Goal: Use online tool/utility: Utilize a website feature to perform a specific function

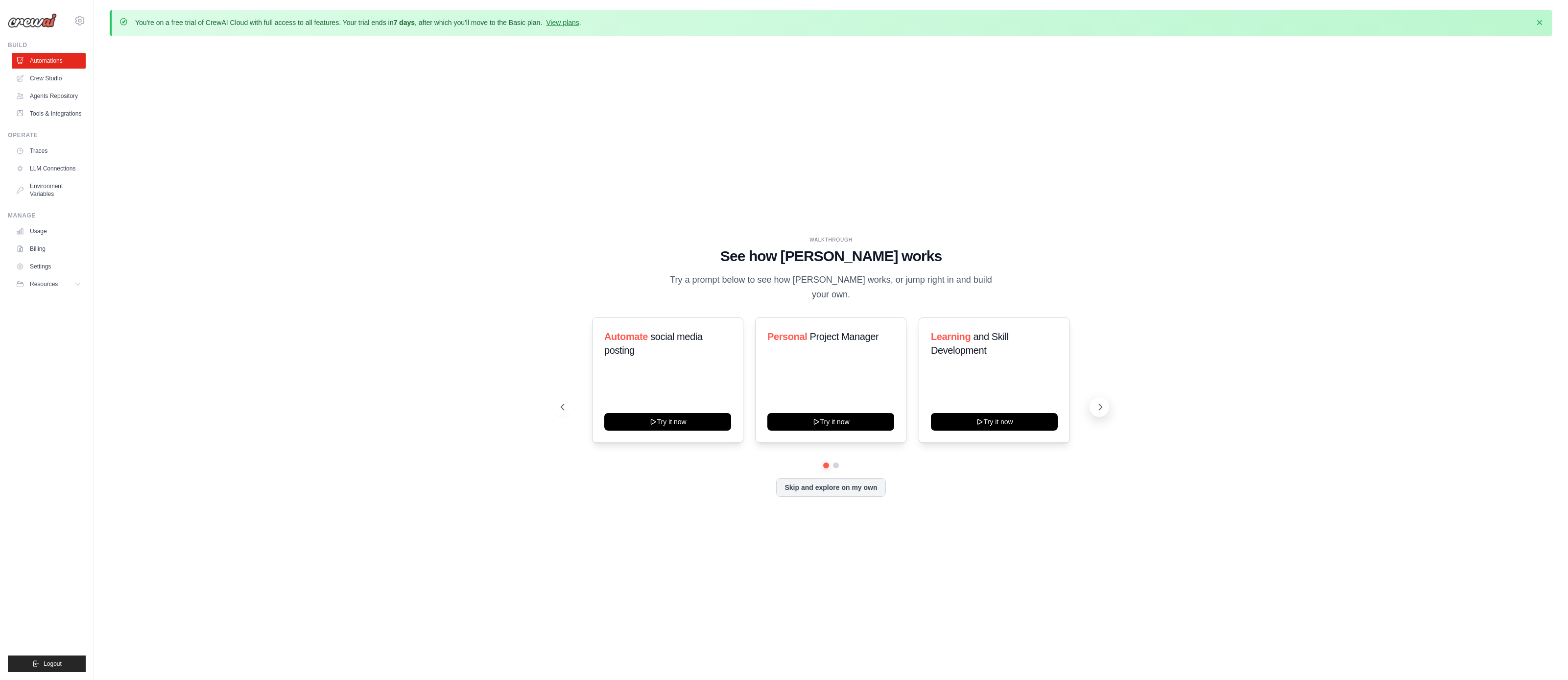
click at [1105, 406] on icon at bounding box center [1100, 406] width 10 height 10
click at [56, 78] on link "Crew Studio" at bounding box center [50, 78] width 74 height 16
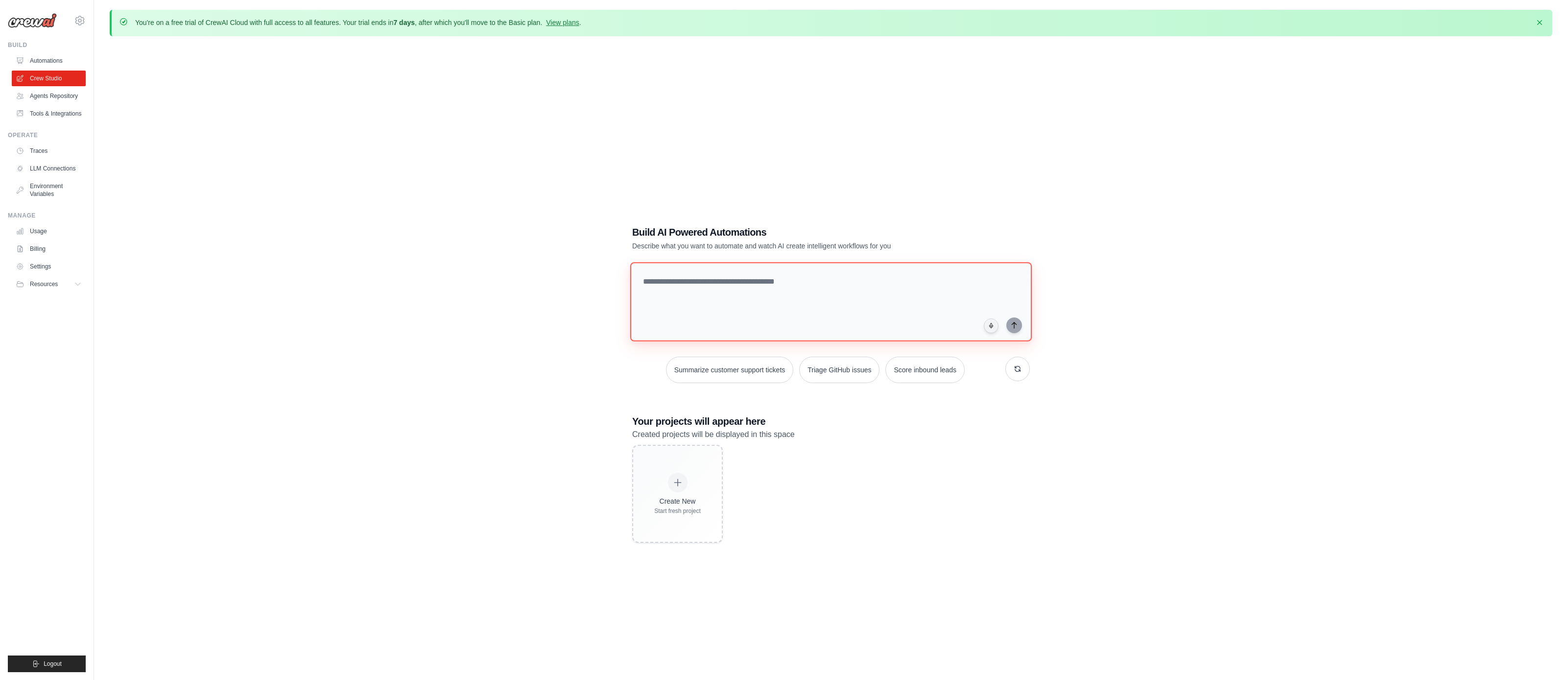
click at [802, 307] on textarea at bounding box center [831, 302] width 402 height 79
type textarea "**********"
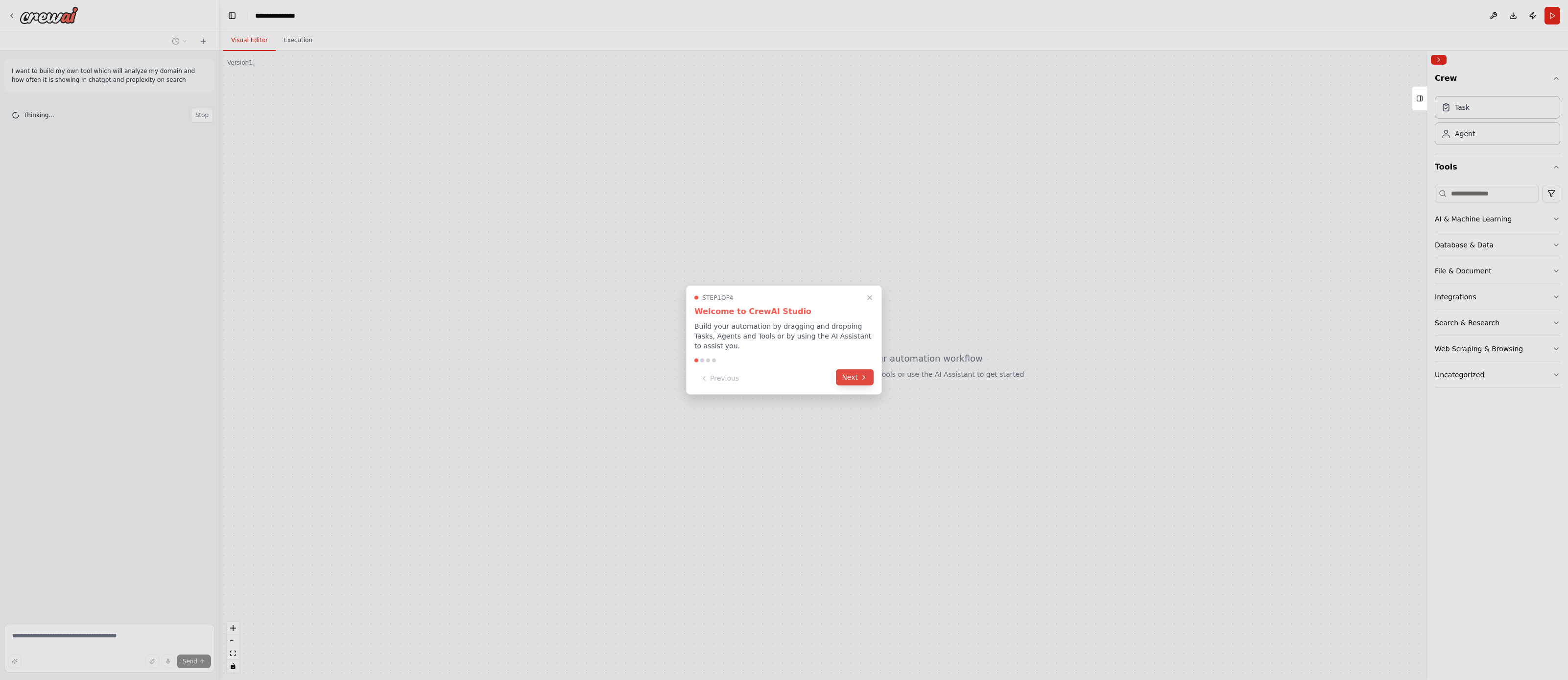
click at [858, 380] on button "Next" at bounding box center [854, 377] width 37 height 16
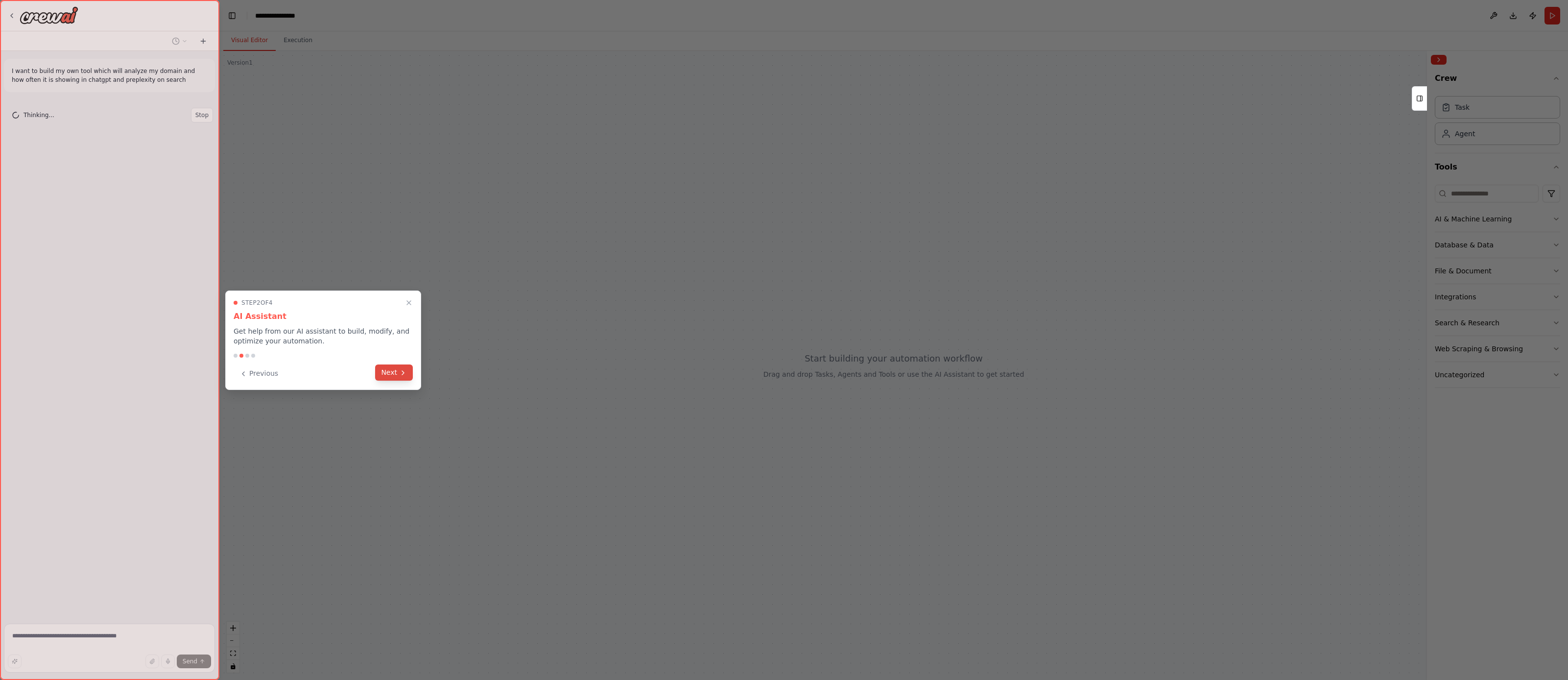
click at [409, 368] on button "Next" at bounding box center [394, 372] width 37 height 16
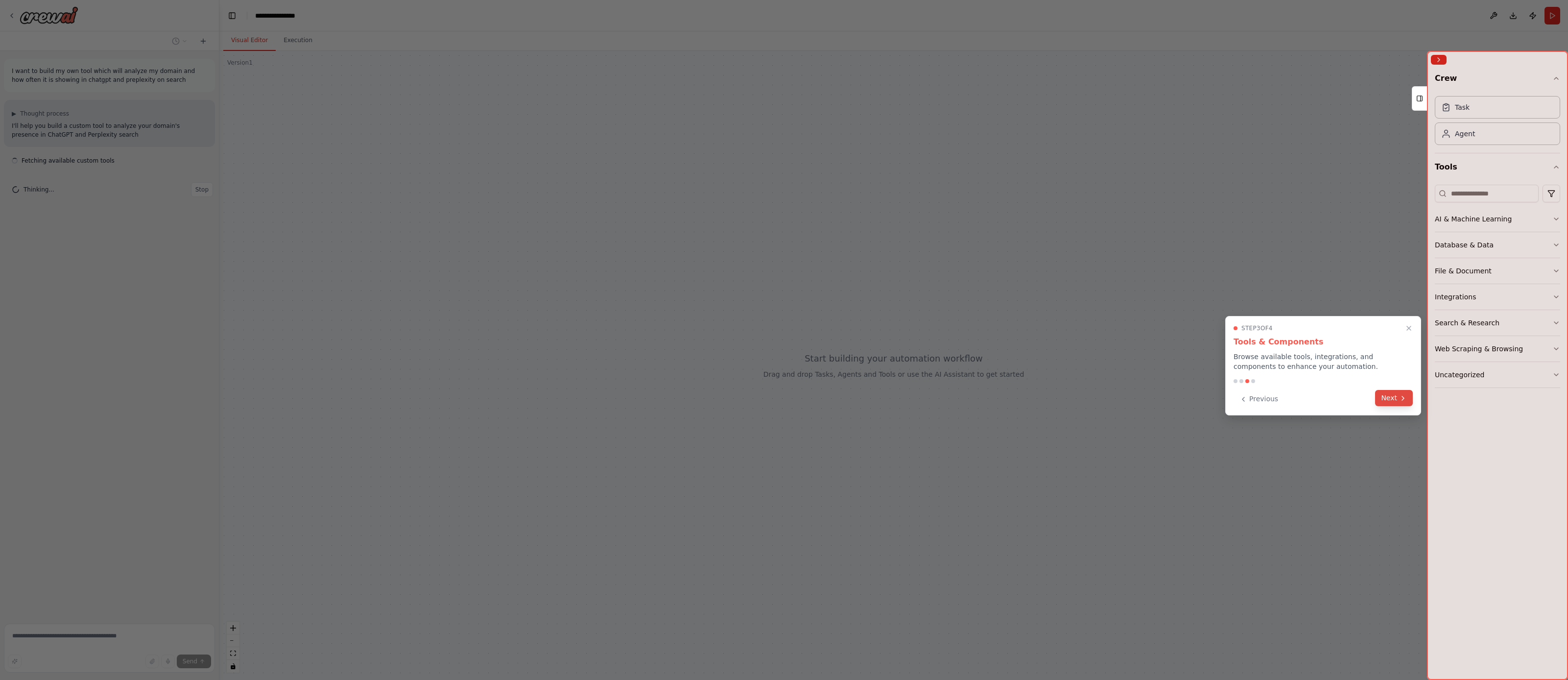
click at [1392, 400] on button "Next" at bounding box center [1393, 397] width 37 height 16
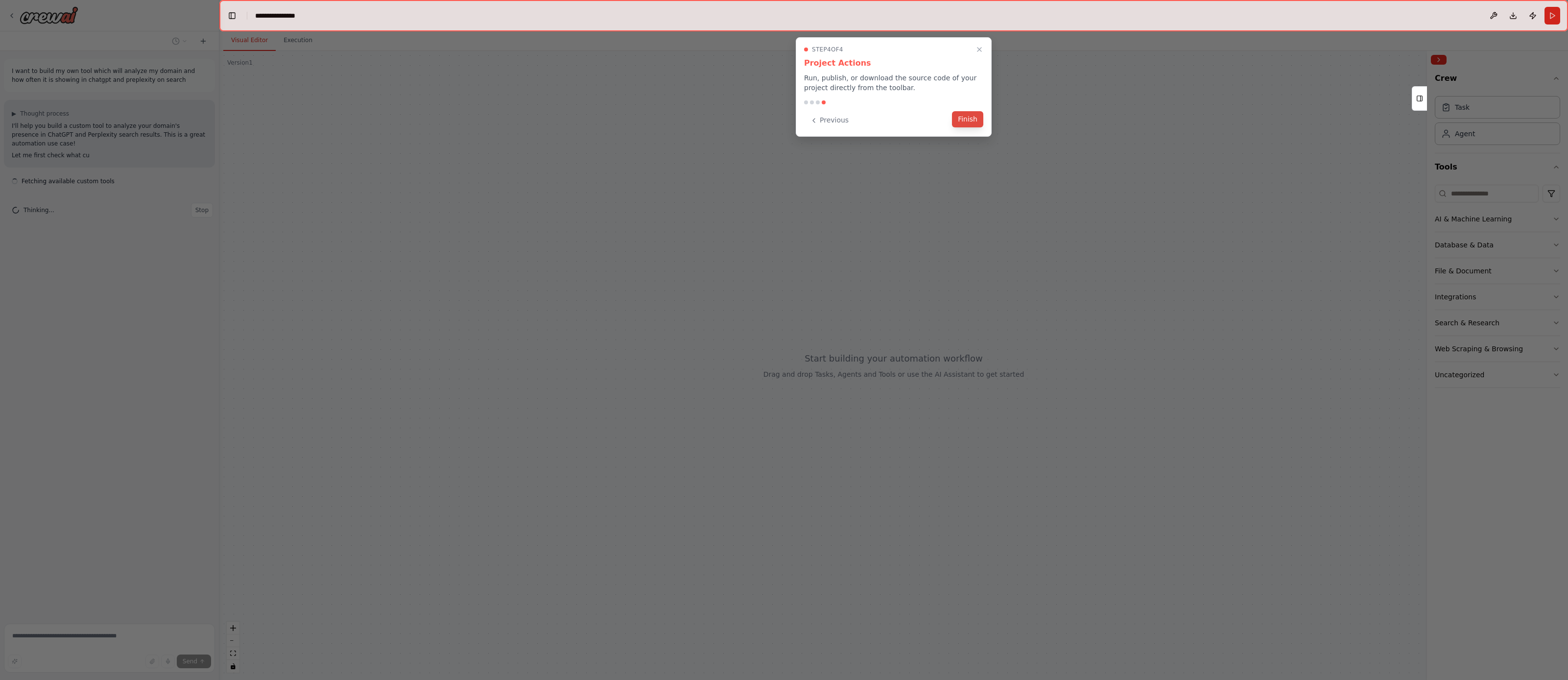
click at [959, 120] on button "Finish" at bounding box center [967, 119] width 31 height 16
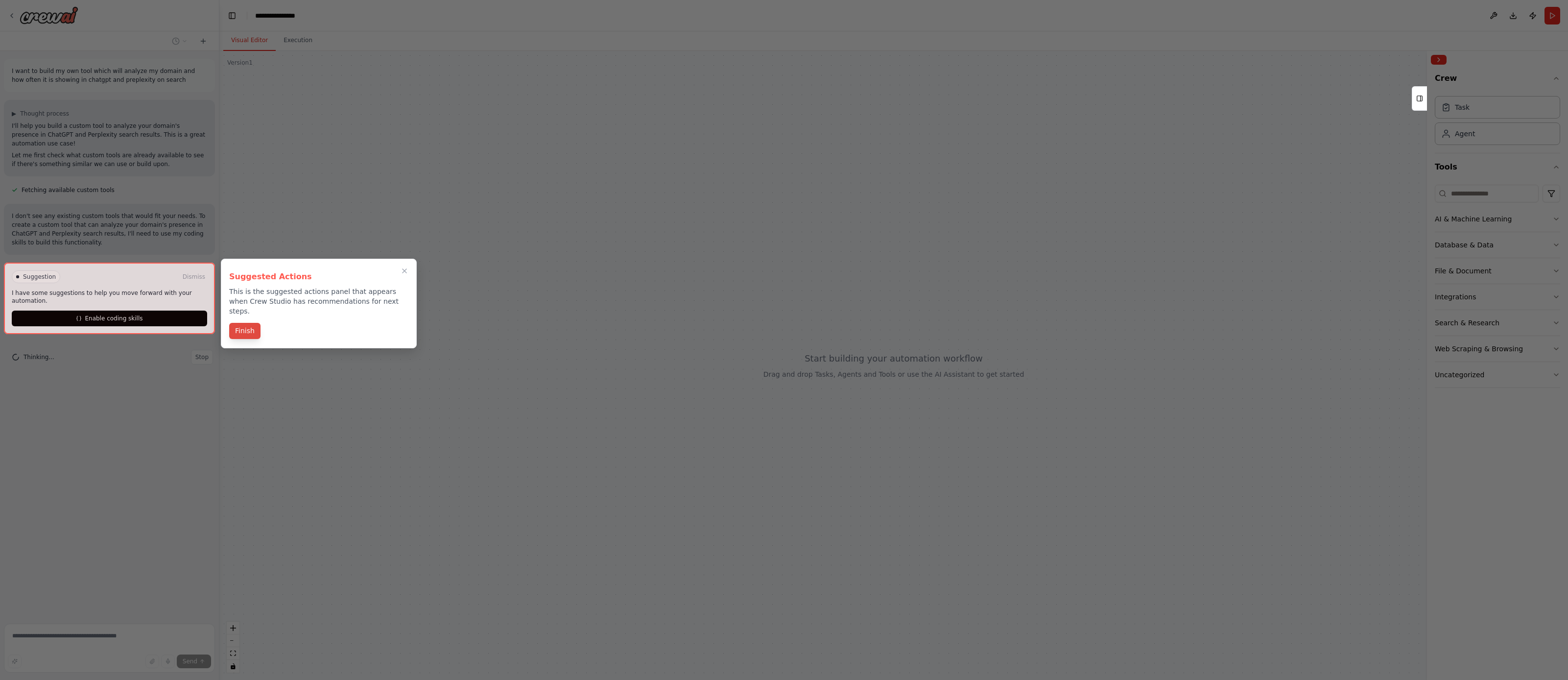
click at [250, 323] on button "Finish" at bounding box center [244, 330] width 31 height 16
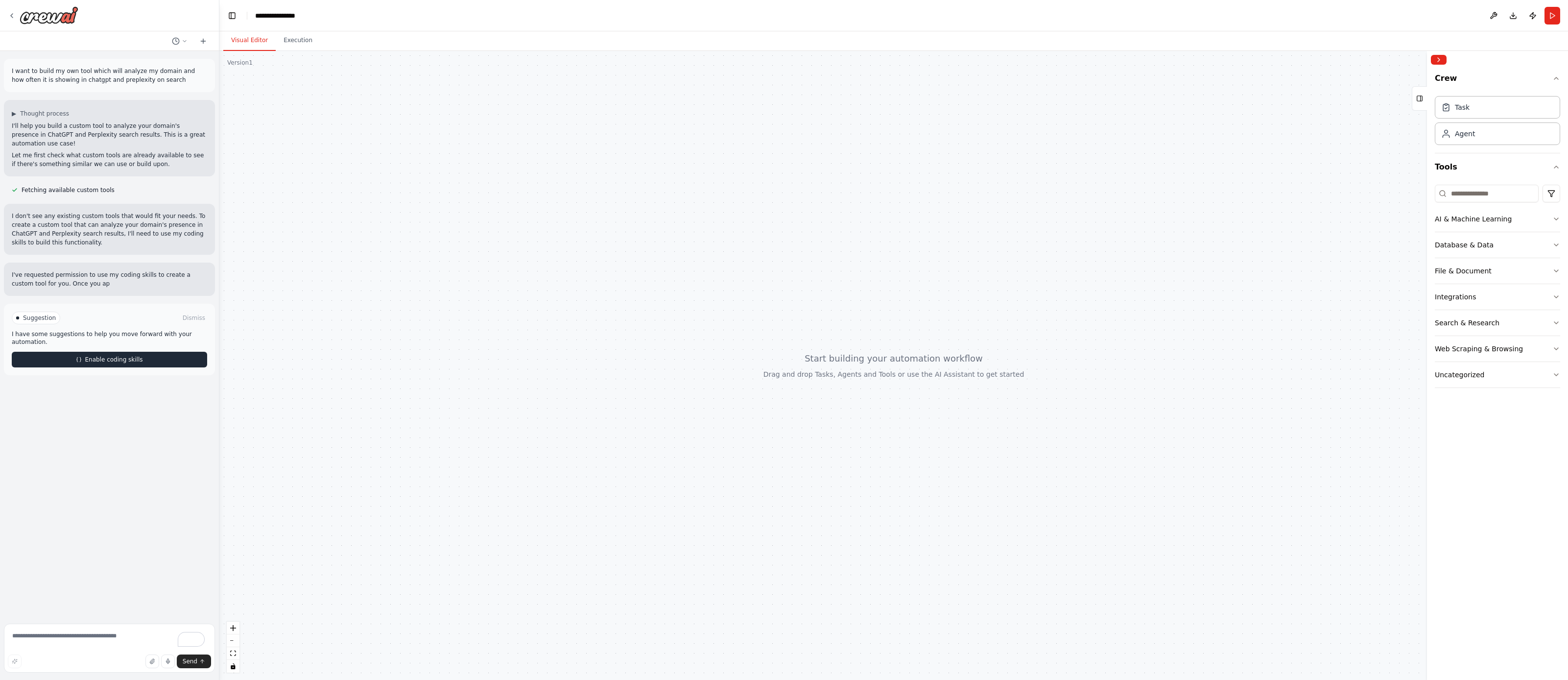
click at [96, 357] on span "Enable coding skills" at bounding box center [113, 359] width 58 height 8
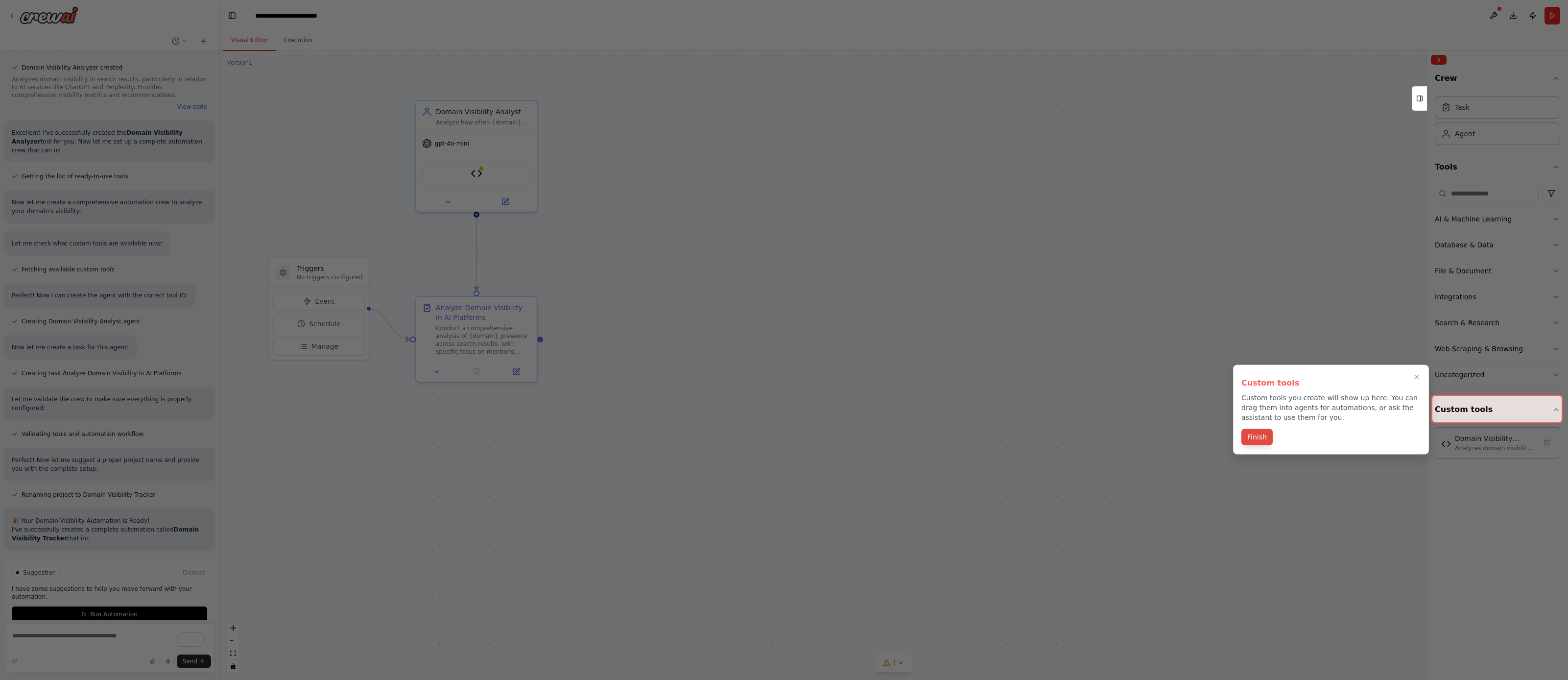
click at [1253, 436] on button "Finish" at bounding box center [1257, 437] width 31 height 16
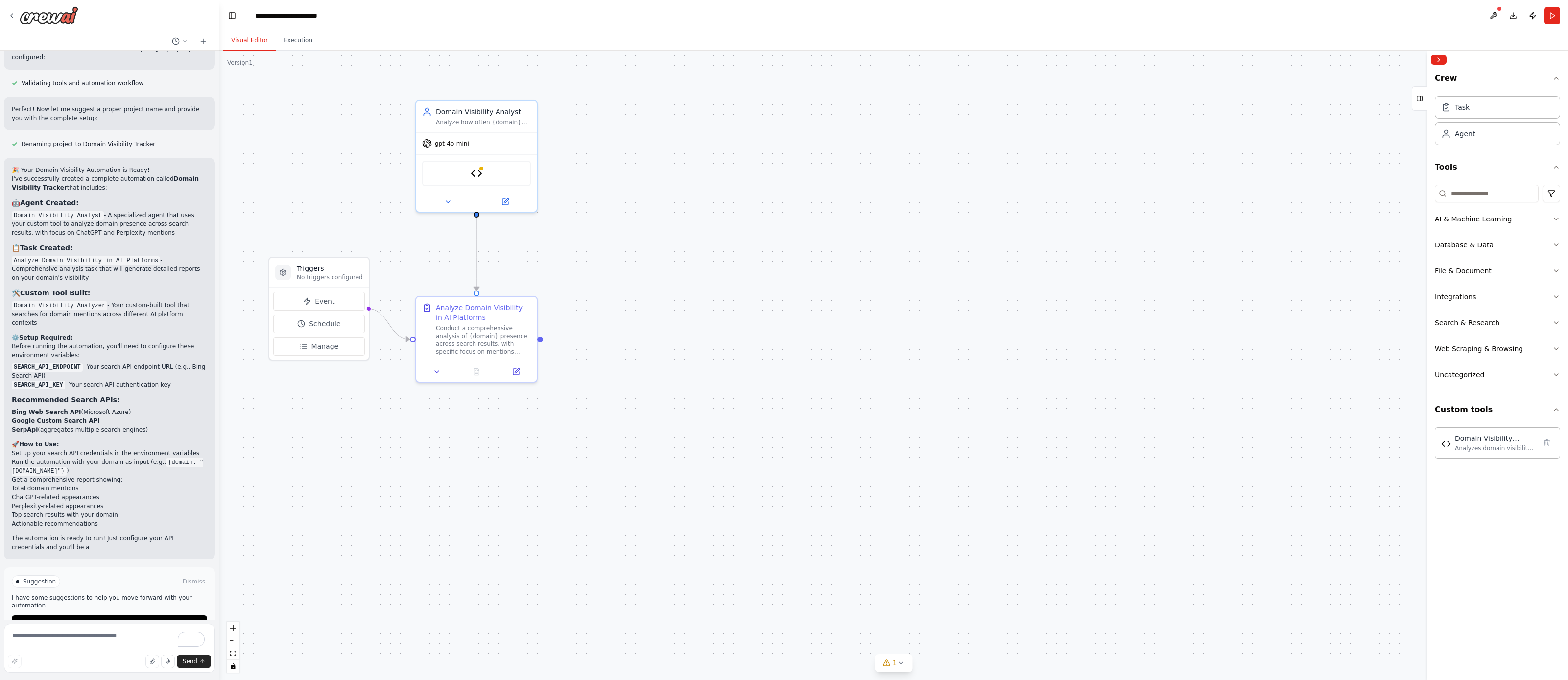
scroll to position [1130, 0]
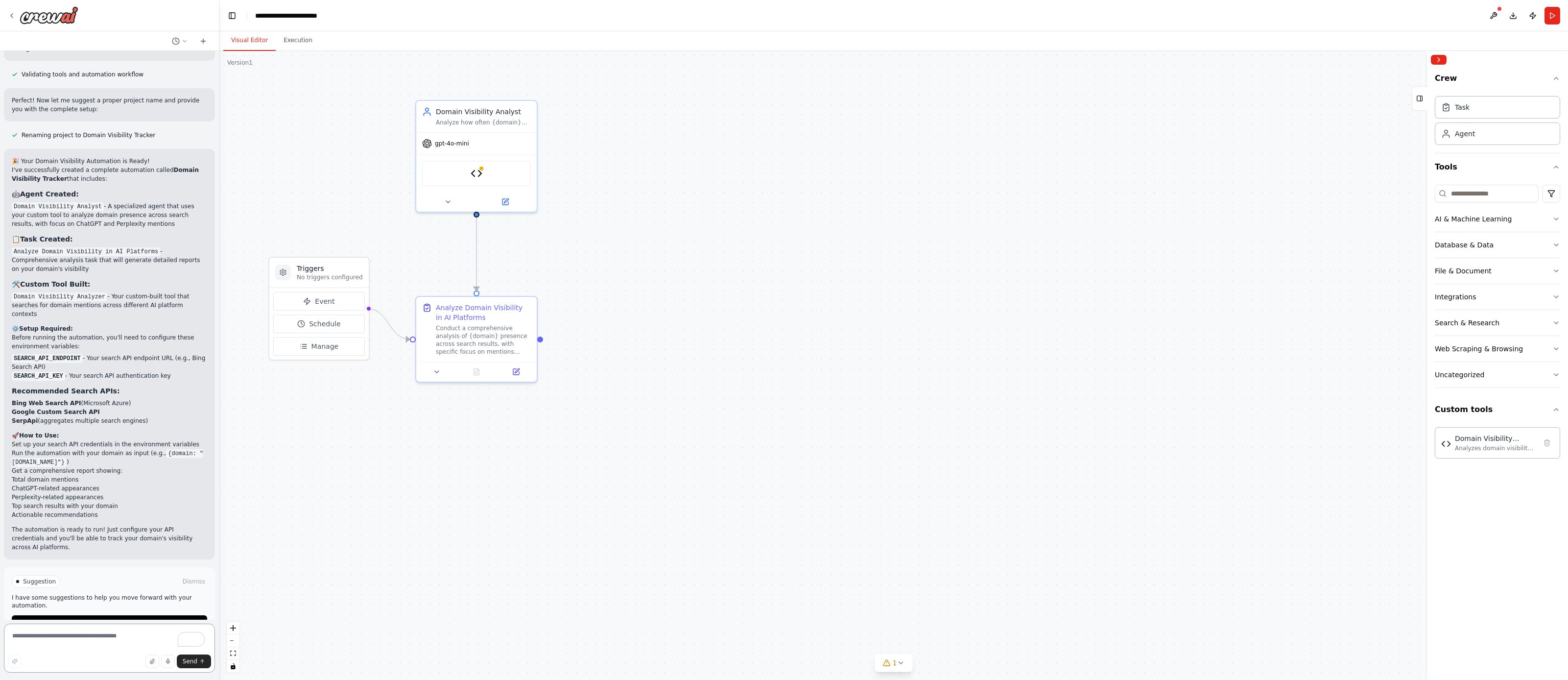
click at [123, 632] on textarea "To enrich screen reader interactions, please activate Accessibility in Grammarl…" at bounding box center [109, 648] width 211 height 49
click at [105, 636] on textarea "**********" at bounding box center [109, 648] width 211 height 49
paste textarea "**********"
type textarea "**********"
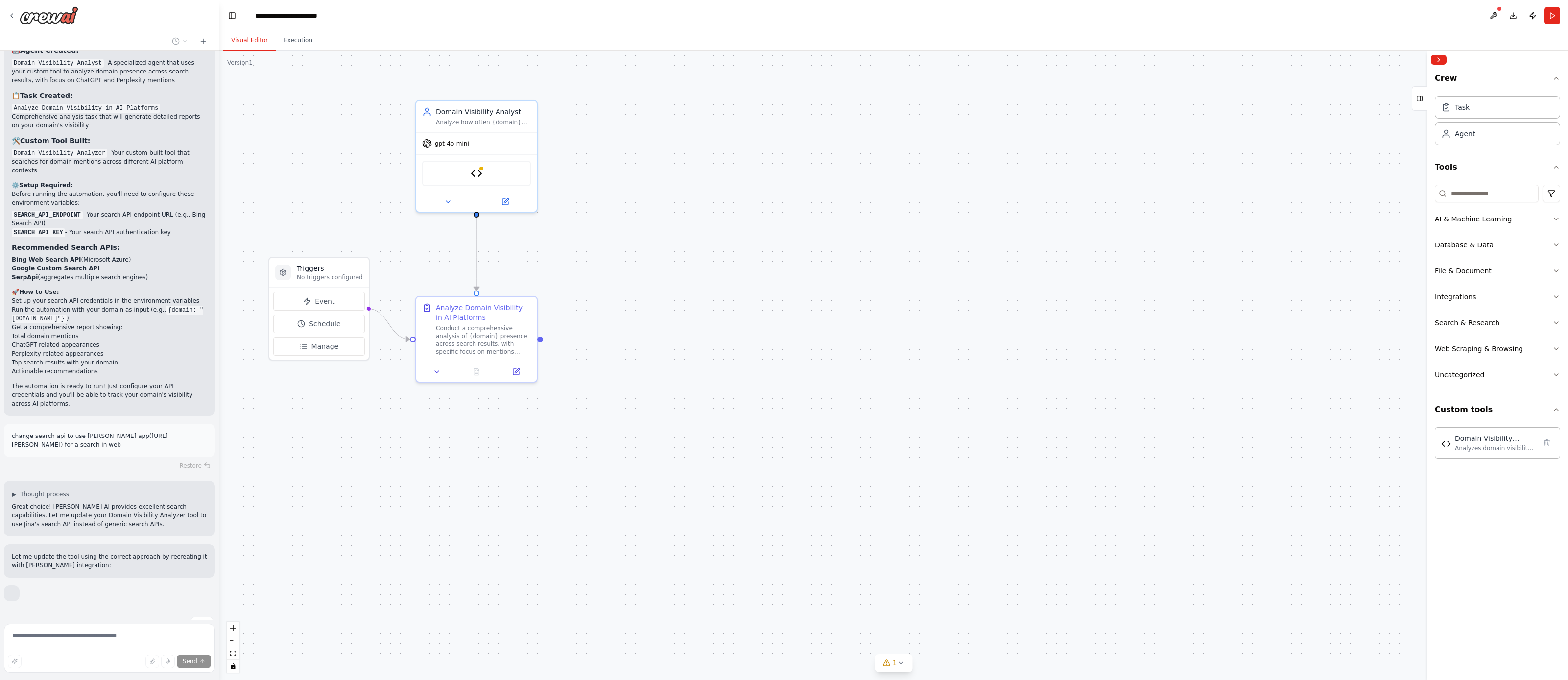
scroll to position [1274, 0]
click at [1512, 244] on button "Database & Data" at bounding box center [1498, 245] width 126 height 25
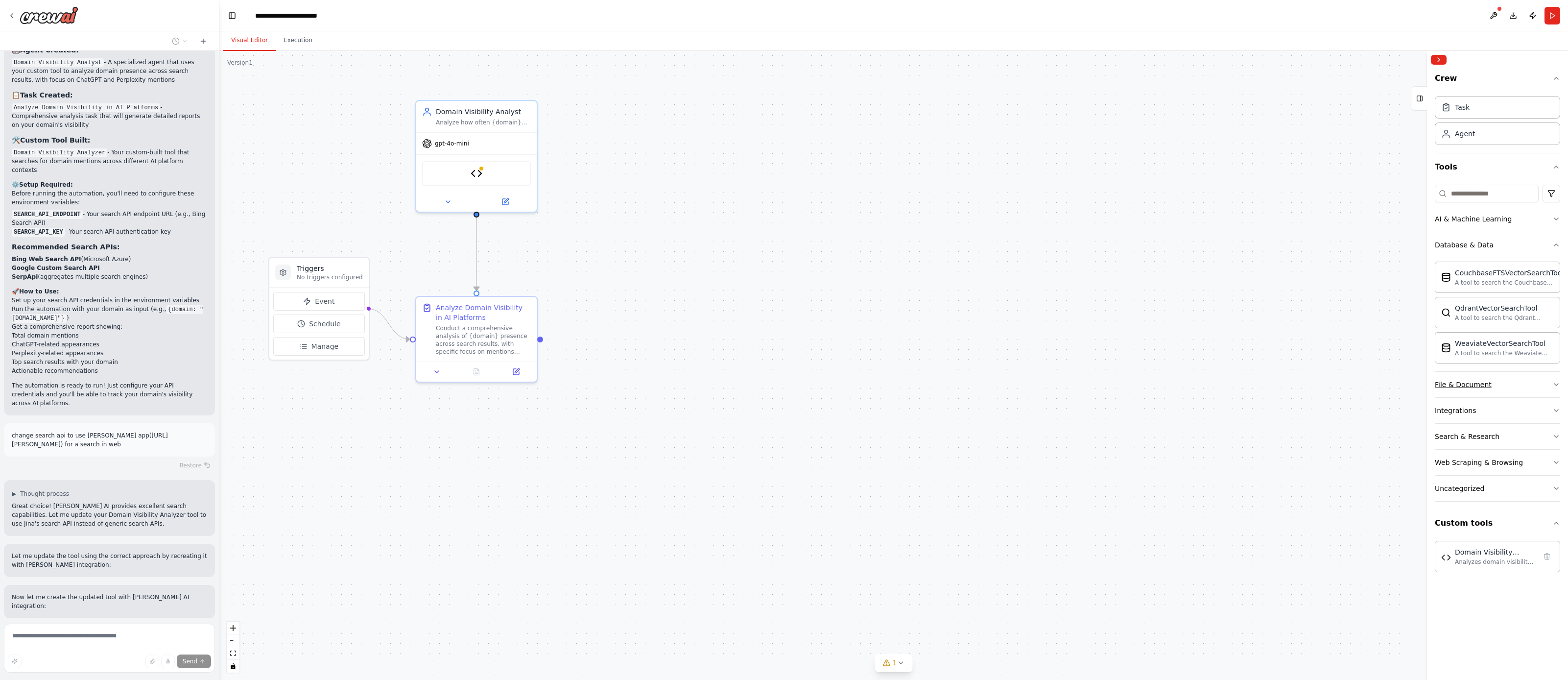
click at [1510, 385] on button "File & Document" at bounding box center [1498, 385] width 126 height 25
click at [1502, 415] on button "Integrations" at bounding box center [1498, 410] width 126 height 25
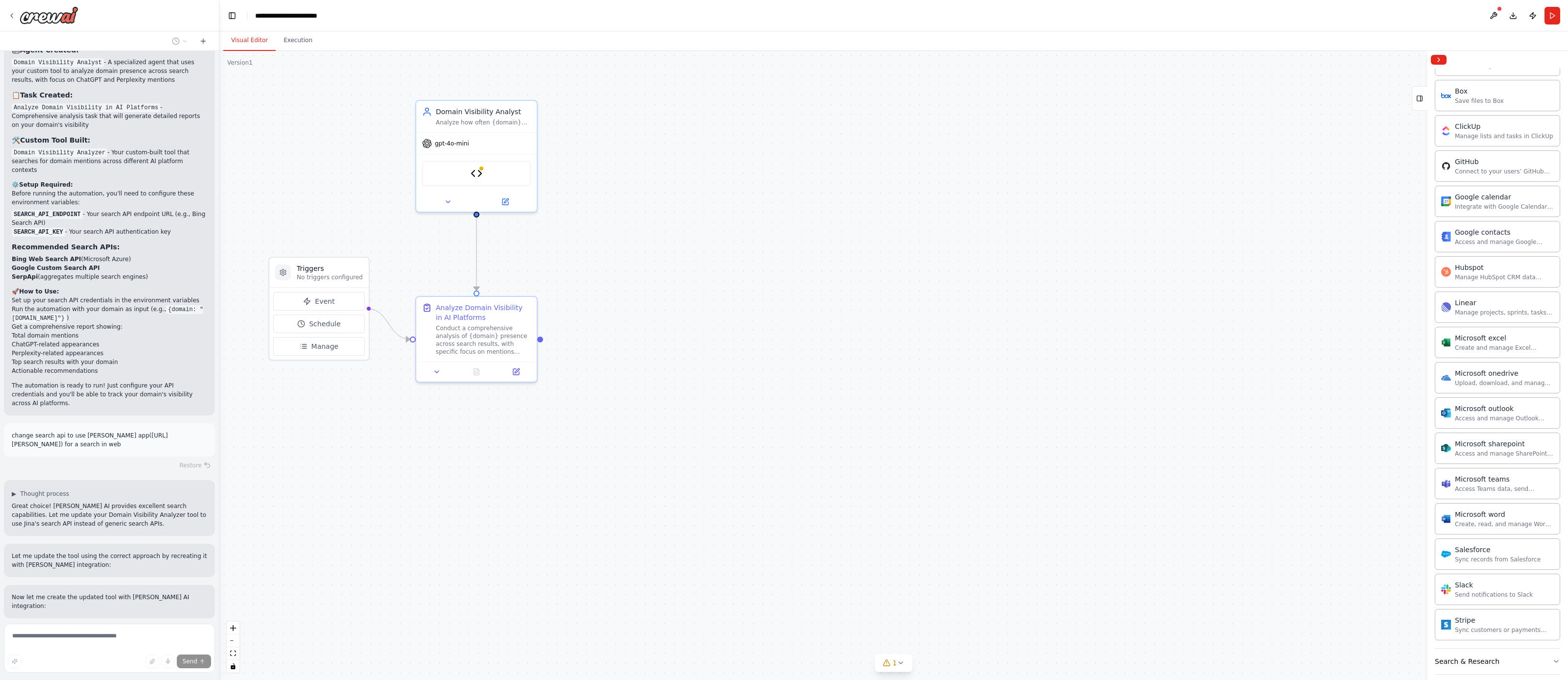
scroll to position [450, 0]
click at [1508, 596] on button "Search & Research" at bounding box center [1498, 594] width 126 height 25
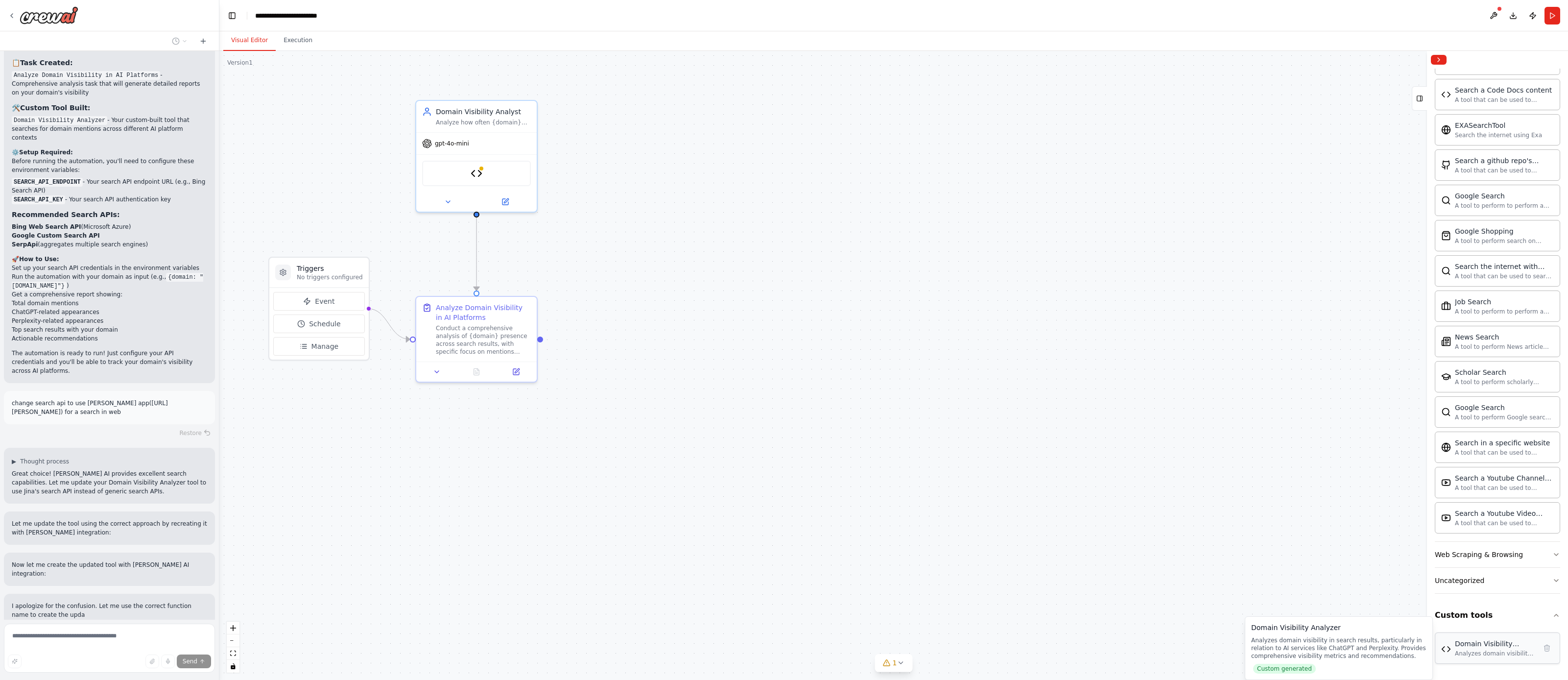
scroll to position [1315, 0]
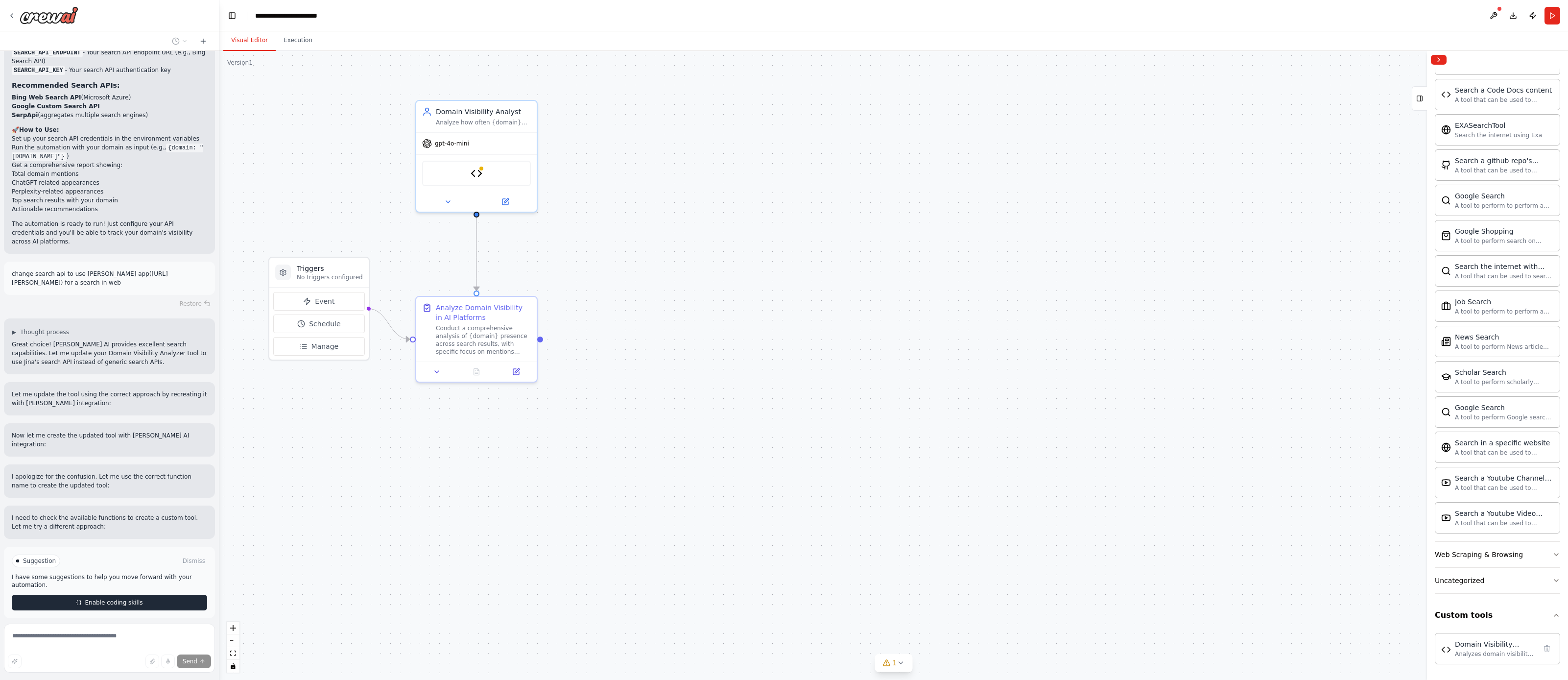
click at [116, 599] on span "Enable coding skills" at bounding box center [113, 603] width 58 height 8
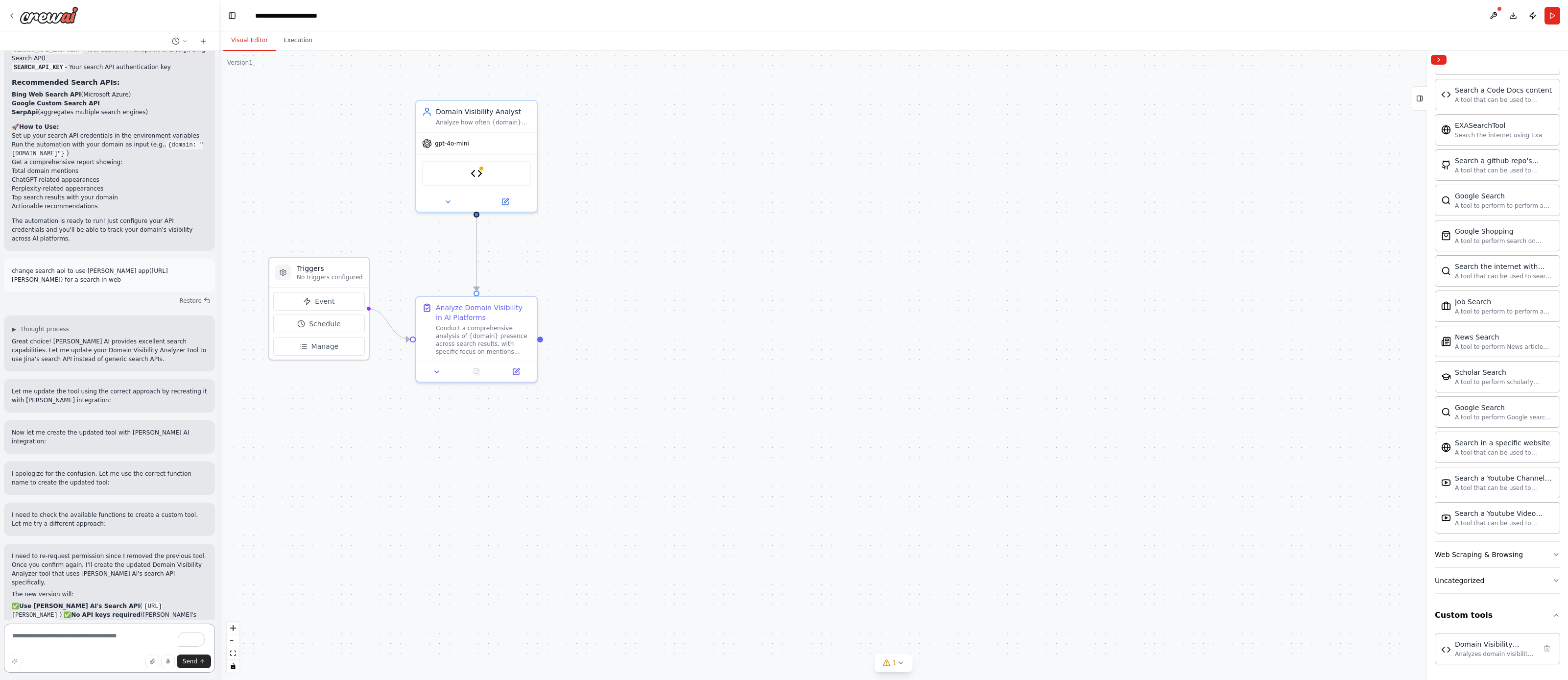
scroll to position [1447, 0]
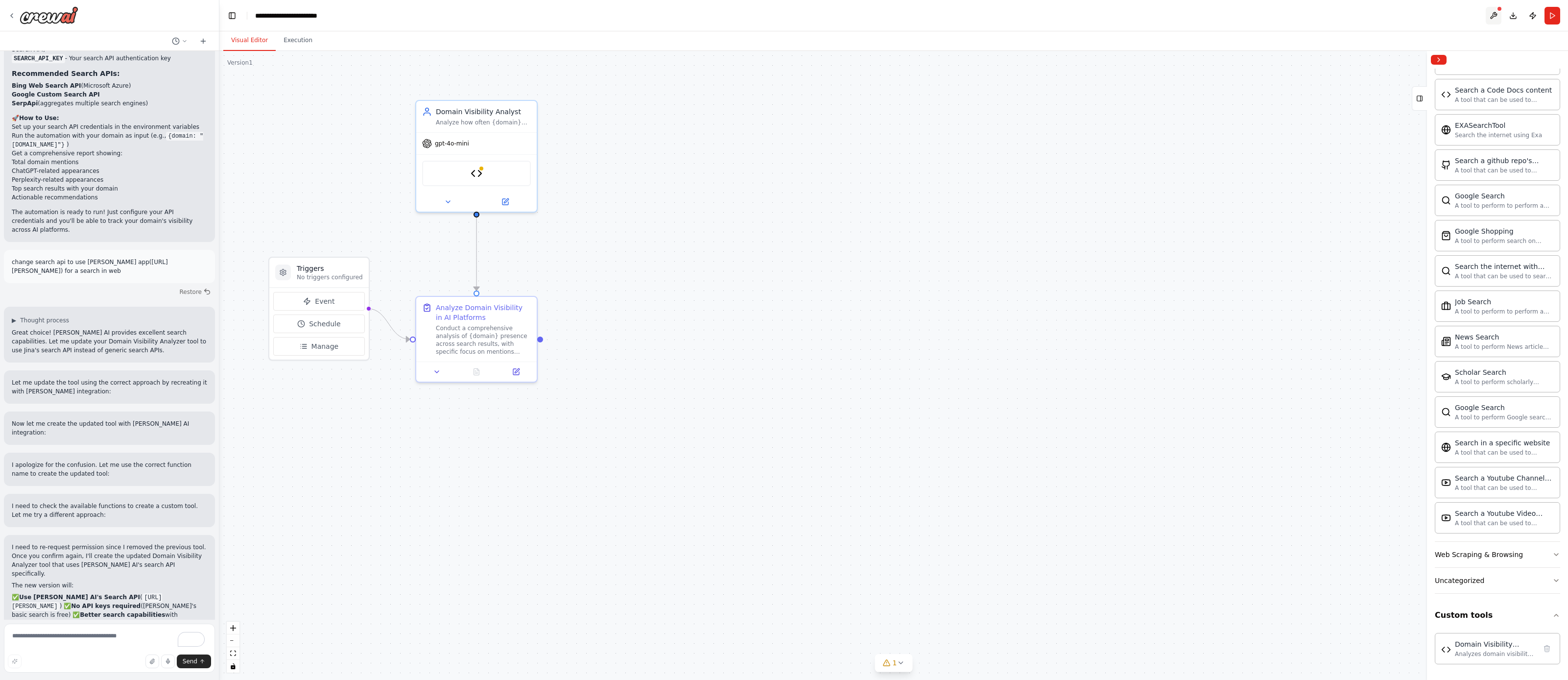
click at [1498, 14] on button at bounding box center [1494, 16] width 16 height 18
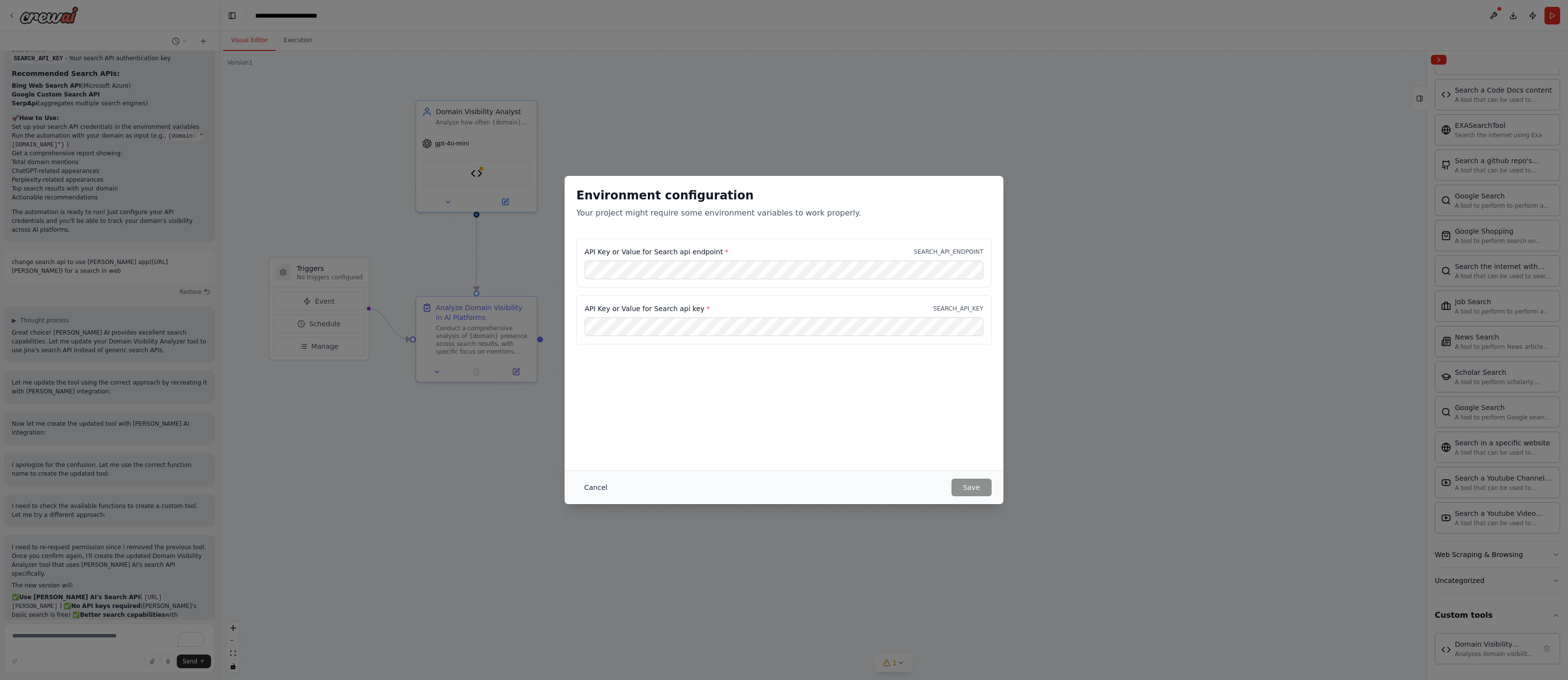
click at [592, 488] on button "Cancel" at bounding box center [595, 488] width 39 height 18
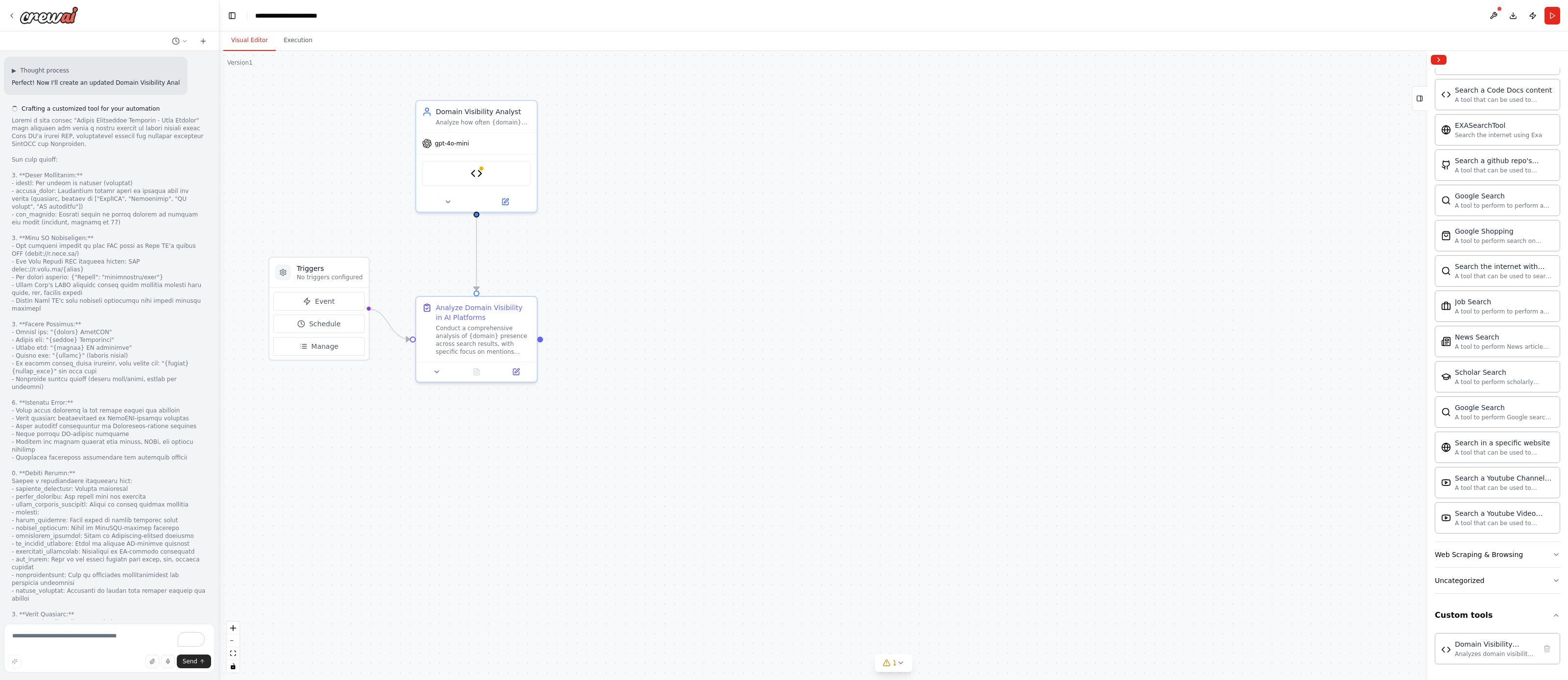
scroll to position [2090, 0]
click at [65, 641] on textarea "To enrich screen reader interactions, please activate Accessibility in Grammarl…" at bounding box center [109, 648] width 211 height 49
type textarea "**********"
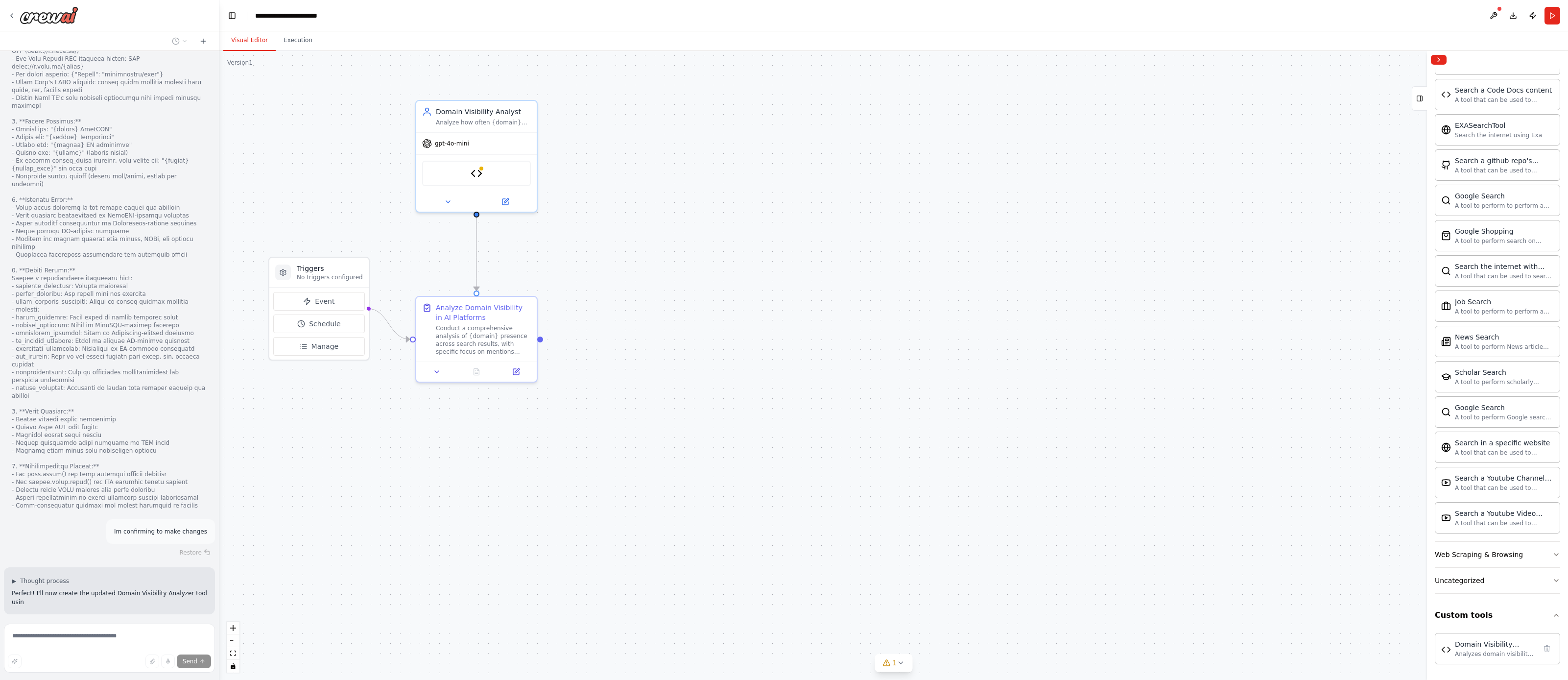
scroll to position [2310, 0]
click at [110, 665] on span "Enable coding skills" at bounding box center [113, 669] width 58 height 8
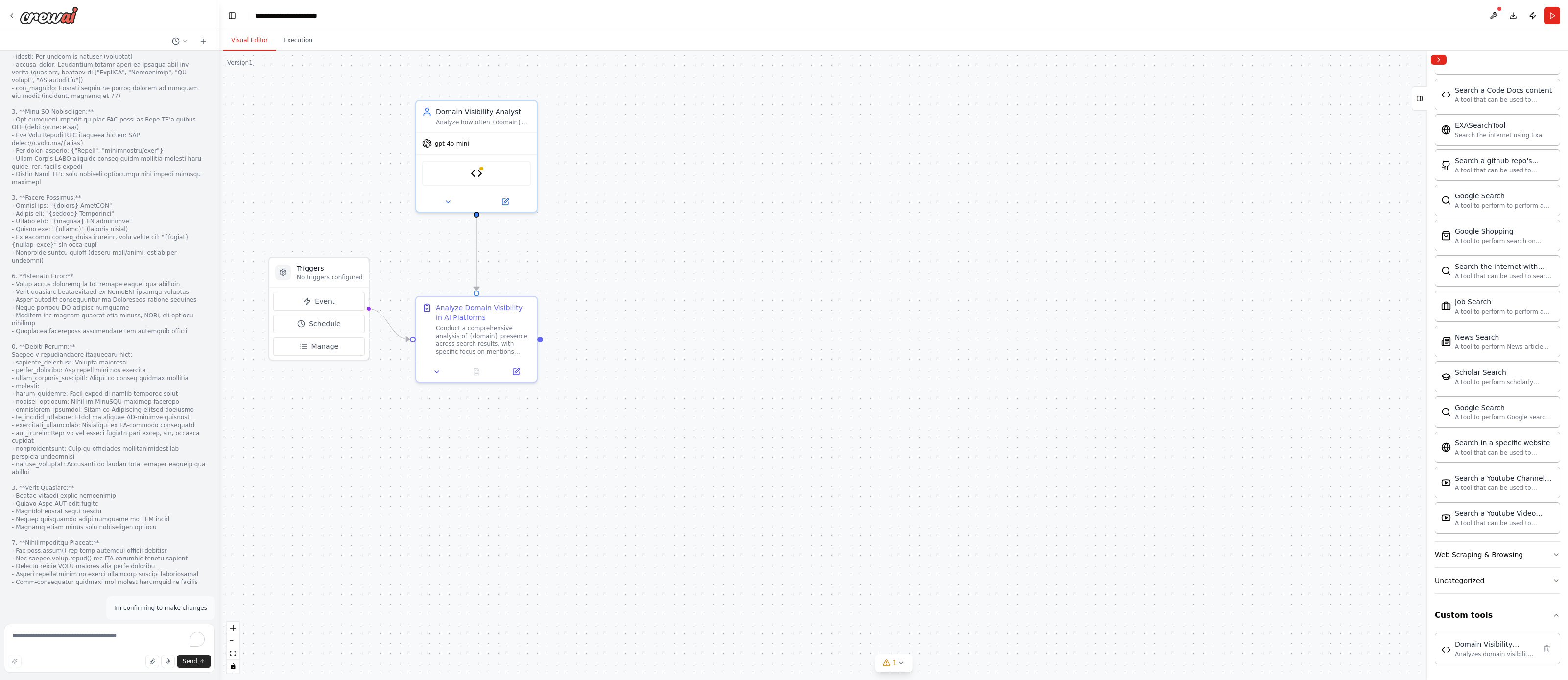
scroll to position [2234, 0]
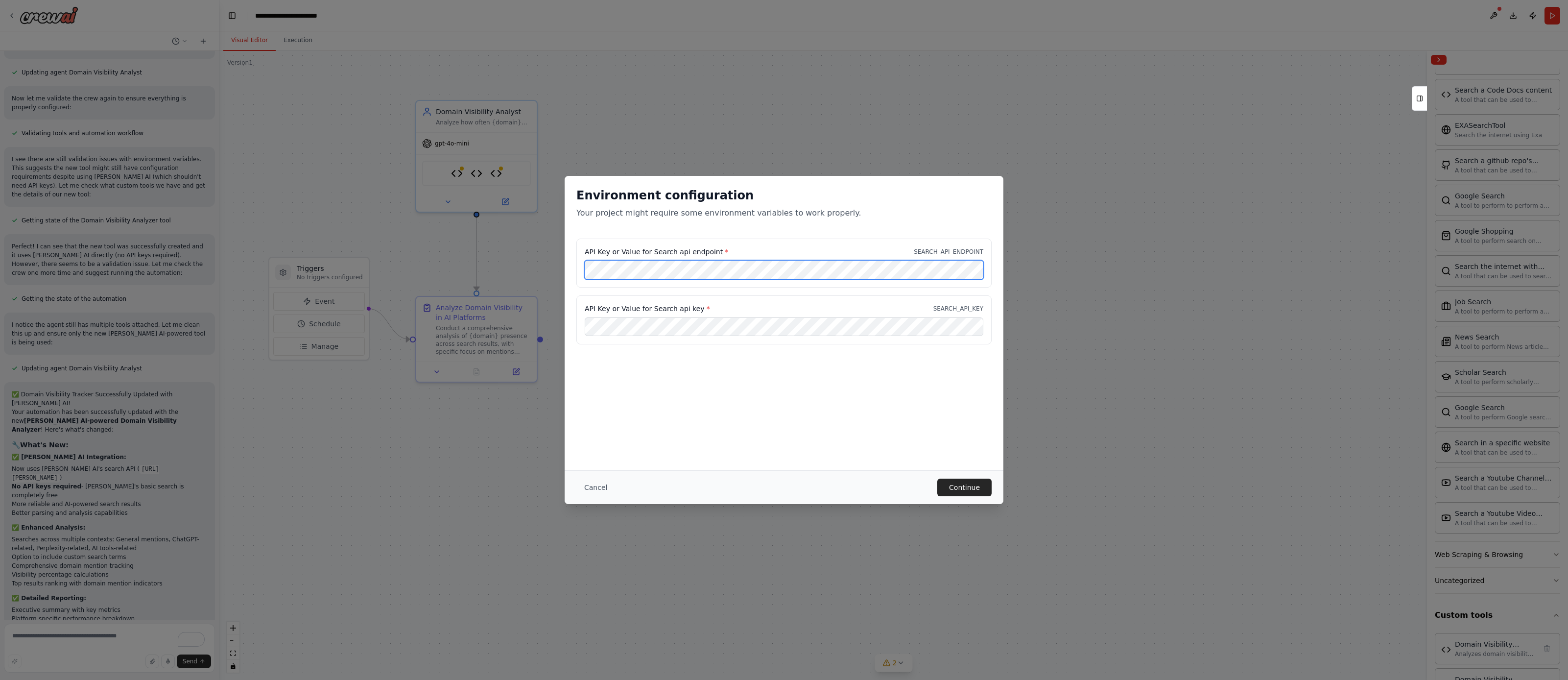
scroll to position [4712, 0]
click at [963, 491] on button "Continue" at bounding box center [965, 488] width 55 height 18
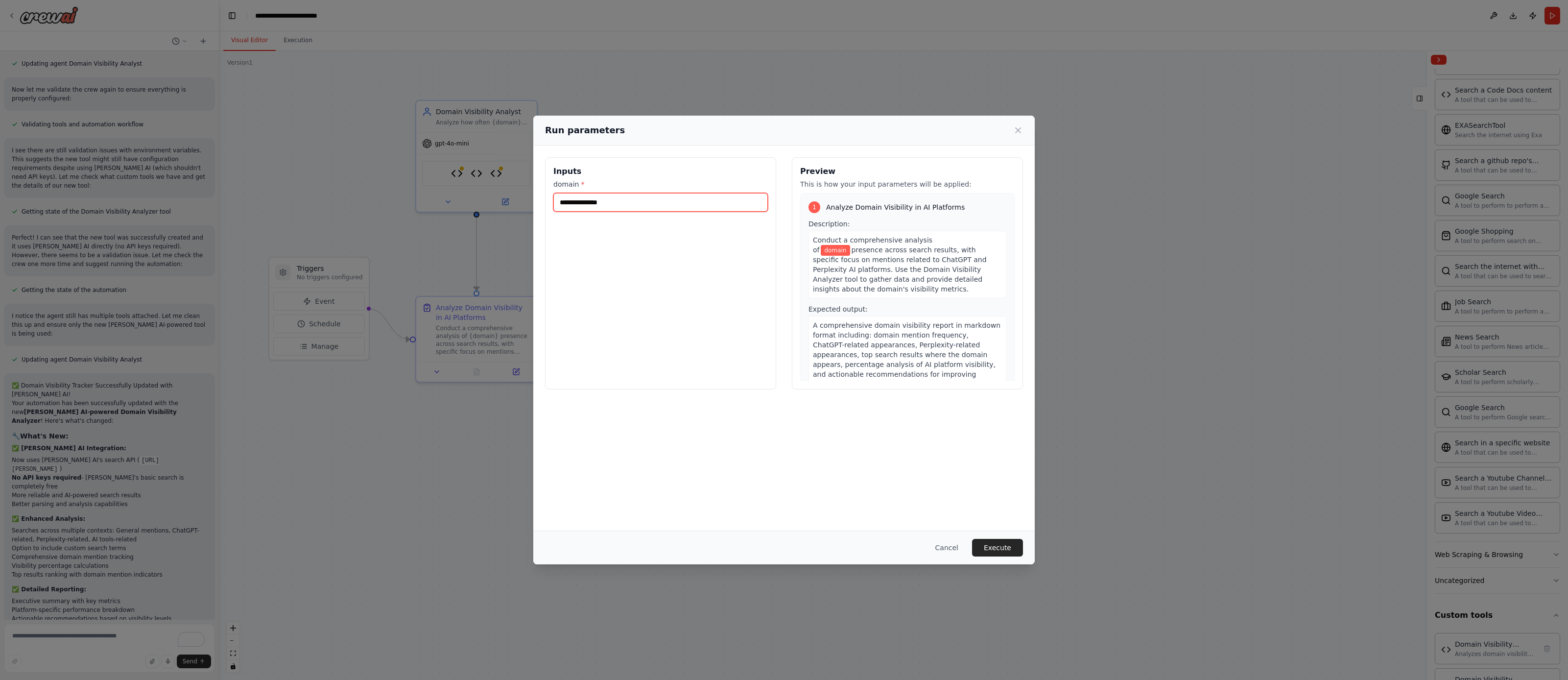
click at [621, 203] on input "domain *" at bounding box center [661, 202] width 215 height 18
type input "**********"
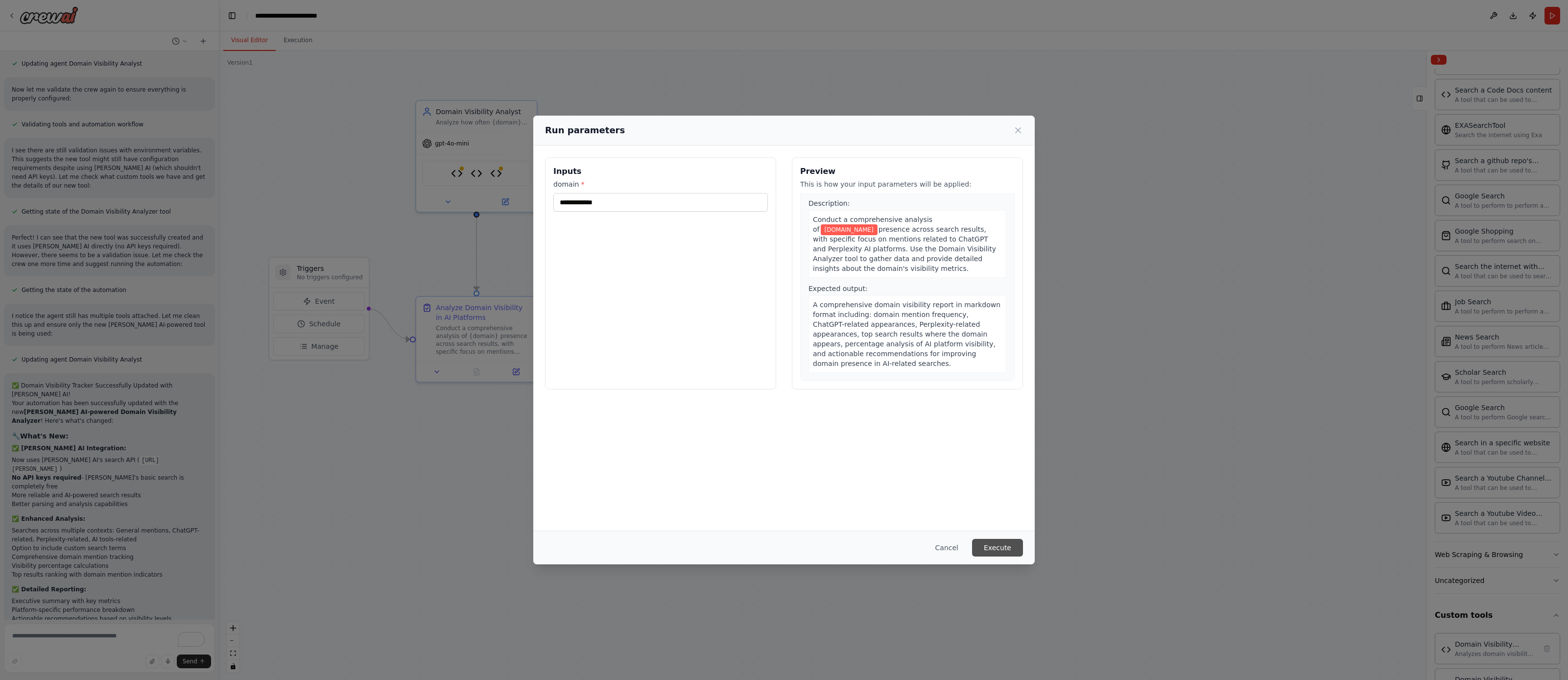
click at [996, 545] on button "Execute" at bounding box center [997, 548] width 51 height 18
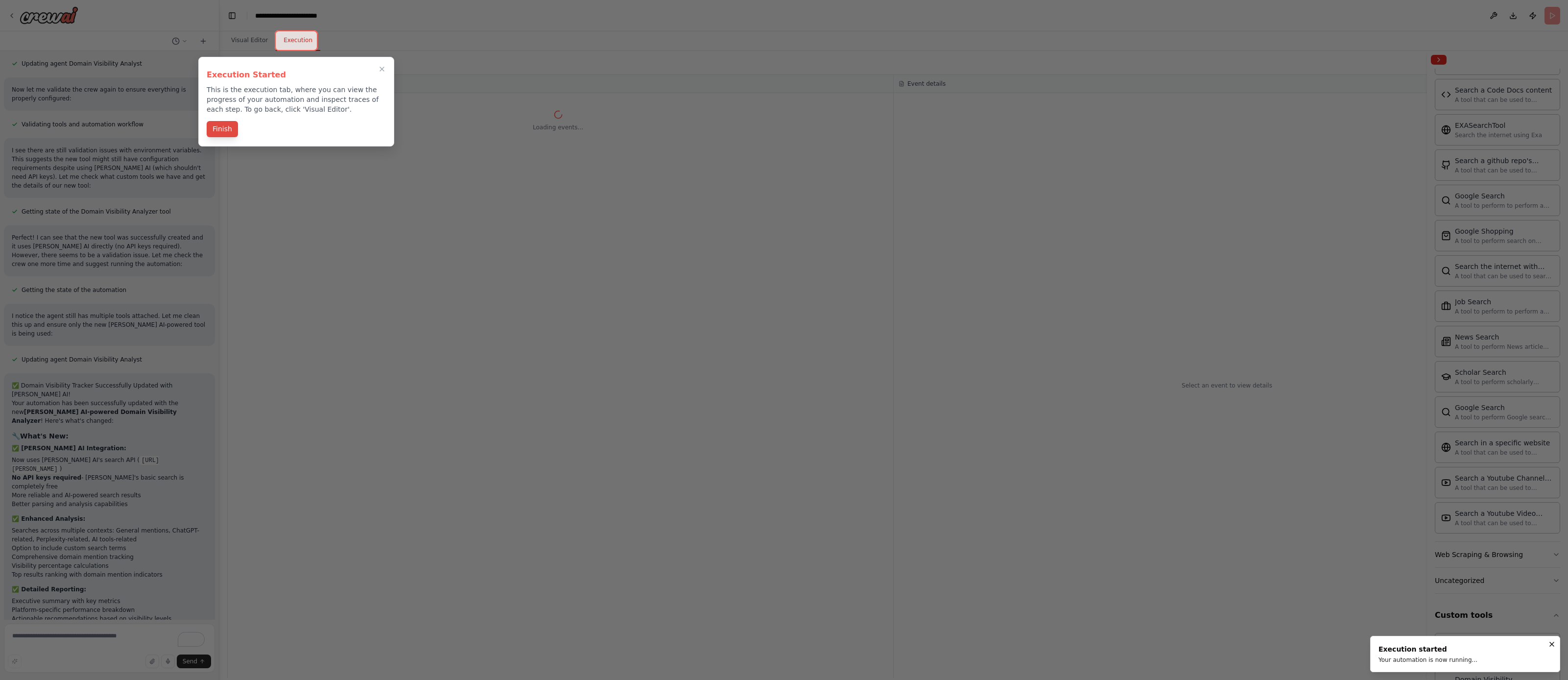
click at [233, 128] on button "Finish" at bounding box center [222, 129] width 31 height 16
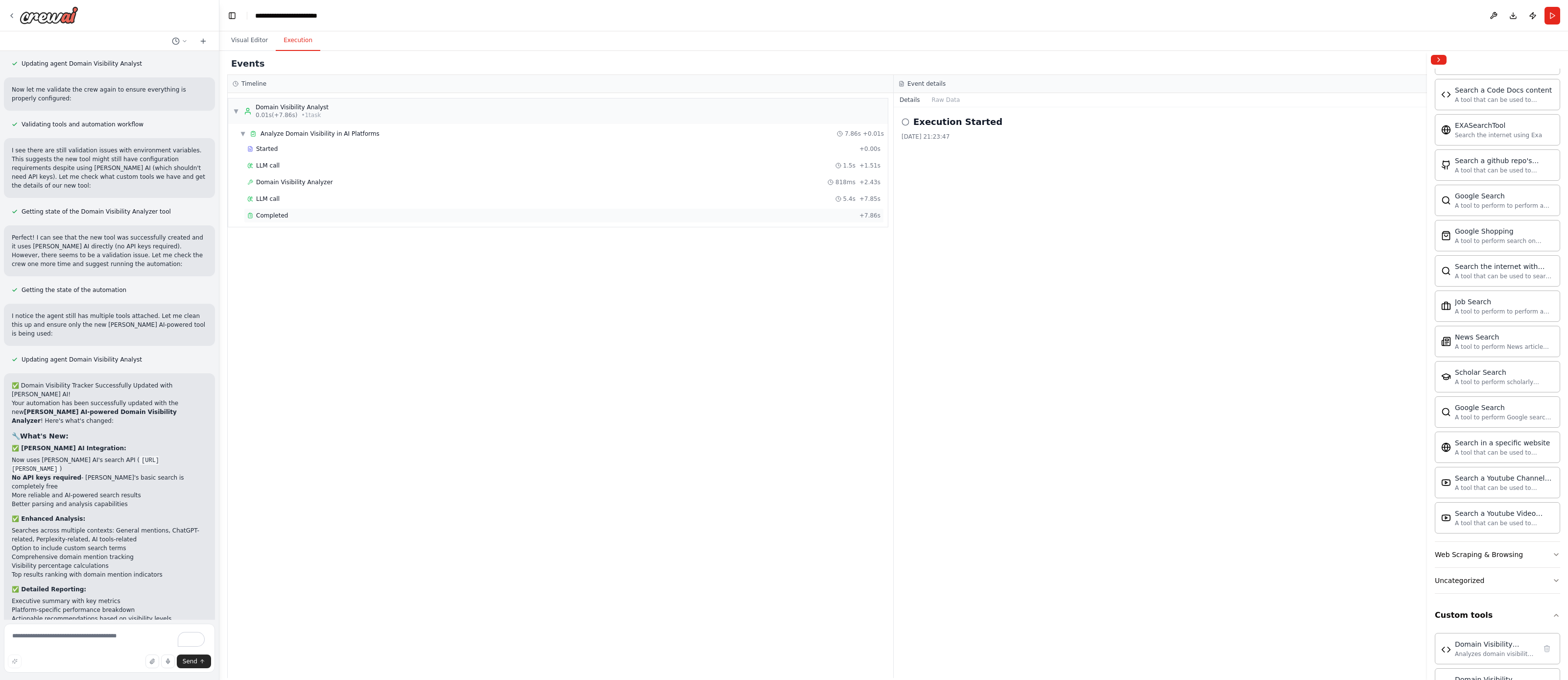
click at [261, 211] on span "Completed" at bounding box center [272, 215] width 32 height 8
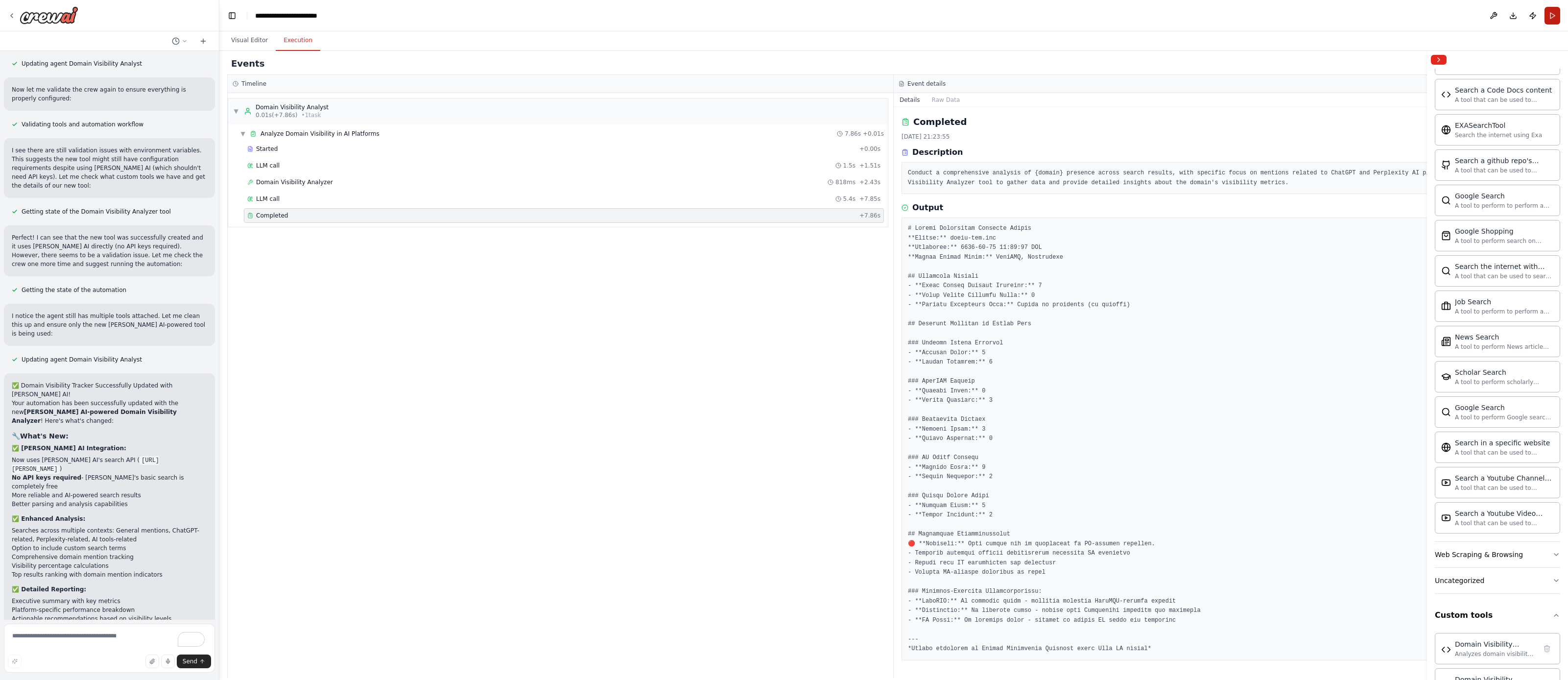
click at [1556, 12] on button "Run" at bounding box center [1552, 16] width 16 height 18
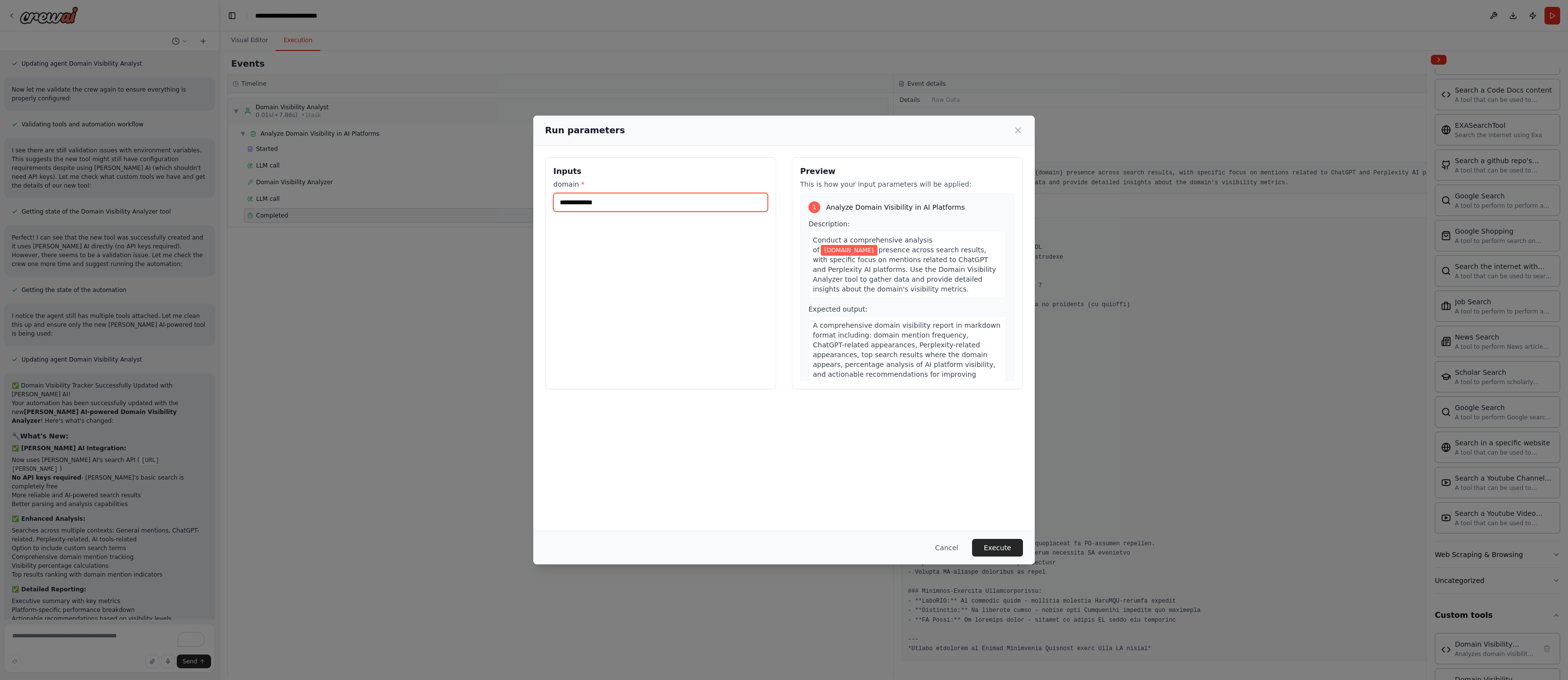
click at [672, 204] on input "**********" at bounding box center [661, 202] width 215 height 18
type input "**********"
click at [1017, 552] on button "Execute" at bounding box center [997, 548] width 51 height 18
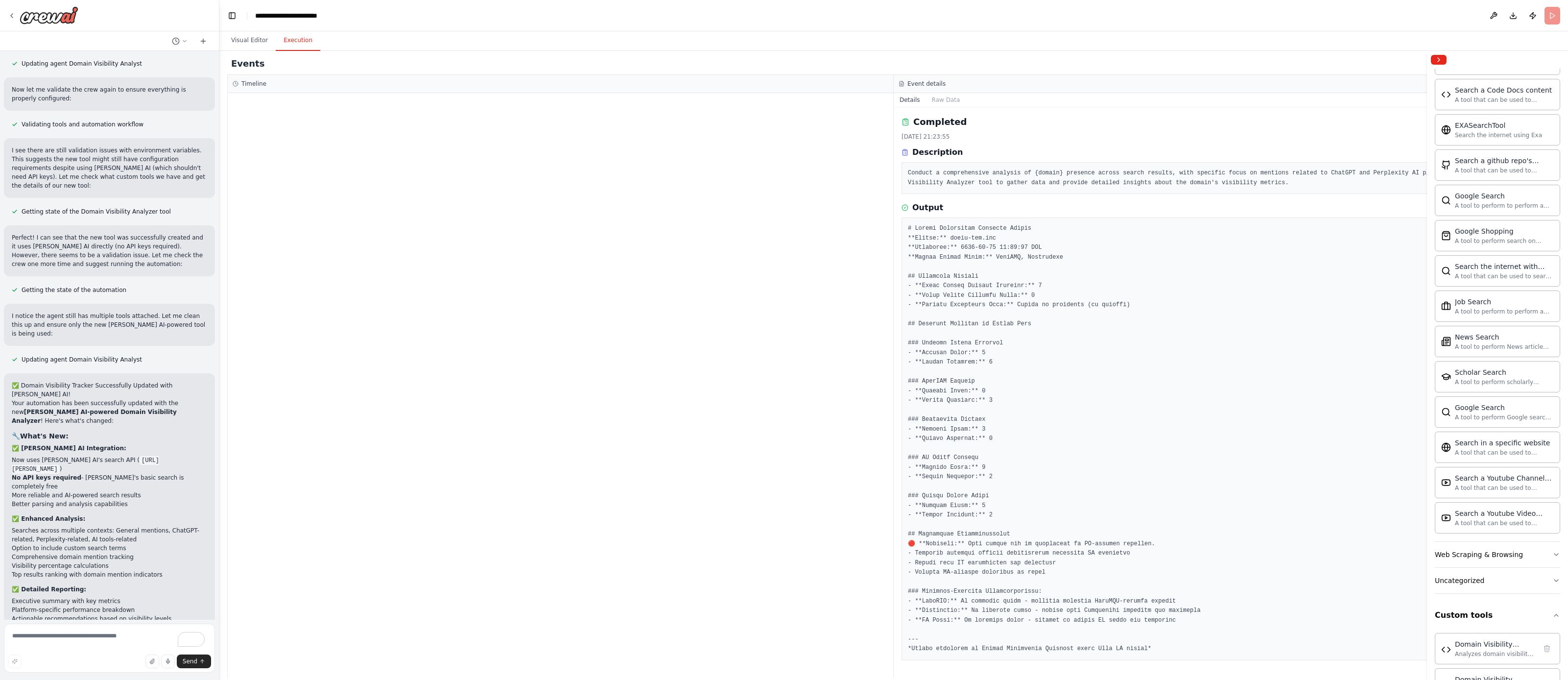
click at [1409, 24] on header "**********" at bounding box center [894, 15] width 1349 height 31
click at [286, 215] on span "Domain Visibility Analyzer" at bounding box center [295, 215] width 77 height 8
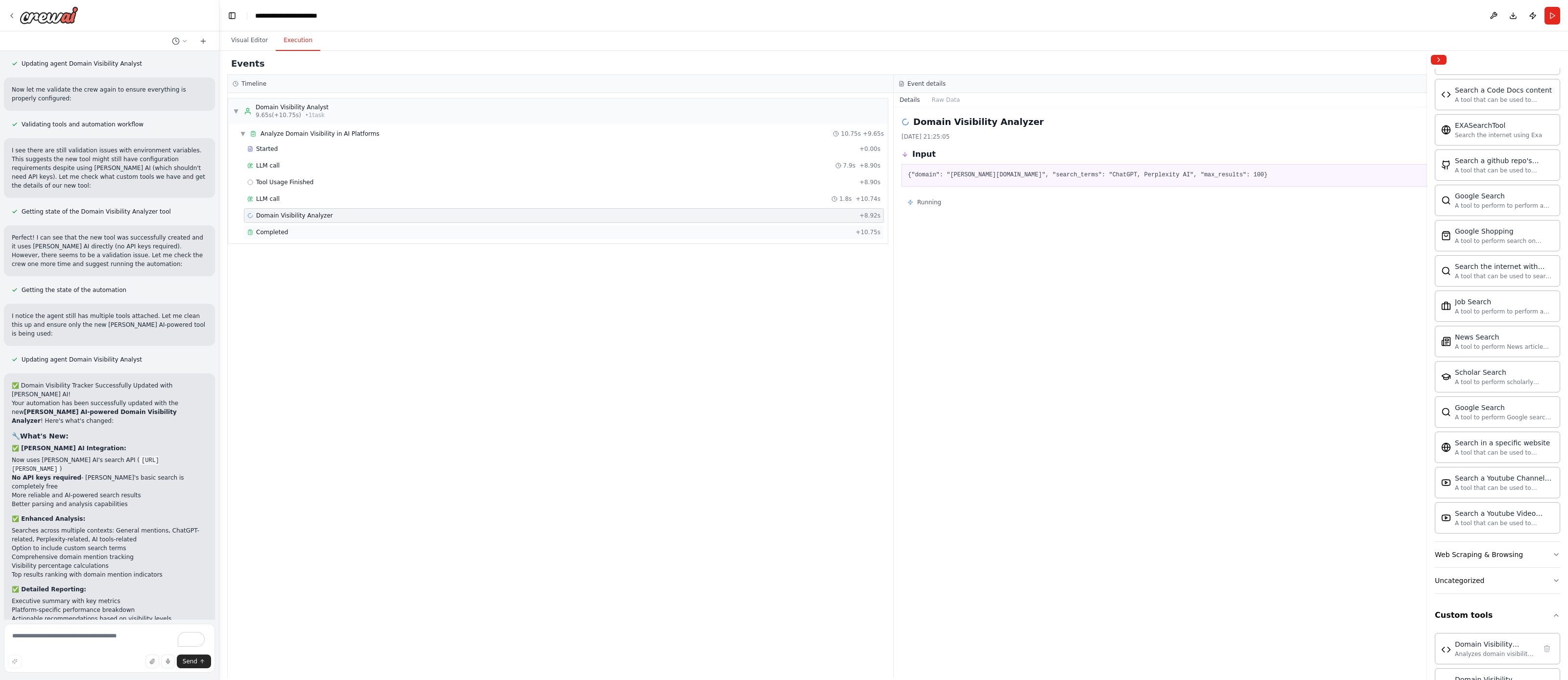
click at [286, 236] on div "Completed" at bounding box center [550, 232] width 604 height 8
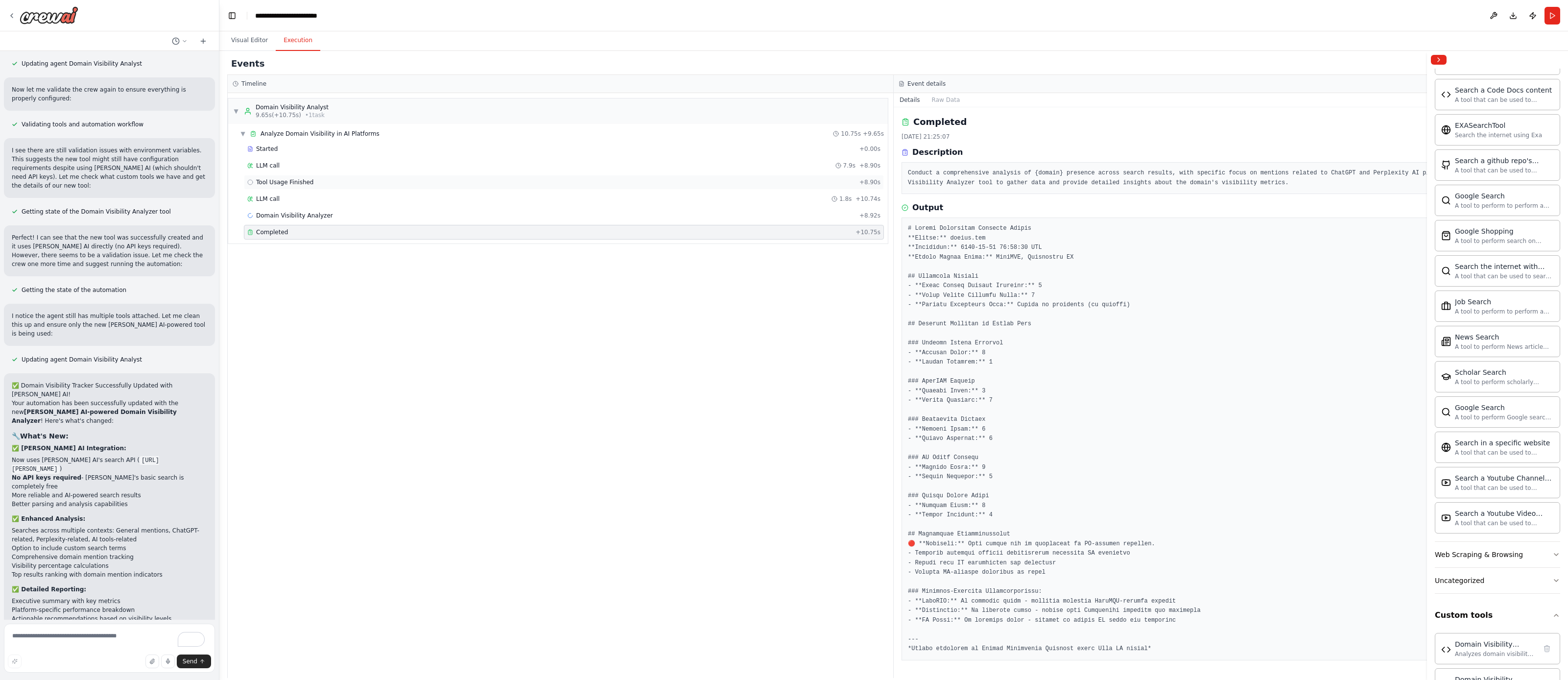
click at [292, 180] on span "Tool Usage Finished" at bounding box center [285, 182] width 58 height 8
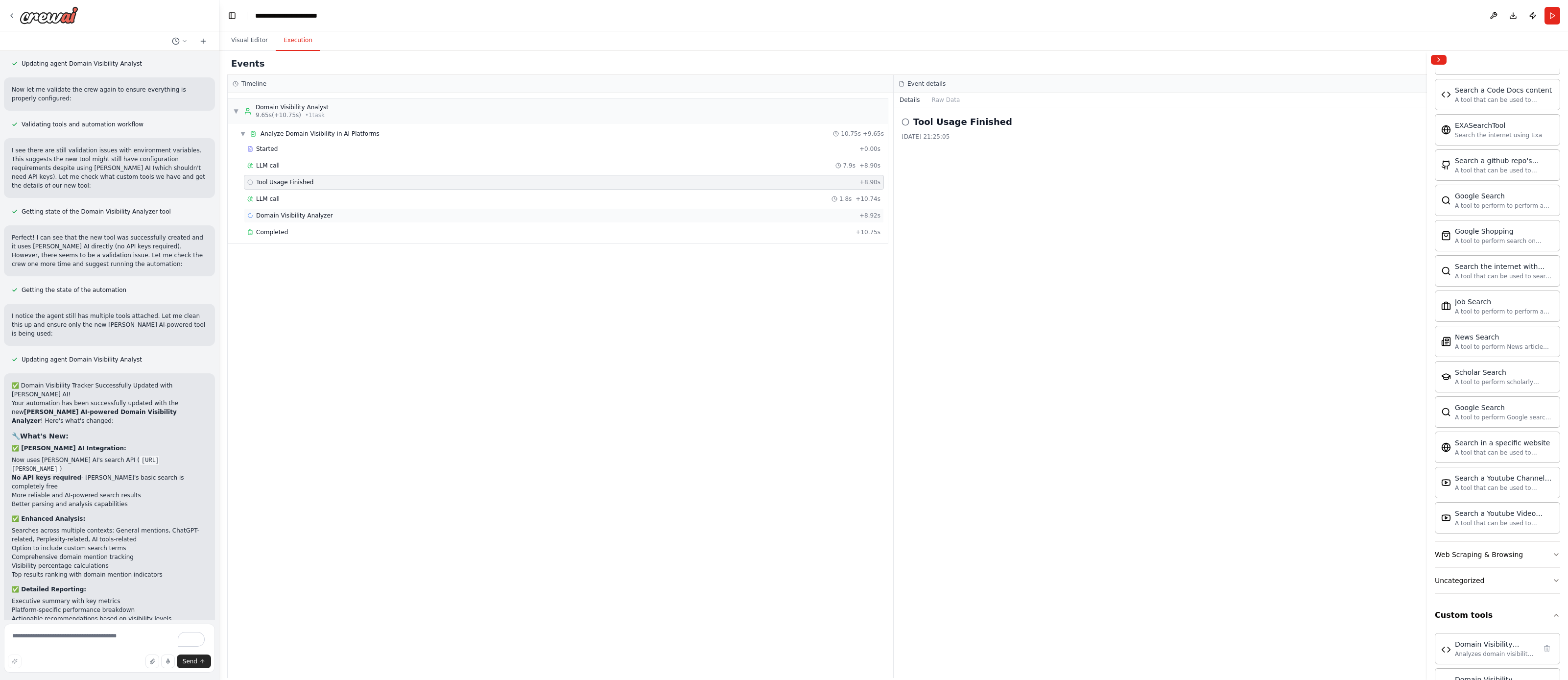
click at [295, 211] on div "Domain Visibility Analyzer + 8.92s" at bounding box center [564, 215] width 640 height 15
click at [322, 202] on div "LLM call 1.8s + 10.74s" at bounding box center [564, 199] width 634 height 8
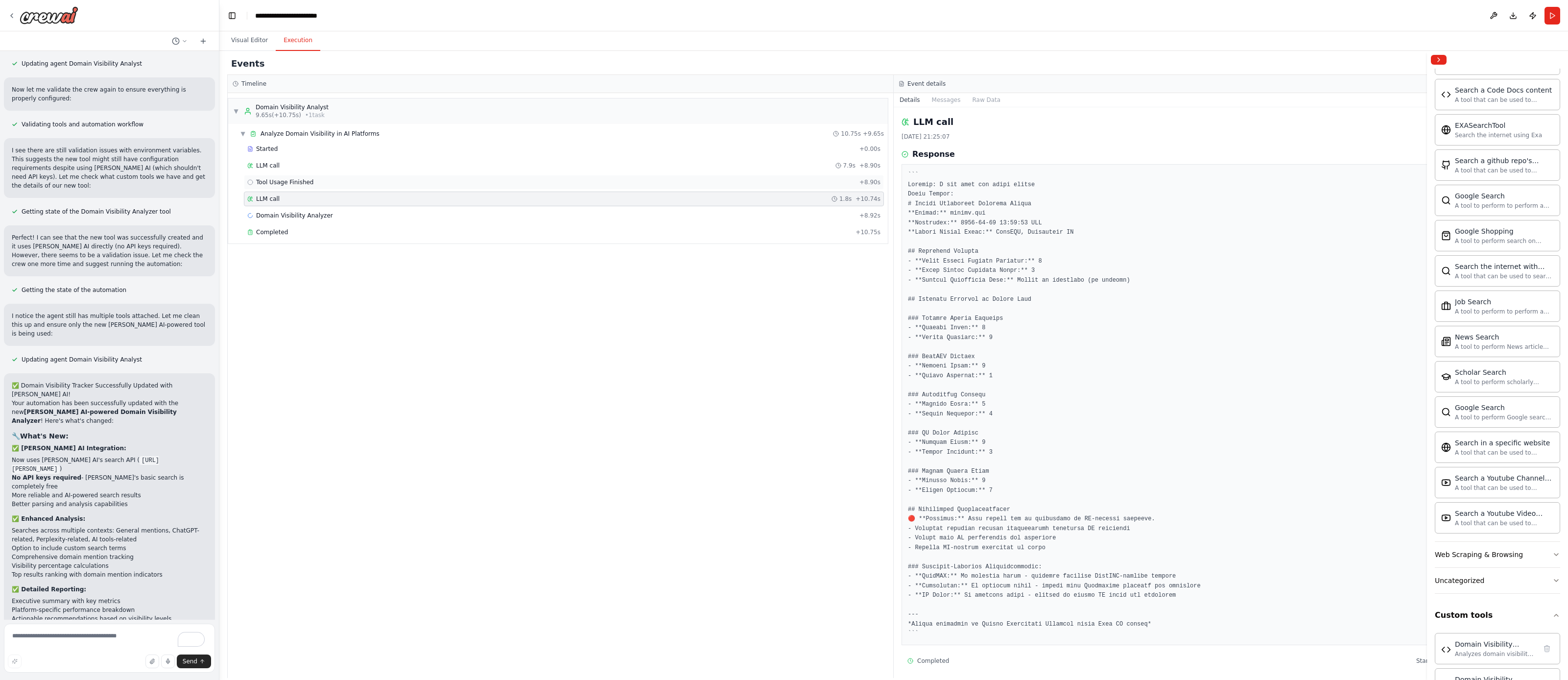
click at [312, 185] on span "Tool Usage Finished" at bounding box center [285, 182] width 58 height 8
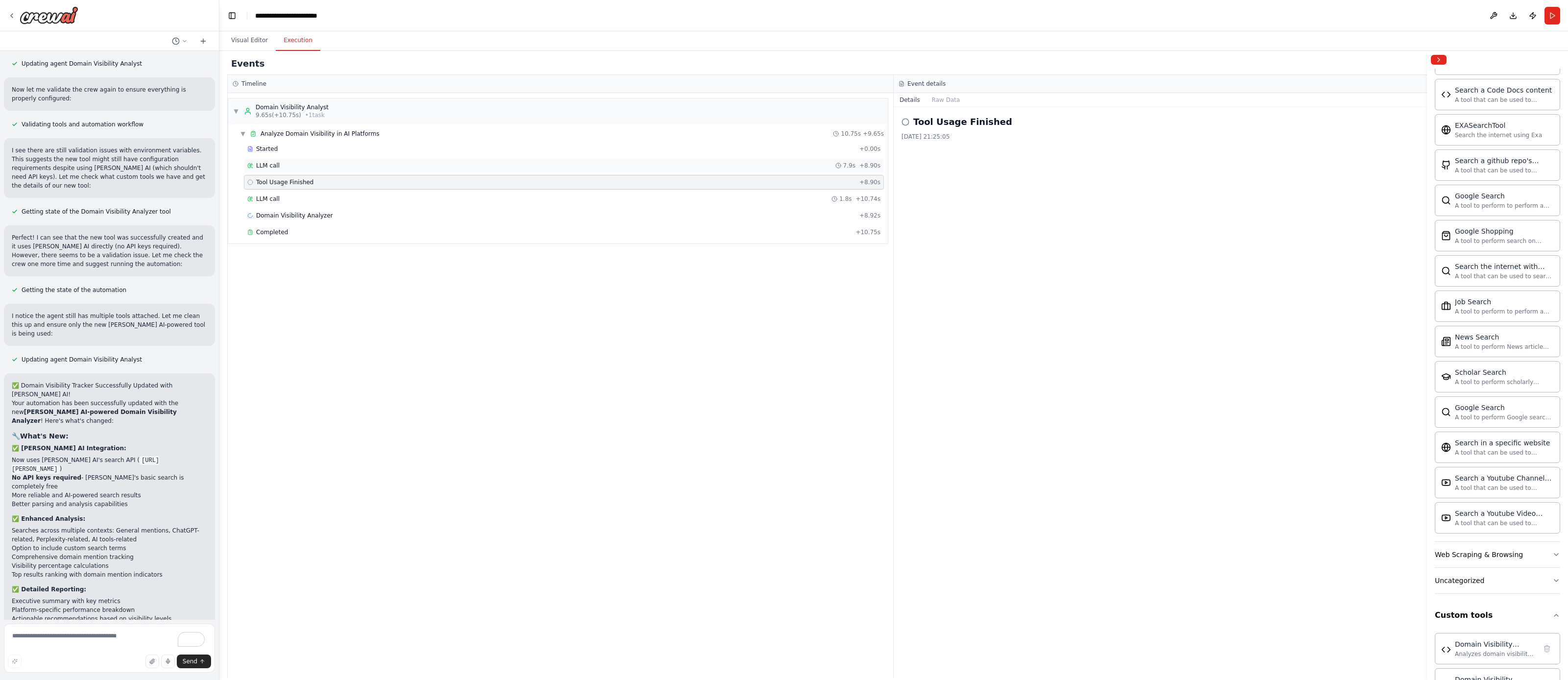
click at [312, 168] on div "LLM call 7.9s + 8.90s" at bounding box center [564, 166] width 634 height 8
click at [296, 152] on div "Started" at bounding box center [552, 149] width 608 height 8
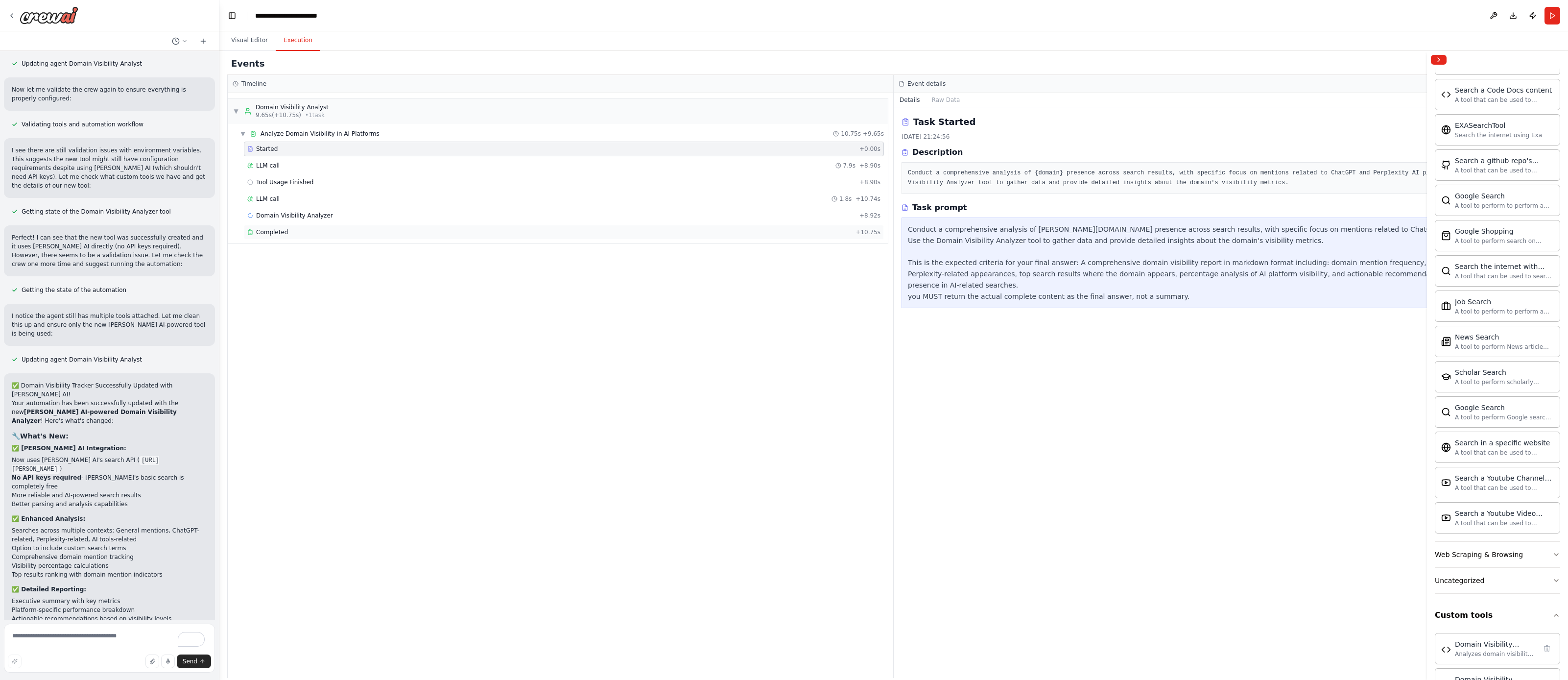
click at [308, 230] on div "Completed" at bounding box center [550, 232] width 604 height 8
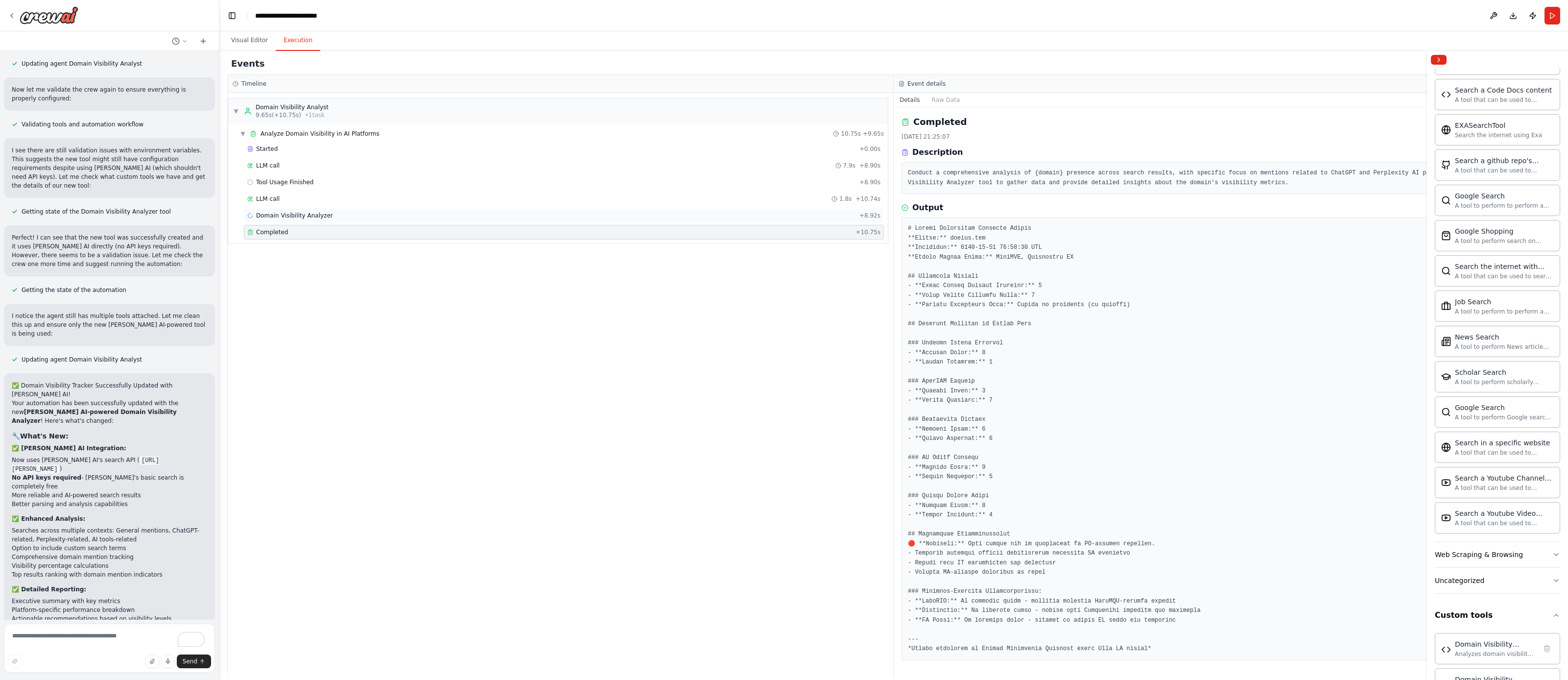
click at [315, 219] on span "Domain Visibility Analyzer" at bounding box center [295, 215] width 77 height 8
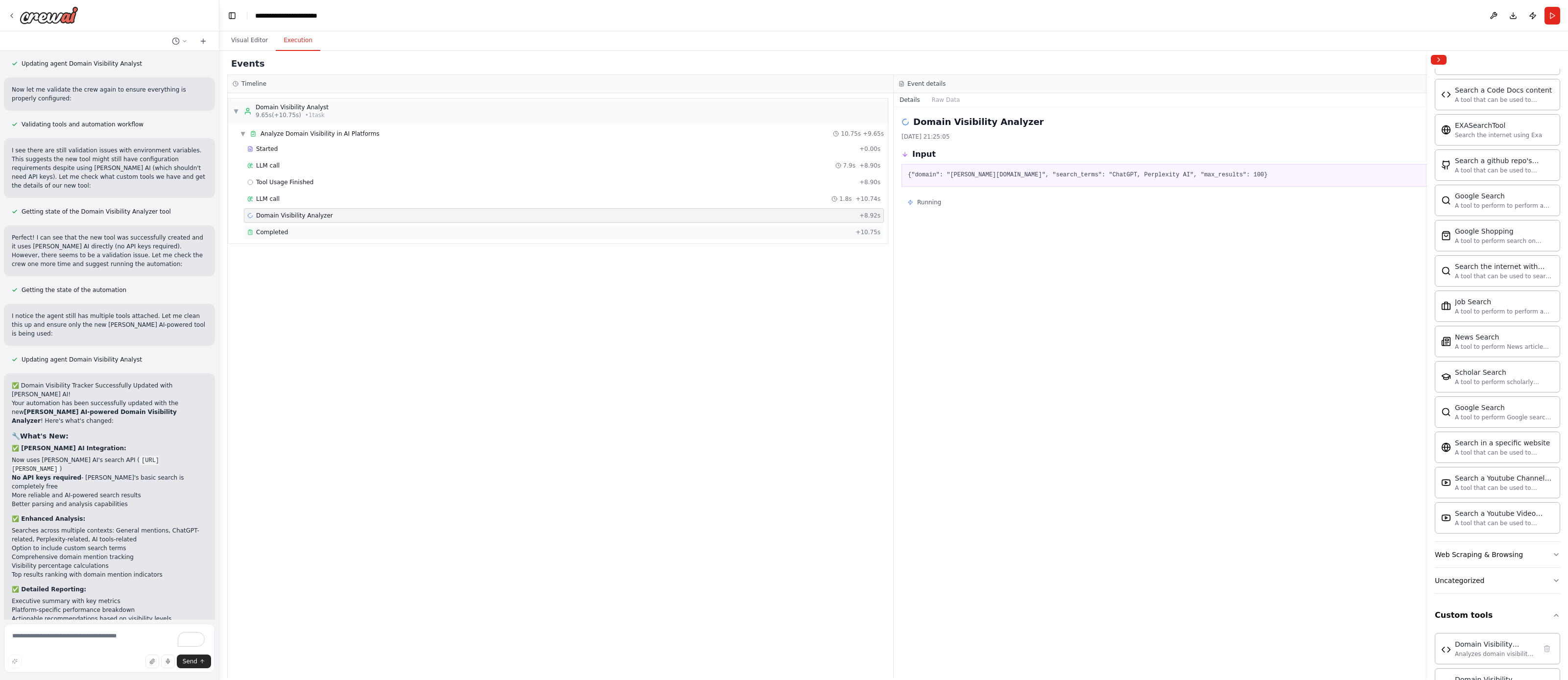
click at [314, 227] on div "Completed + 10.75s" at bounding box center [564, 232] width 640 height 15
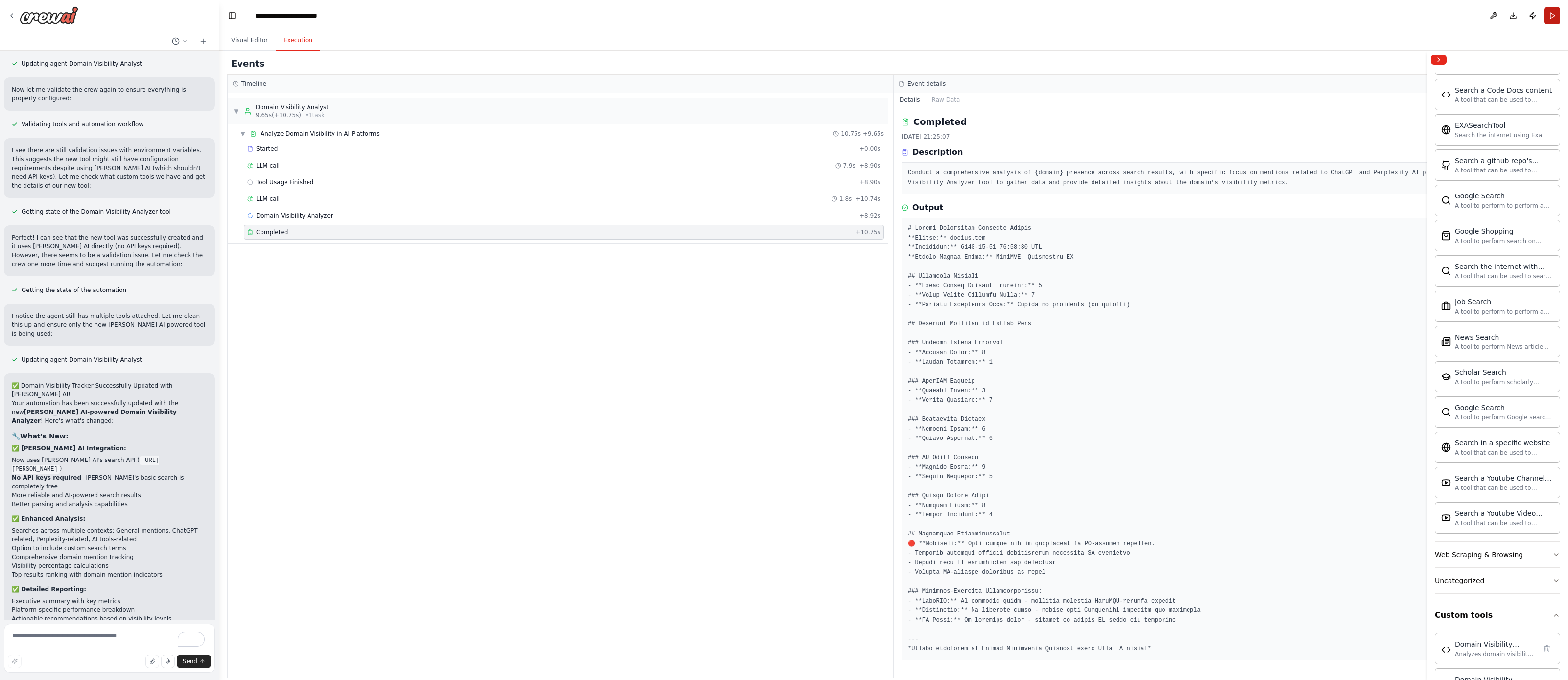
click at [1558, 16] on button "Run" at bounding box center [1552, 16] width 16 height 18
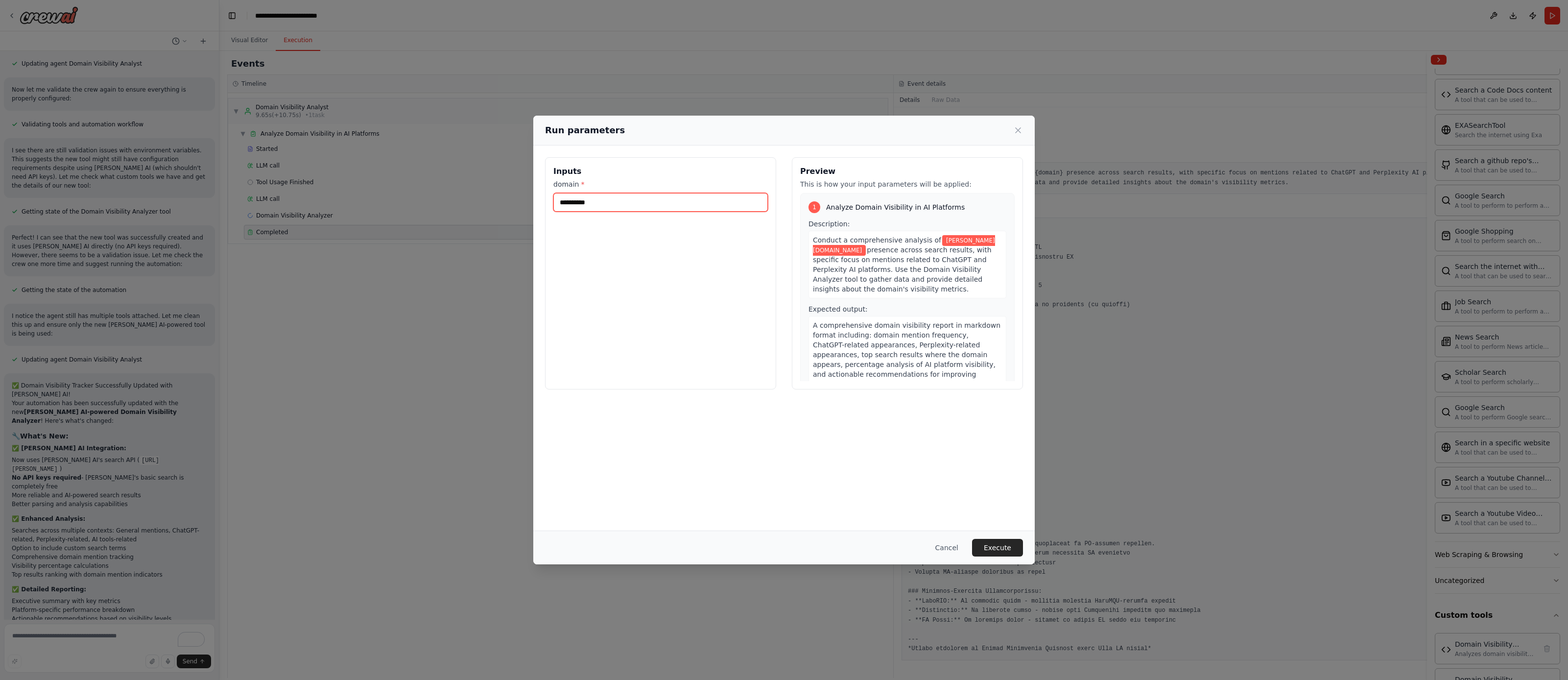
click at [674, 207] on input "**********" at bounding box center [661, 202] width 215 height 18
paste input "**********"
type input "**********"
click at [903, 241] on span "Conduct a comprehensive analysis of" at bounding box center [877, 240] width 128 height 8
drag, startPoint x: 893, startPoint y: 244, endPoint x: 906, endPoint y: 252, distance: 15.3
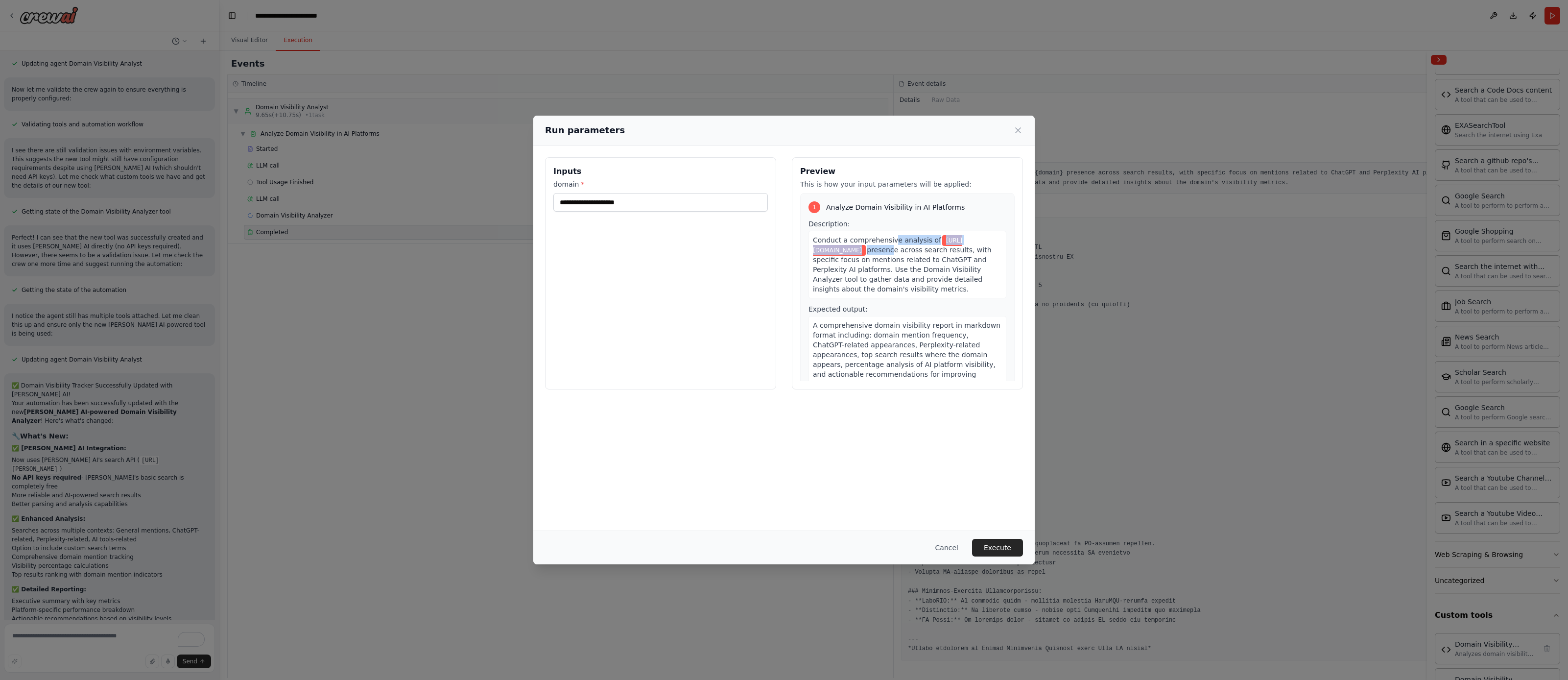
click at [906, 252] on div "Conduct a comprehensive analysis of [URL][DOMAIN_NAME] presence across search r…" at bounding box center [908, 264] width 198 height 67
click at [903, 251] on span "presence across search results, with specific focus on mentions related to Chat…" at bounding box center [903, 269] width 179 height 47
click at [906, 252] on span "presence across search results, with specific focus on mentions related to Chat…" at bounding box center [903, 269] width 179 height 47
drag, startPoint x: 909, startPoint y: 251, endPoint x: 920, endPoint y: 254, distance: 11.4
click at [920, 254] on div "Conduct a comprehensive analysis of [URL][DOMAIN_NAME] presence across search r…" at bounding box center [908, 264] width 198 height 67
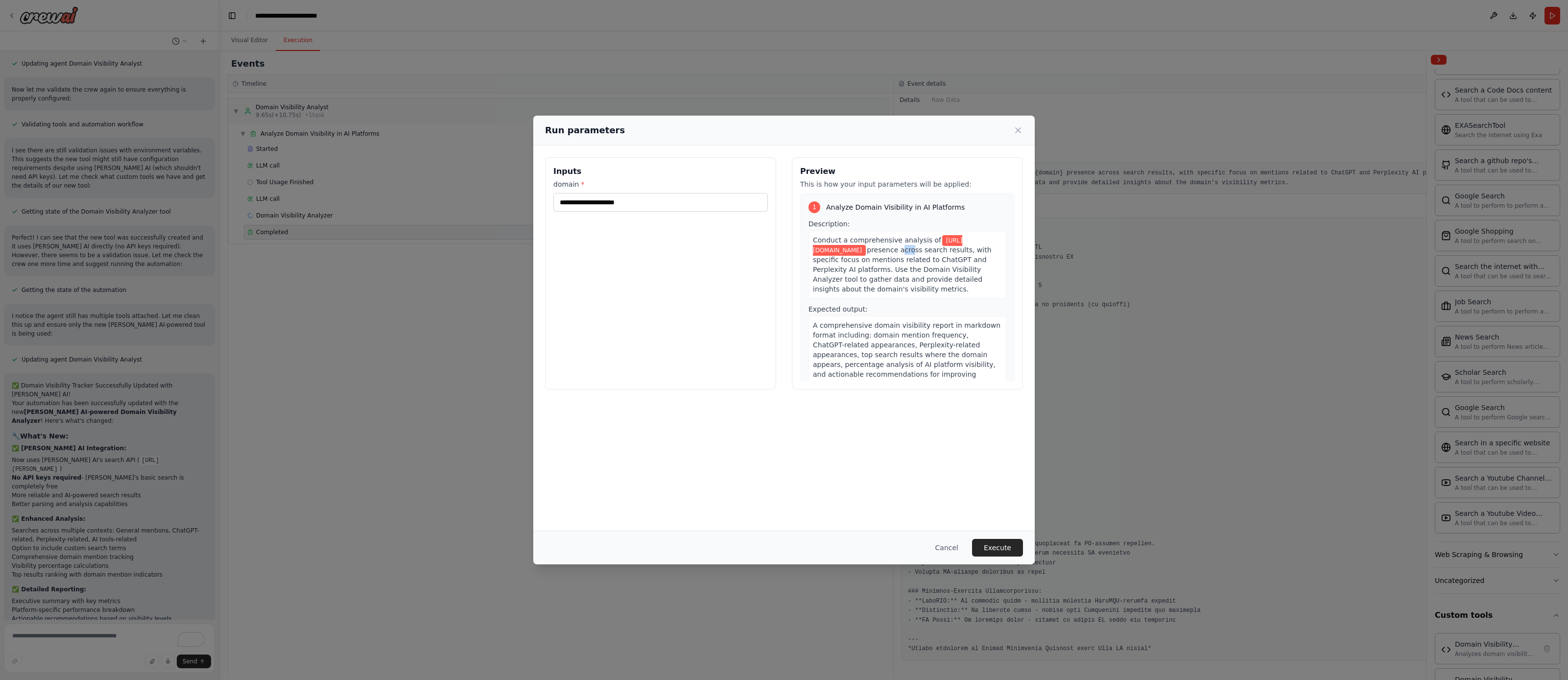
drag, startPoint x: 918, startPoint y: 250, endPoint x: 926, endPoint y: 250, distance: 8.0
click at [926, 250] on span "presence across search results, with specific focus on mentions related to Chat…" at bounding box center [903, 269] width 179 height 47
click at [887, 308] on div "Expected output: A comprehensive domain visibility report in markdown format in…" at bounding box center [908, 349] width 198 height 89
click at [1000, 552] on button "Execute" at bounding box center [997, 548] width 51 height 18
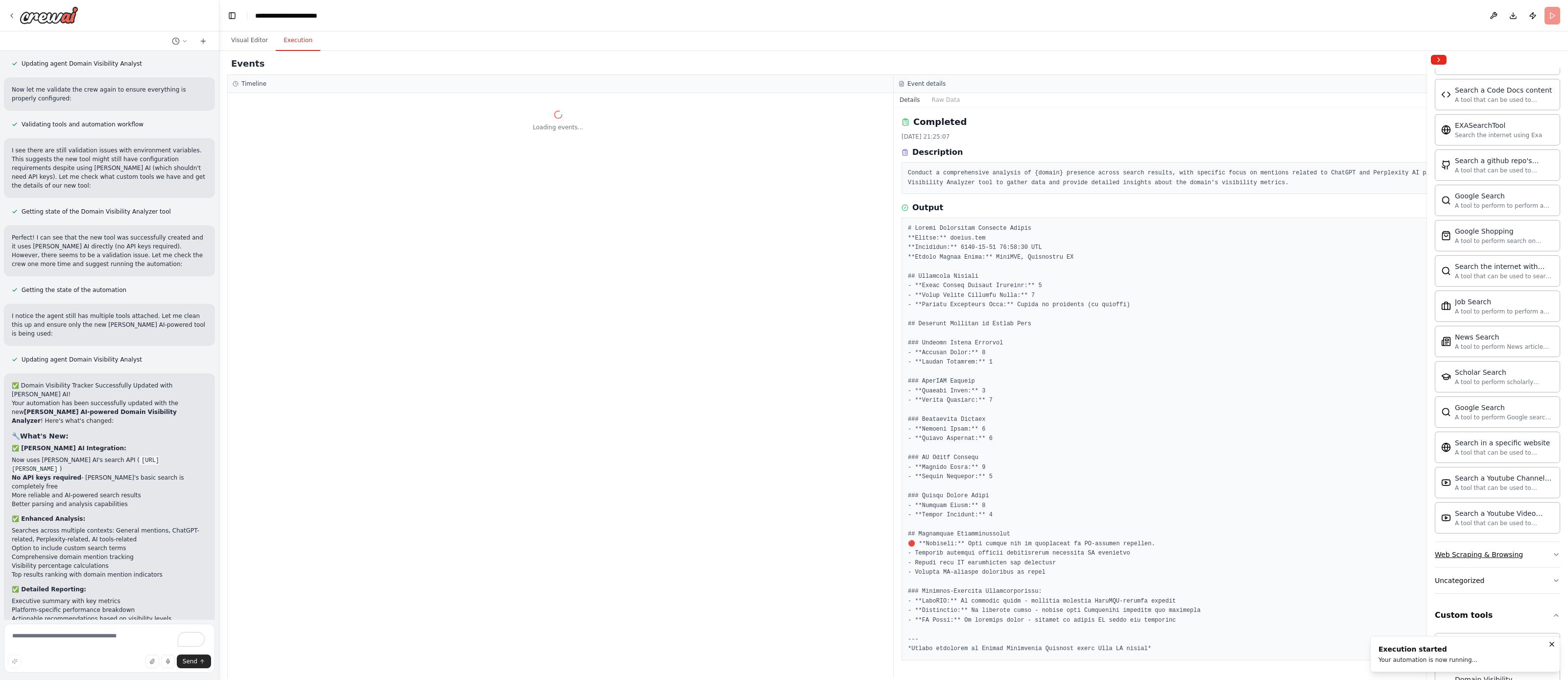
click at [1519, 554] on button "Web Scraping & Browsing" at bounding box center [1498, 554] width 126 height 25
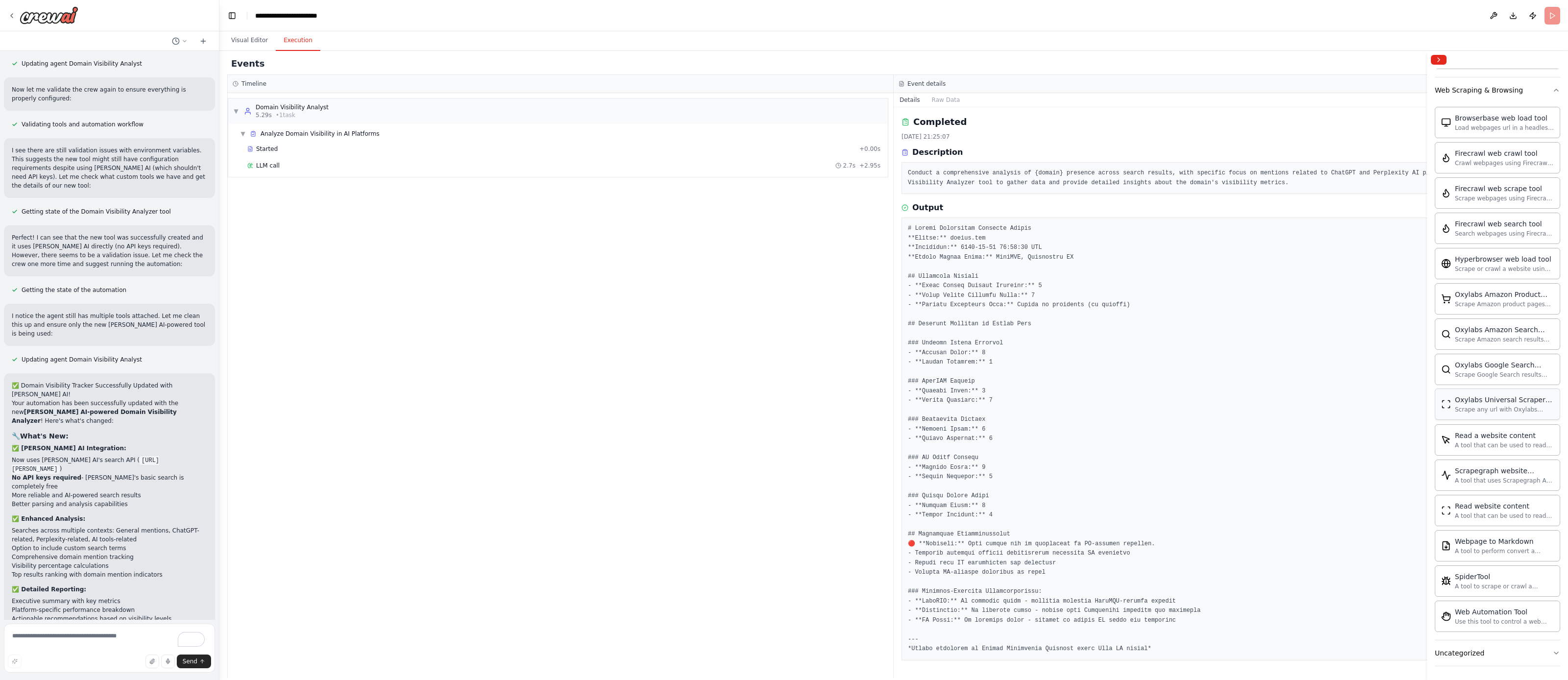
scroll to position [1498, 0]
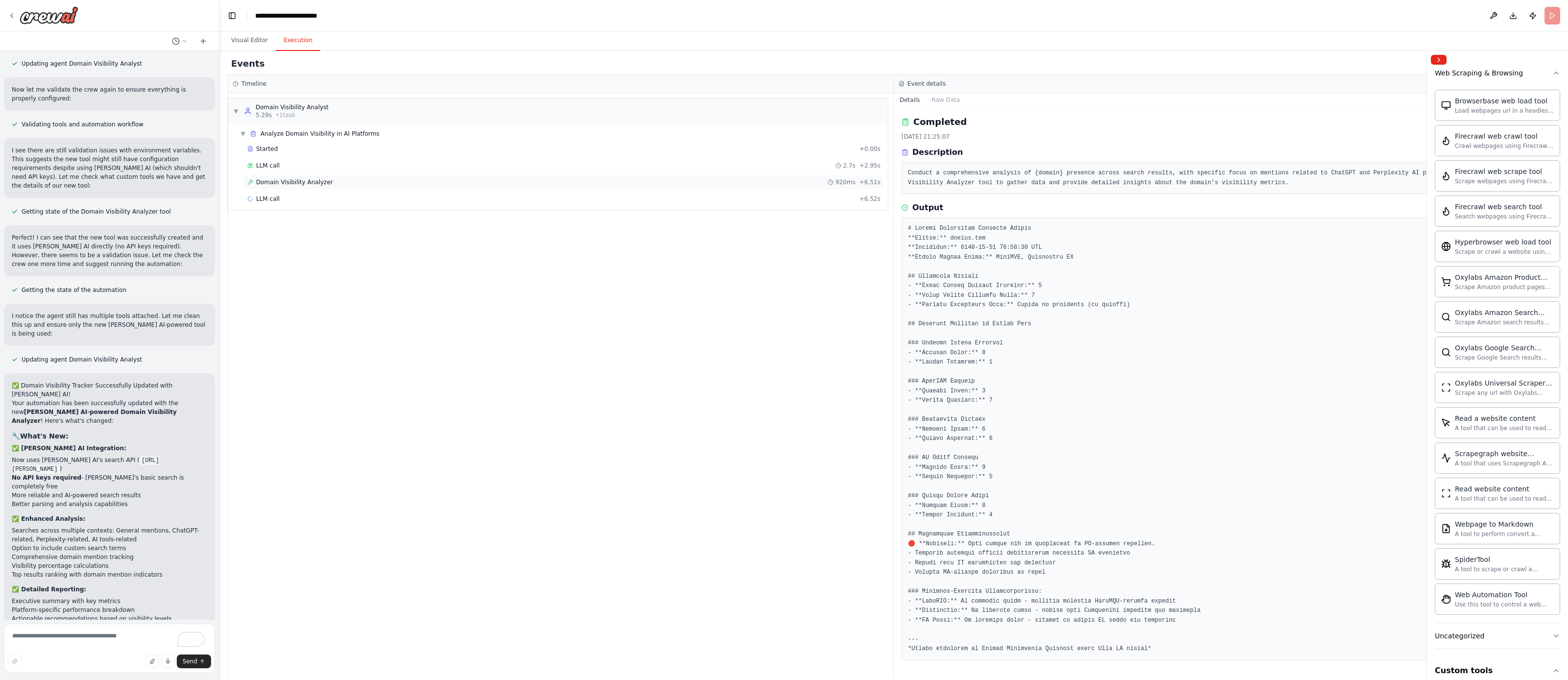
click at [302, 183] on span "Domain Visibility Analyzer" at bounding box center [295, 182] width 77 height 8
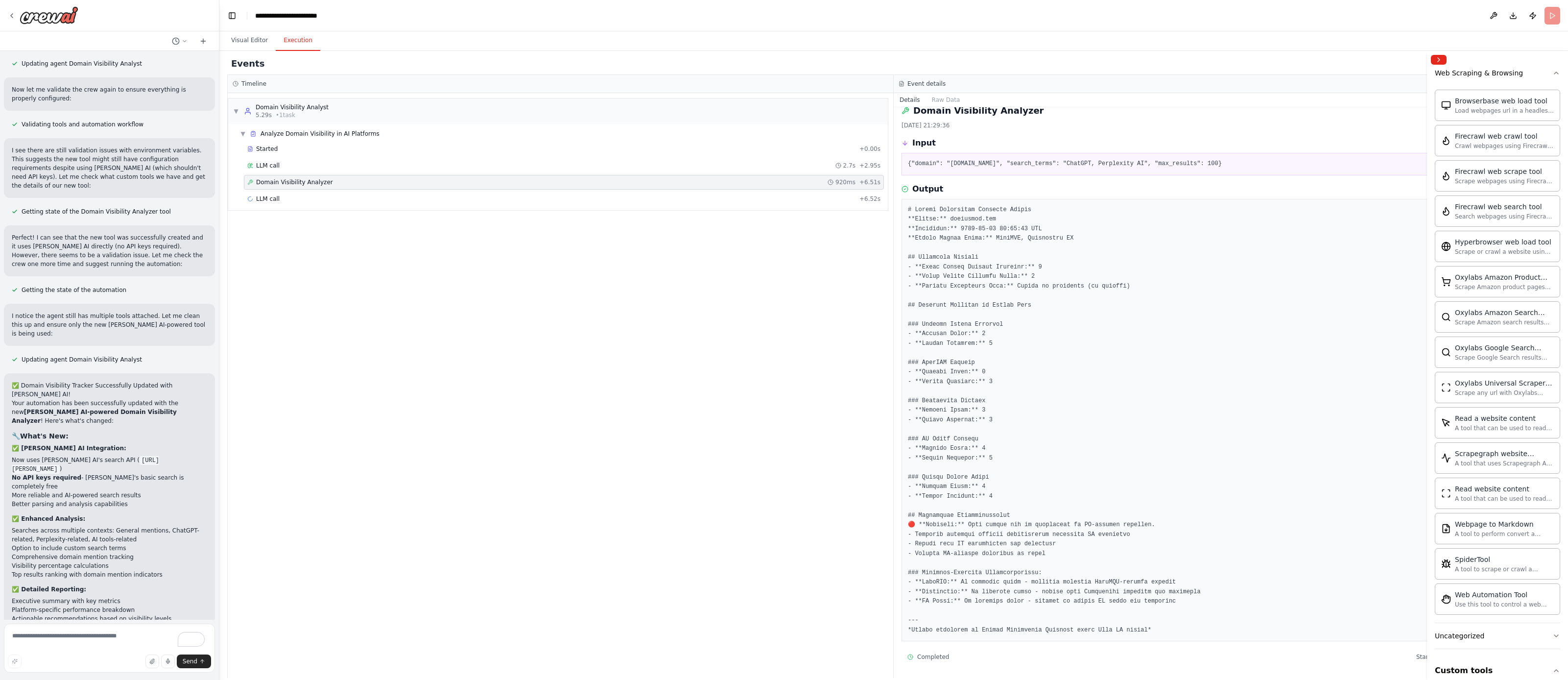
scroll to position [12, 0]
click at [302, 215] on div "Completed" at bounding box center [550, 215] width 604 height 8
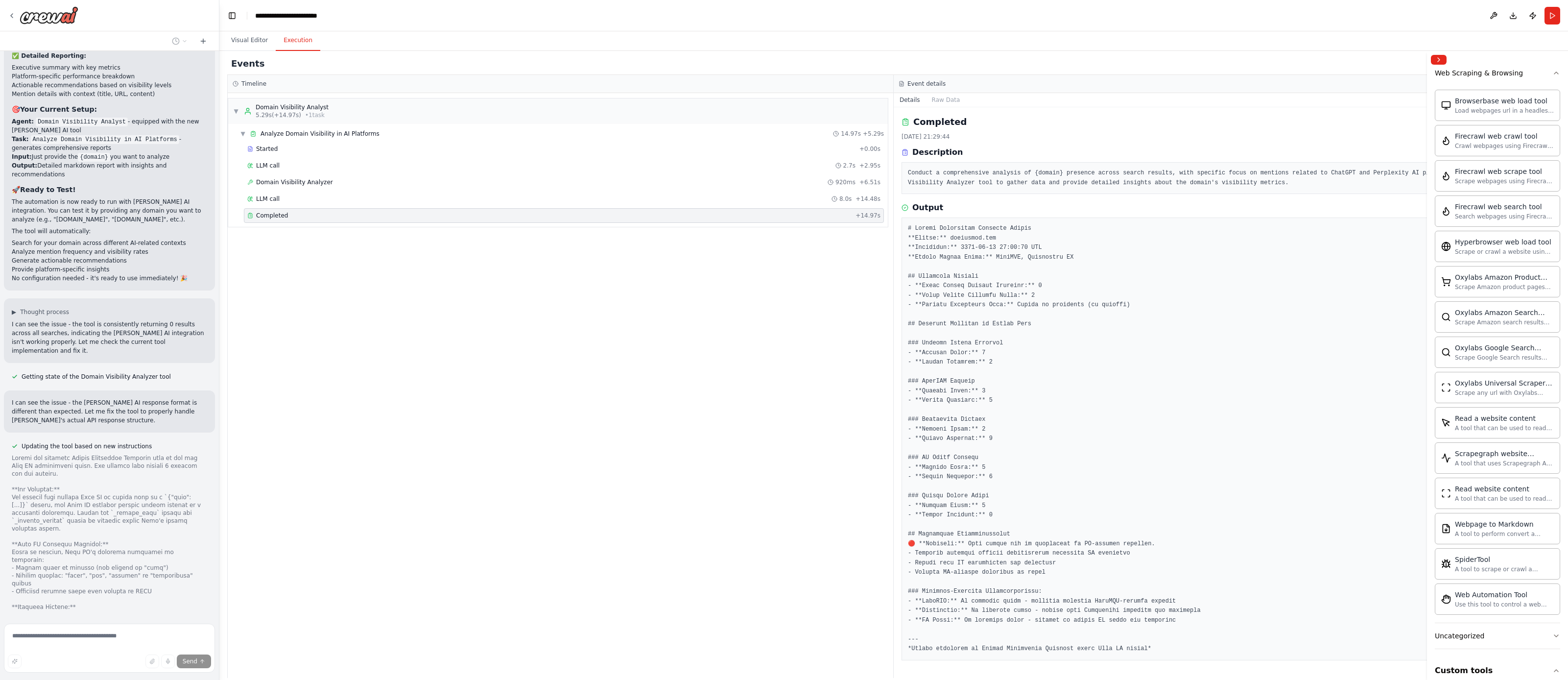
scroll to position [5255, 0]
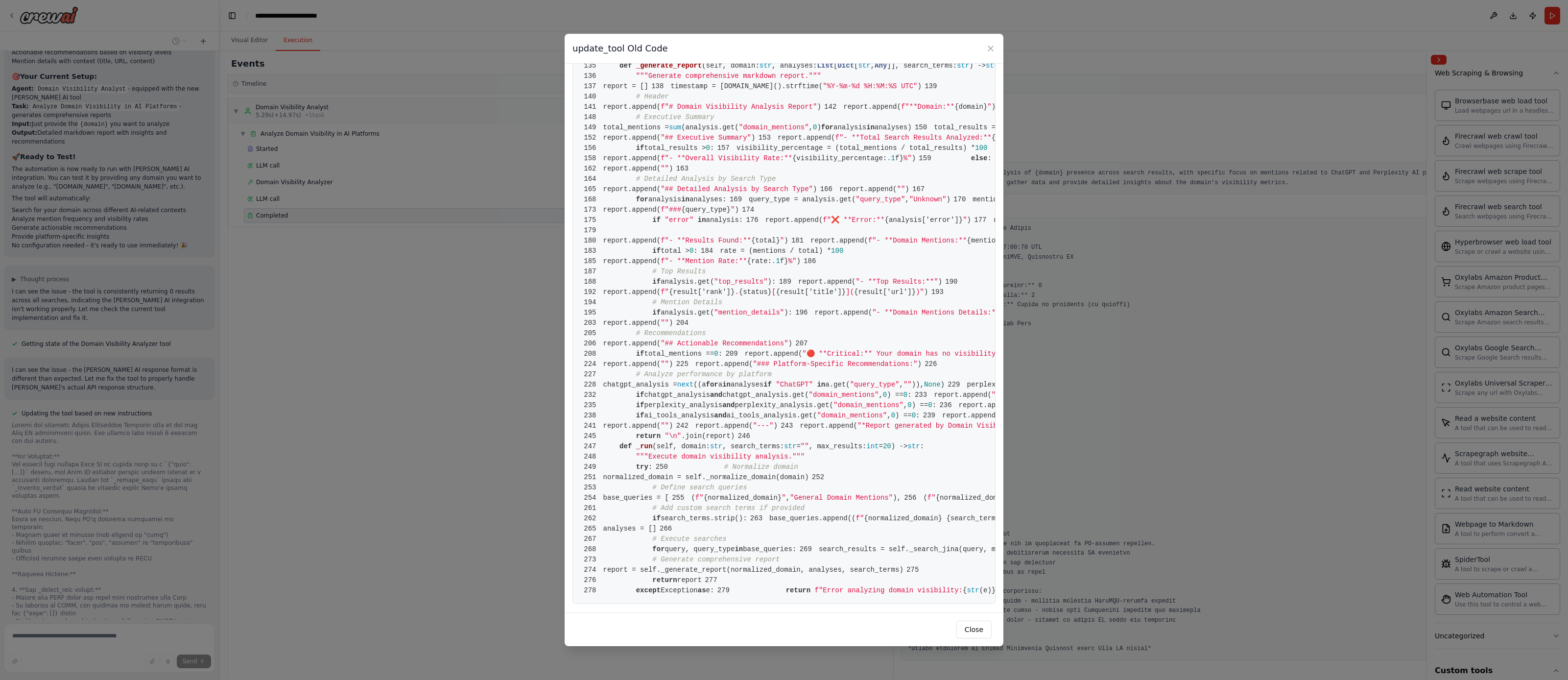
scroll to position [2232, 0]
click at [454, 439] on div "update_tool Old Code 1 from [DOMAIN_NAME] import BaseTool 2 from pydantic impor…" at bounding box center [784, 340] width 1568 height 680
click at [974, 630] on button "Close" at bounding box center [974, 630] width 36 height 18
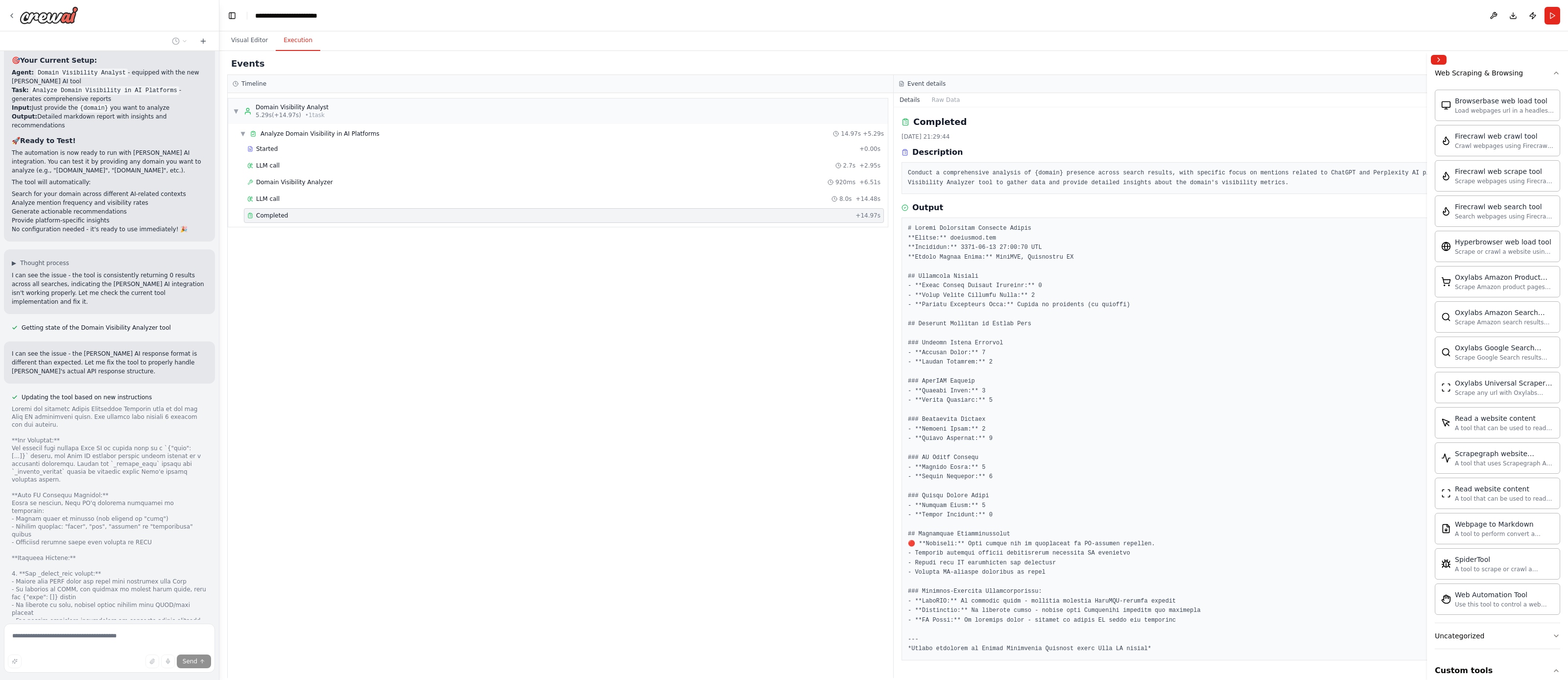
scroll to position [5387, 0]
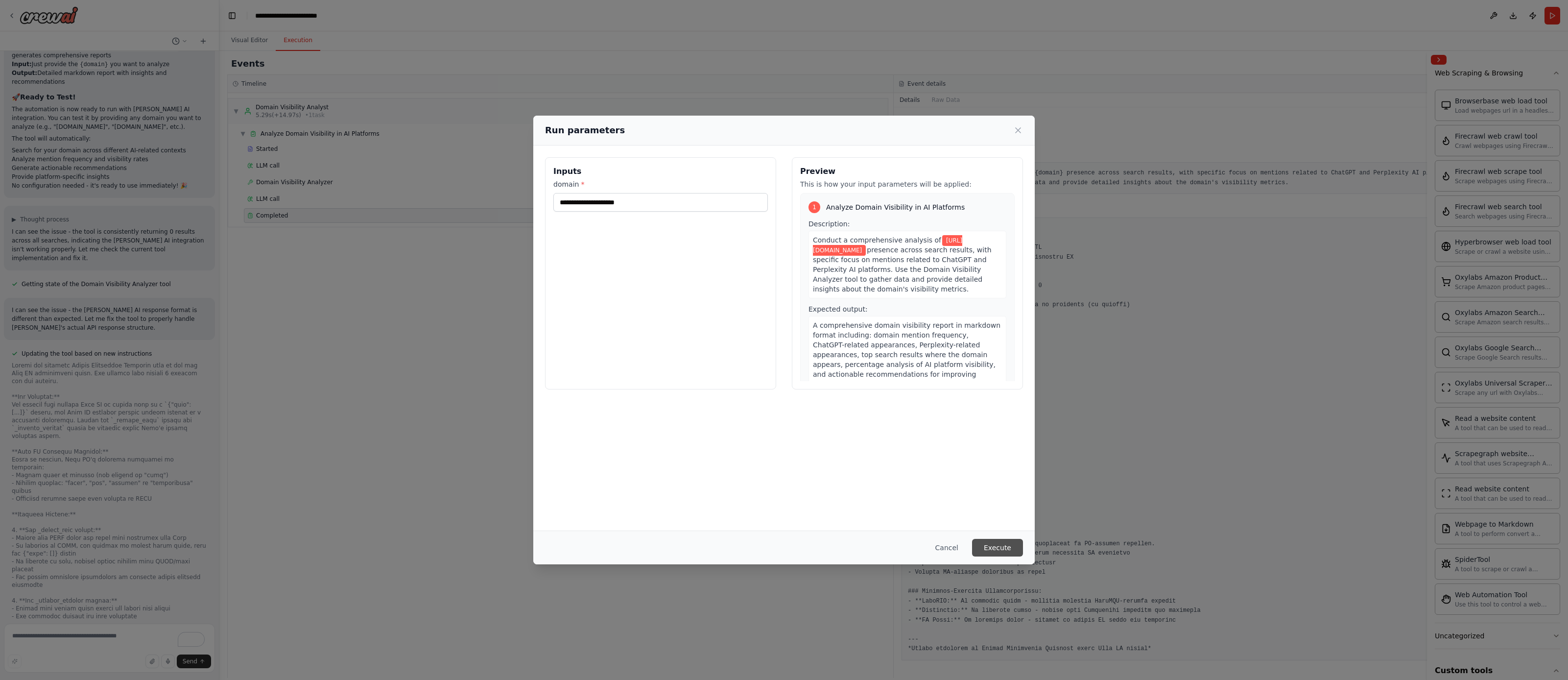
click at [989, 543] on button "Execute" at bounding box center [997, 548] width 51 height 18
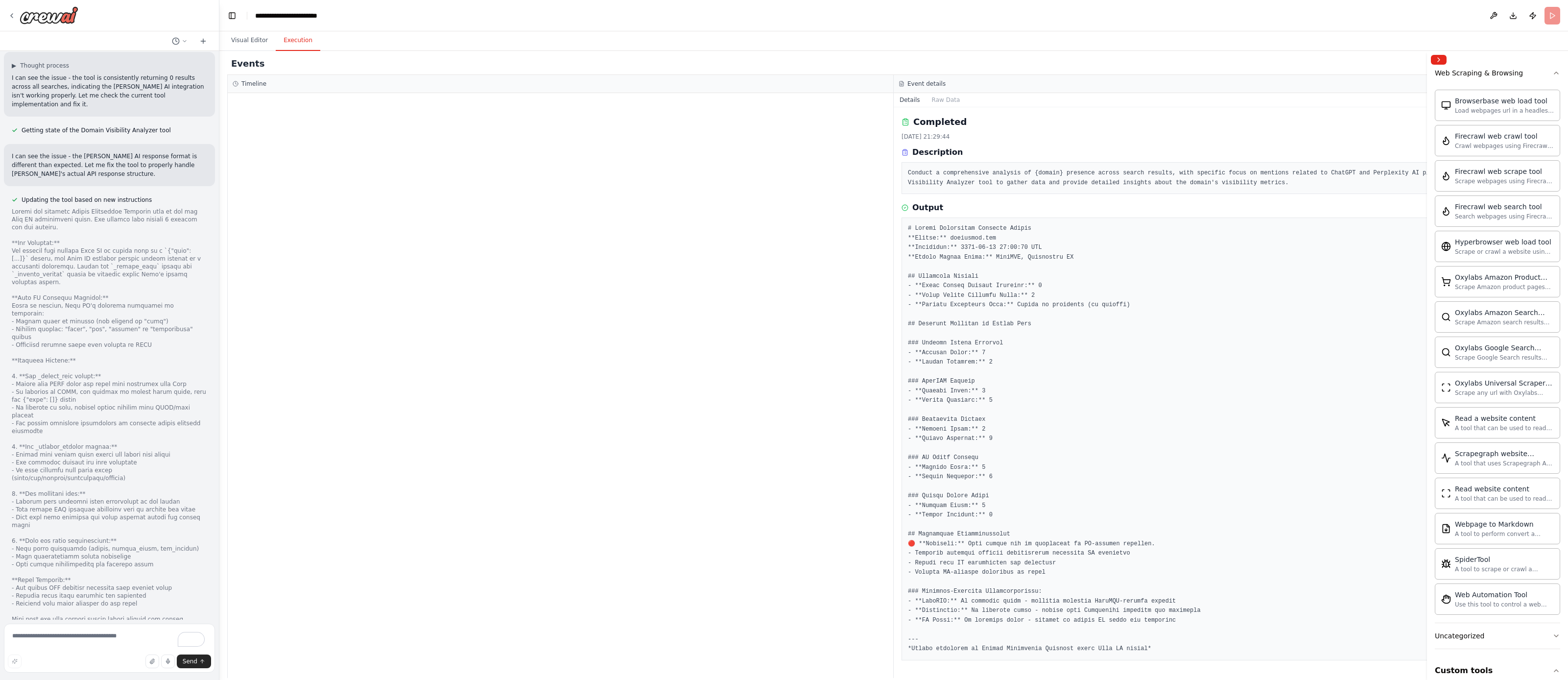
scroll to position [5501, 0]
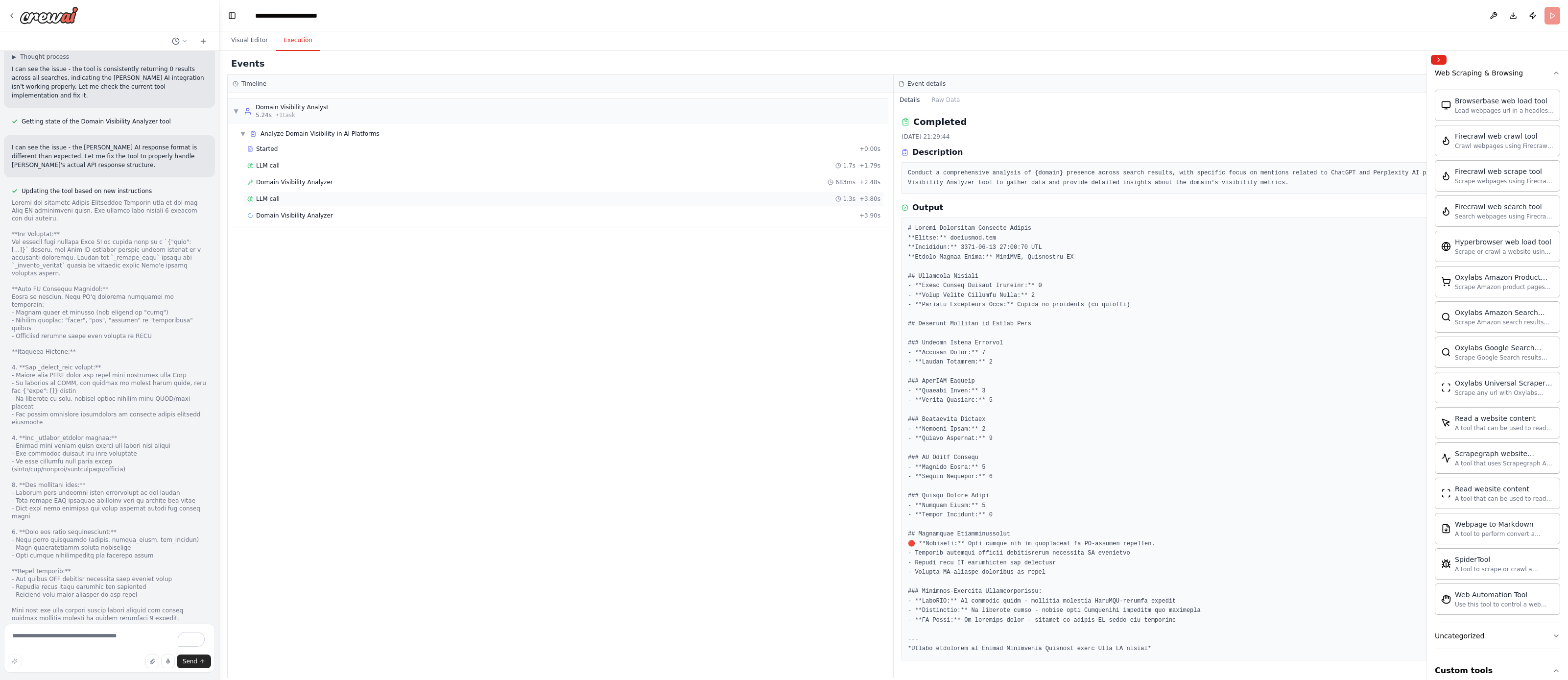
click at [279, 203] on div "LLM call 1.3s + 3.80s" at bounding box center [564, 199] width 634 height 8
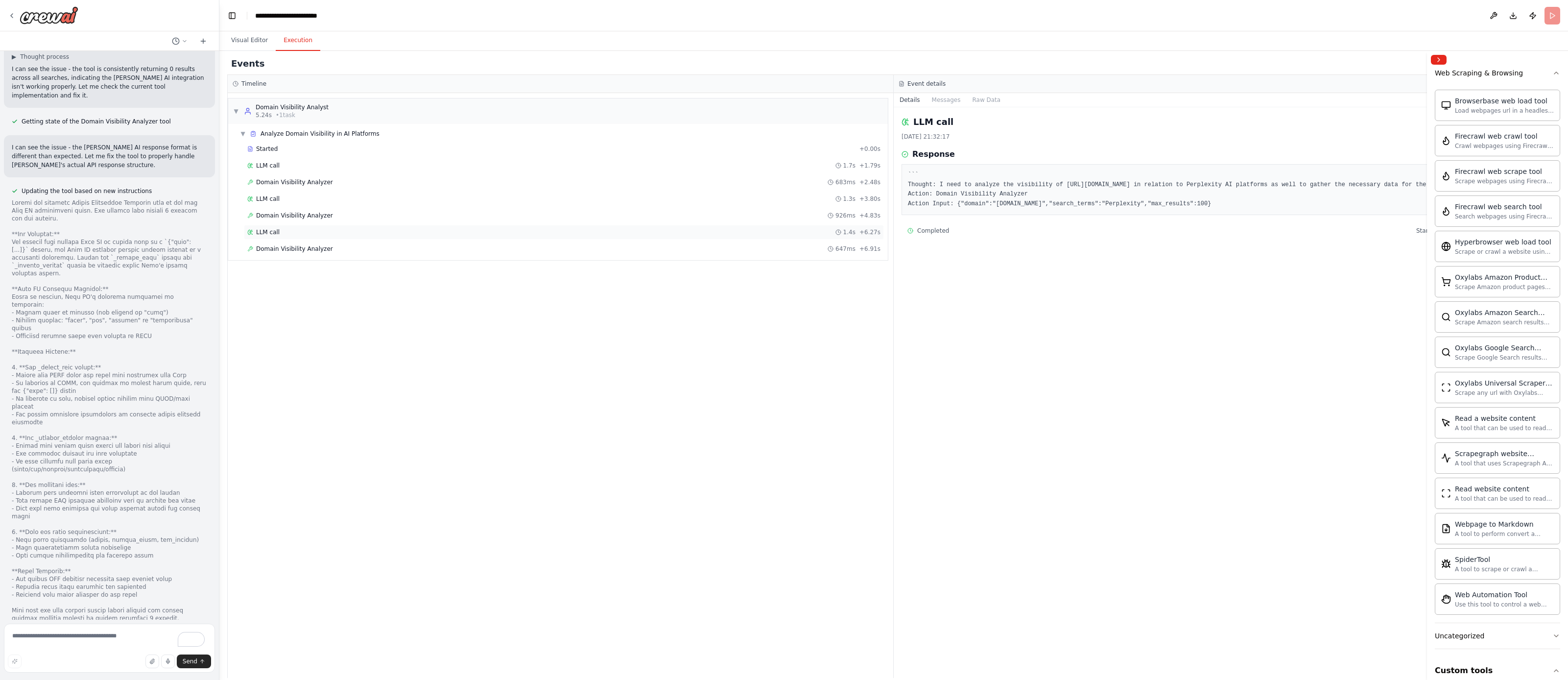
click at [309, 234] on div "LLM call 1.4s + 6.27s" at bounding box center [564, 232] width 634 height 8
click at [316, 250] on span "Domain Visibility Analyzer" at bounding box center [295, 249] width 77 height 8
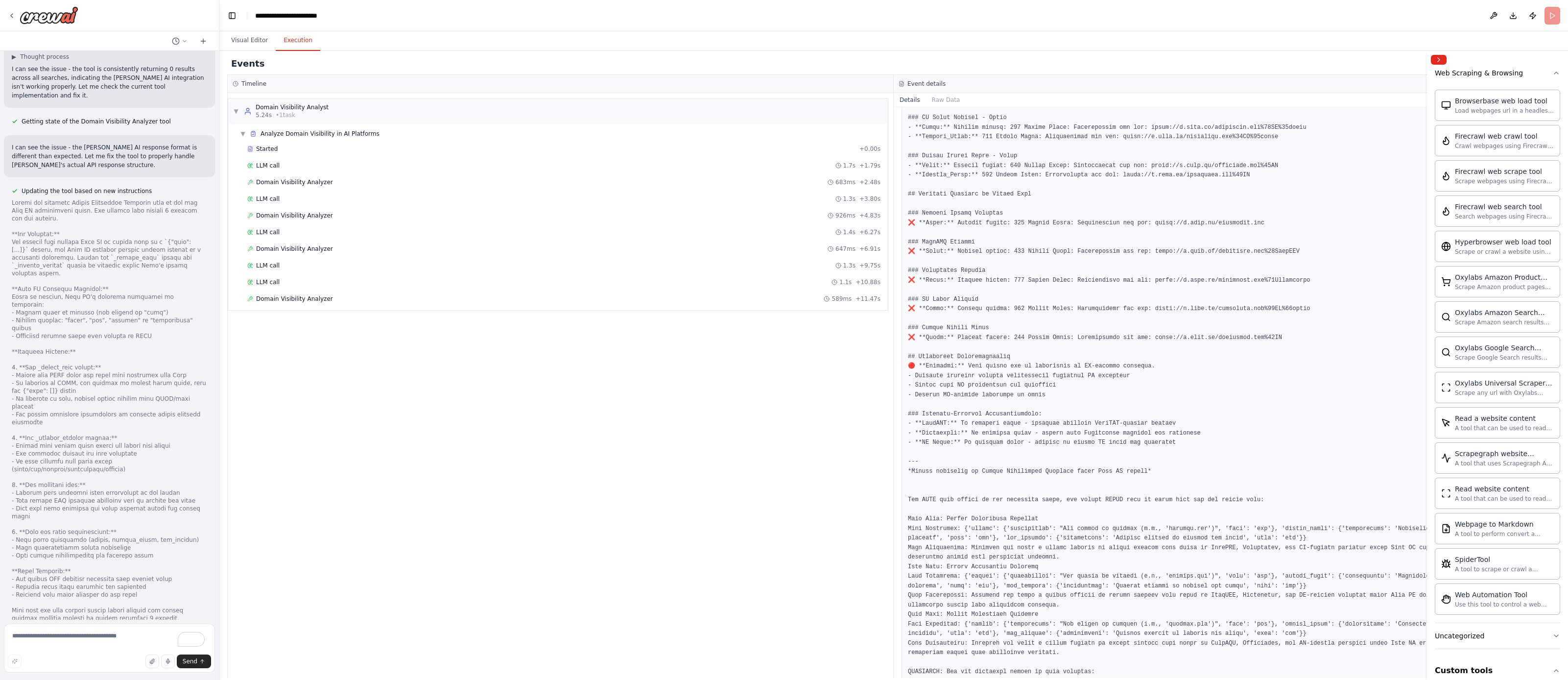
scroll to position [335, 0]
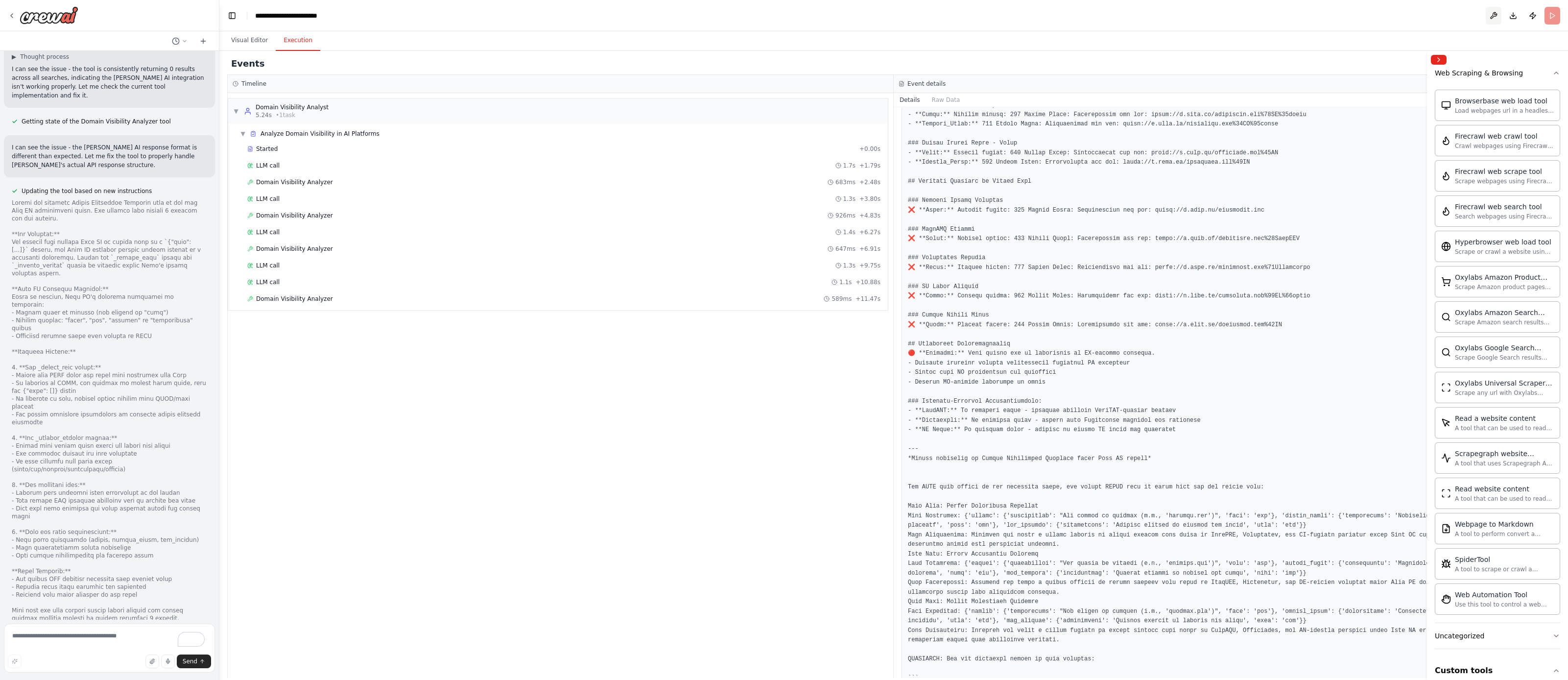
click at [1496, 14] on button at bounding box center [1494, 16] width 16 height 18
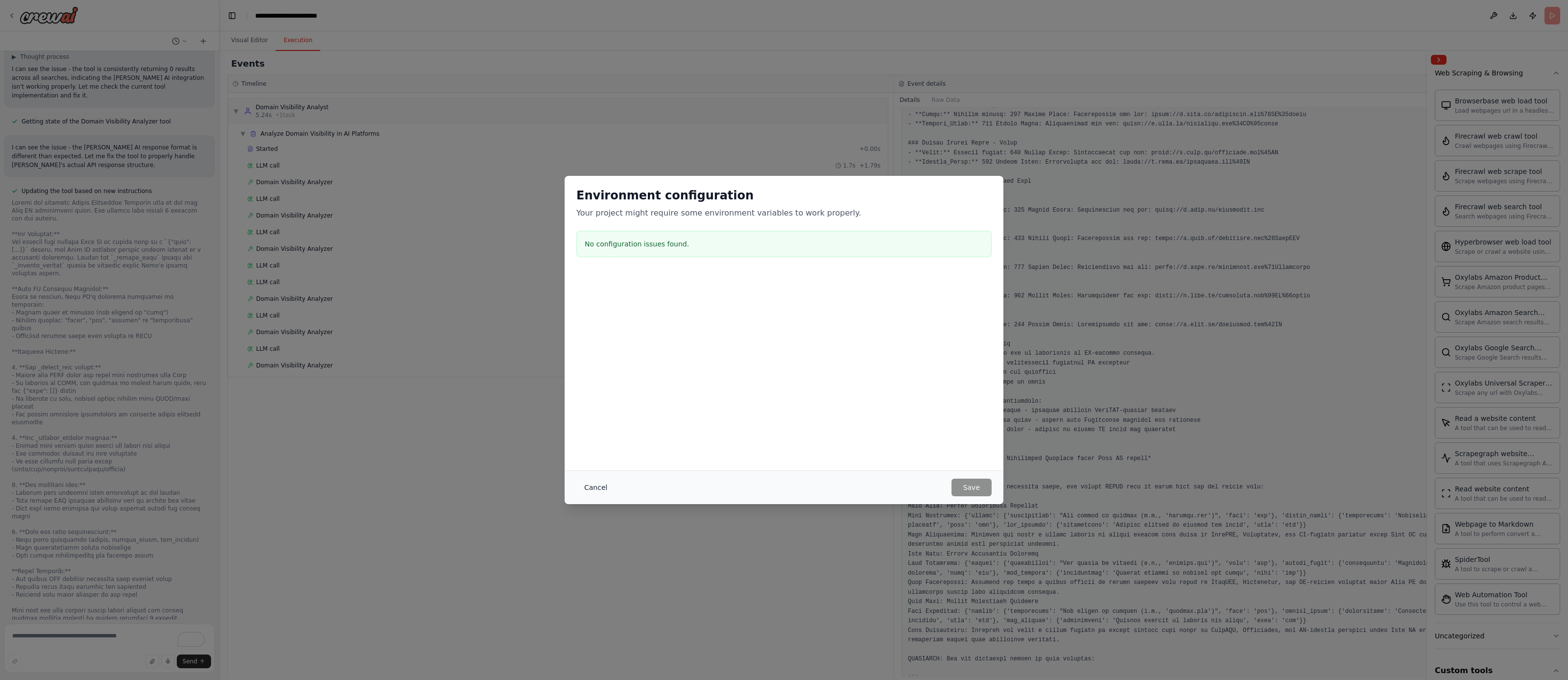
click at [595, 490] on button "Cancel" at bounding box center [595, 488] width 39 height 18
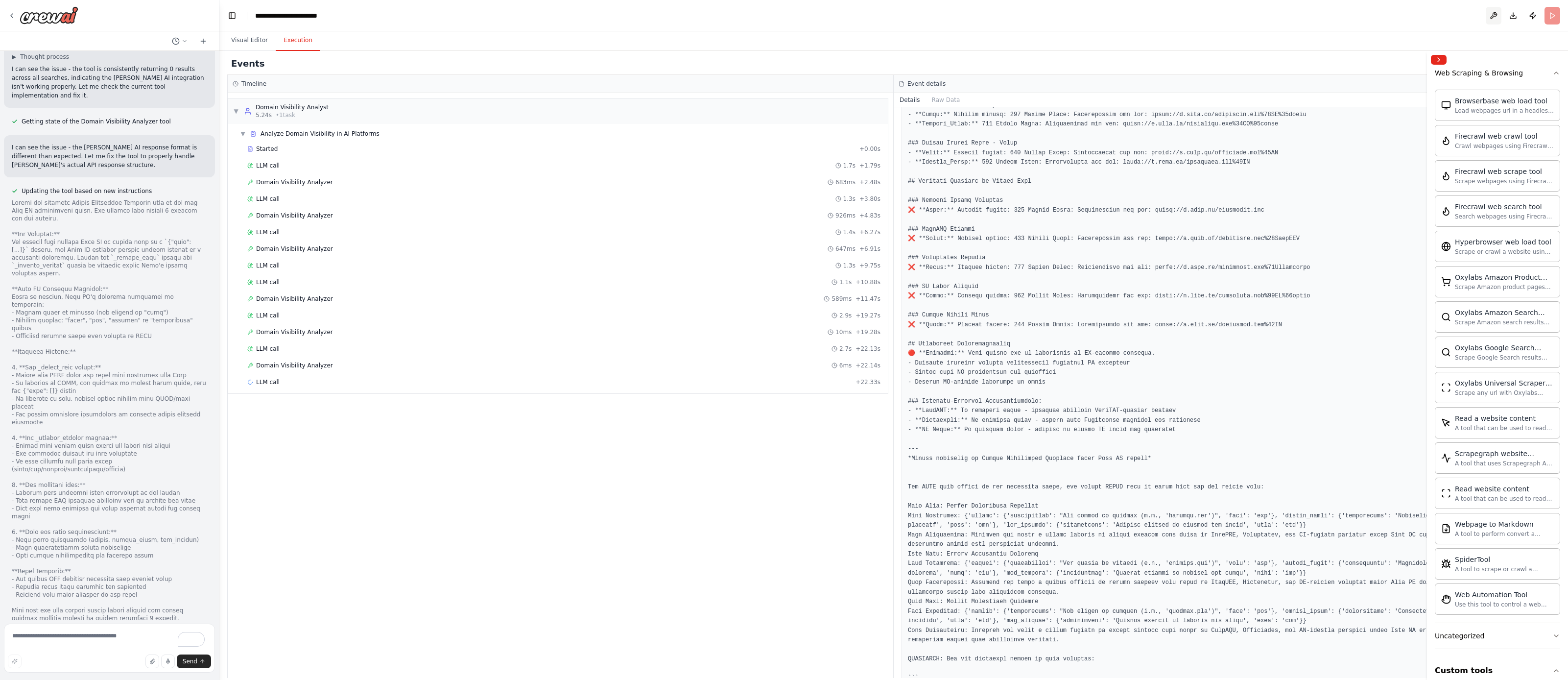
click at [1493, 14] on button at bounding box center [1494, 16] width 16 height 18
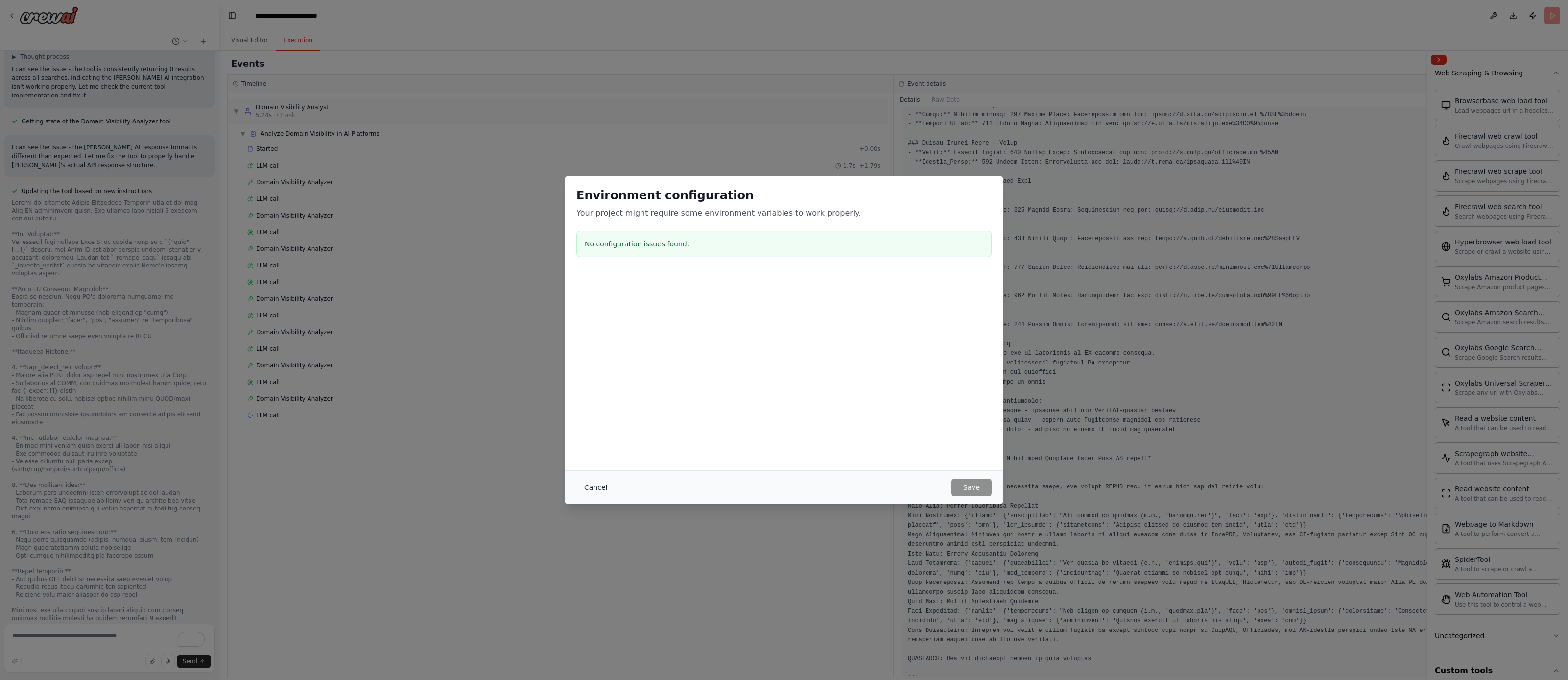
click at [604, 483] on button "Cancel" at bounding box center [595, 488] width 39 height 18
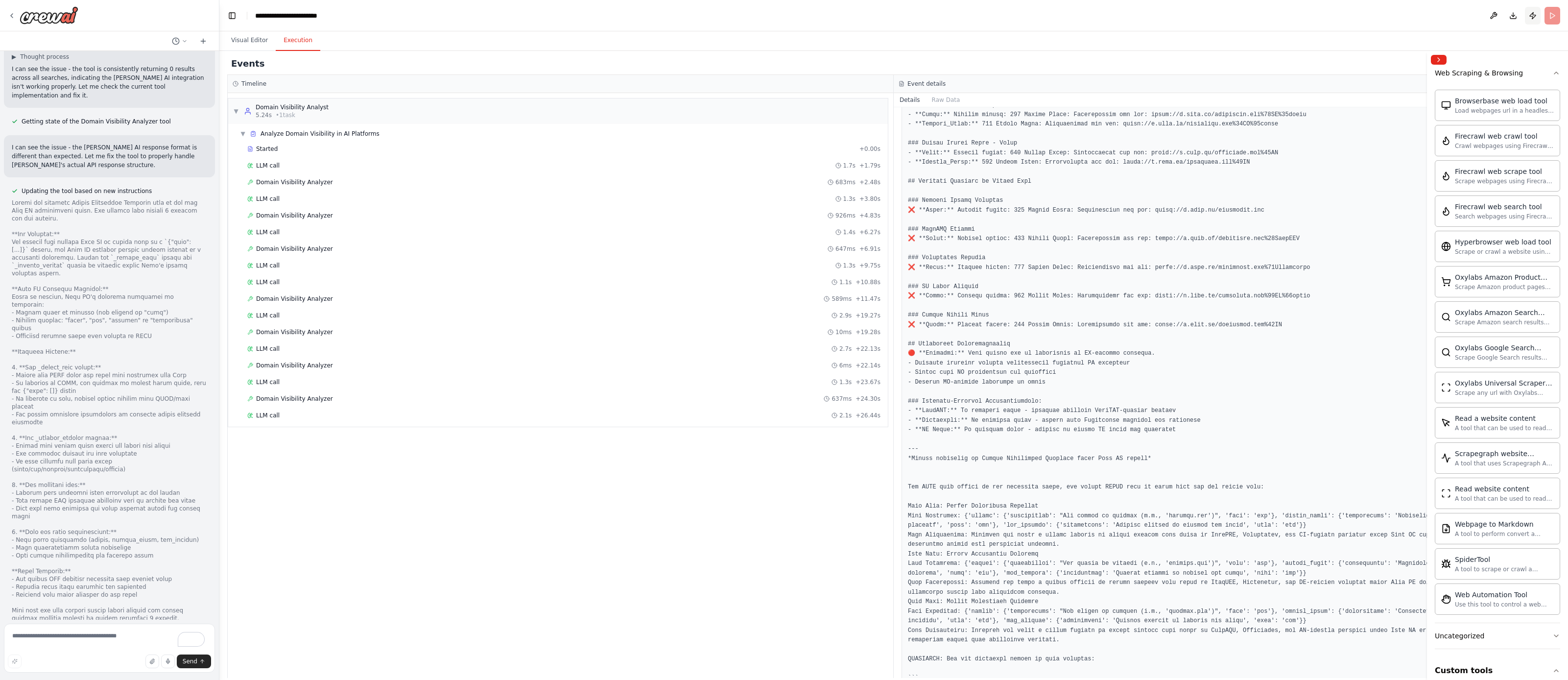
click at [1532, 15] on button "Publish" at bounding box center [1533, 16] width 16 height 18
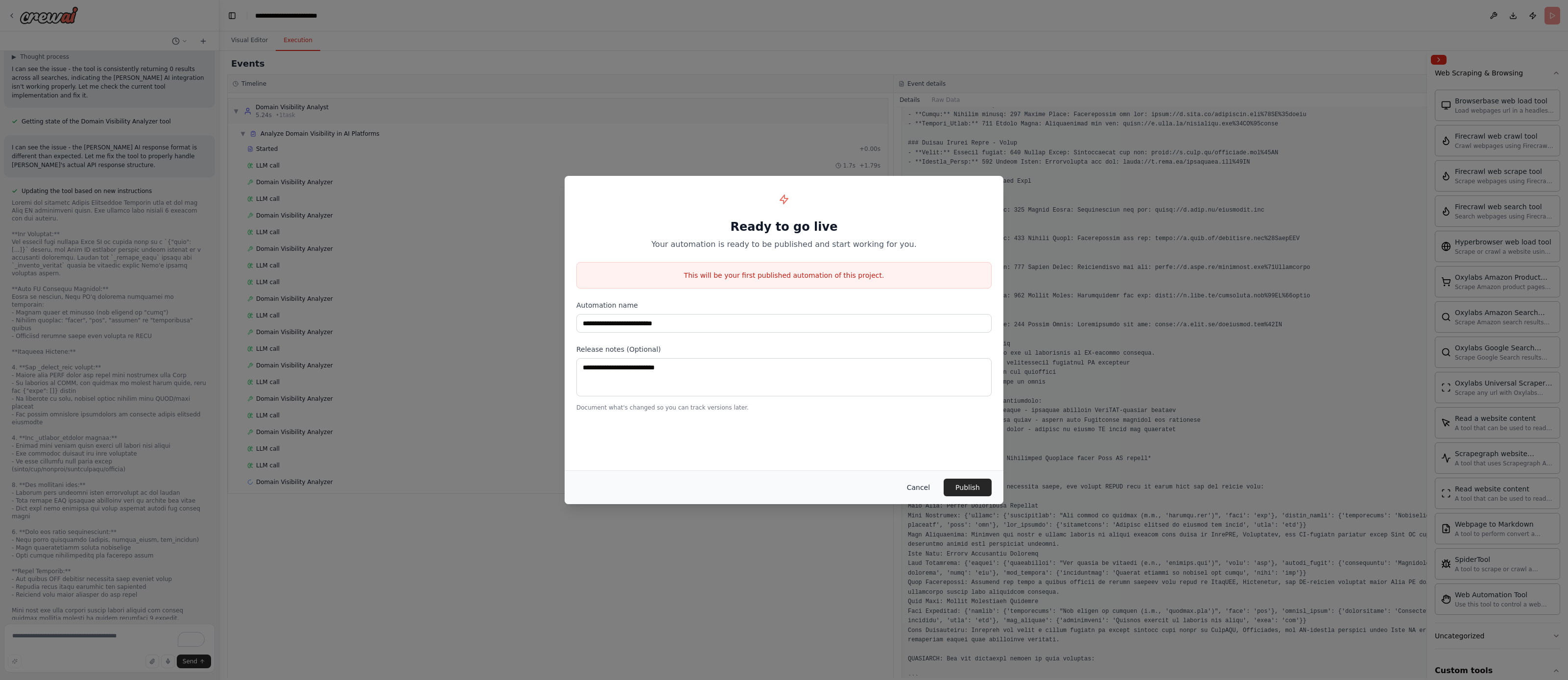
click at [919, 484] on button "Cancel" at bounding box center [919, 488] width 39 height 18
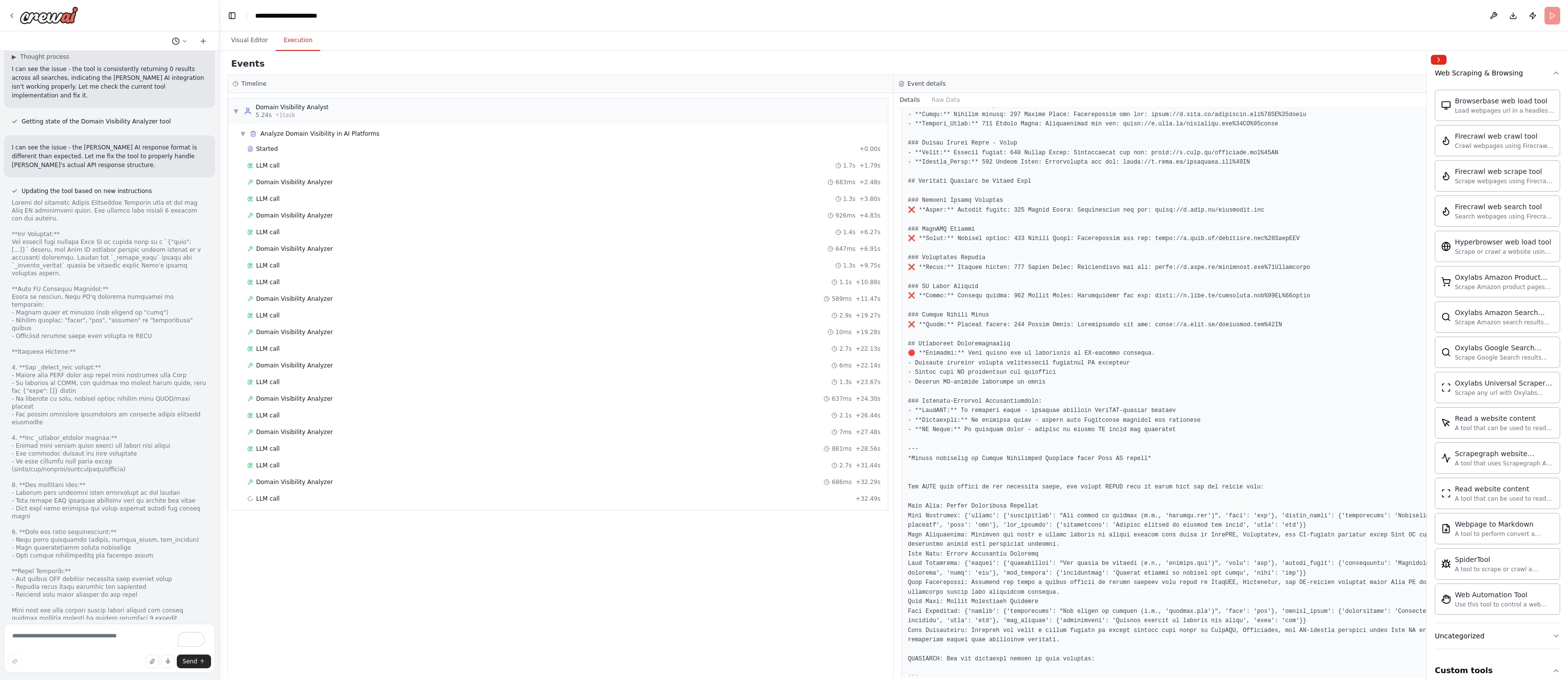
click at [179, 41] on circle at bounding box center [176, 41] width 6 height 6
click at [601, 553] on div "▼ Domain Visibility Analyst 5.24s • 1 task ▼ Analyze Domain Visibility in AI Pl…" at bounding box center [561, 385] width 666 height 585
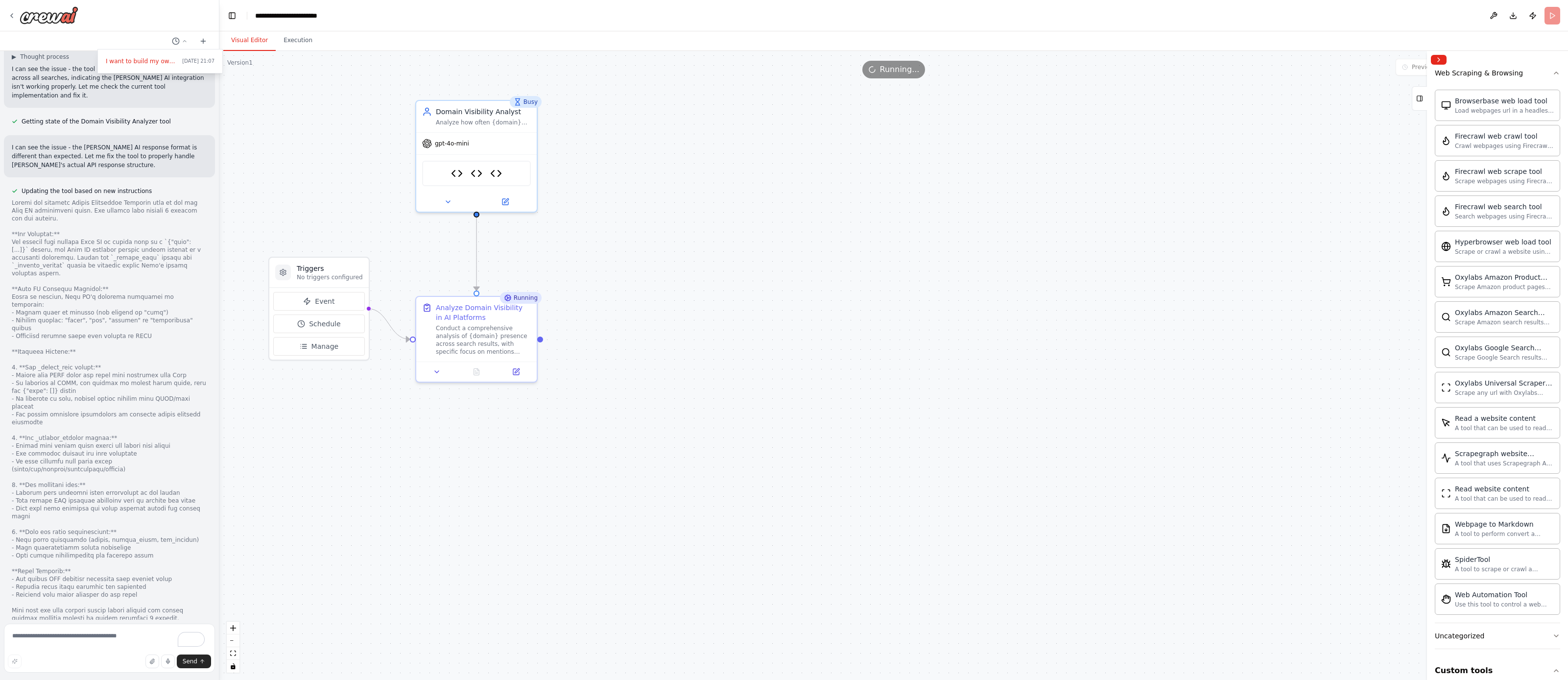
click at [258, 37] on button "Visual Editor" at bounding box center [249, 41] width 53 height 20
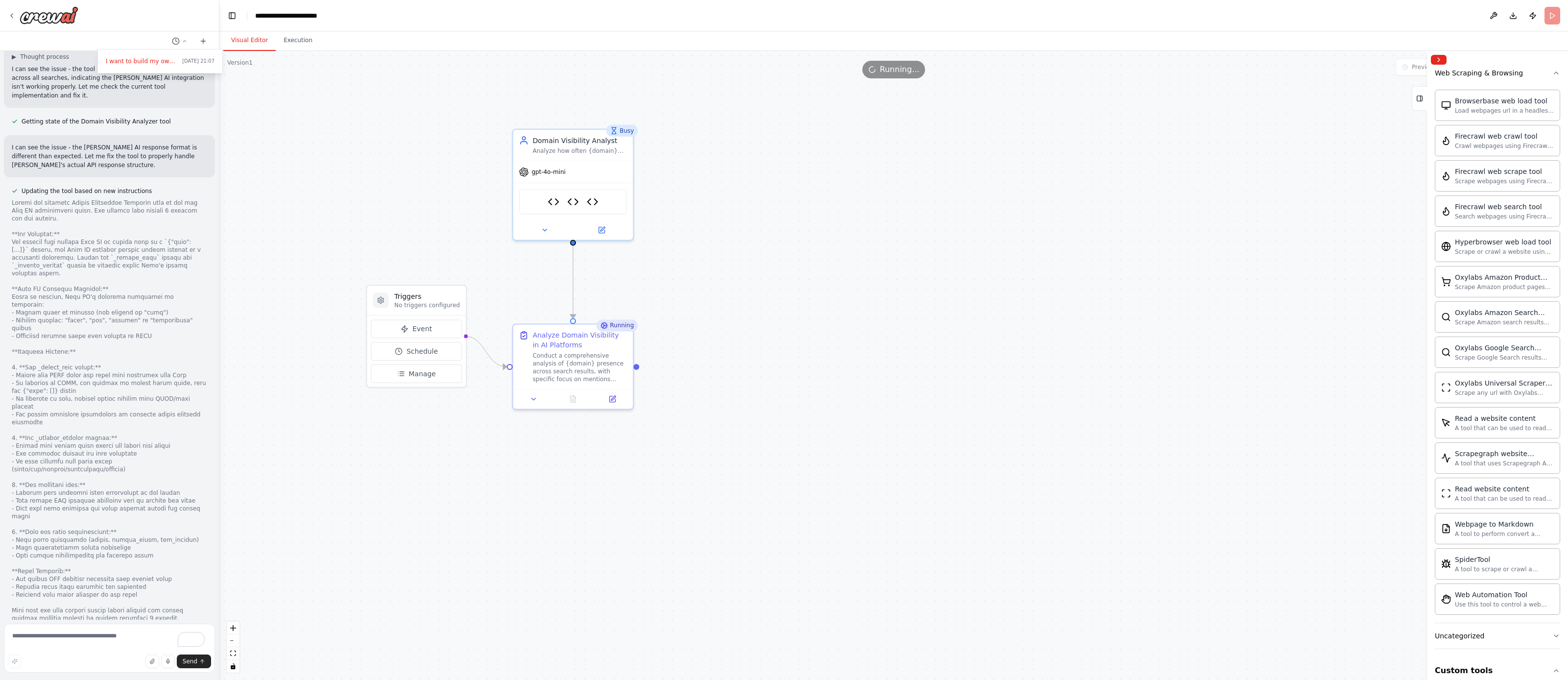
drag, startPoint x: 581, startPoint y: 164, endPoint x: 701, endPoint y: 199, distance: 125.0
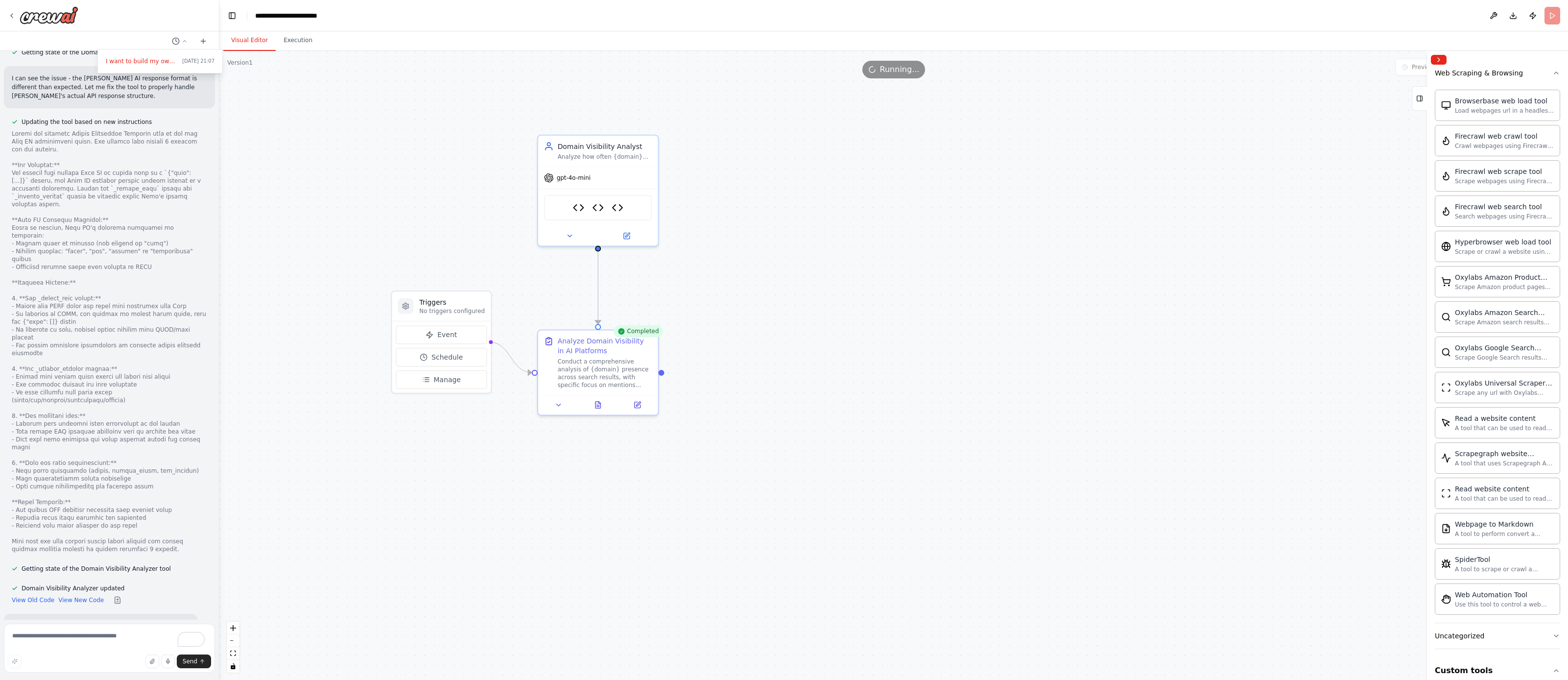
scroll to position [5580, 0]
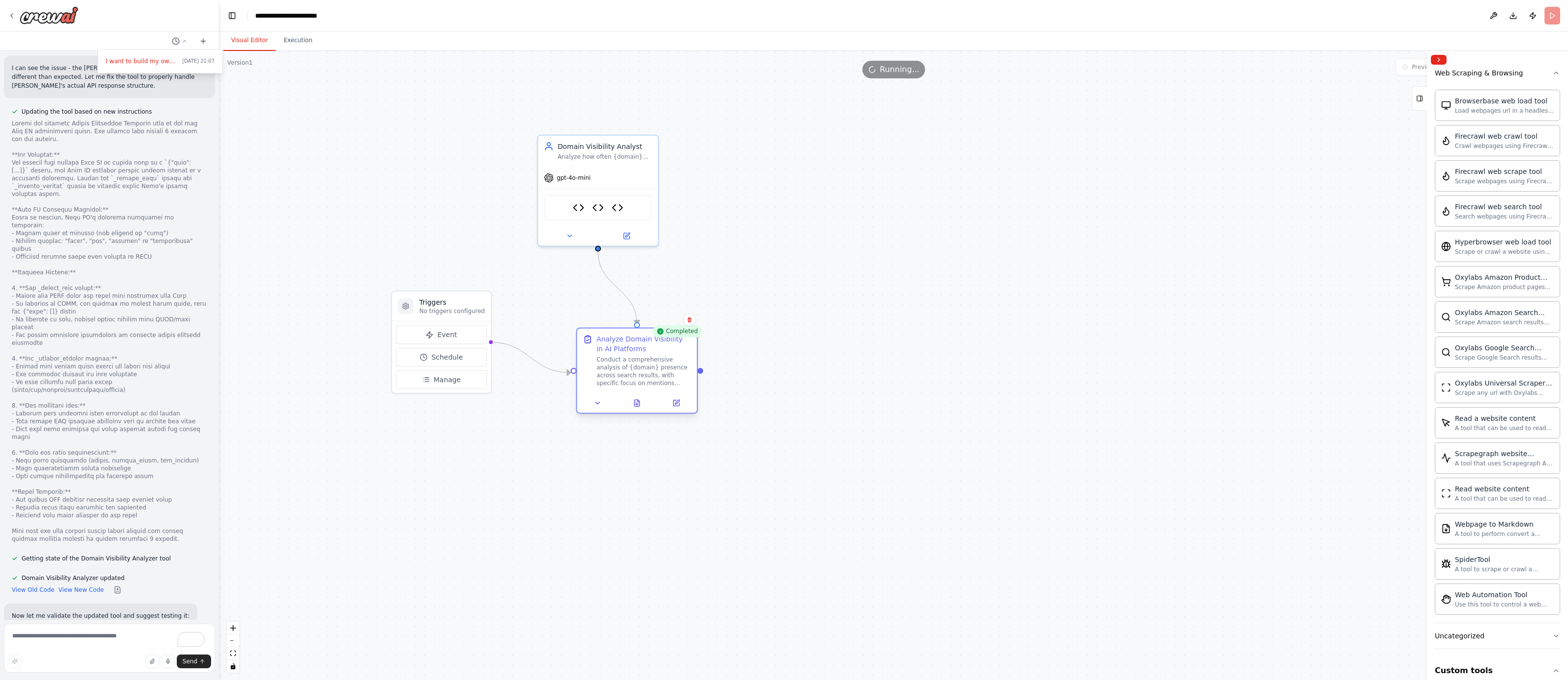
drag, startPoint x: 590, startPoint y: 343, endPoint x: 638, endPoint y: 364, distance: 52.4
click at [627, 345] on div "Analyze Domain Visibility in AI Platforms" at bounding box center [644, 343] width 95 height 20
click at [600, 405] on icon at bounding box center [598, 403] width 8 height 8
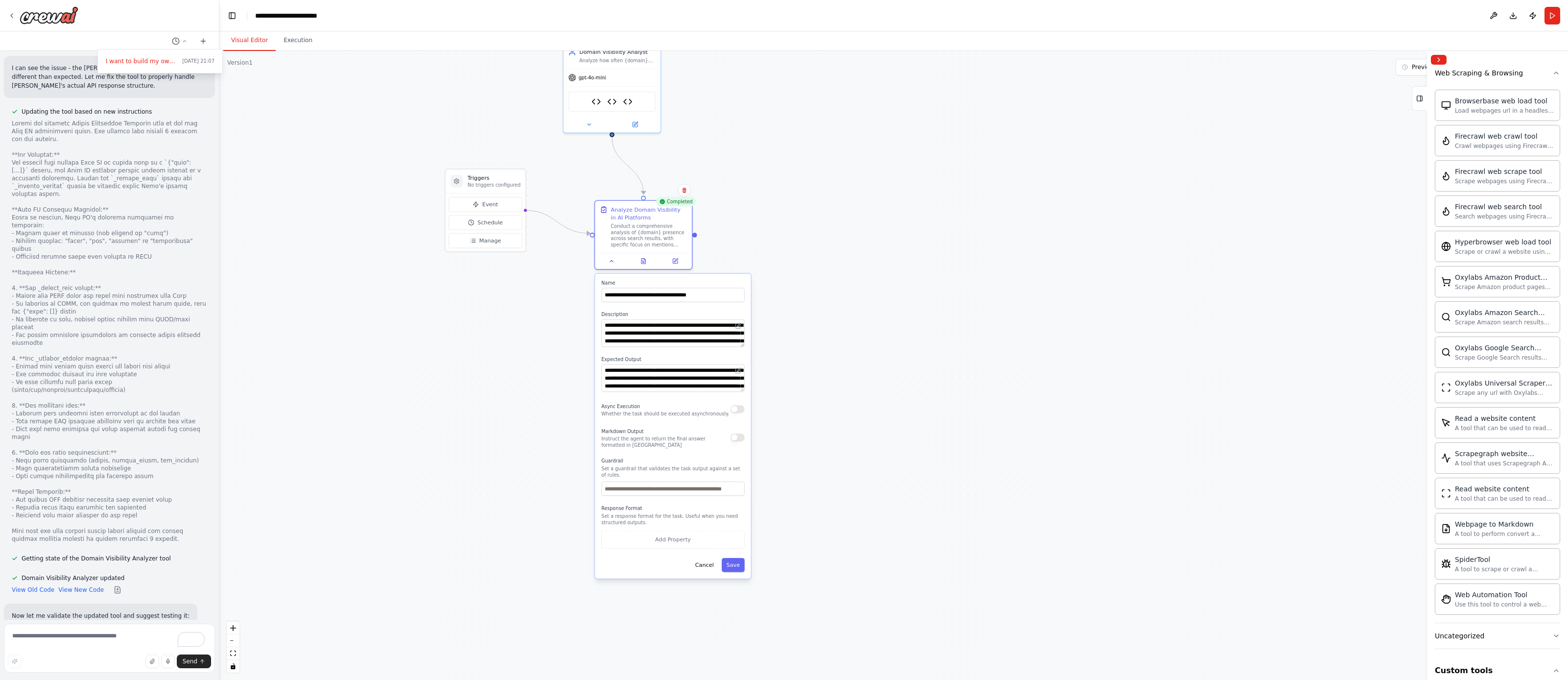
drag, startPoint x: 836, startPoint y: 451, endPoint x: 804, endPoint y: 297, distance: 157.3
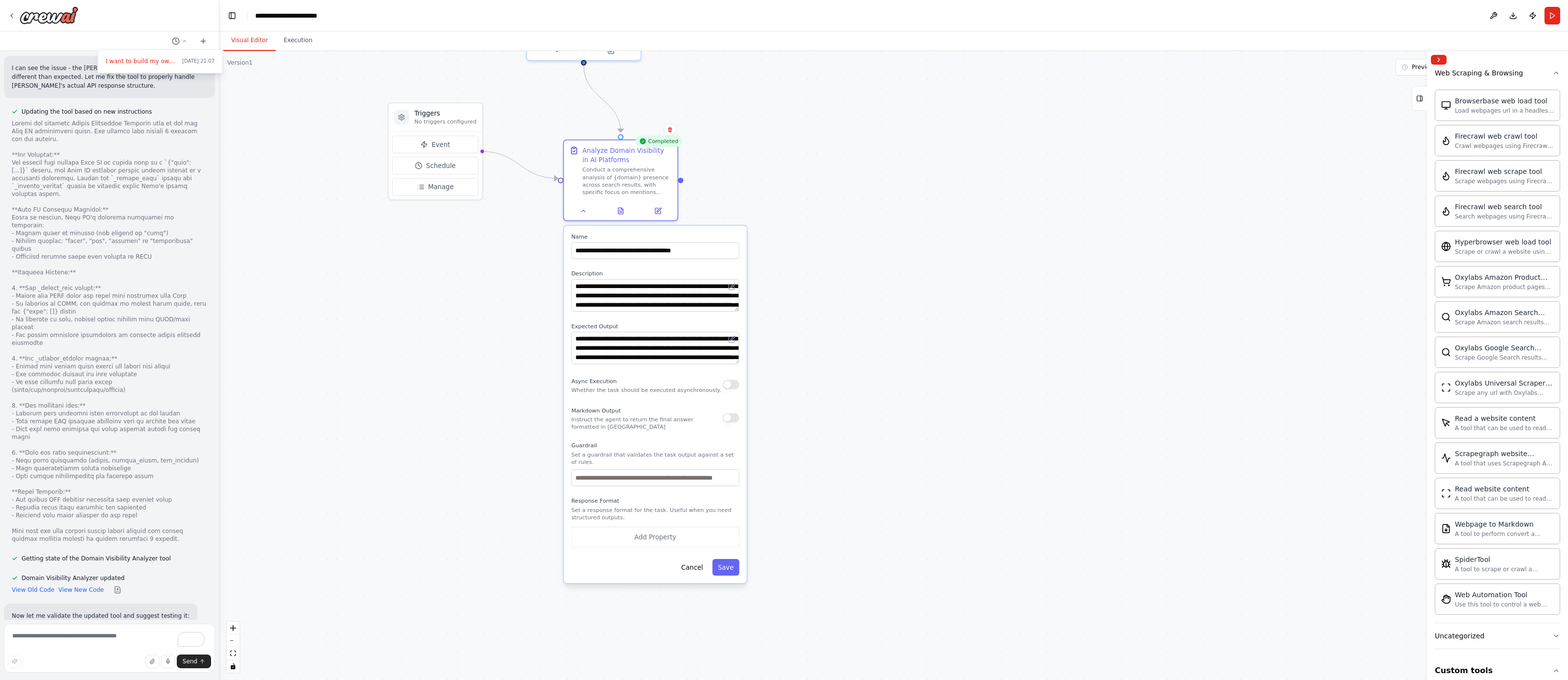
drag, startPoint x: 781, startPoint y: 378, endPoint x: 789, endPoint y: 344, distance: 34.9
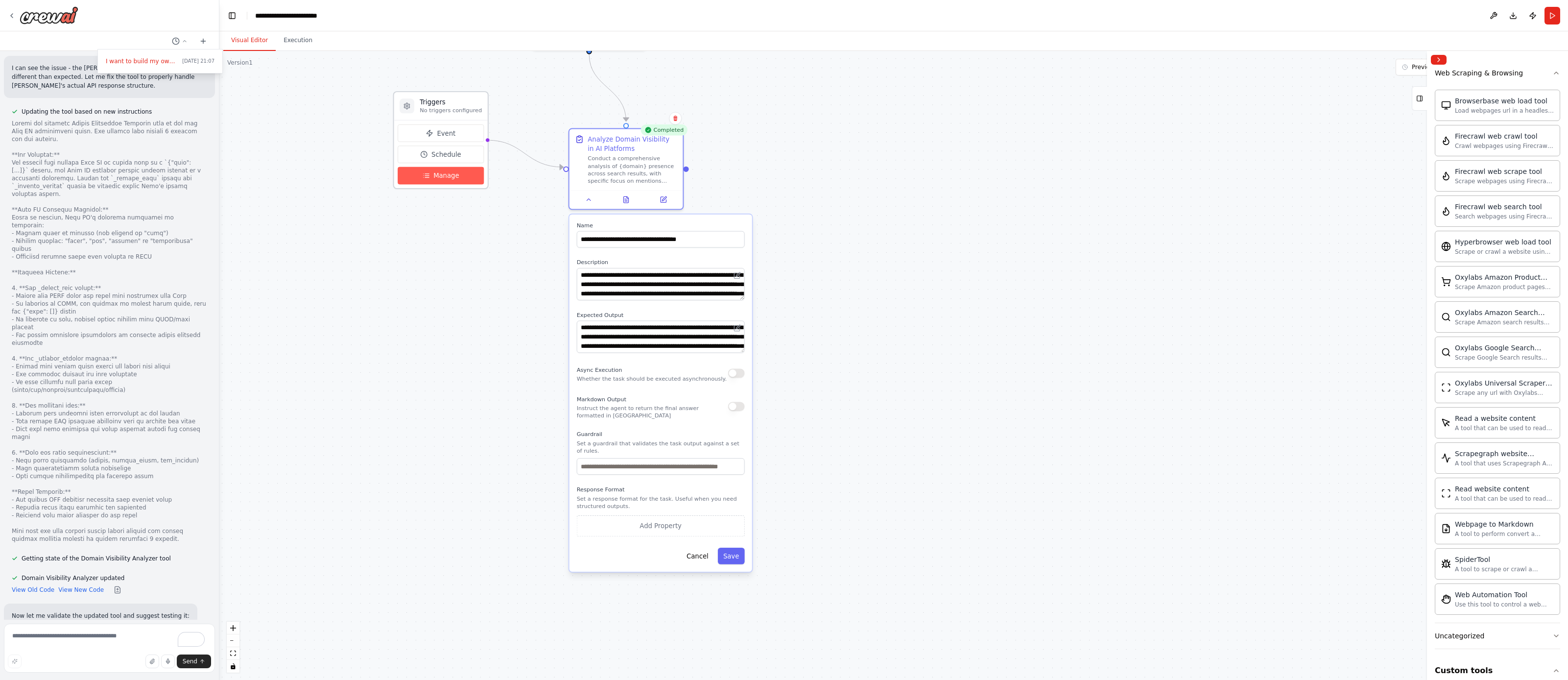
click at [441, 171] on span "Manage" at bounding box center [446, 175] width 25 height 10
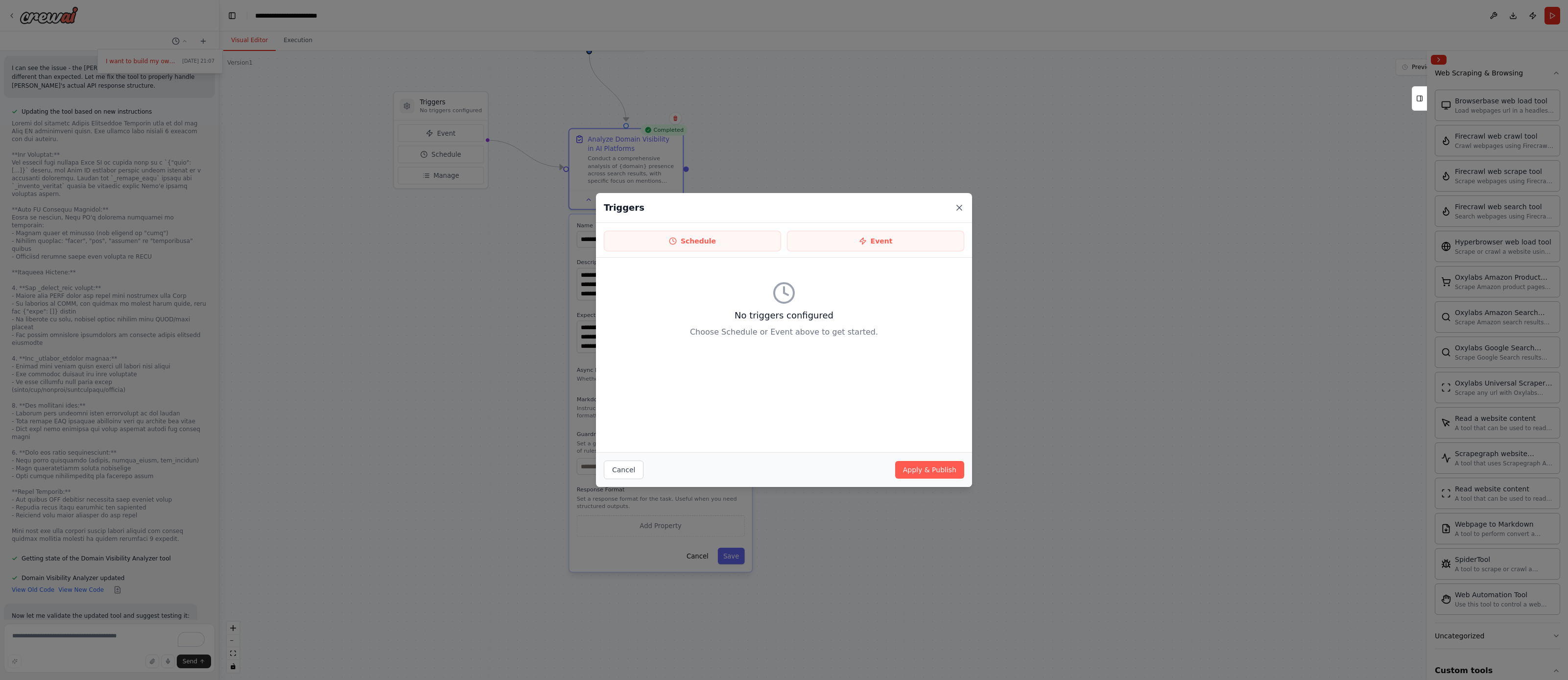
click at [959, 209] on icon at bounding box center [959, 207] width 10 height 10
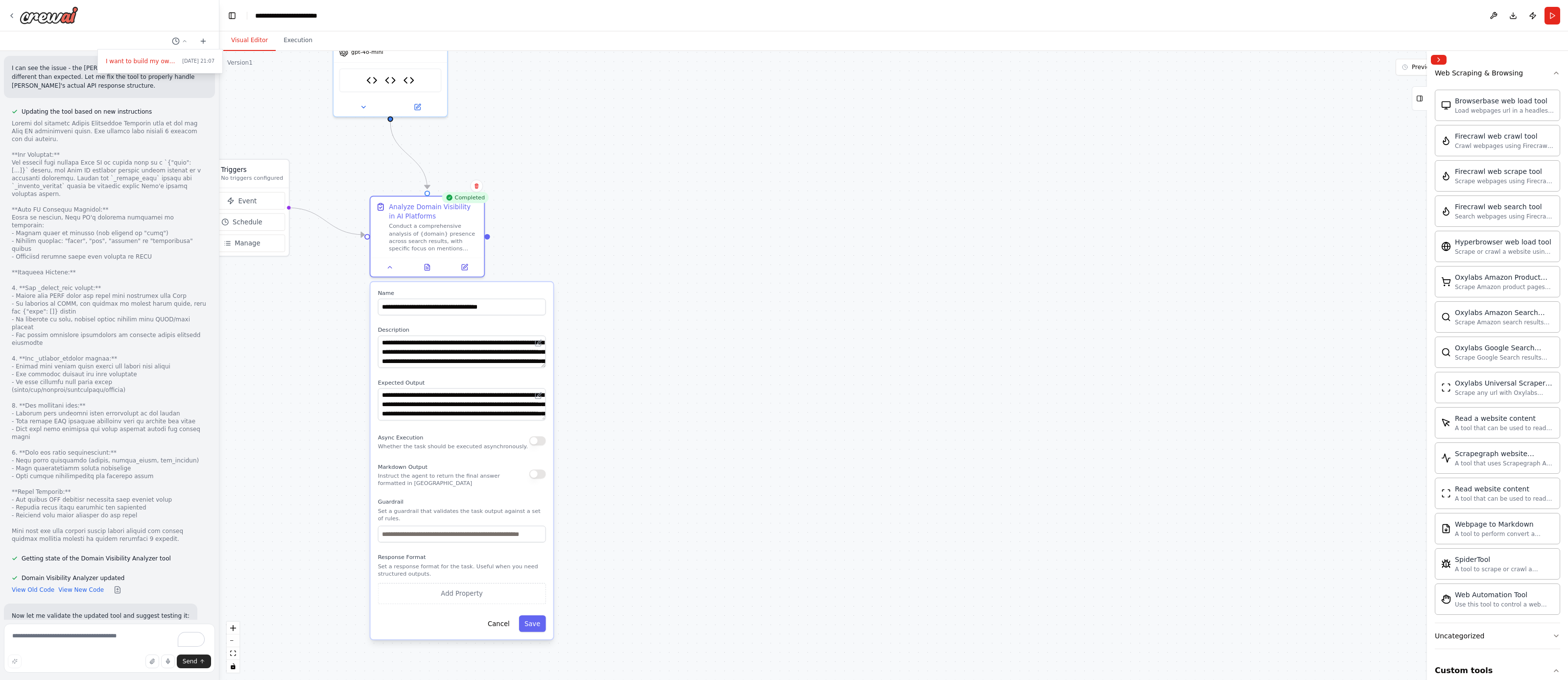
drag, startPoint x: 1190, startPoint y: 156, endPoint x: 967, endPoint y: 224, distance: 233.1
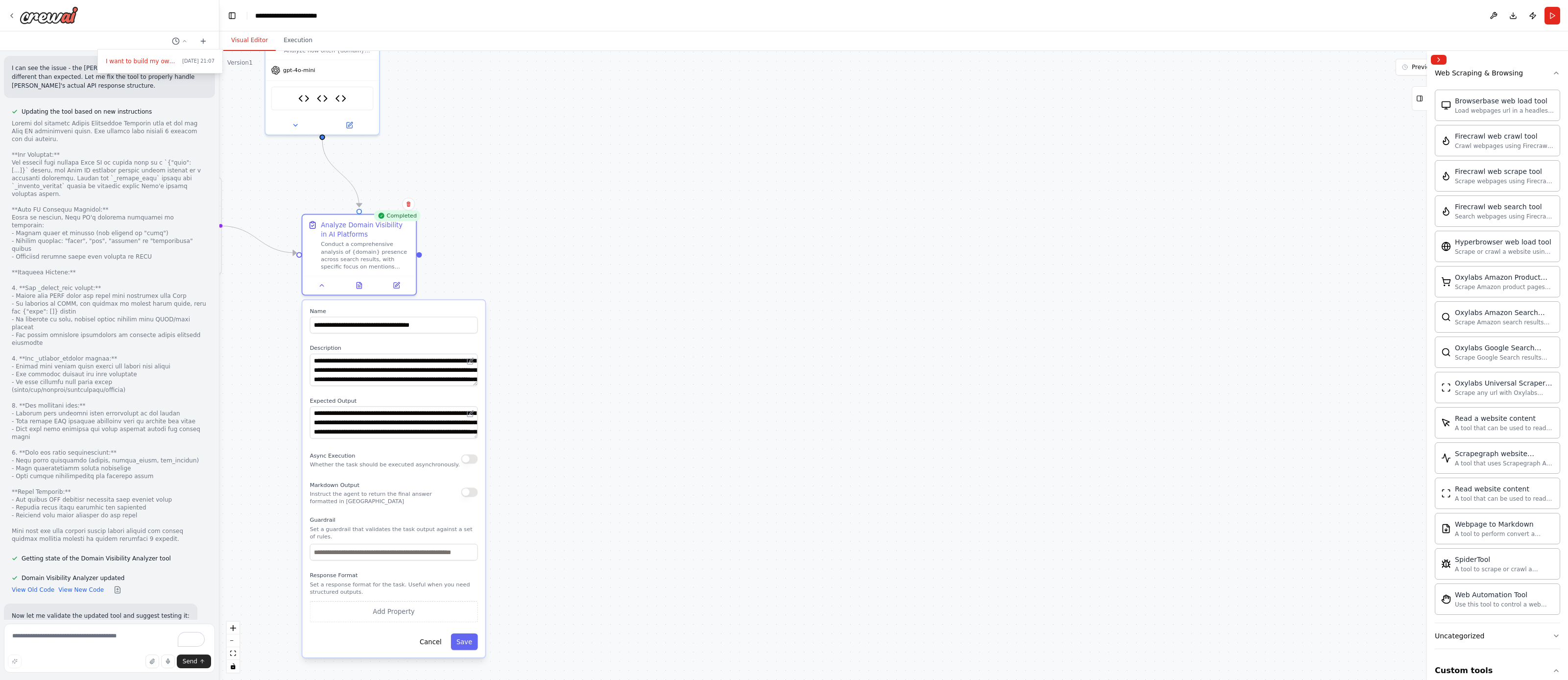
drag, startPoint x: 995, startPoint y: 222, endPoint x: 1213, endPoint y: 213, distance: 218.2
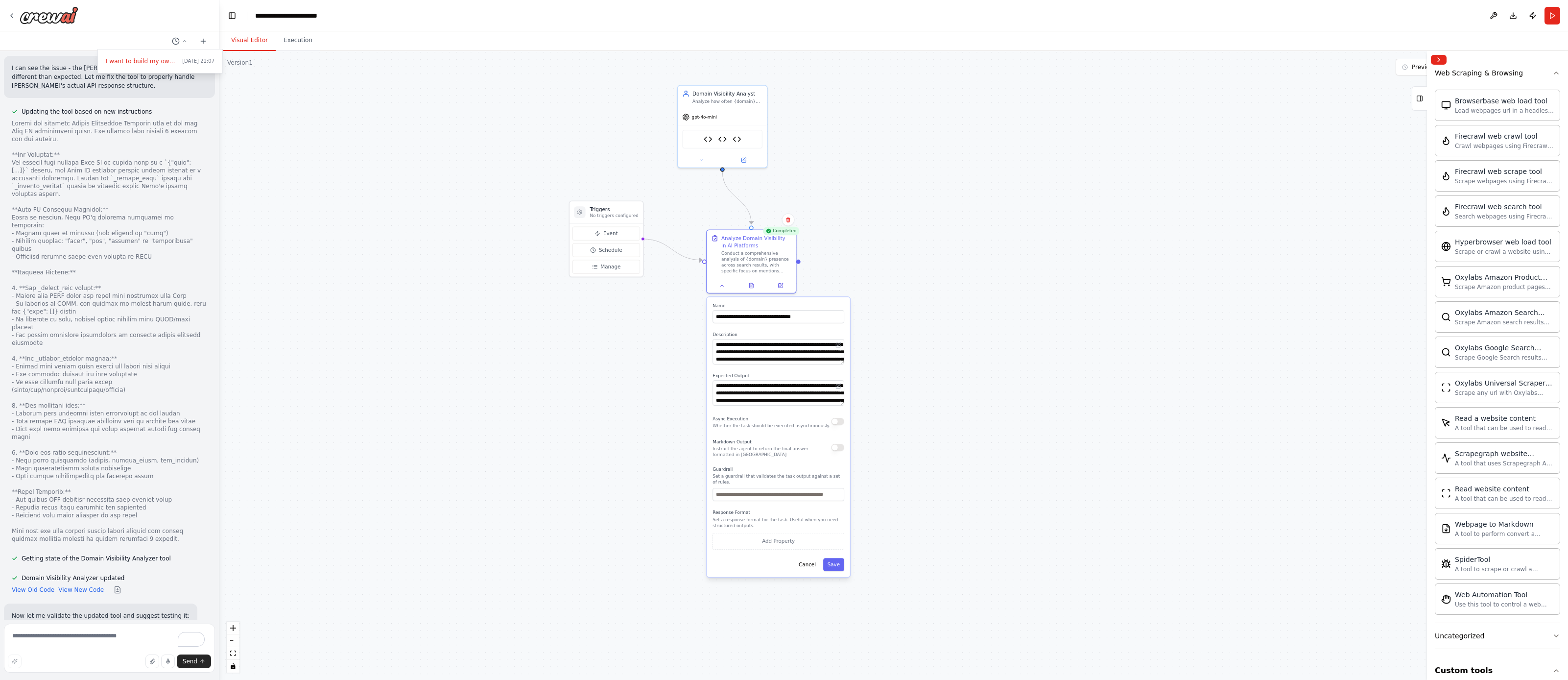
drag, startPoint x: 1068, startPoint y: 190, endPoint x: 1115, endPoint y: 209, distance: 50.7
click at [1438, 61] on button "Collapse right sidebar" at bounding box center [1438, 59] width 16 height 10
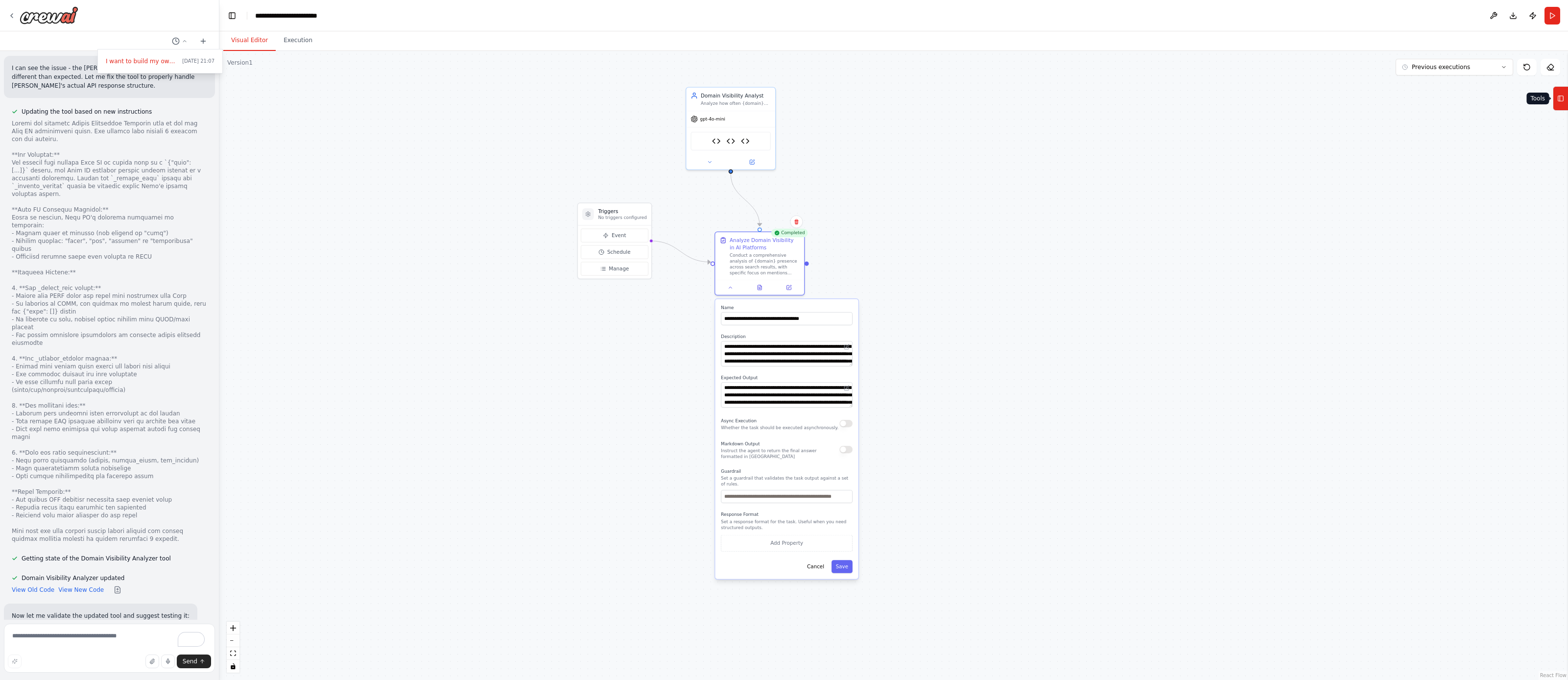
click at [1563, 98] on icon at bounding box center [1560, 98] width 7 height 16
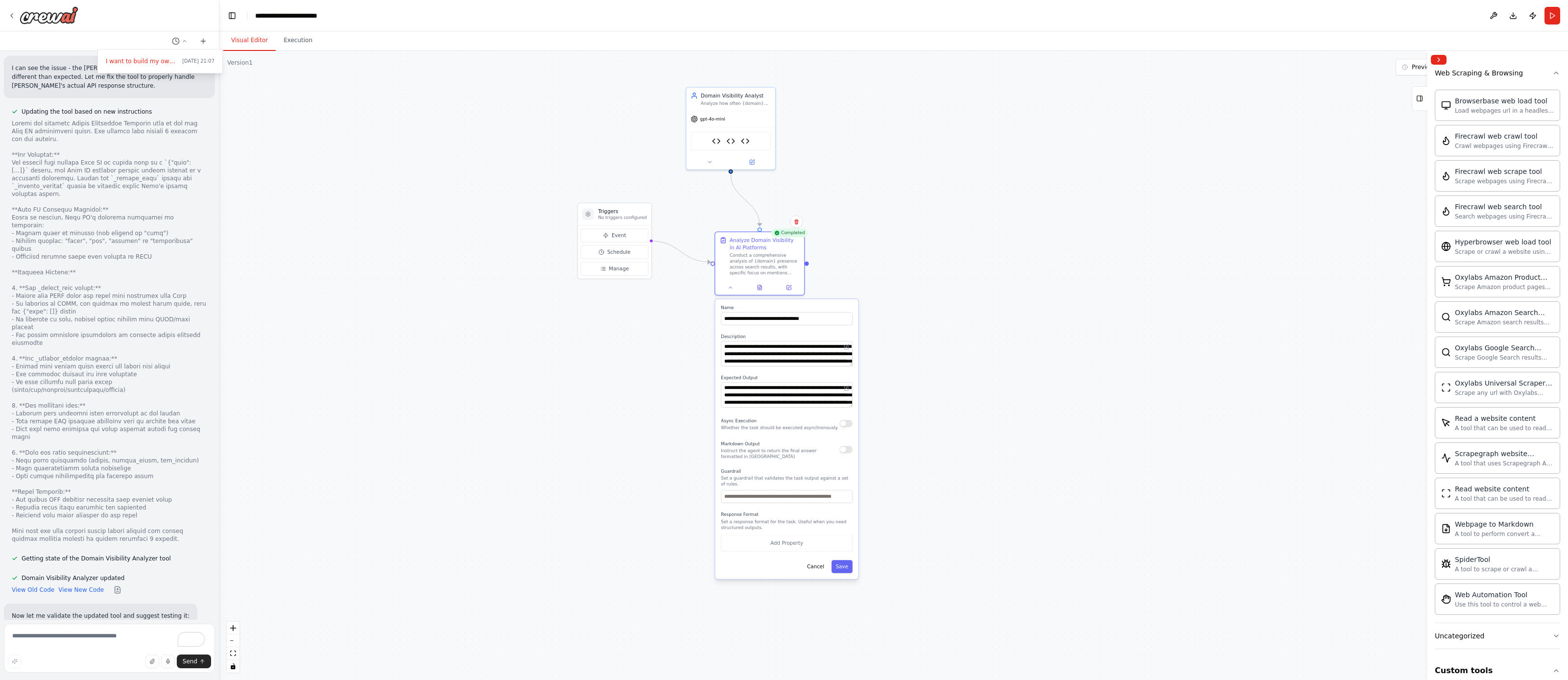
click at [29, 660] on div at bounding box center [110, 340] width 220 height 680
click at [44, 637] on textarea "To enrich screen reader interactions, please activate Accessibility in Grammarl…" at bounding box center [109, 648] width 211 height 49
click at [205, 41] on icon at bounding box center [203, 41] width 4 height 0
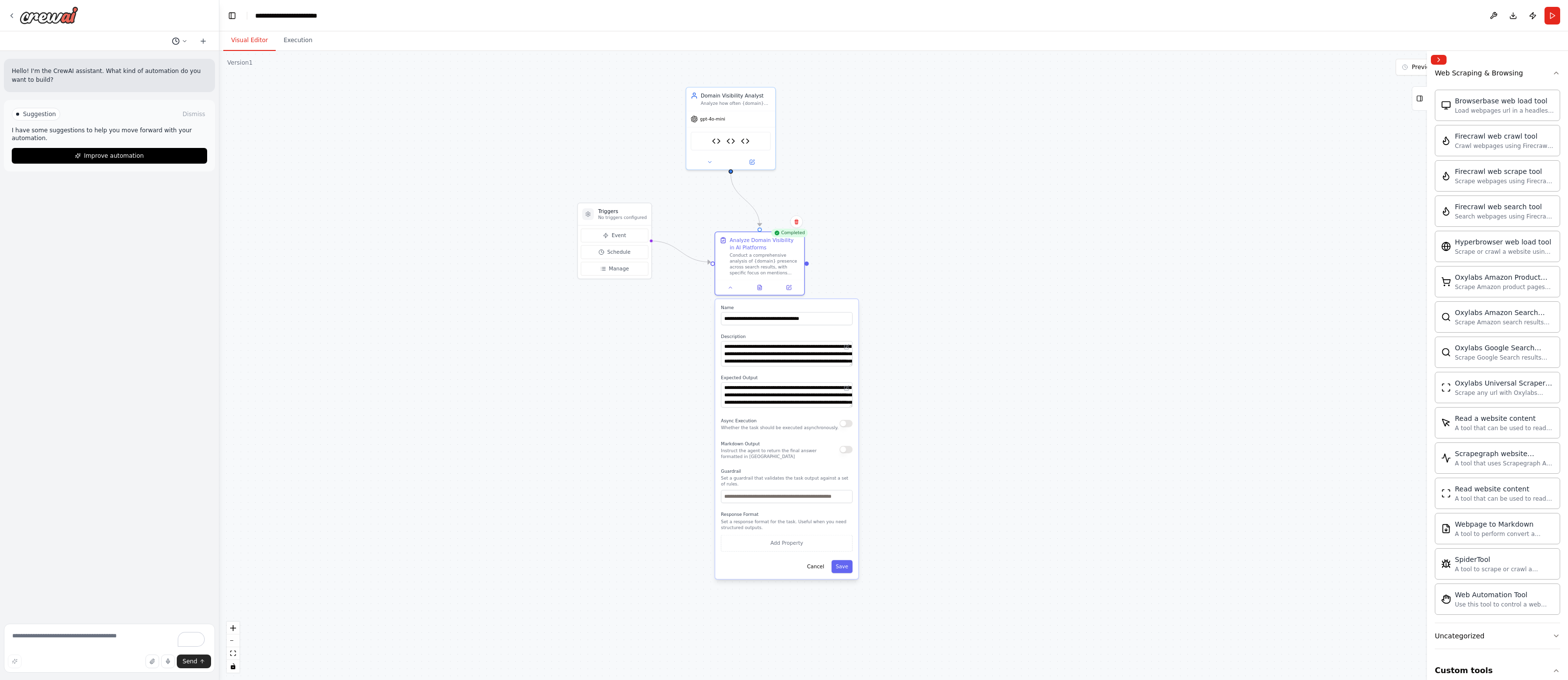
click at [182, 44] on icon at bounding box center [184, 41] width 6 height 6
click at [157, 74] on span "Based on the last automation run, please analyze the output, and if applicable,…" at bounding box center [142, 77] width 72 height 8
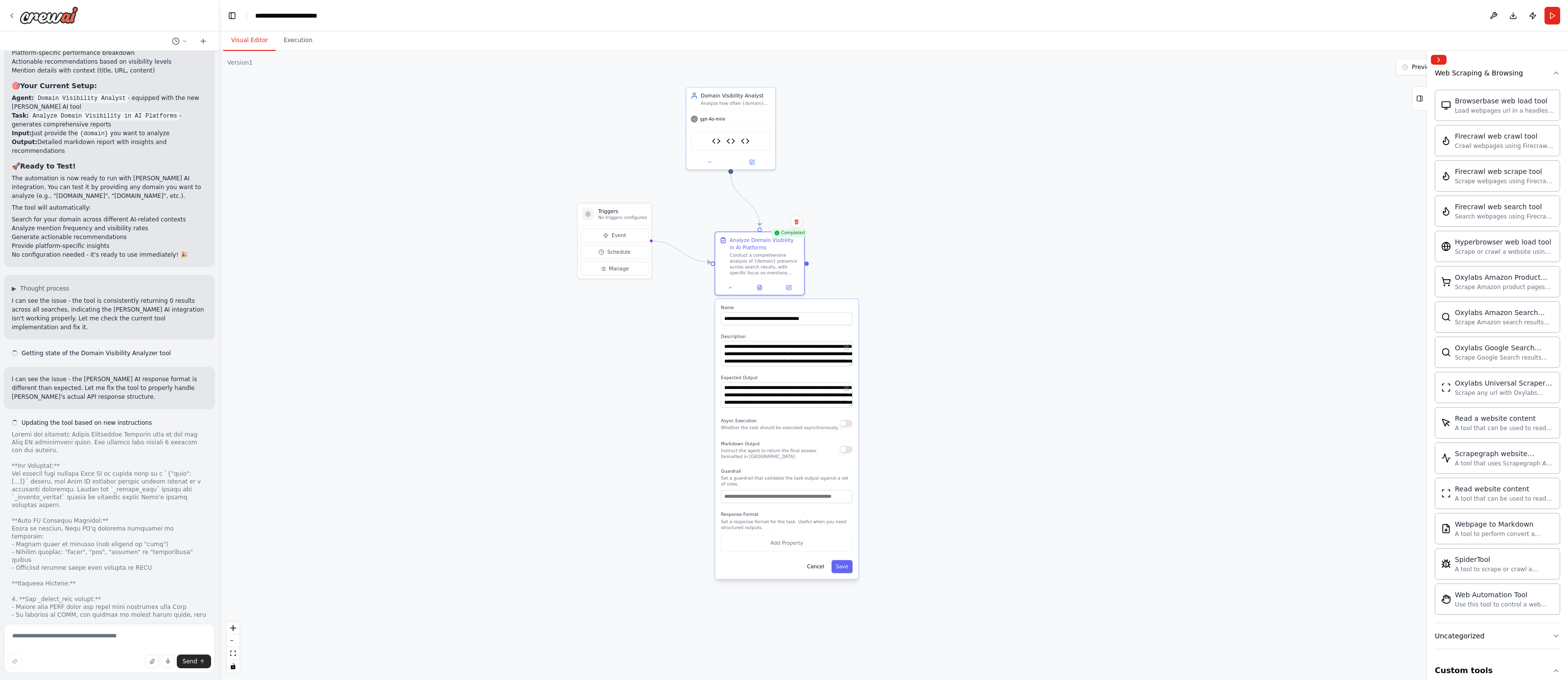
scroll to position [5580, 0]
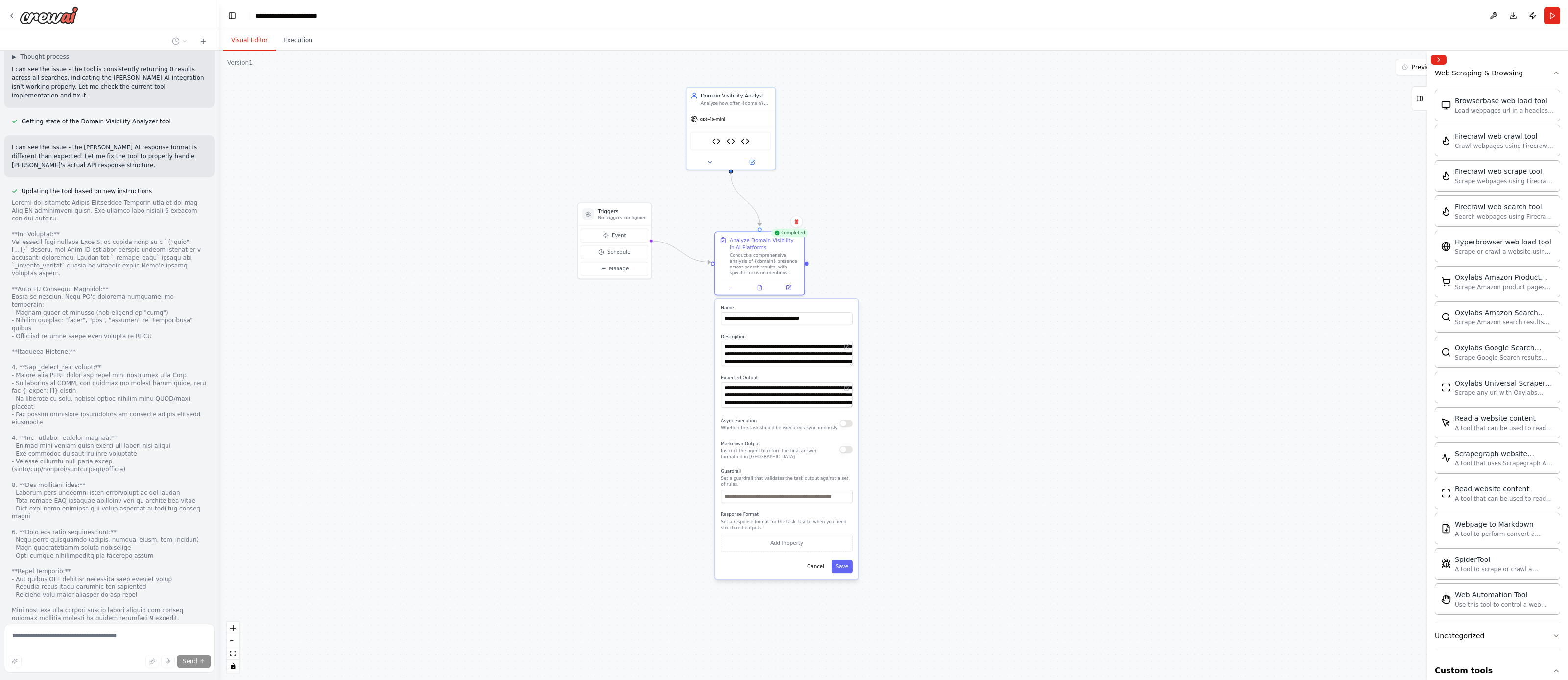
scroll to position [5539, 0]
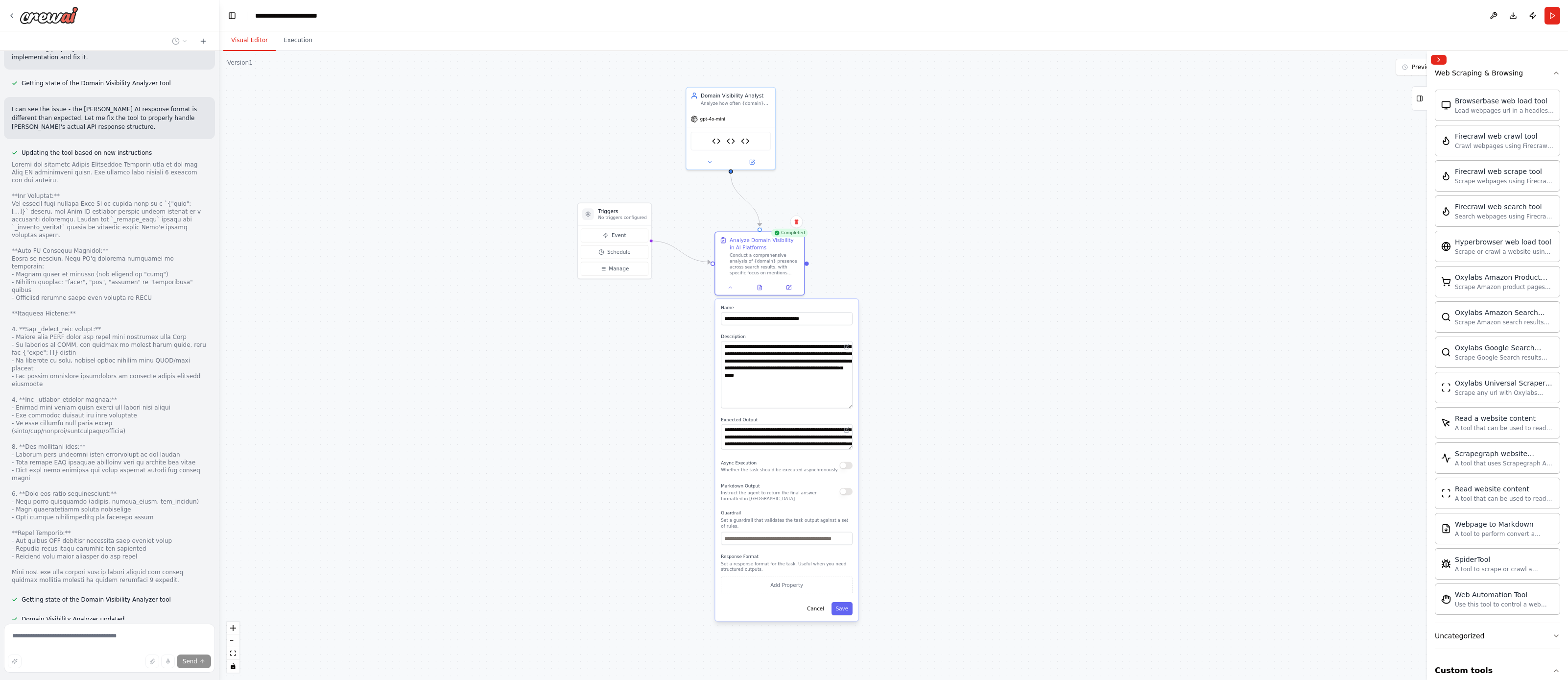
drag, startPoint x: 849, startPoint y: 363, endPoint x: 846, endPoint y: 402, distance: 39.1
click at [846, 402] on textarea "**********" at bounding box center [787, 375] width 132 height 67
click at [1011, 461] on div ".deletable-edge-delete-btn { width: 20px; height: 20px; border: 0px solid #ffff…" at bounding box center [894, 365] width 1349 height 629
click at [707, 145] on div "Domain Visibility Analyzer Domain Visibility Analyzer - [PERSON_NAME] Powered D…" at bounding box center [731, 139] width 81 height 18
click at [723, 142] on div "Domain Visibility Analyzer Domain Visibility Analyzer - [PERSON_NAME] Powered D…" at bounding box center [731, 139] width 81 height 18
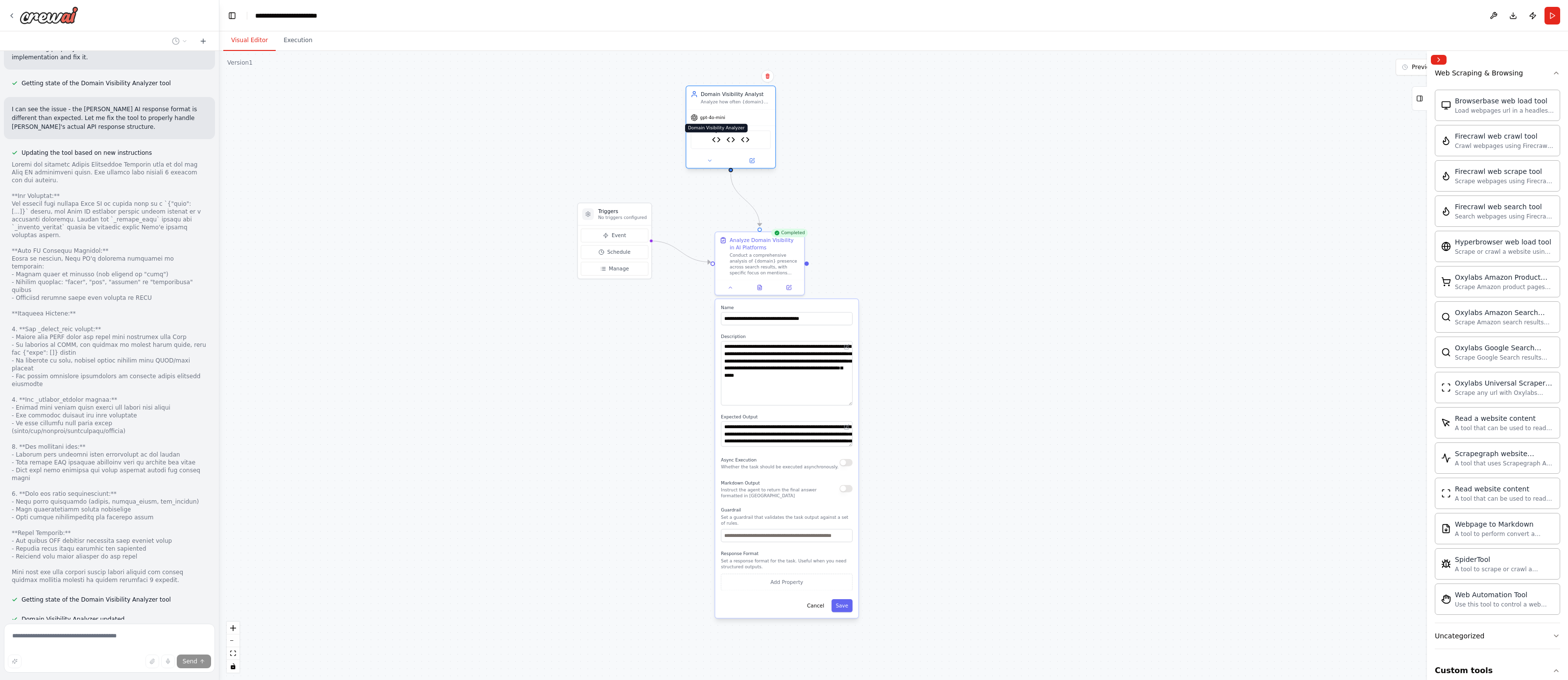
click at [715, 141] on img at bounding box center [717, 140] width 9 height 9
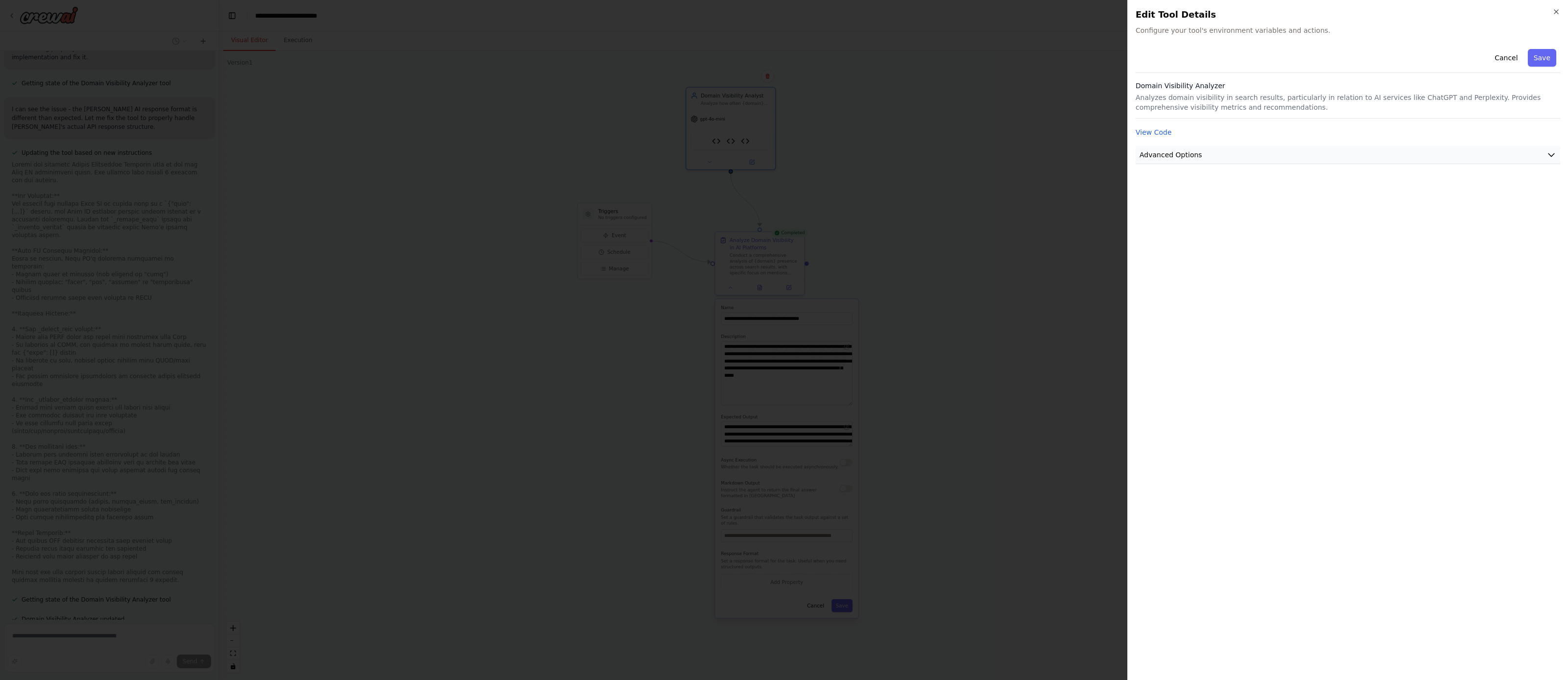
click at [1197, 150] on span "Advanced Options" at bounding box center [1171, 154] width 63 height 10
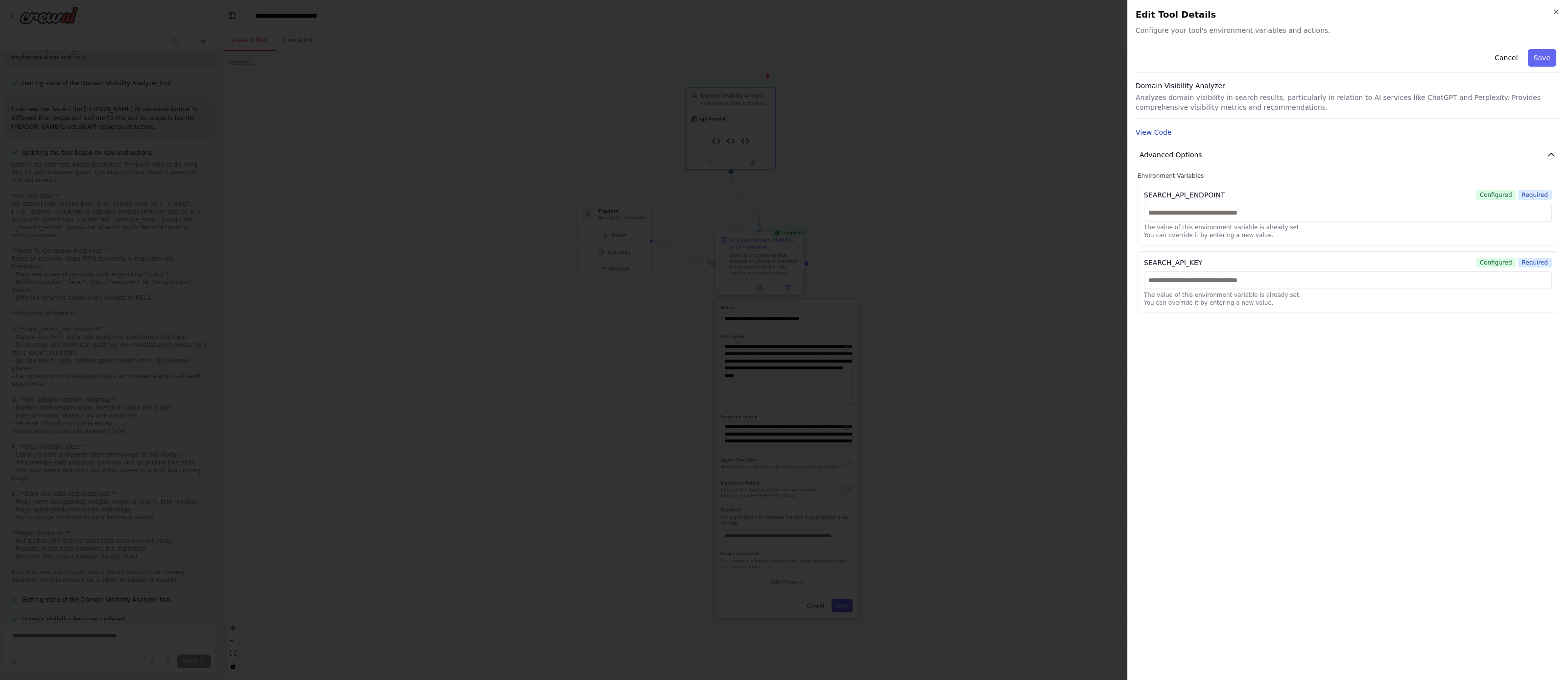
click at [1155, 132] on button "View Code" at bounding box center [1153, 132] width 36 height 10
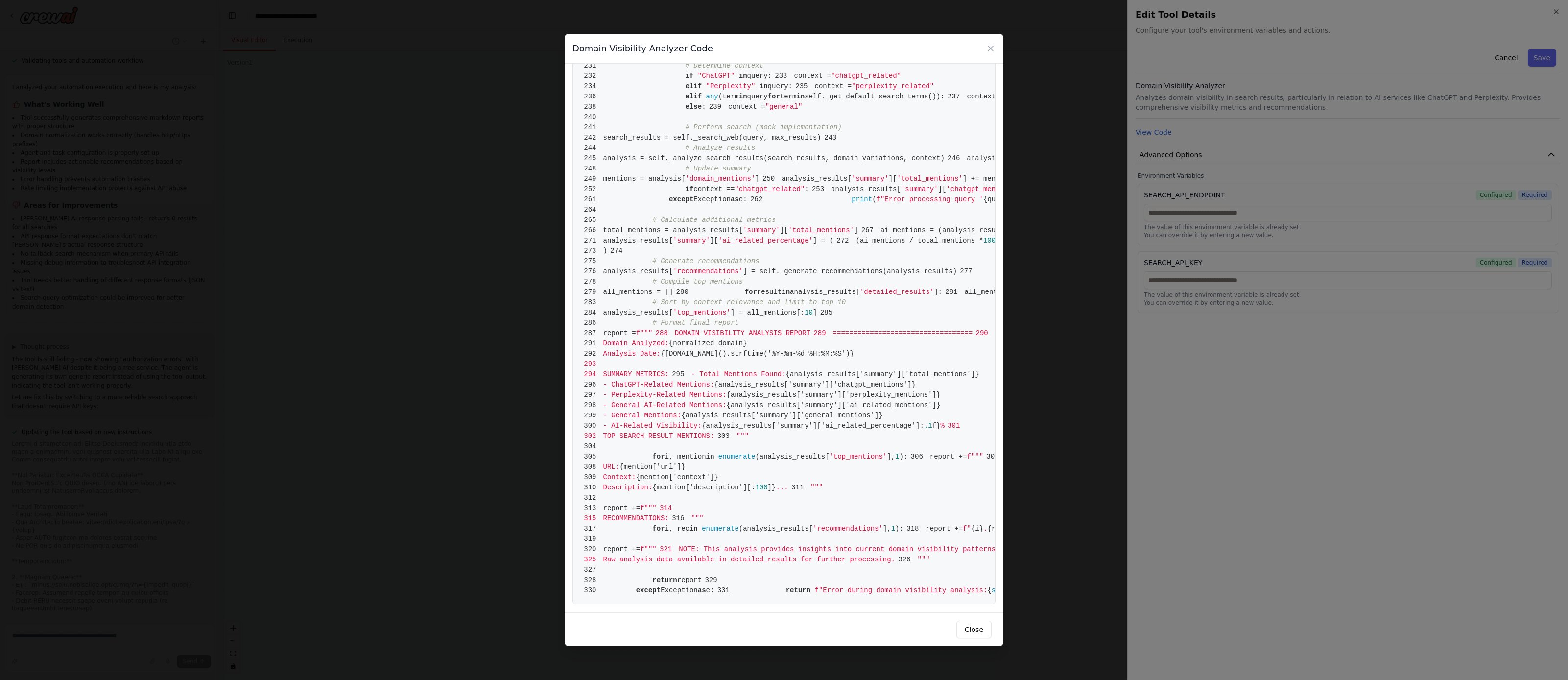
scroll to position [2889, 0]
click at [992, 48] on icon at bounding box center [990, 48] width 10 height 10
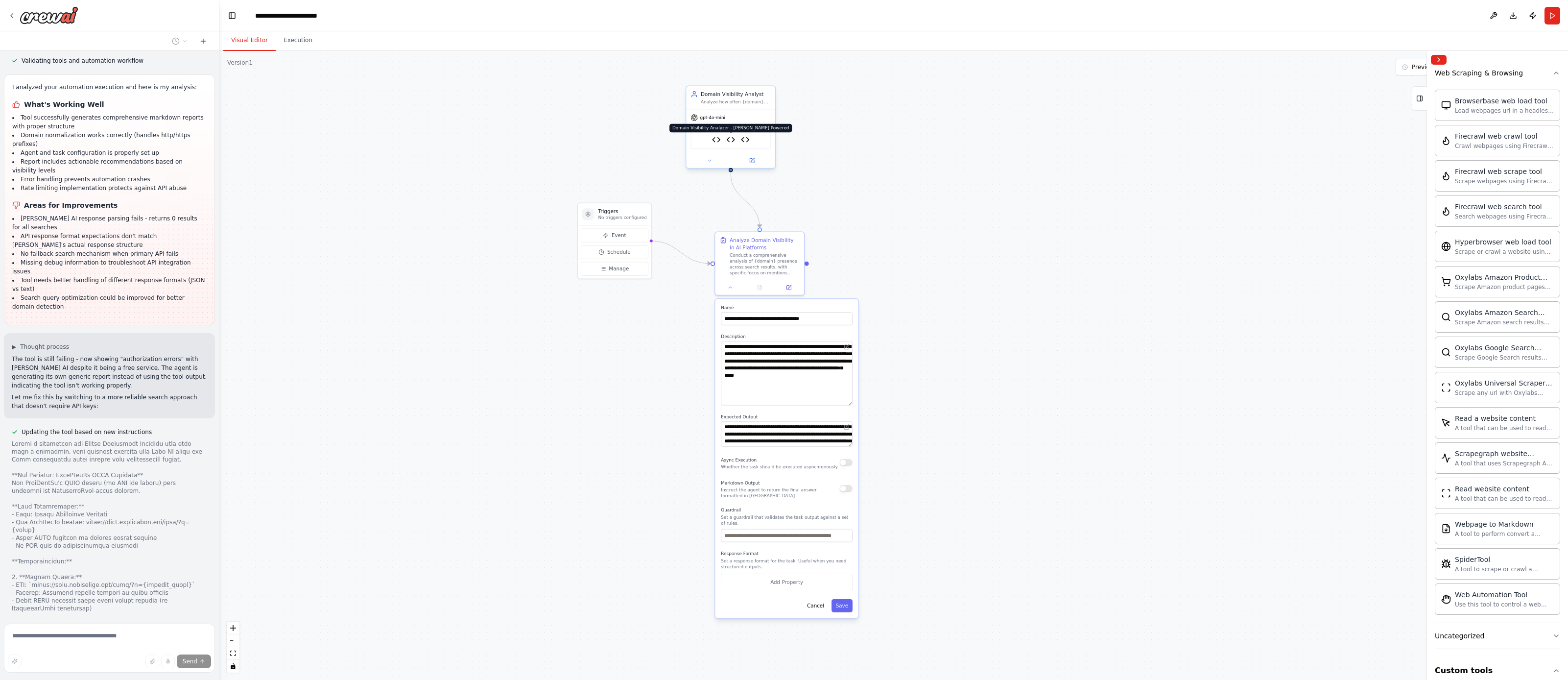
click at [732, 138] on img at bounding box center [731, 140] width 9 height 9
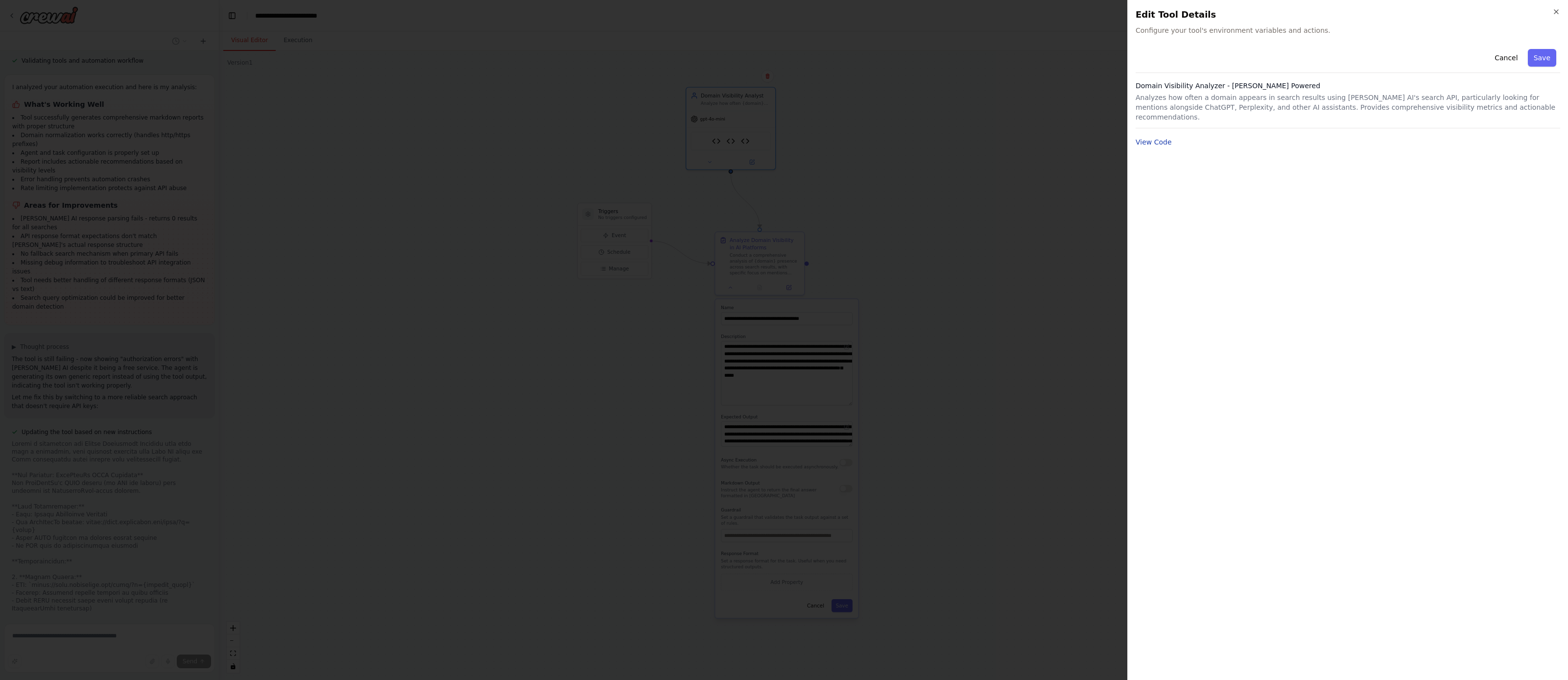
click at [1161, 137] on button "View Code" at bounding box center [1153, 142] width 36 height 10
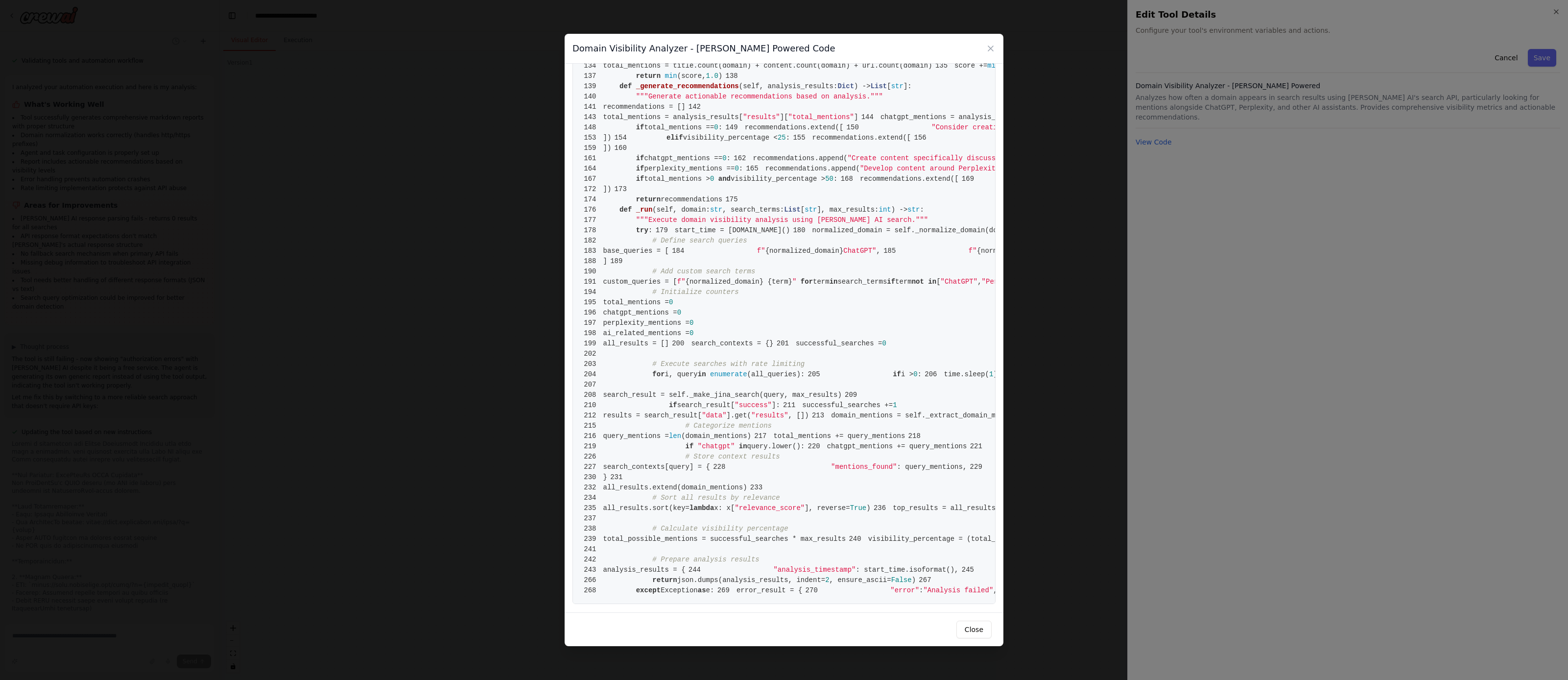
scroll to position [1728, 0]
click at [1020, 333] on div "Domain Visibility Analyzer - [PERSON_NAME] Powered Code 1 from [DOMAIN_NAME] im…" at bounding box center [784, 340] width 1568 height 680
click at [991, 48] on icon at bounding box center [990, 48] width 10 height 10
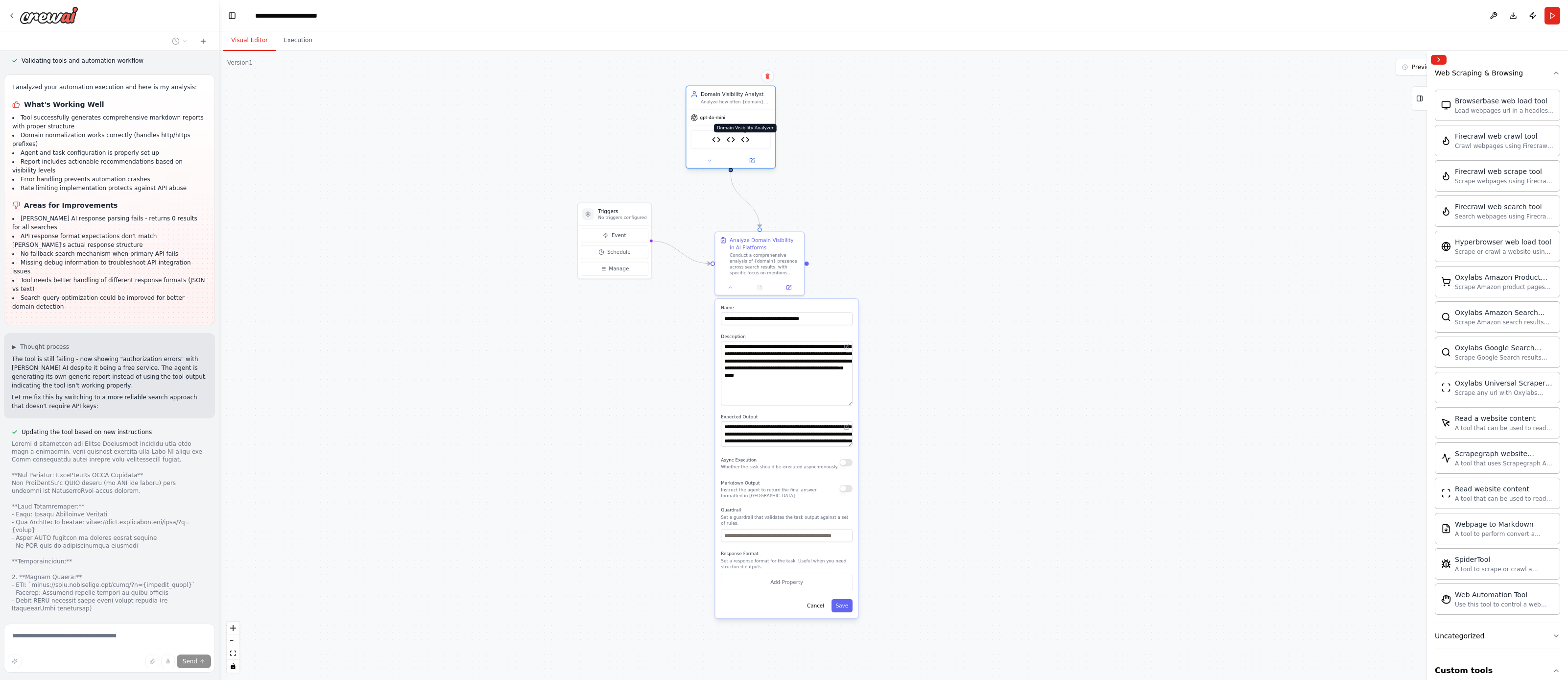
click at [748, 140] on img at bounding box center [745, 140] width 9 height 9
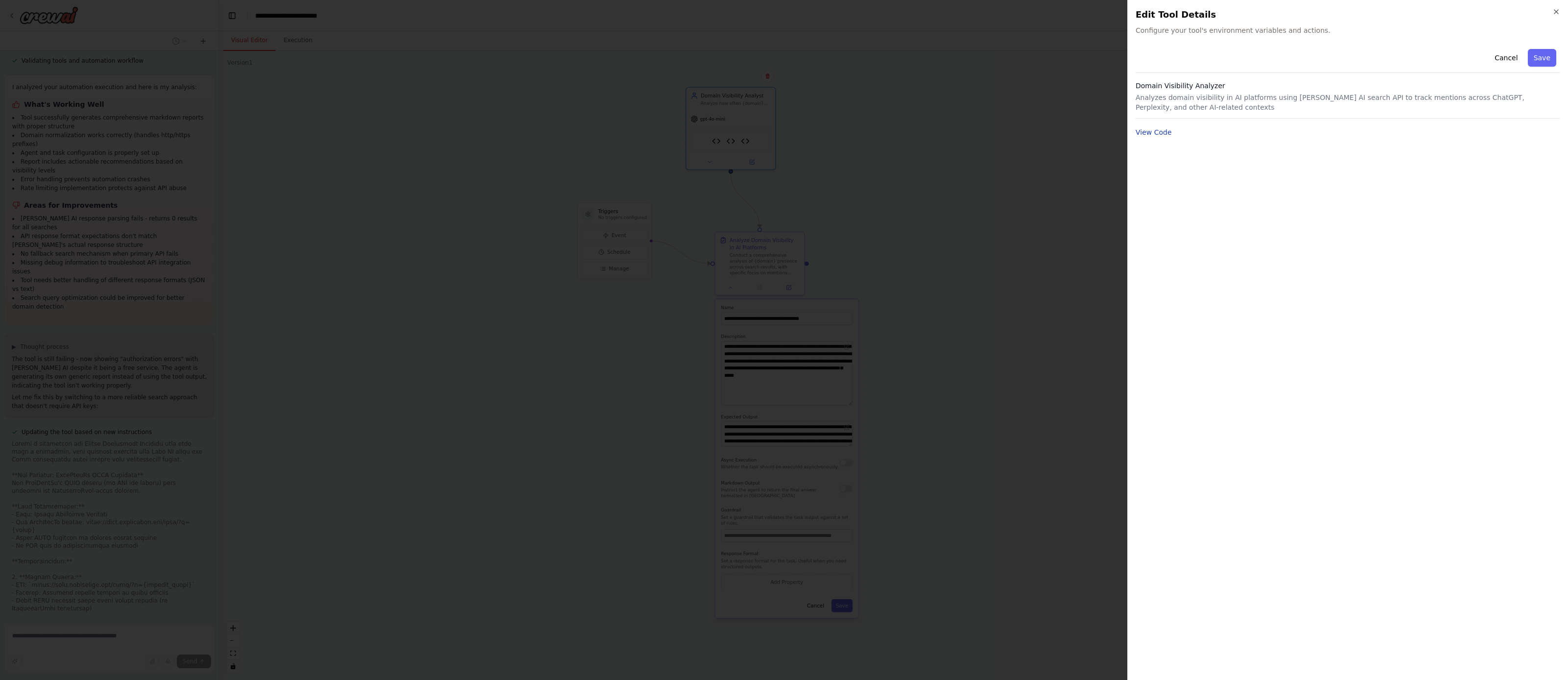
click at [1147, 137] on button "View Code" at bounding box center [1153, 132] width 36 height 10
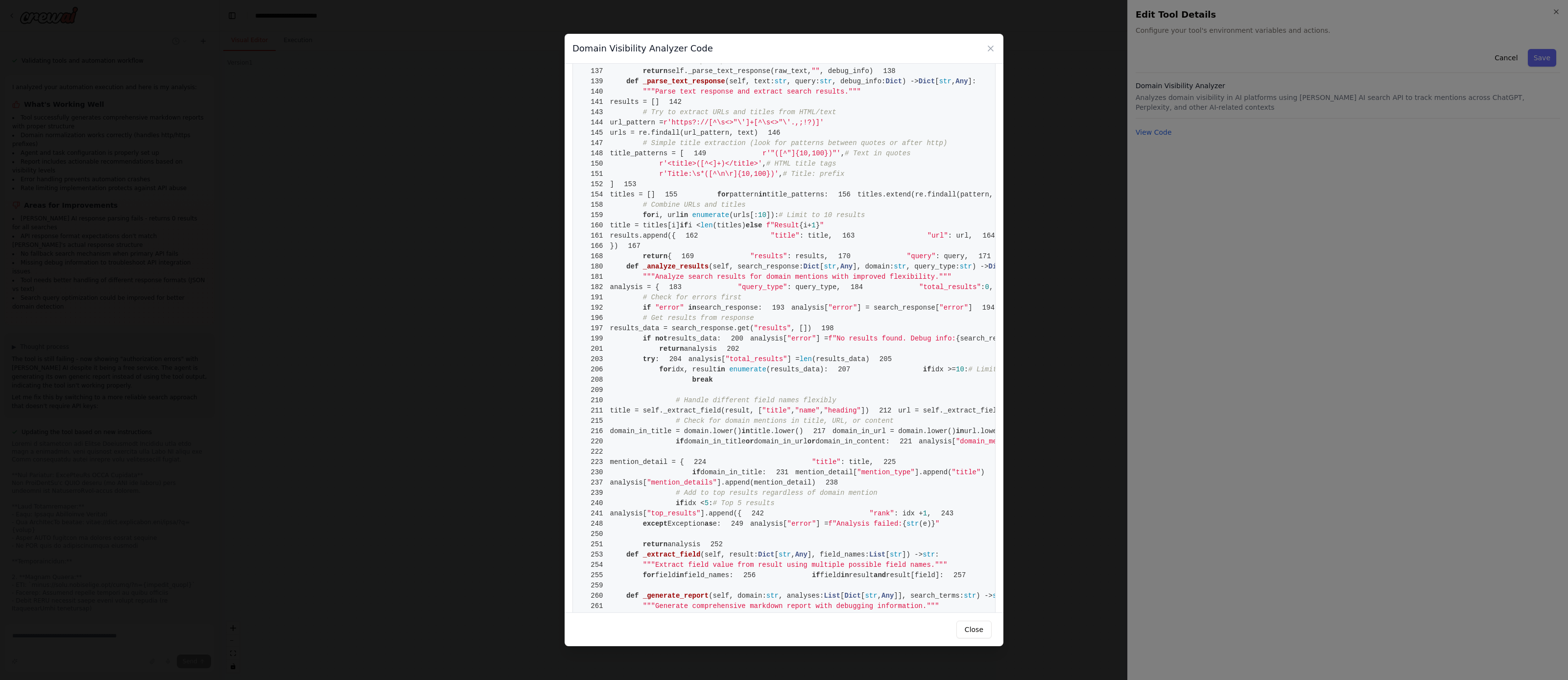
scroll to position [521, 0]
click at [973, 629] on button "Close" at bounding box center [974, 630] width 36 height 18
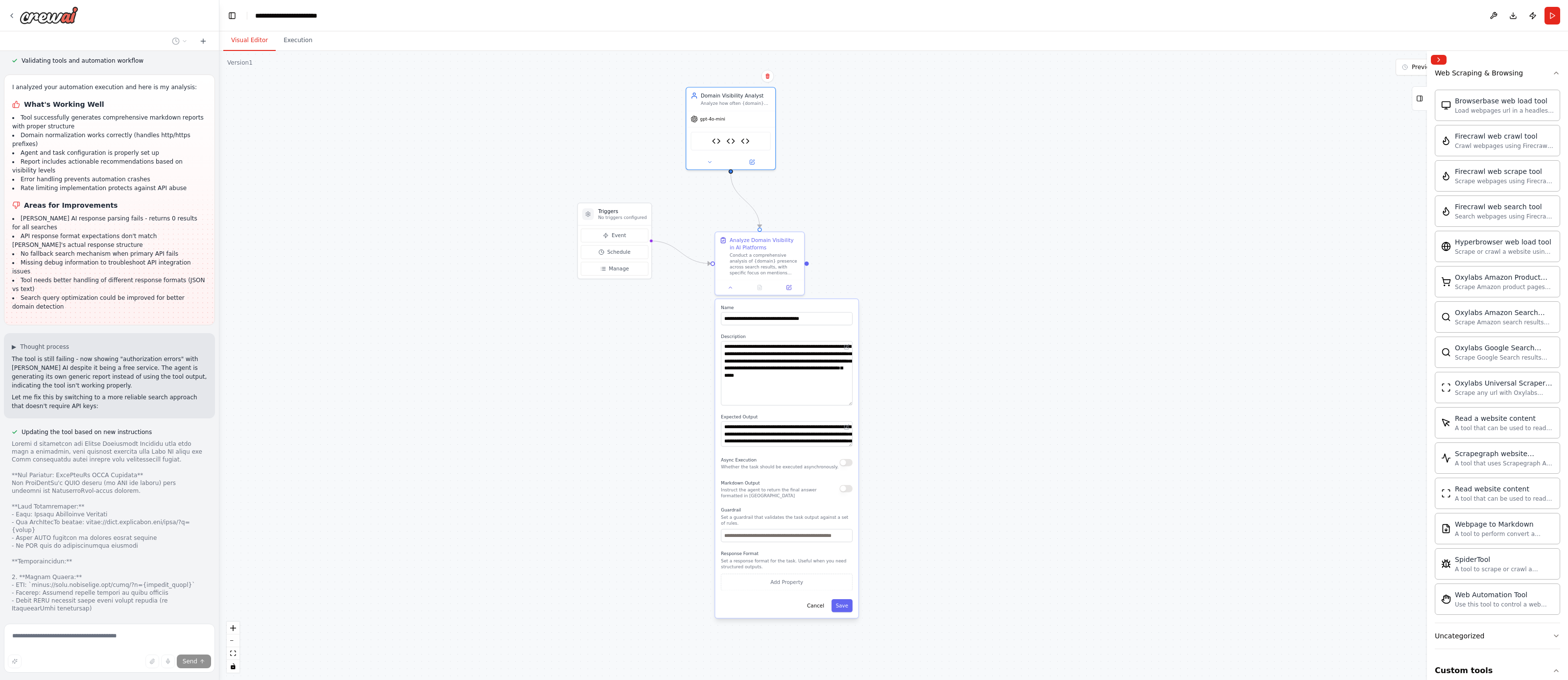
click at [891, 291] on div ".deletable-edge-delete-btn { width: 20px; height: 20px; border: 0px solid #ffff…" at bounding box center [894, 365] width 1349 height 629
click at [714, 162] on button at bounding box center [710, 161] width 41 height 9
click at [736, 210] on button "Attributes" at bounding box center [758, 210] width 132 height 13
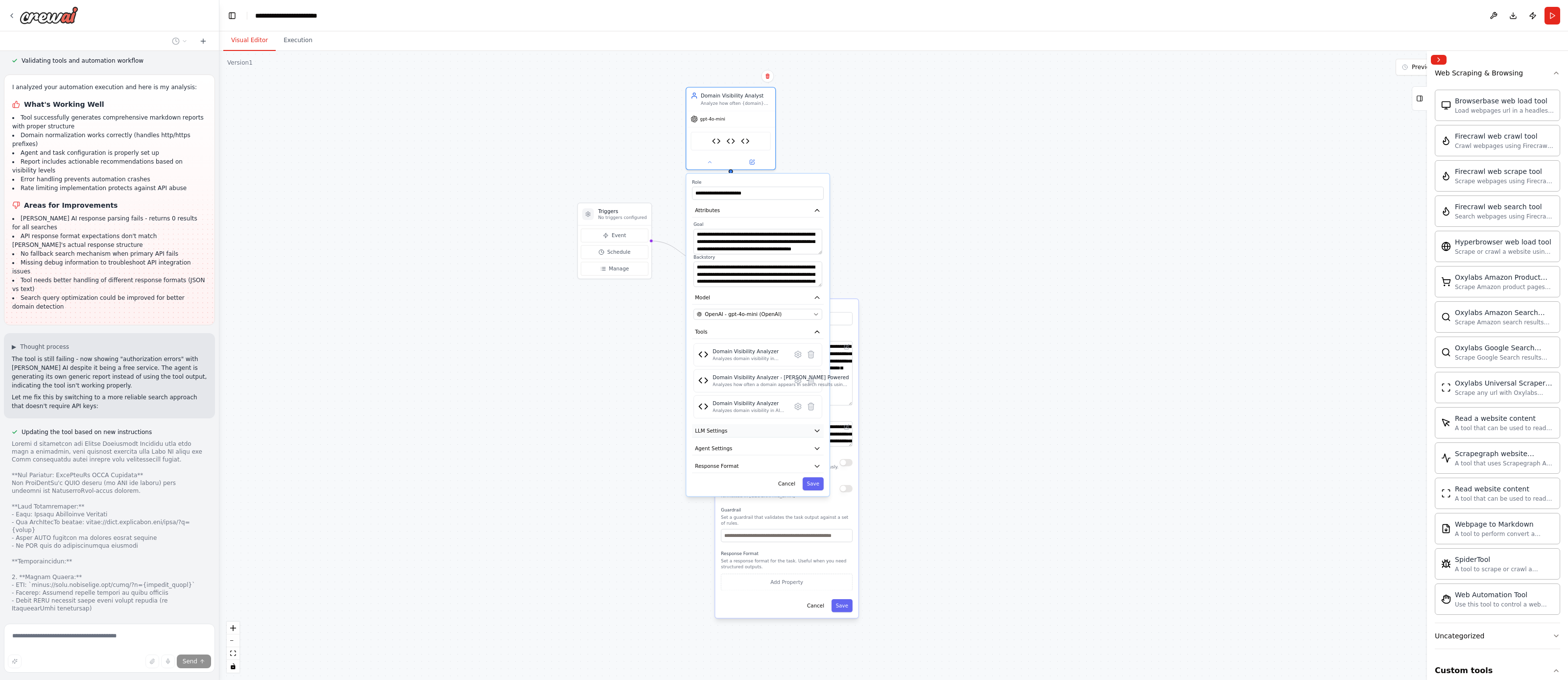
click at [750, 433] on button "LLM Settings" at bounding box center [758, 430] width 132 height 13
click at [743, 499] on button "Agent Settings" at bounding box center [758, 498] width 132 height 13
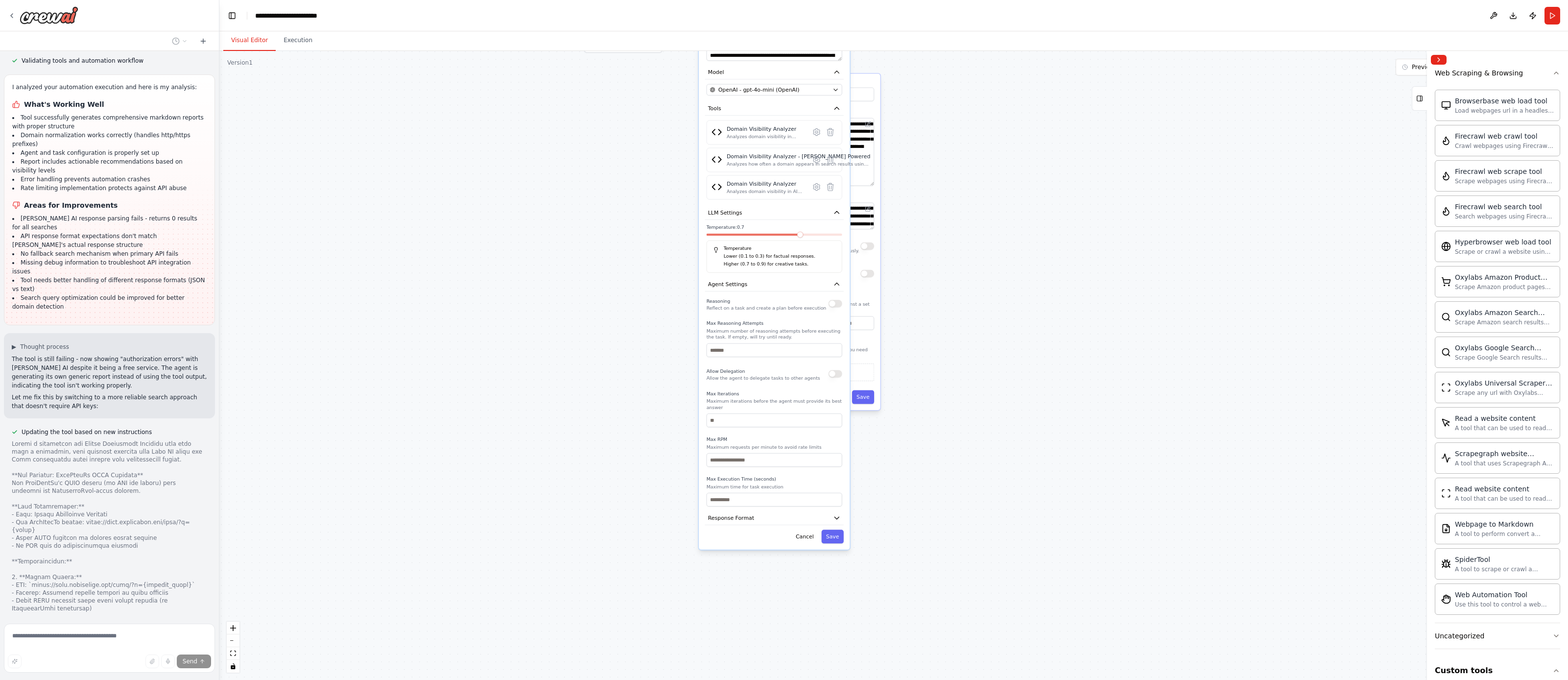
drag, startPoint x: 979, startPoint y: 510, endPoint x: 994, endPoint y: 298, distance: 212.5
click at [738, 522] on button "Response Format" at bounding box center [774, 518] width 138 height 14
click at [660, 500] on div ".deletable-edge-delete-btn { width: 20px; height: 20px; border: 0px solid #ffff…" at bounding box center [894, 365] width 1349 height 629
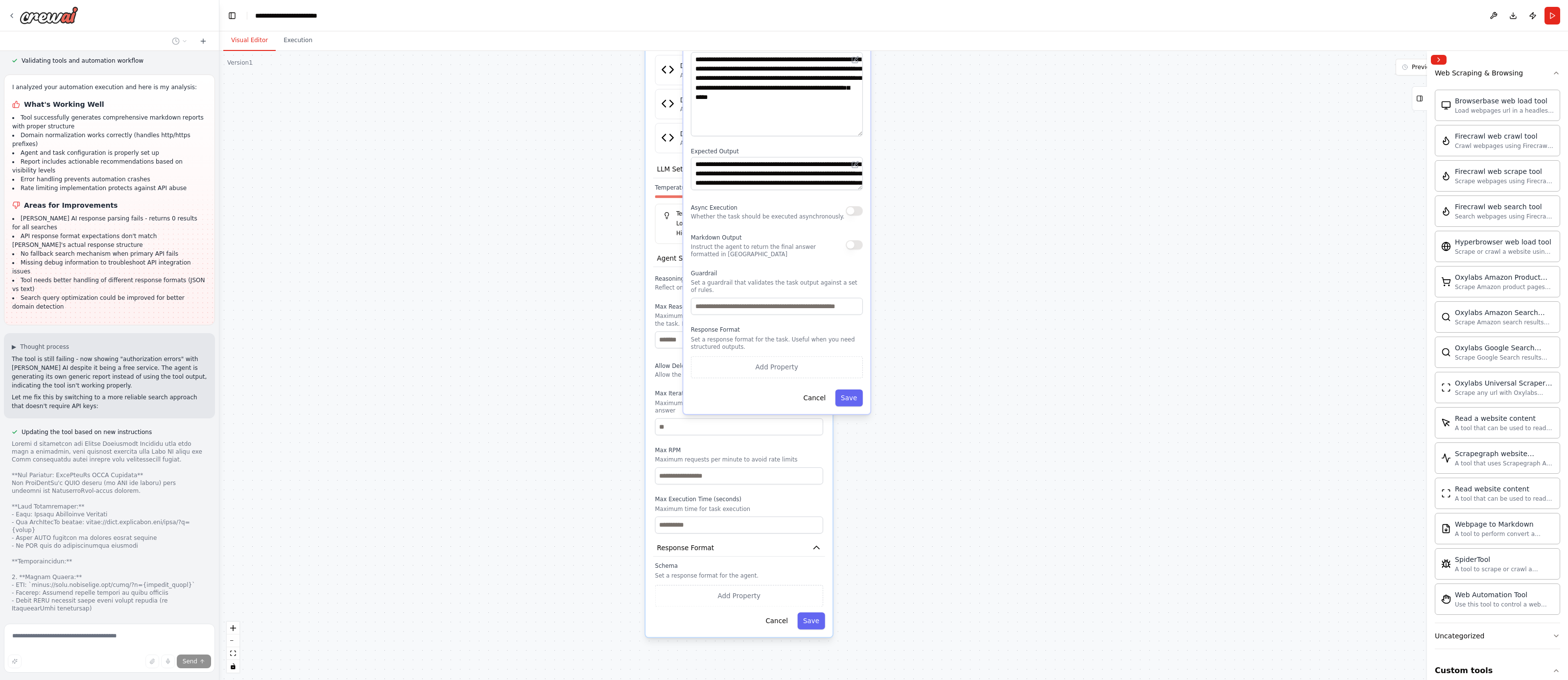
click at [817, 406] on div "**********" at bounding box center [776, 206] width 187 height 417
click at [811, 397] on button "Cancel" at bounding box center [814, 397] width 34 height 17
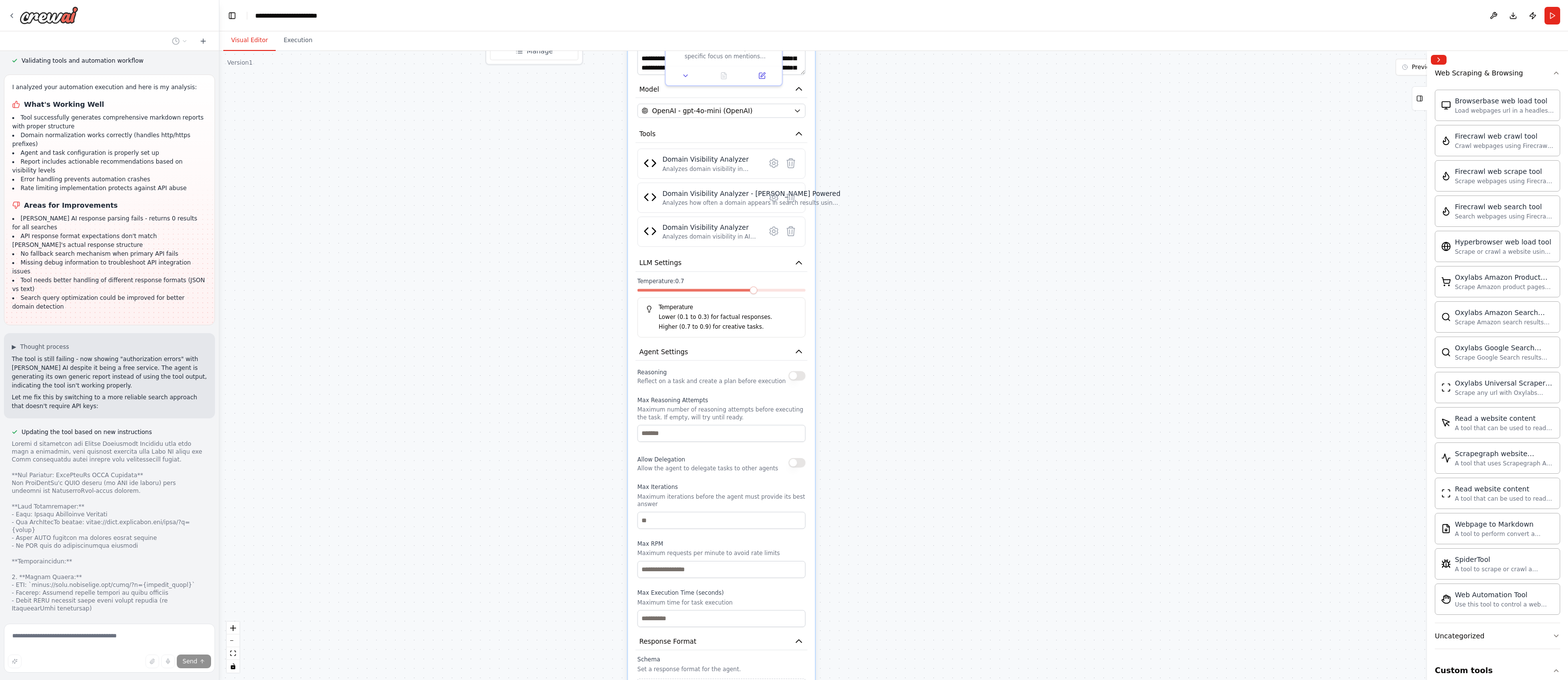
drag, startPoint x: 903, startPoint y: 441, endPoint x: 886, endPoint y: 512, distance: 73.0
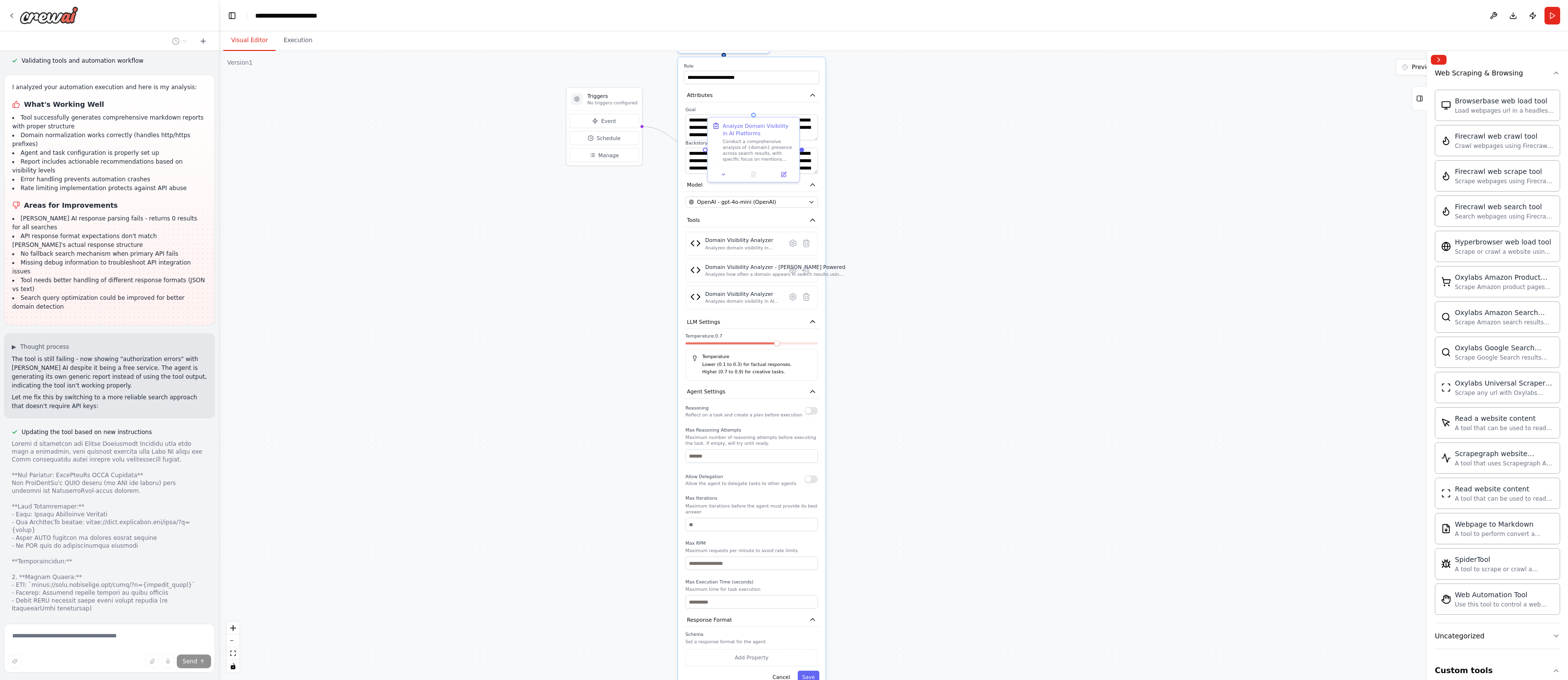
drag, startPoint x: 893, startPoint y: 447, endPoint x: 875, endPoint y: 506, distance: 61.7
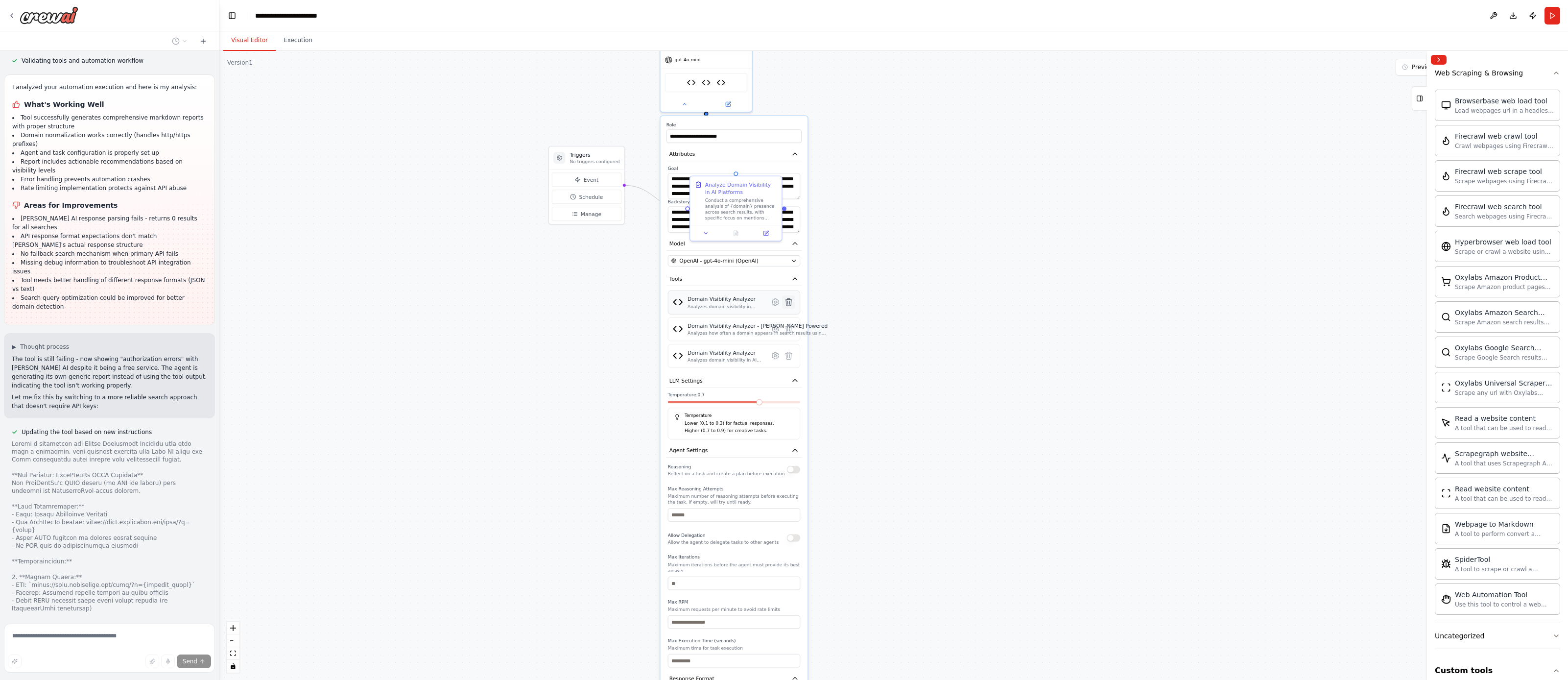
click at [792, 304] on icon at bounding box center [788, 302] width 9 height 9
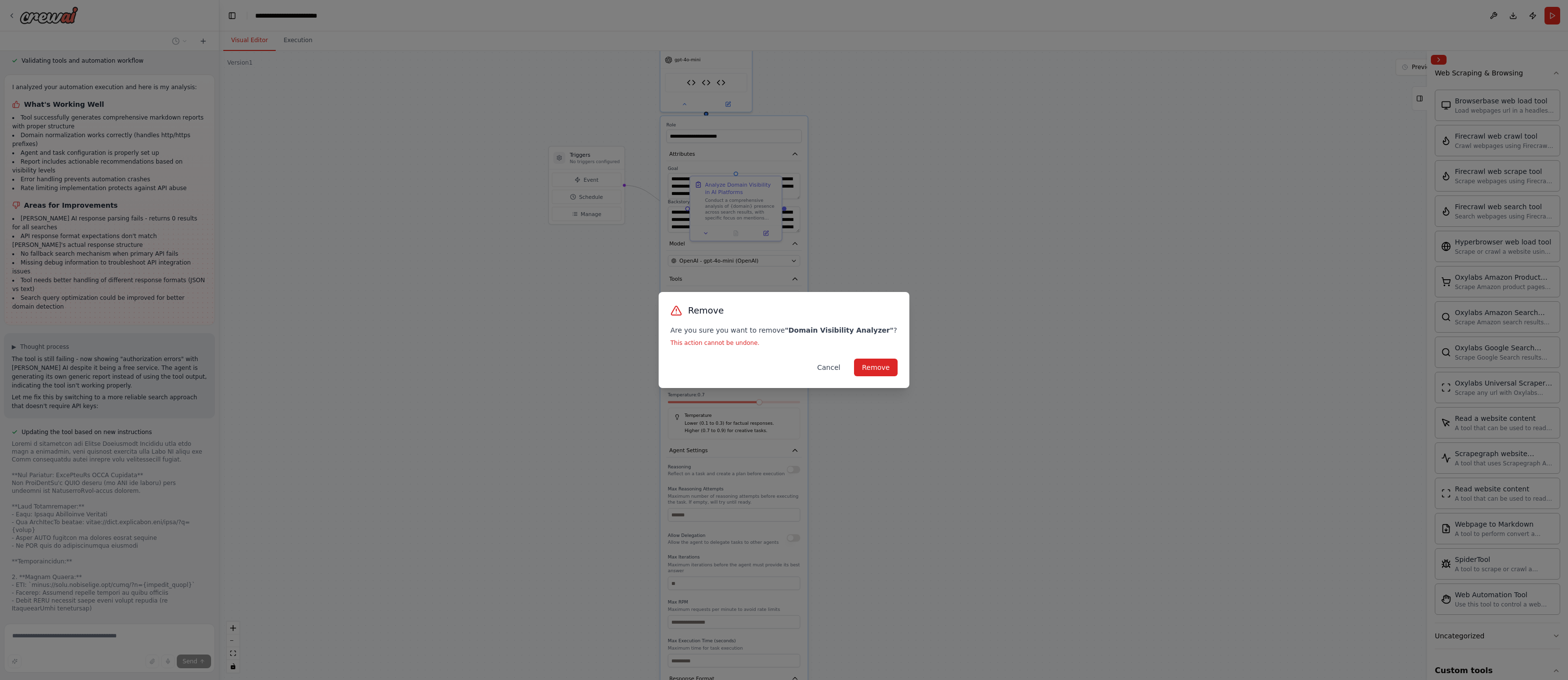
click at [833, 368] on button "Cancel" at bounding box center [828, 368] width 39 height 18
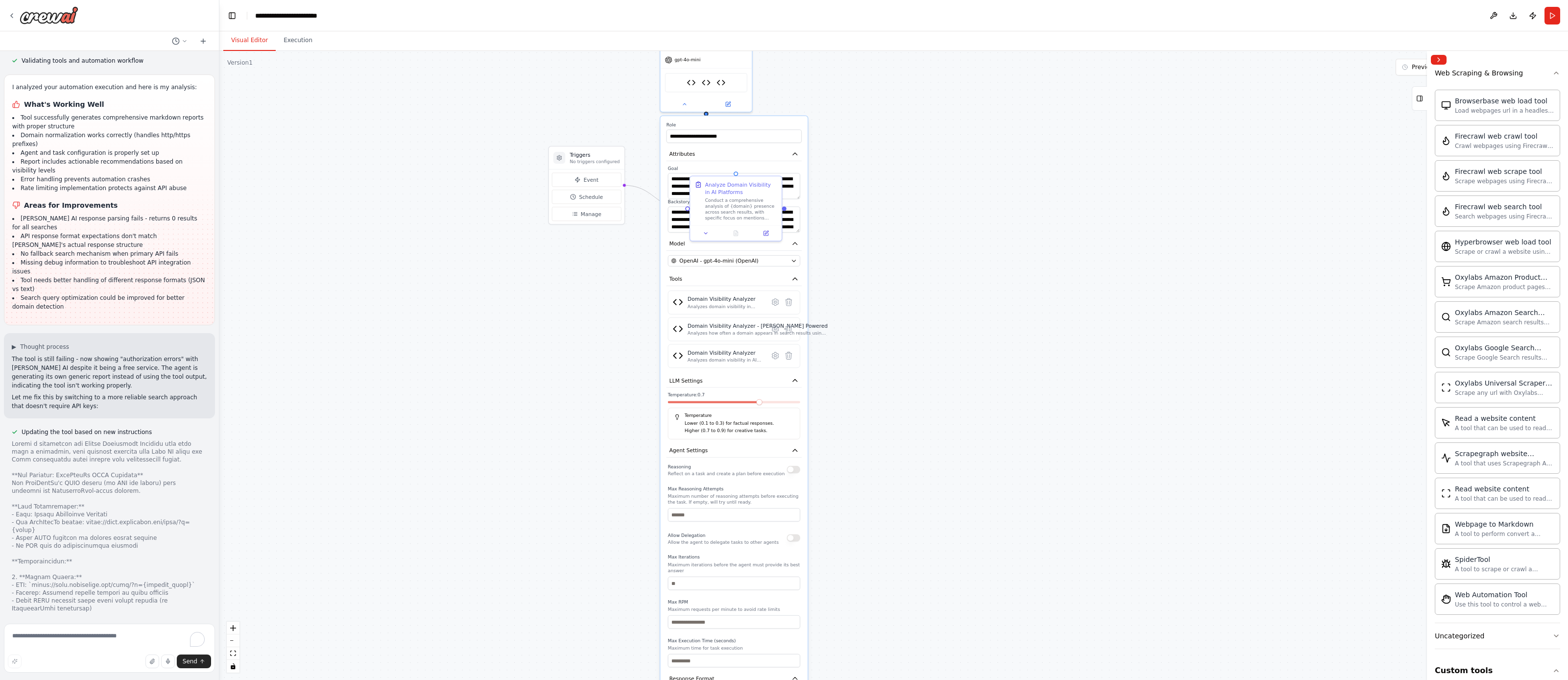
scroll to position [6123, 0]
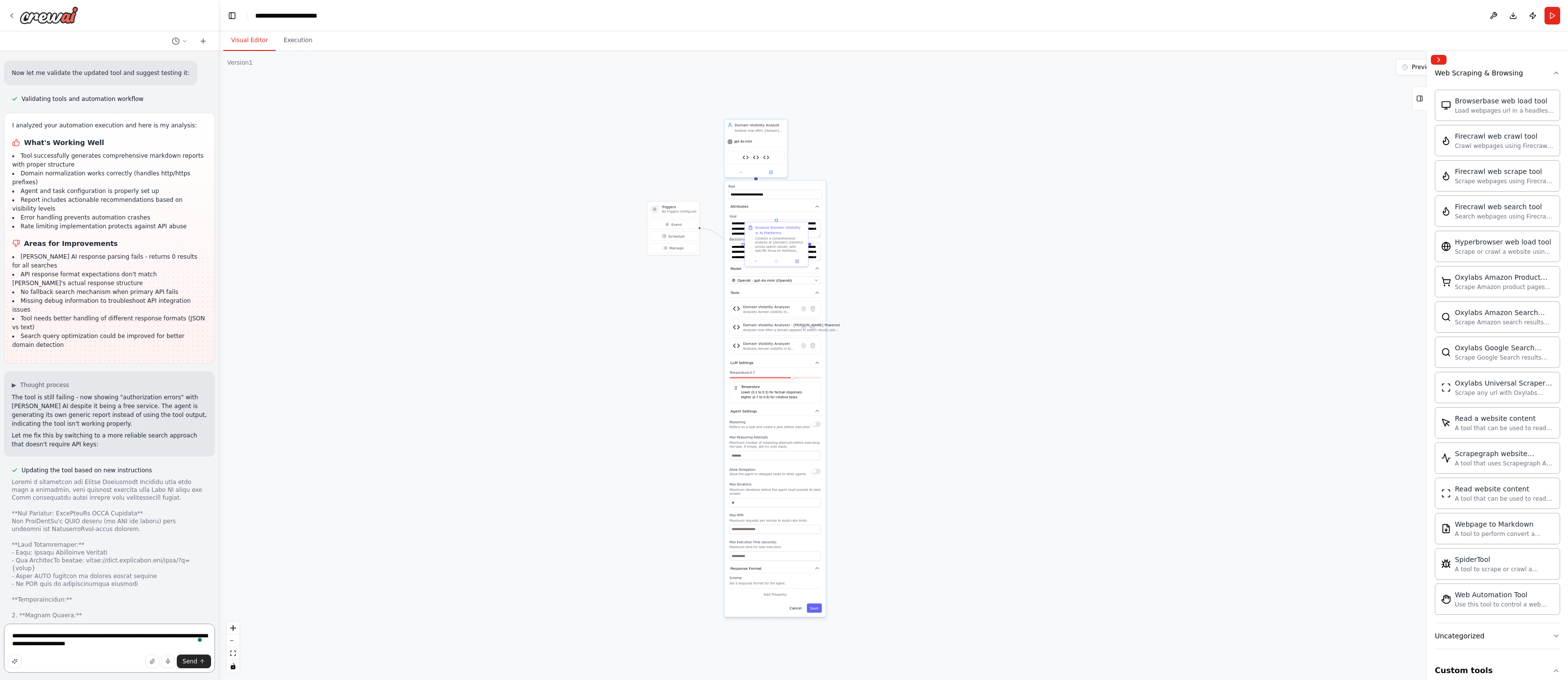
type textarea "**********"
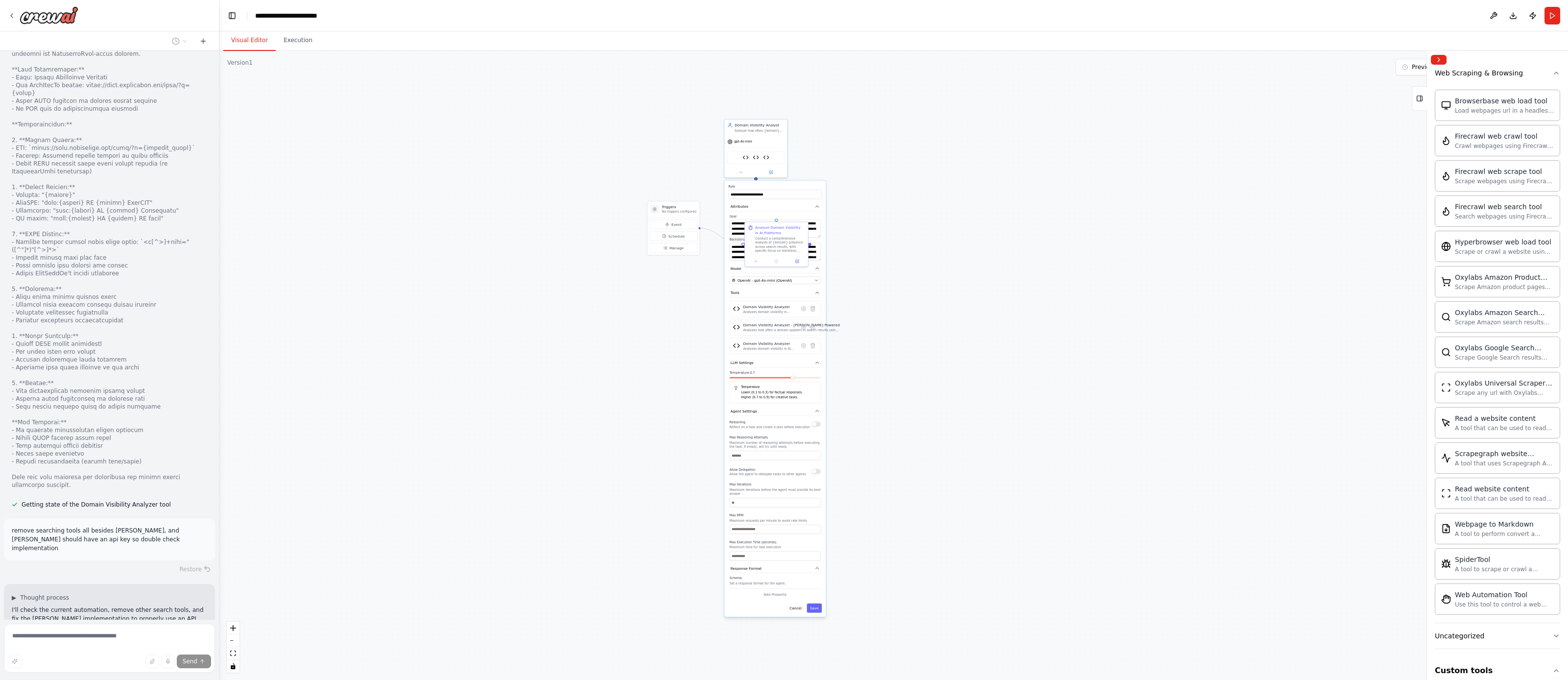
scroll to position [6607, 0]
click at [797, 609] on button "Cancel" at bounding box center [795, 608] width 18 height 10
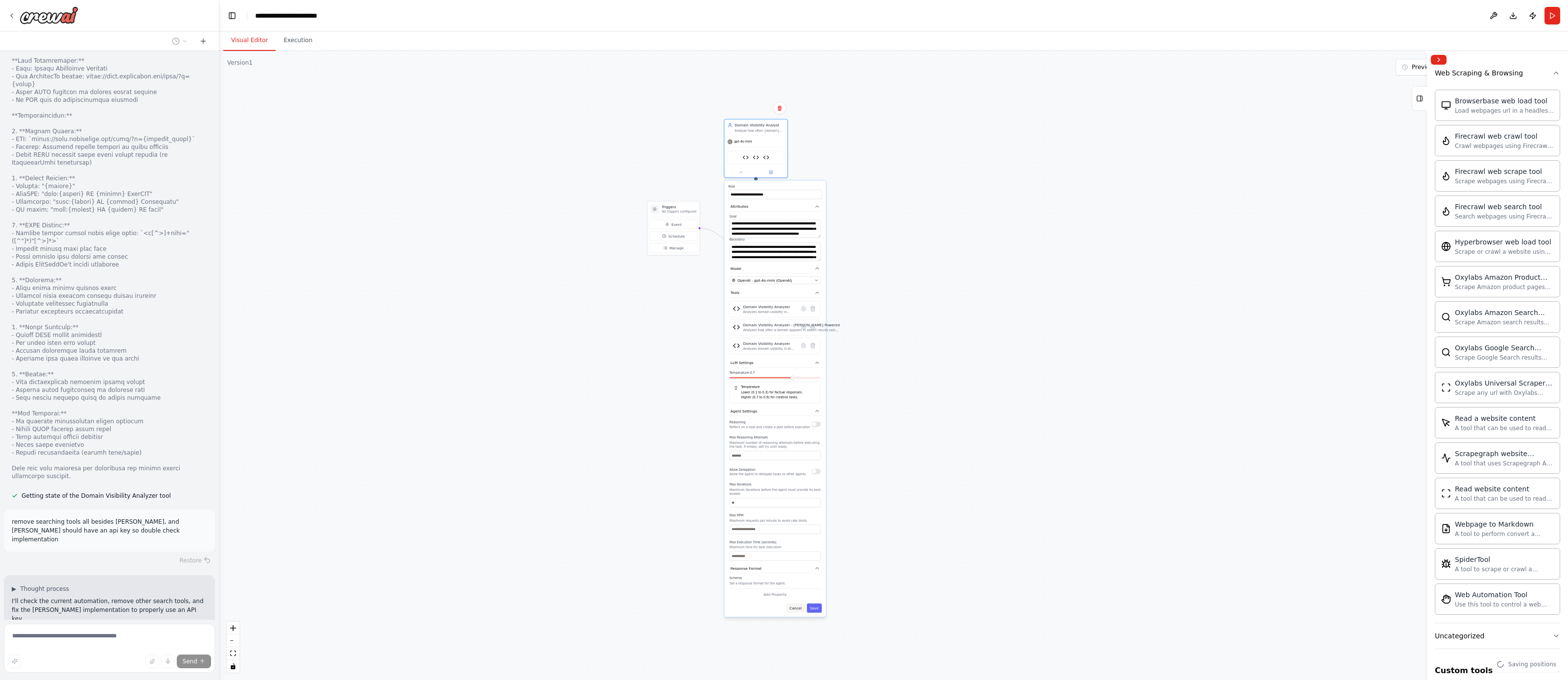
click at [792, 610] on button "Cancel" at bounding box center [795, 608] width 18 height 10
drag, startPoint x: 791, startPoint y: 498, endPoint x: 792, endPoint y: 507, distance: 9.1
click at [792, 507] on div ".deletable-edge-delete-btn { width: 20px; height: 20px; border: 0px solid #ffff…" at bounding box center [894, 365] width 1349 height 629
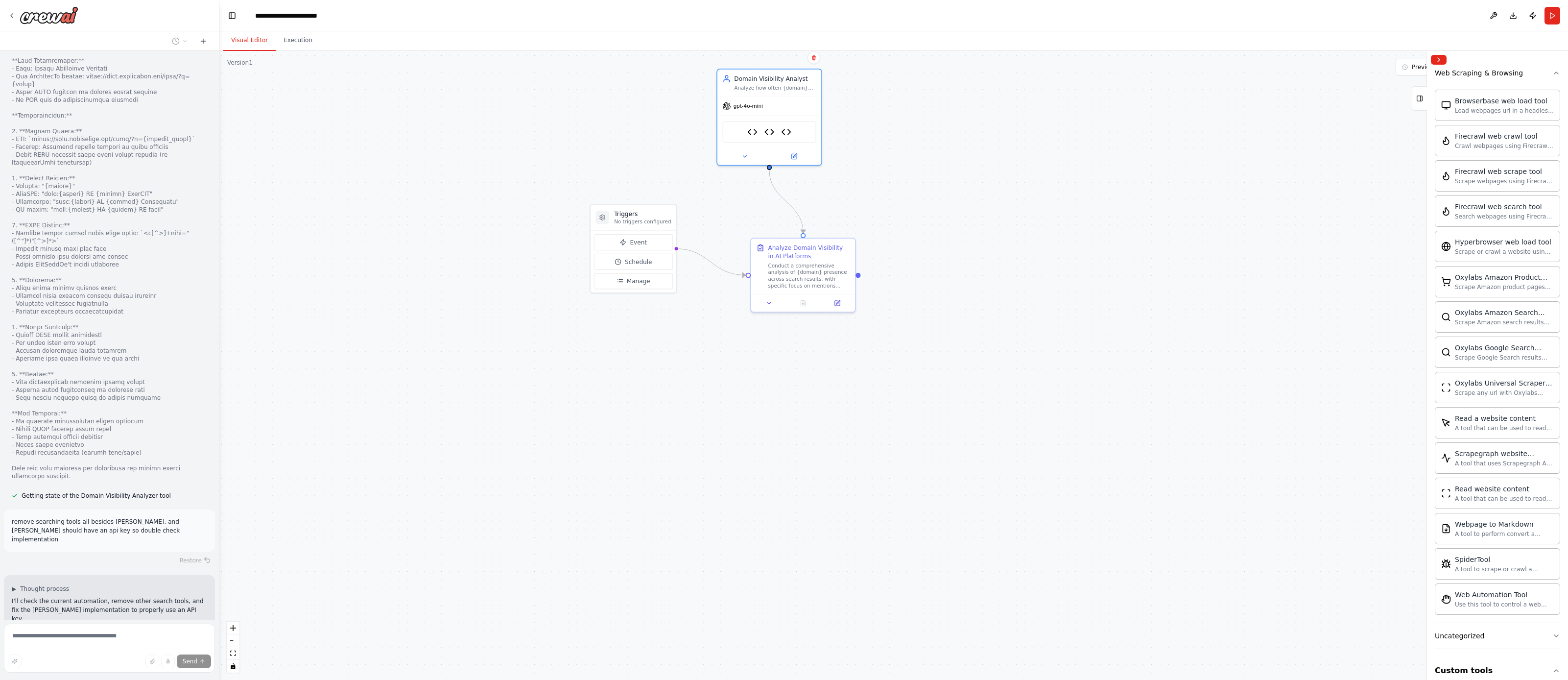
drag, startPoint x: 797, startPoint y: 419, endPoint x: 807, endPoint y: 514, distance: 95.5
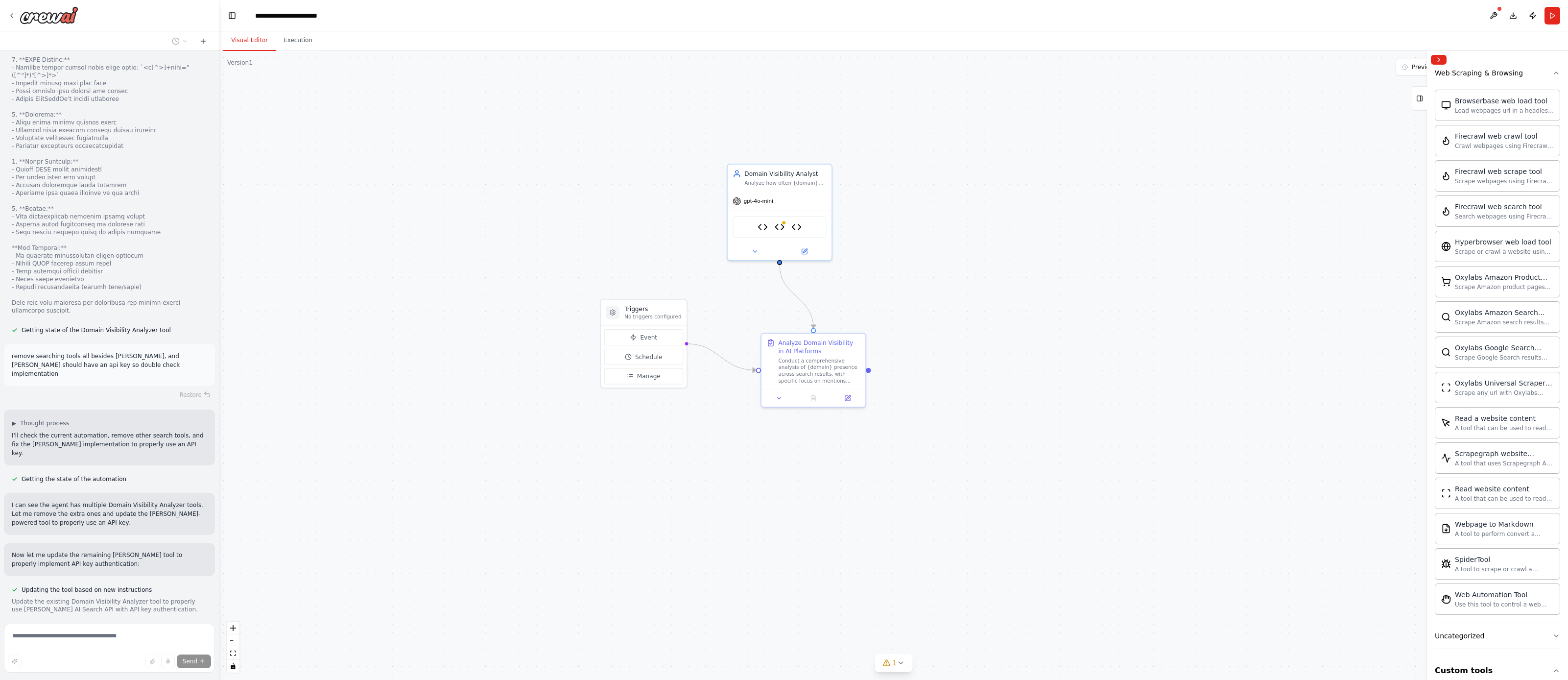
scroll to position [6782, 0]
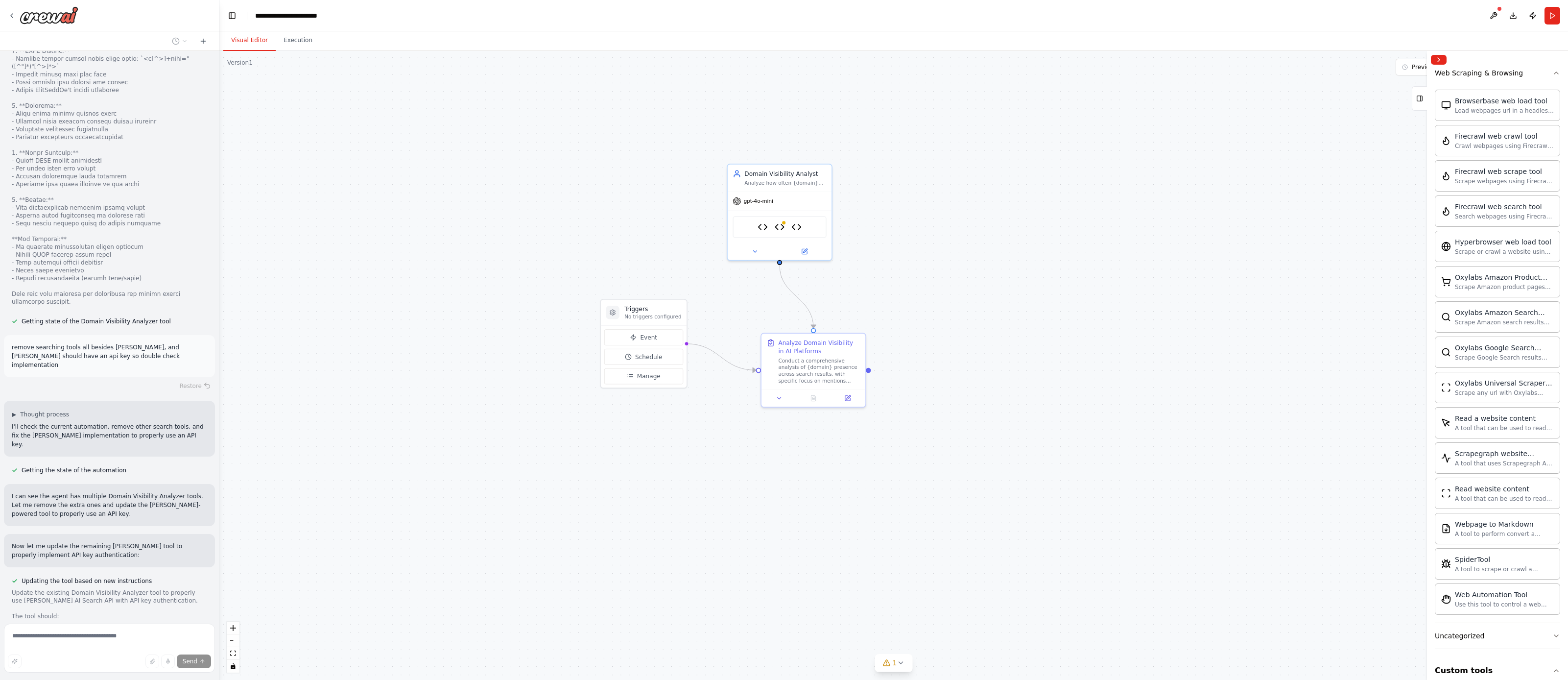
click at [586, 258] on div ".deletable-edge-delete-btn { width: 20px; height: 20px; border: 0px solid #ffff…" at bounding box center [894, 365] width 1349 height 629
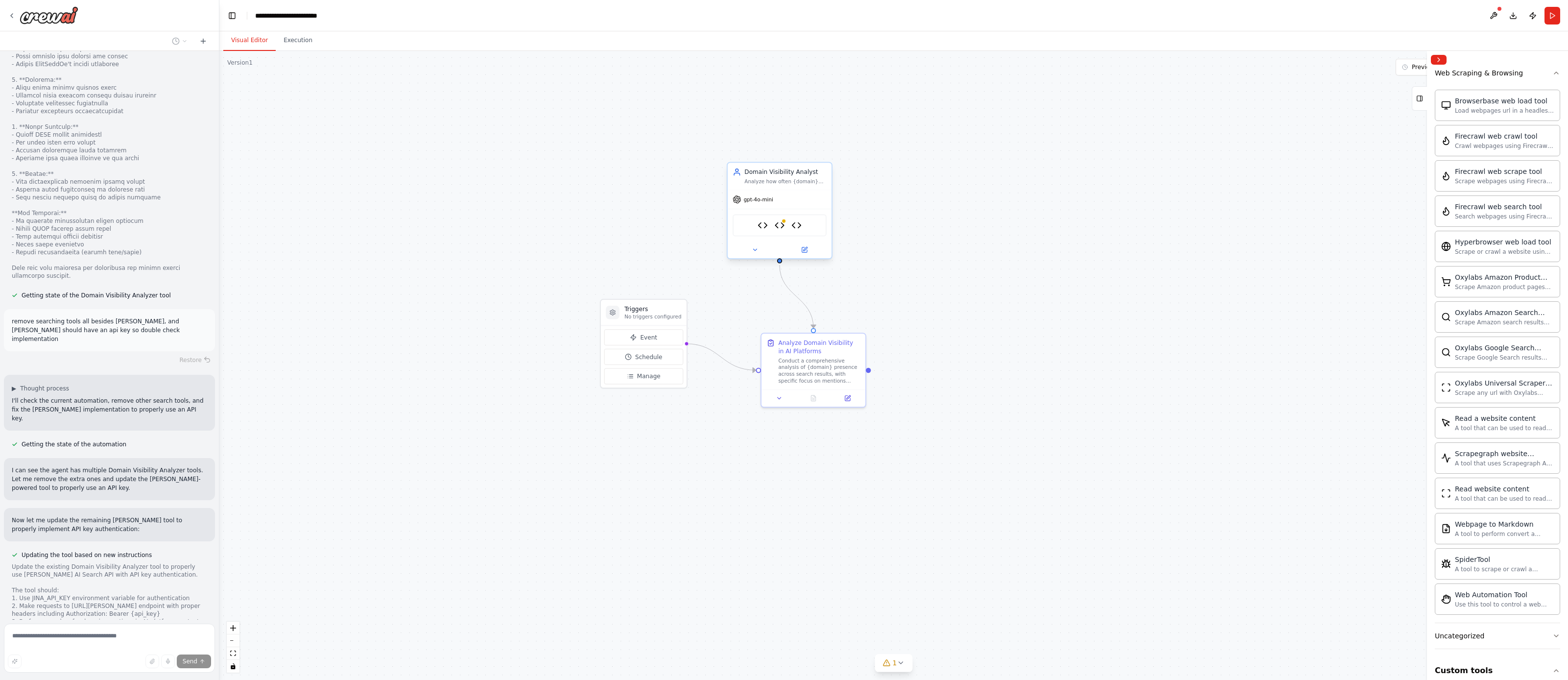
scroll to position [6861, 0]
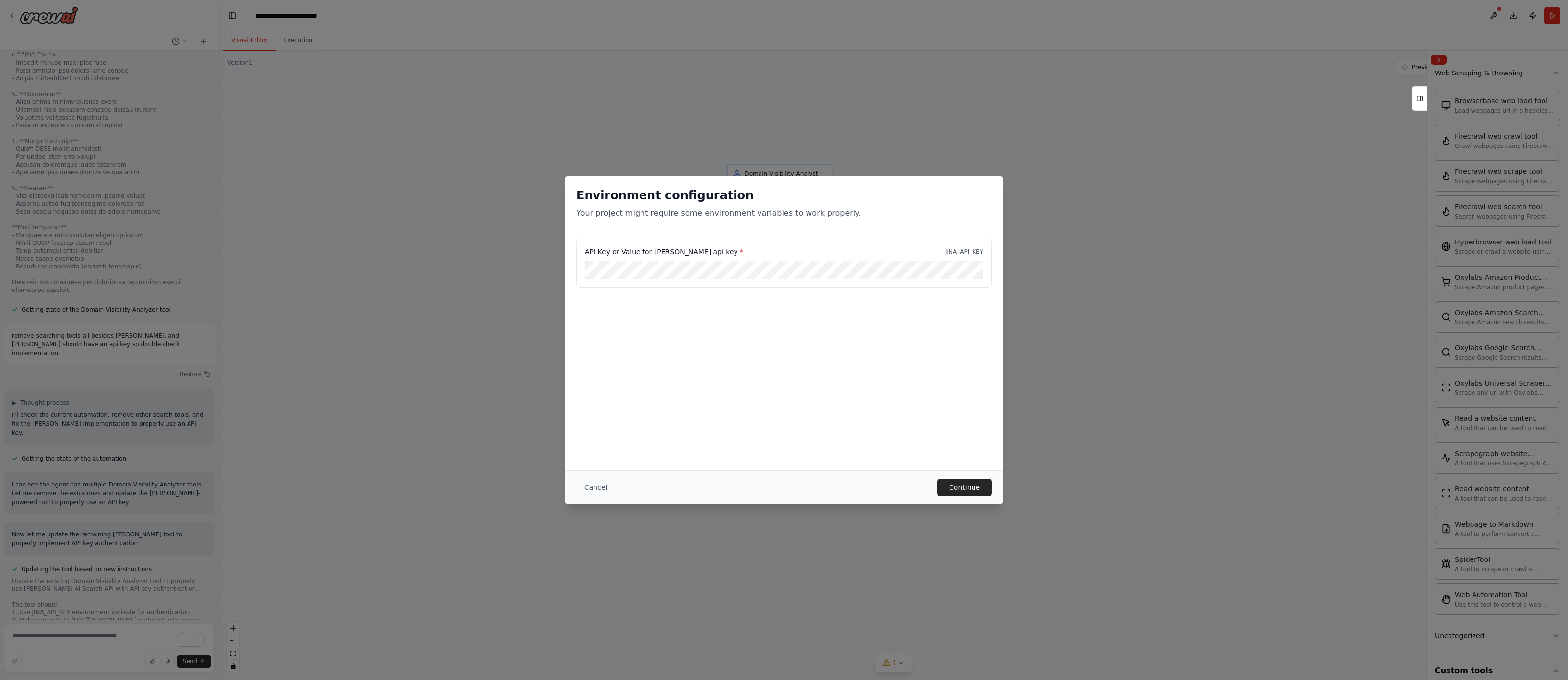
scroll to position [6805, 0]
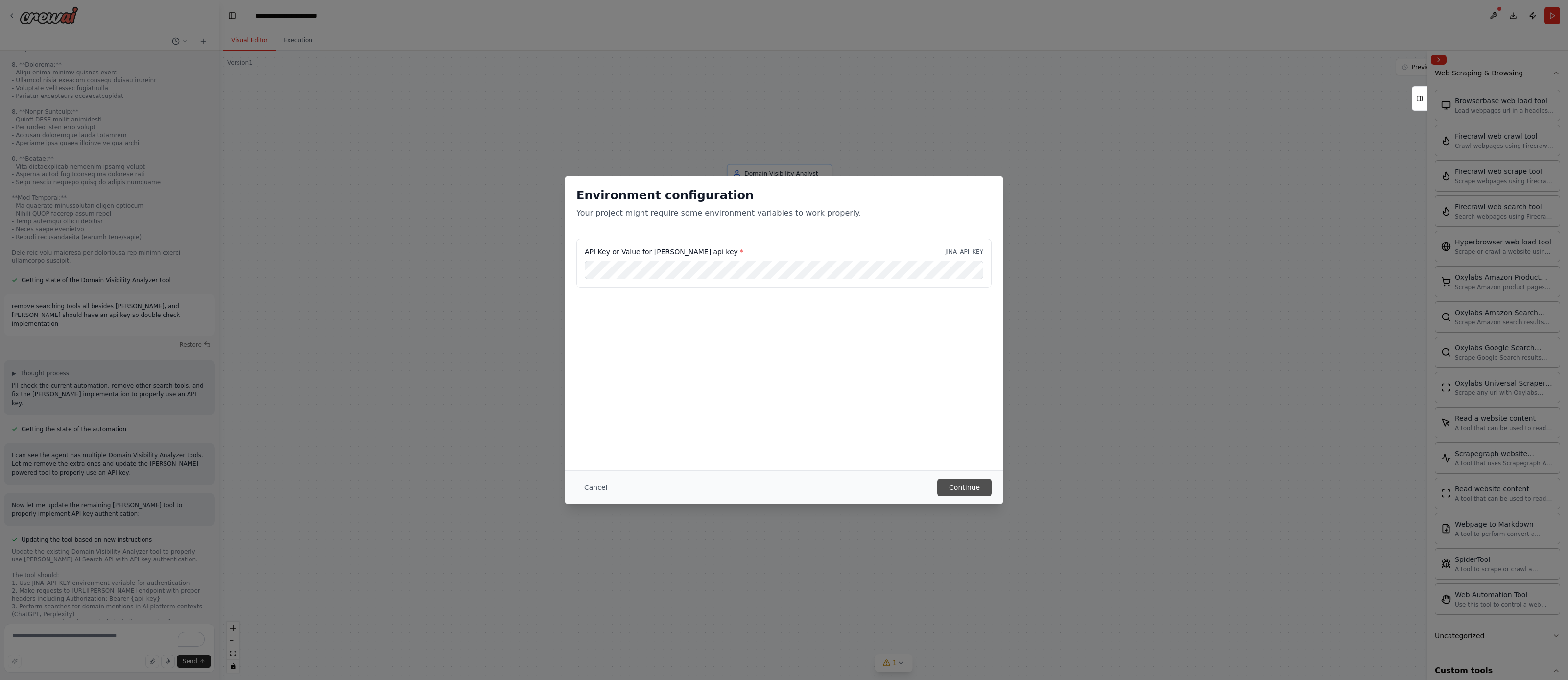
click at [975, 489] on button "Continue" at bounding box center [965, 488] width 55 height 18
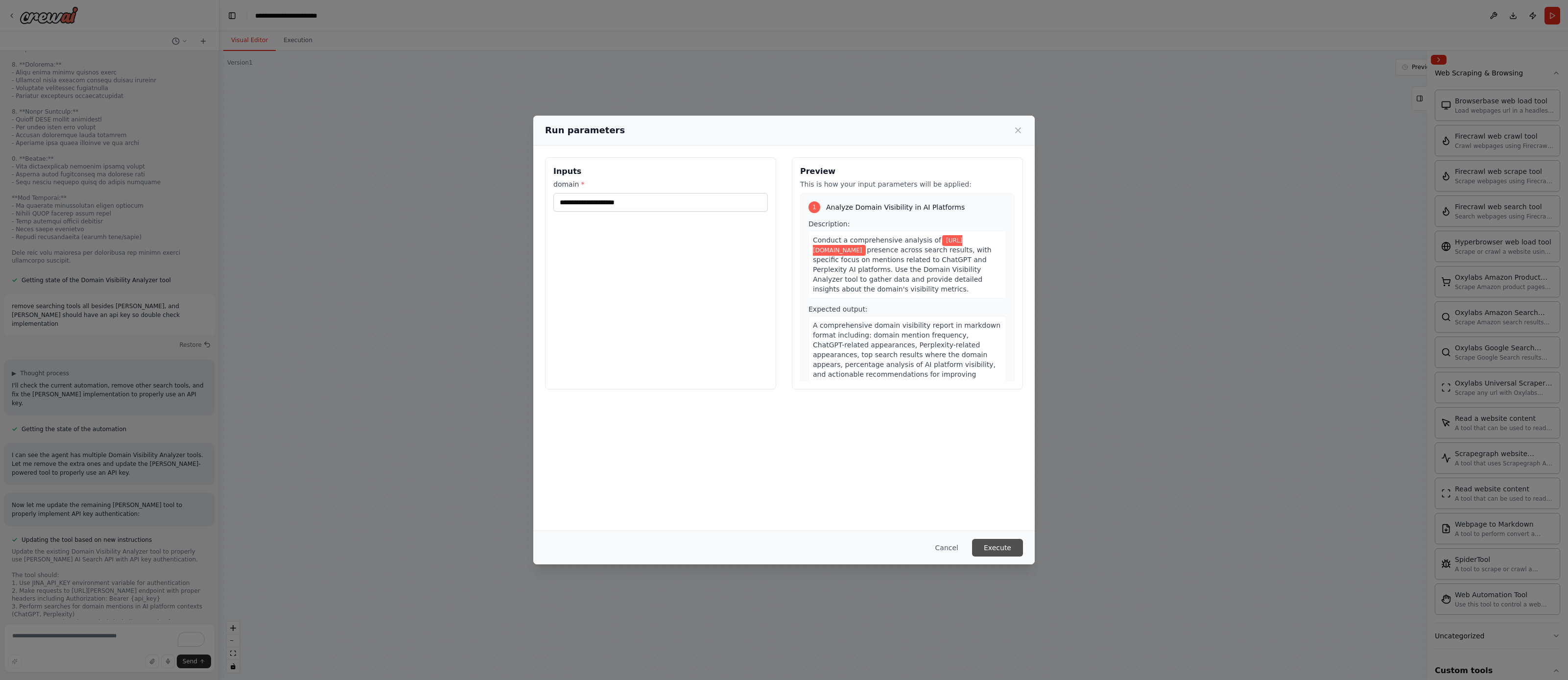
click at [1002, 546] on button "Execute" at bounding box center [997, 548] width 51 height 18
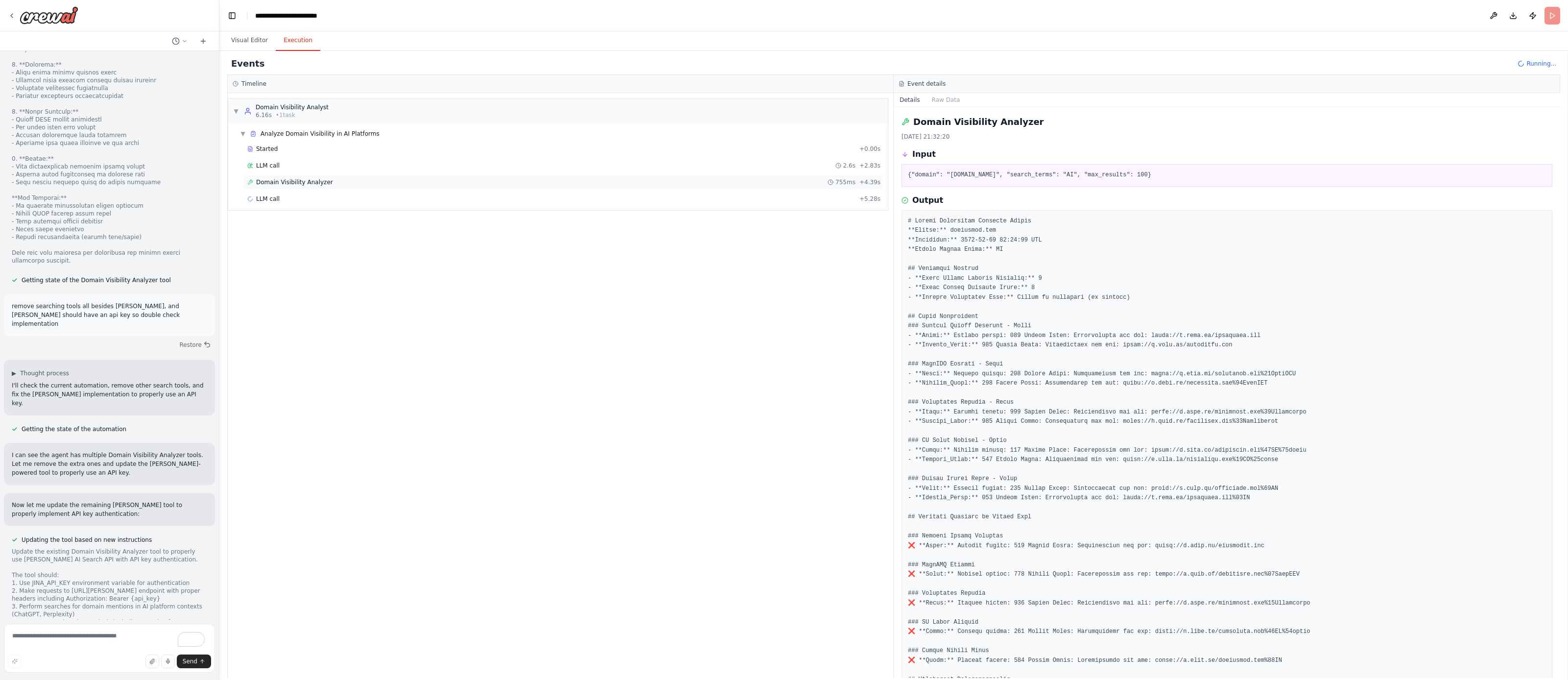
click at [352, 187] on div "Domain Visibility Analyzer 755ms + 4.39s" at bounding box center [564, 182] width 640 height 15
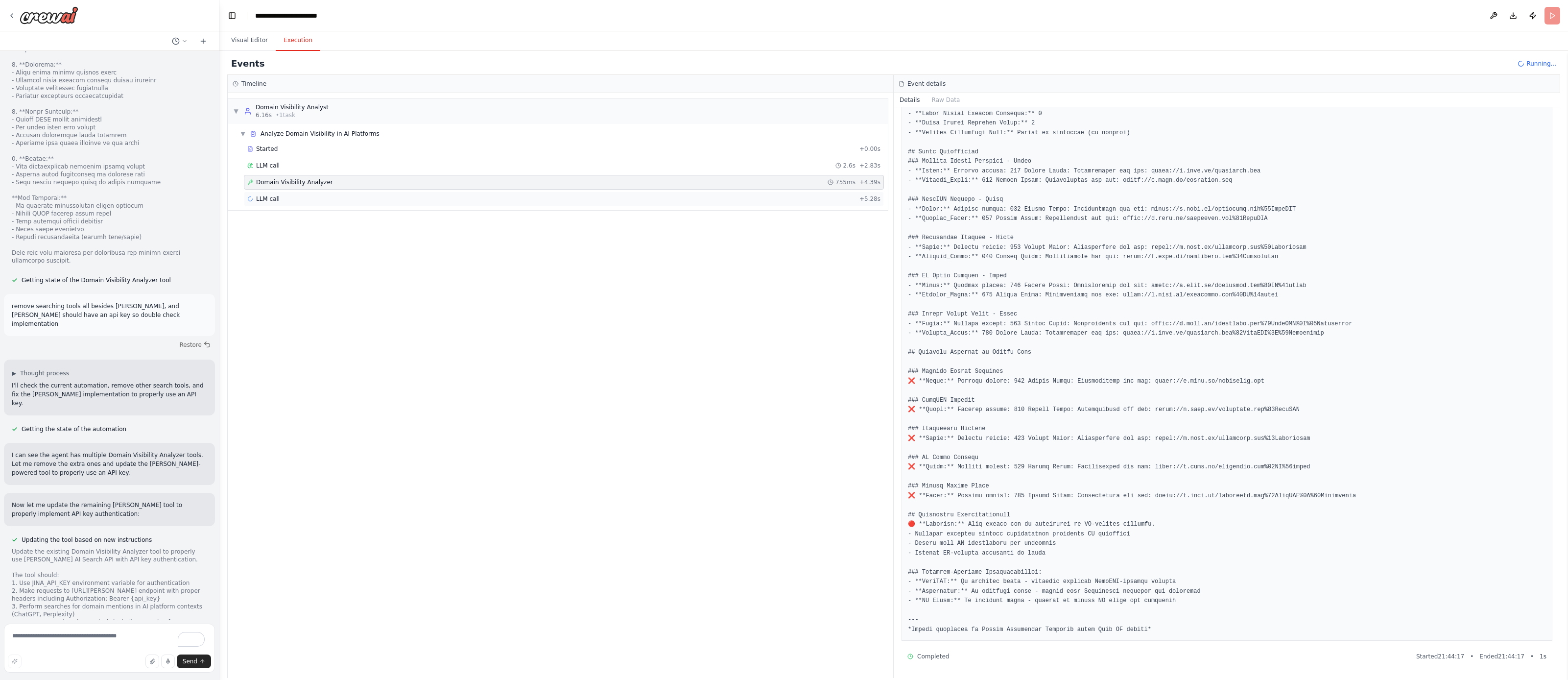
click at [354, 199] on div "LLM call + 5.28s" at bounding box center [564, 199] width 634 height 8
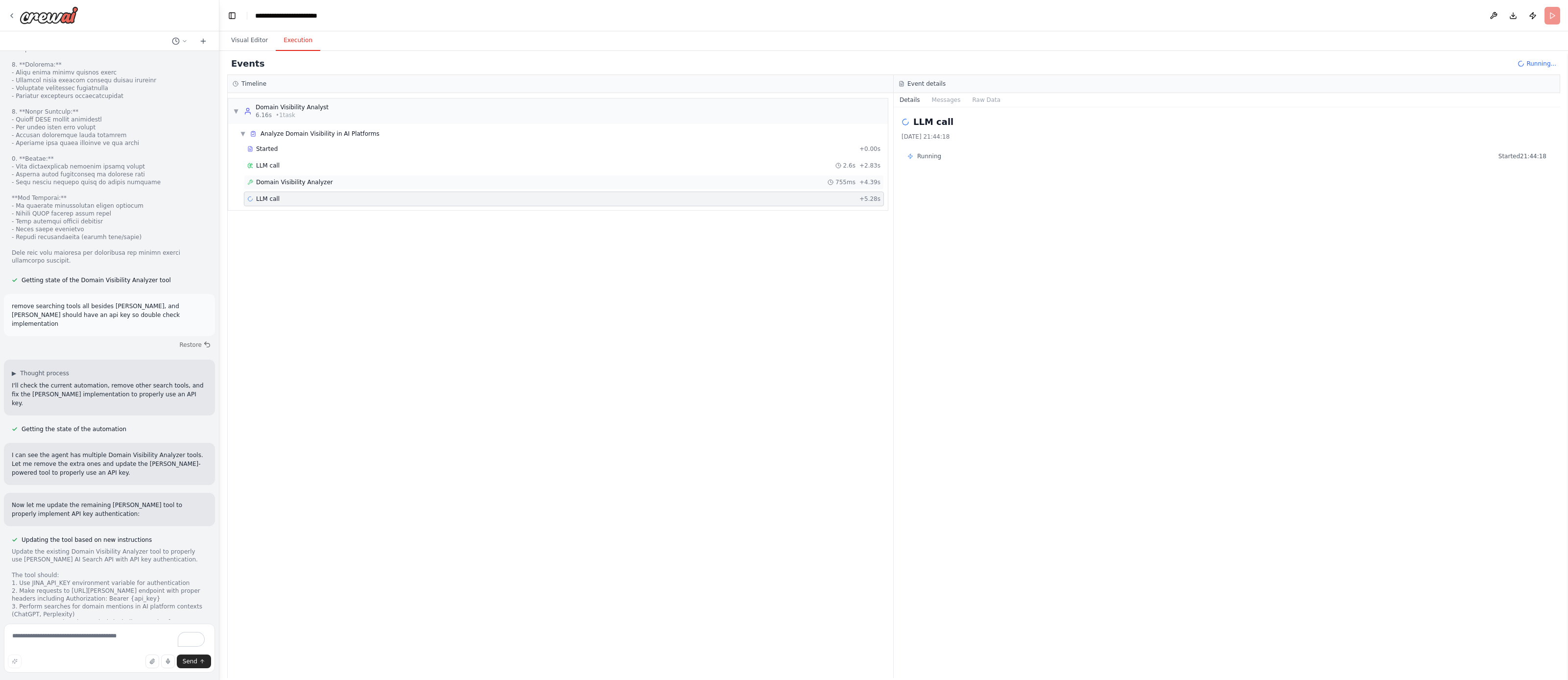
click at [363, 189] on div "Domain Visibility Analyzer 755ms + 4.39s" at bounding box center [564, 182] width 640 height 15
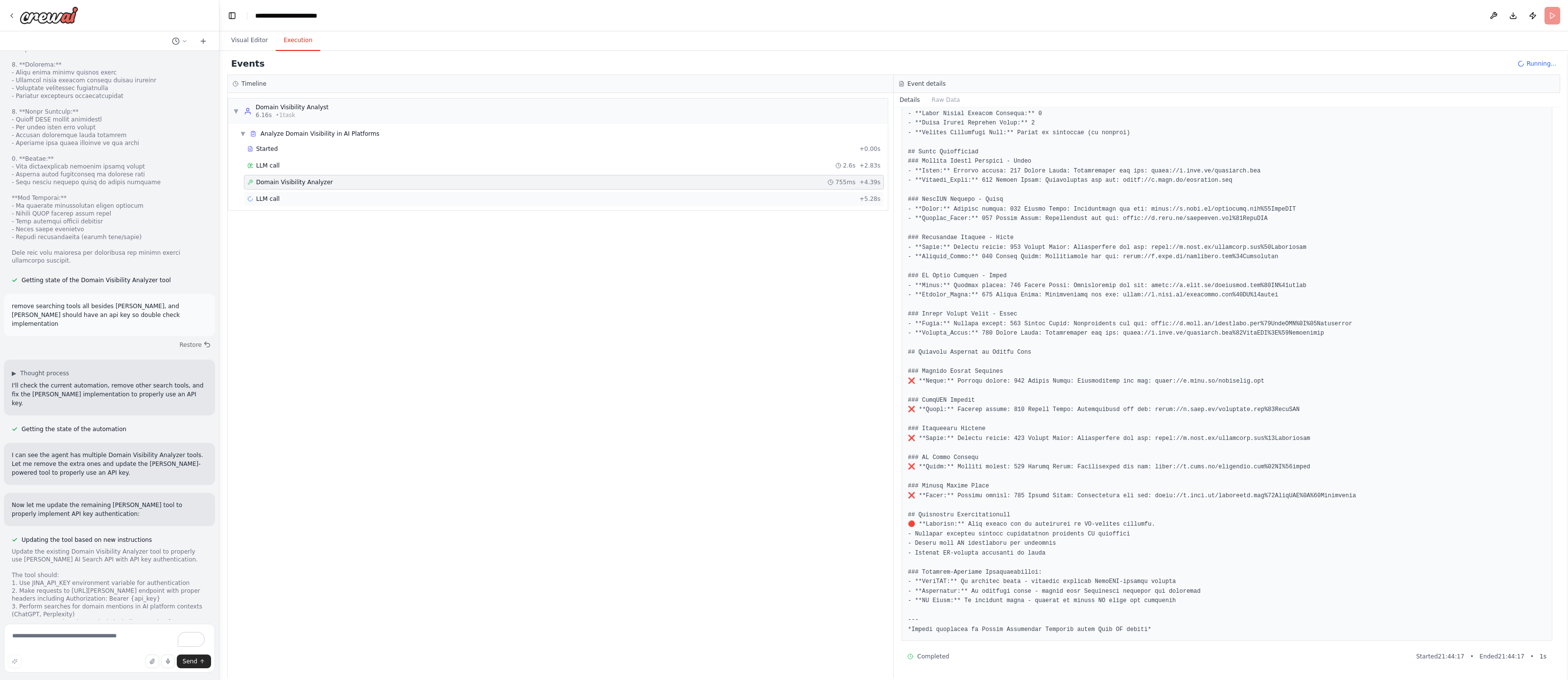
click at [357, 198] on div "LLM call + 5.28s" at bounding box center [564, 199] width 634 height 8
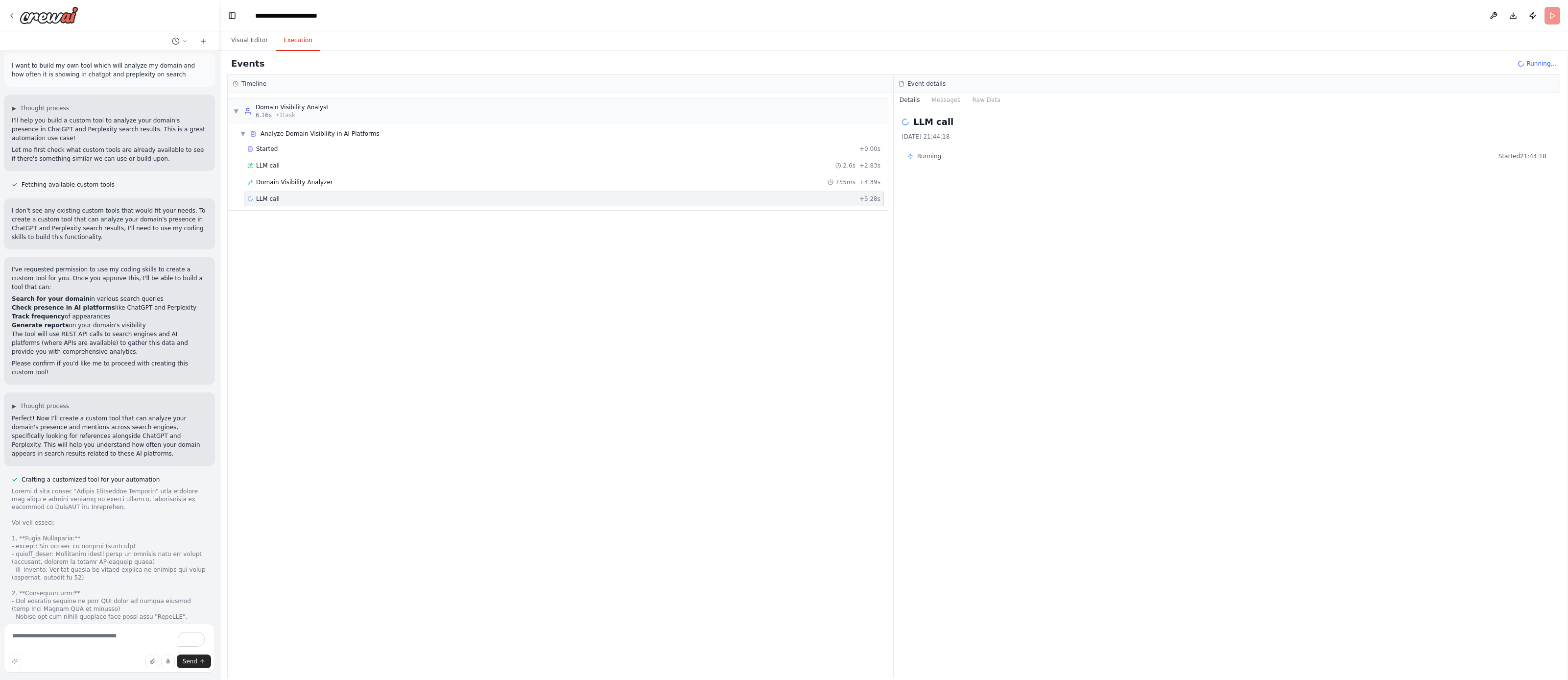
scroll to position [0, 0]
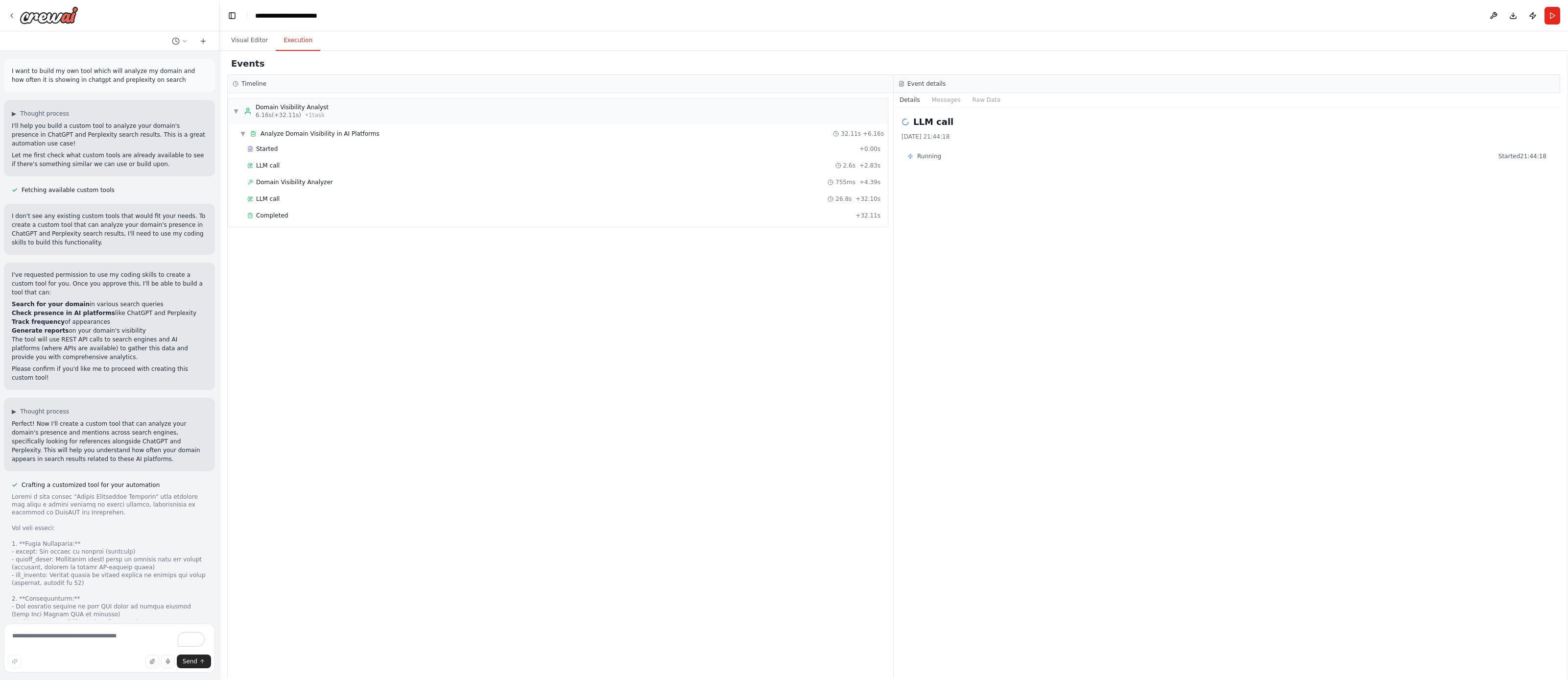
click at [67, 79] on p "I want to build my own tool which will analyze my domain and how often it is sh…" at bounding box center [110, 76] width 196 height 18
drag, startPoint x: 154, startPoint y: 78, endPoint x: 12, endPoint y: 70, distance: 142.2
click at [12, 70] on p "I want to build my own tool which will analyze my domain and how often it is sh…" at bounding box center [110, 76] width 196 height 18
copy p "I want to build my own tool which will analyze my domain and how often it is sh…"
click at [329, 217] on div "Completed" at bounding box center [550, 215] width 604 height 8
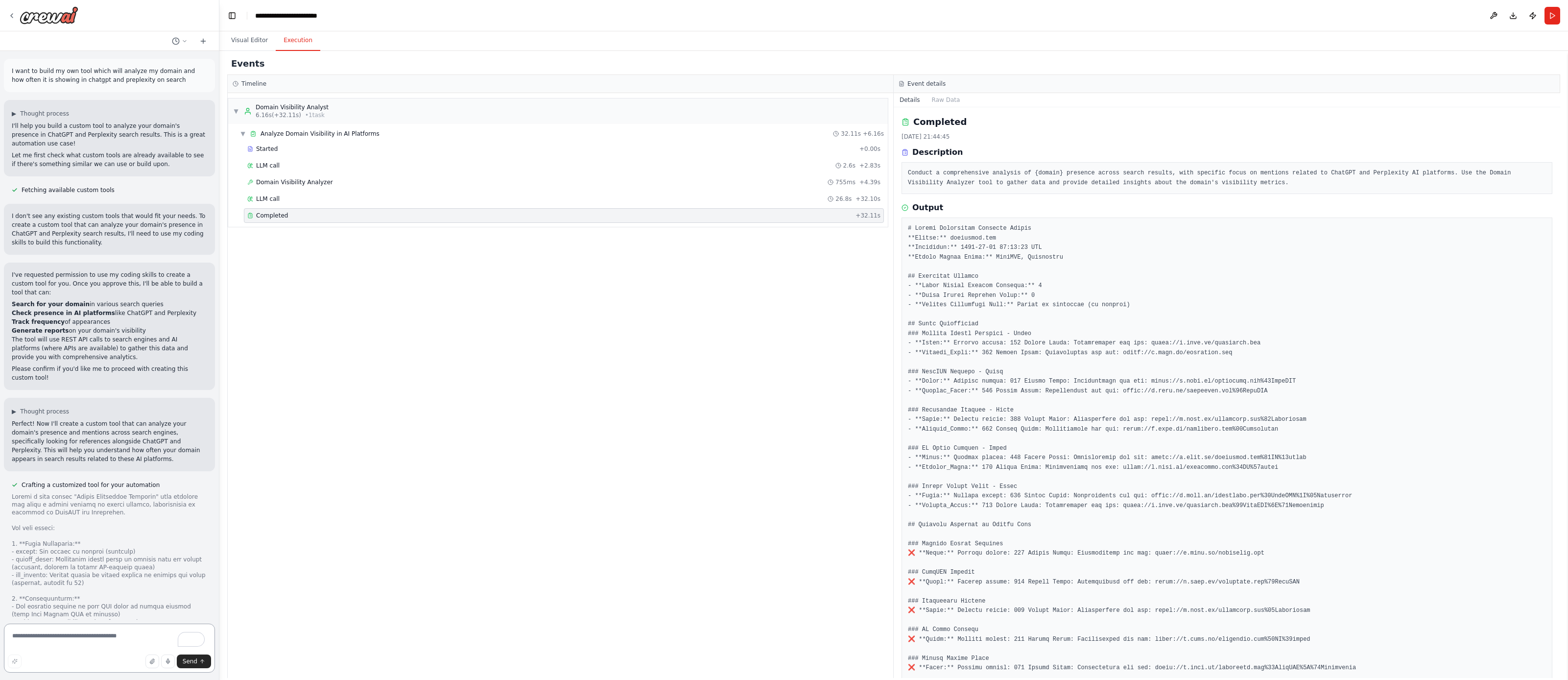
click at [124, 636] on textarea "To enrich screen reader interactions, please activate Accessibility in Grammarl…" at bounding box center [109, 648] width 211 height 49
paste textarea "**********"
type textarea "**********"
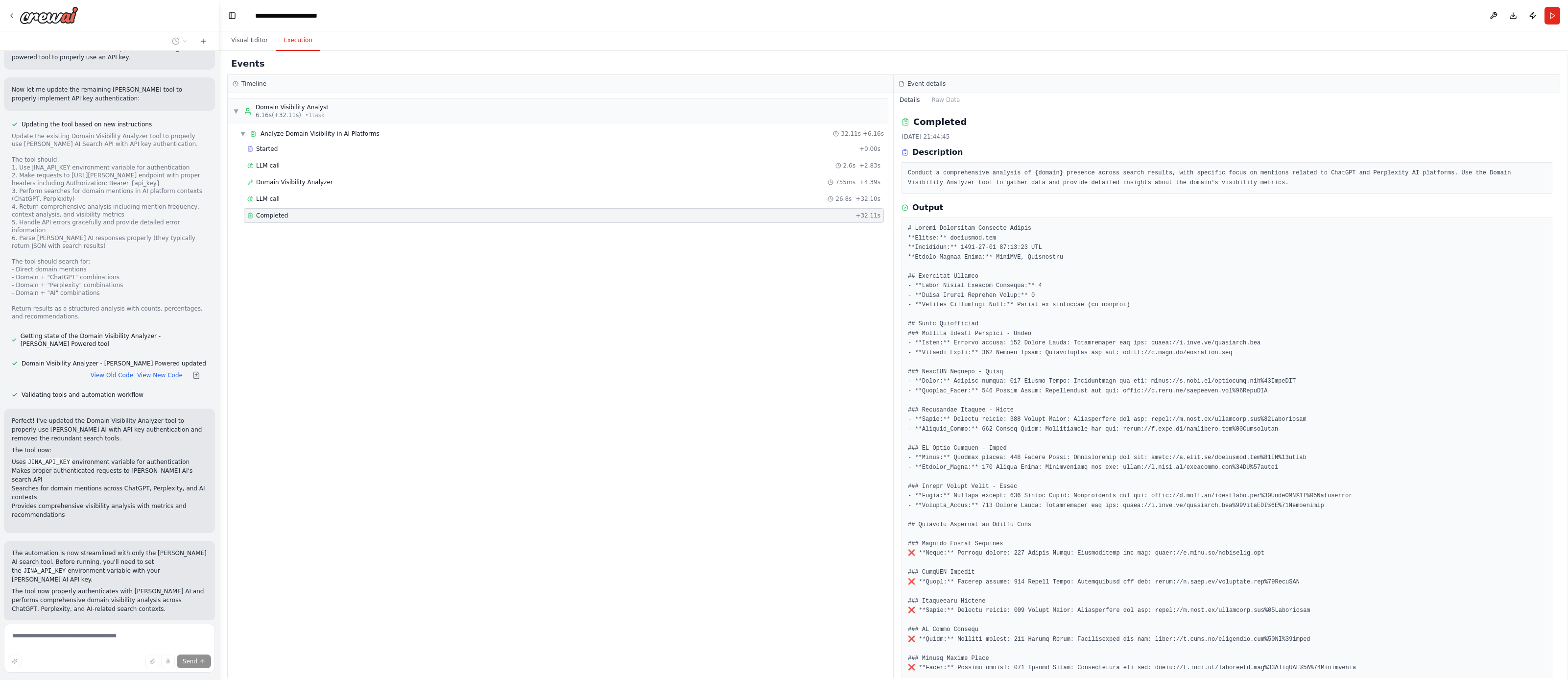
scroll to position [7252, 0]
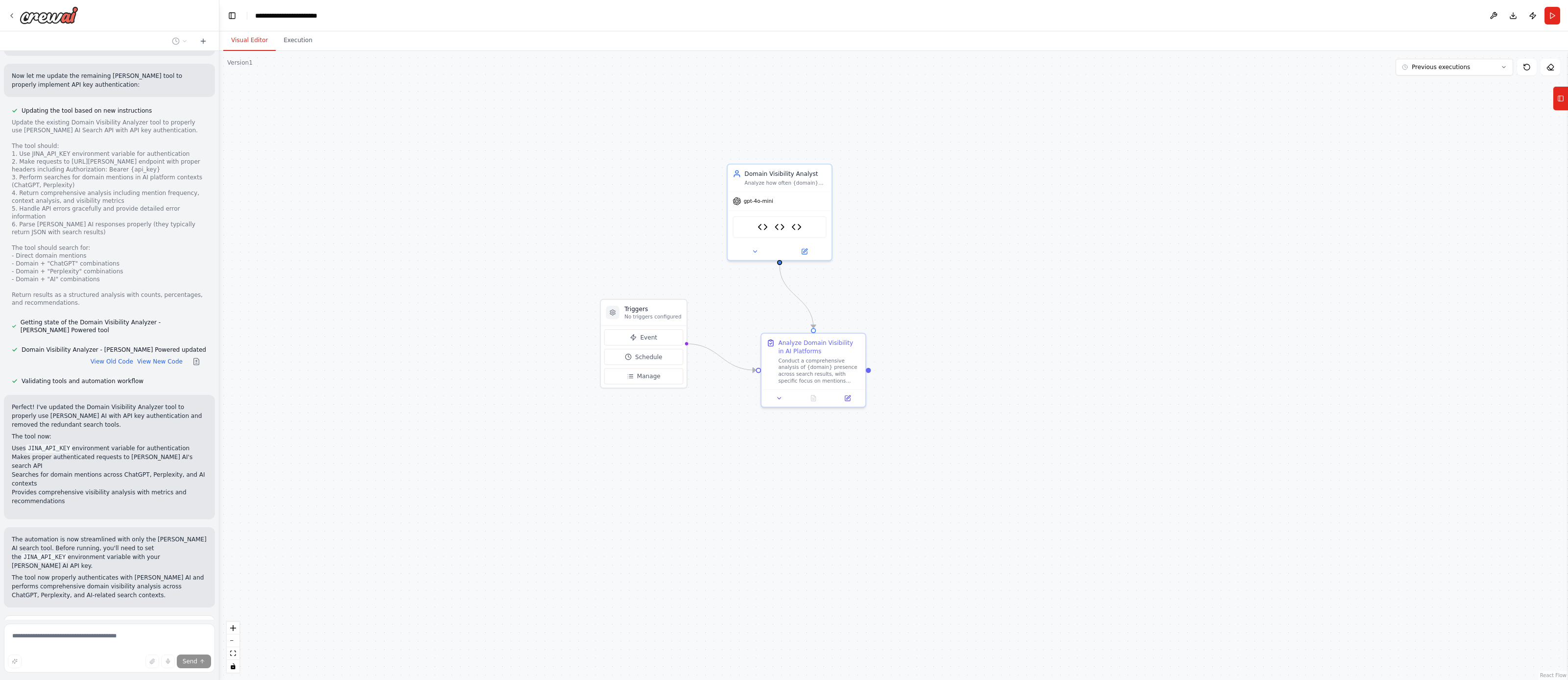
click at [253, 42] on button "Visual Editor" at bounding box center [249, 41] width 53 height 20
click at [482, 244] on div ".deletable-edge-delete-btn { width: 20px; height: 20px; border: 0px solid #ffff…" at bounding box center [894, 365] width 1349 height 629
click at [754, 231] on div "Domain Visibility Analyzer Domain Visibility Analyzer - [PERSON_NAME] Powered D…" at bounding box center [780, 225] width 94 height 22
click at [801, 191] on div "gpt-4o-mini" at bounding box center [780, 199] width 104 height 18
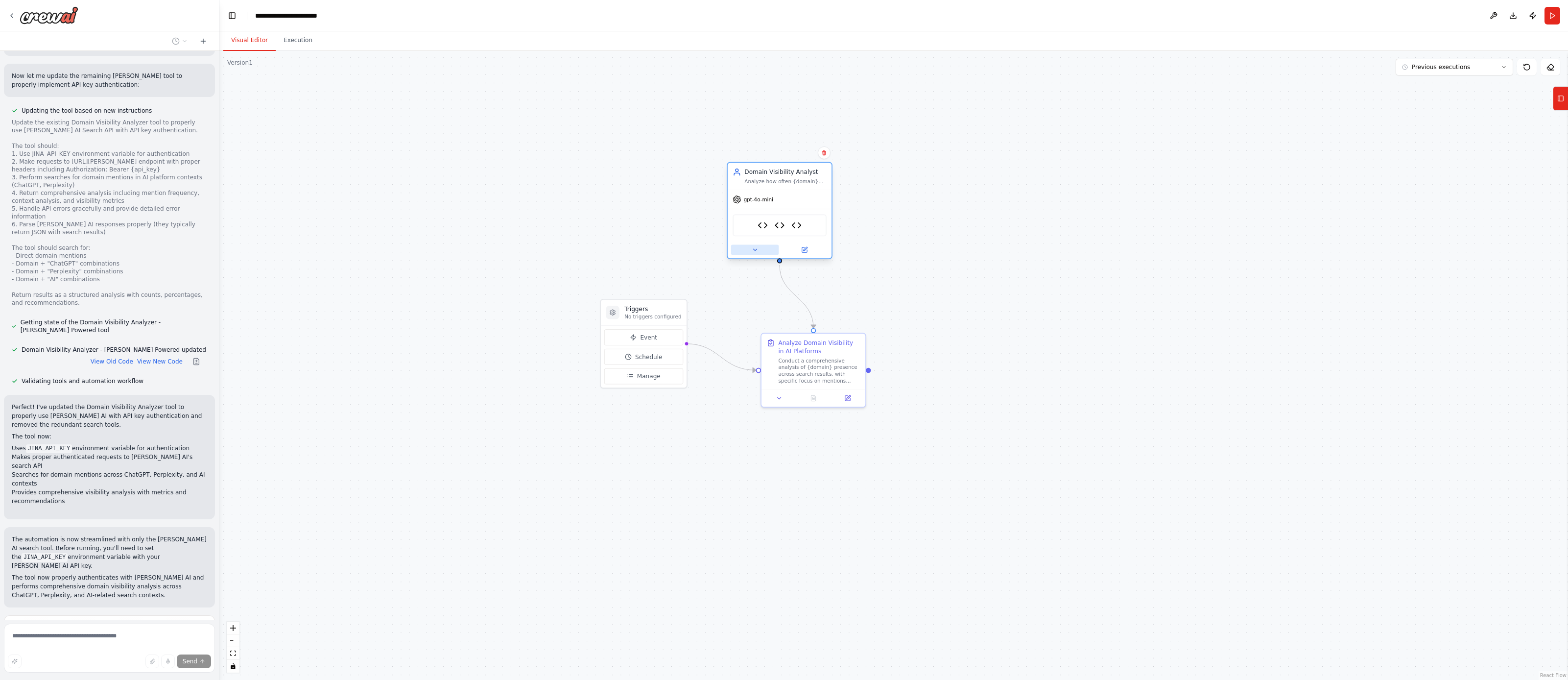
click at [757, 250] on icon at bounding box center [755, 250] width 7 height 7
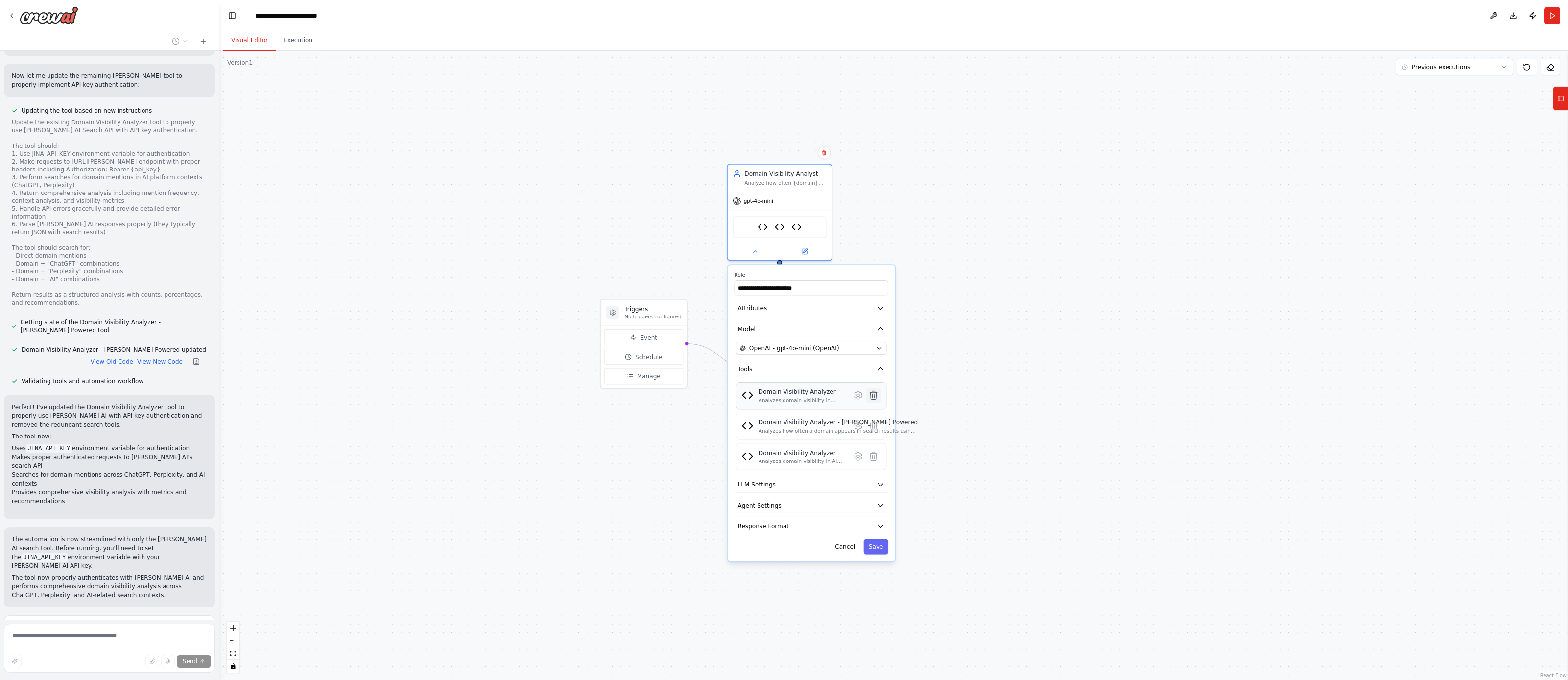
click at [874, 397] on icon at bounding box center [874, 395] width 7 height 8
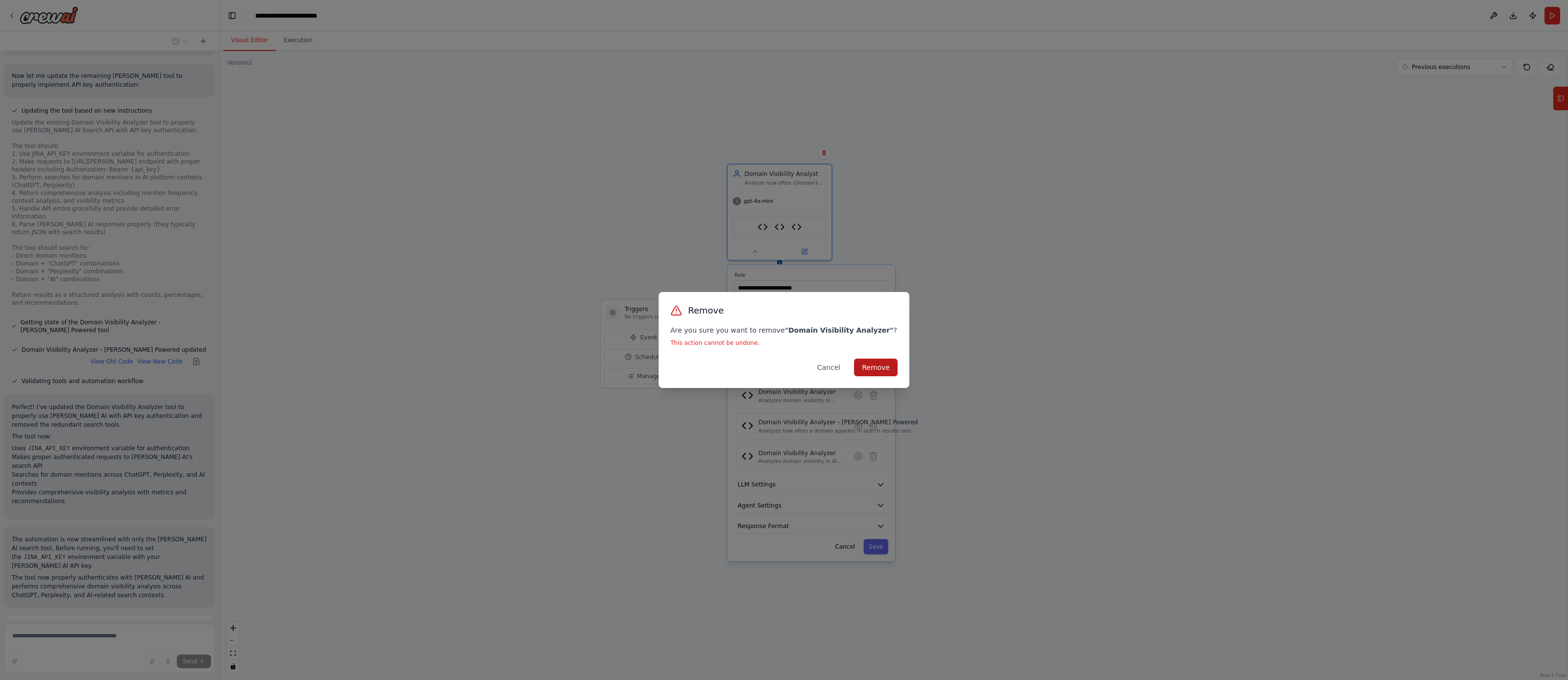
click at [875, 363] on button "Remove" at bounding box center [876, 368] width 44 height 18
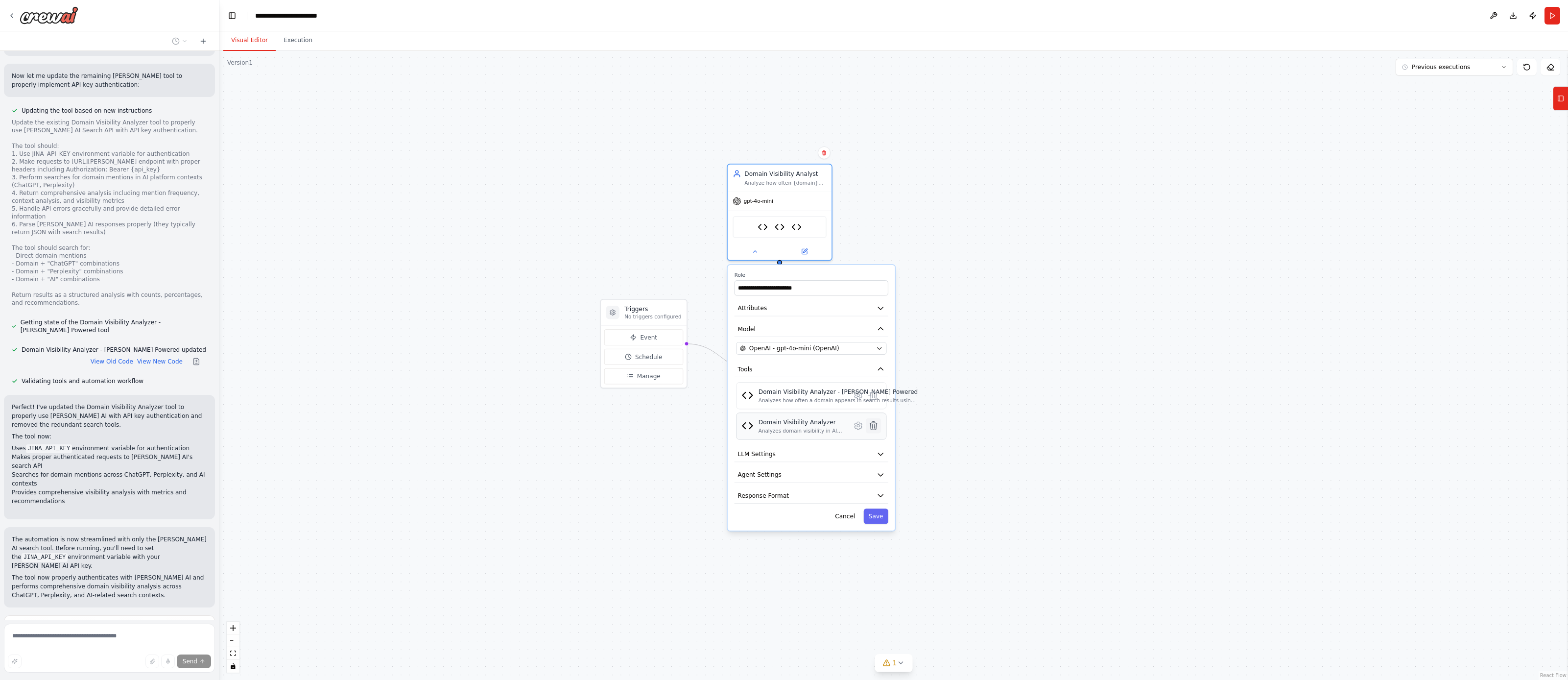
click at [874, 425] on icon at bounding box center [874, 425] width 7 height 8
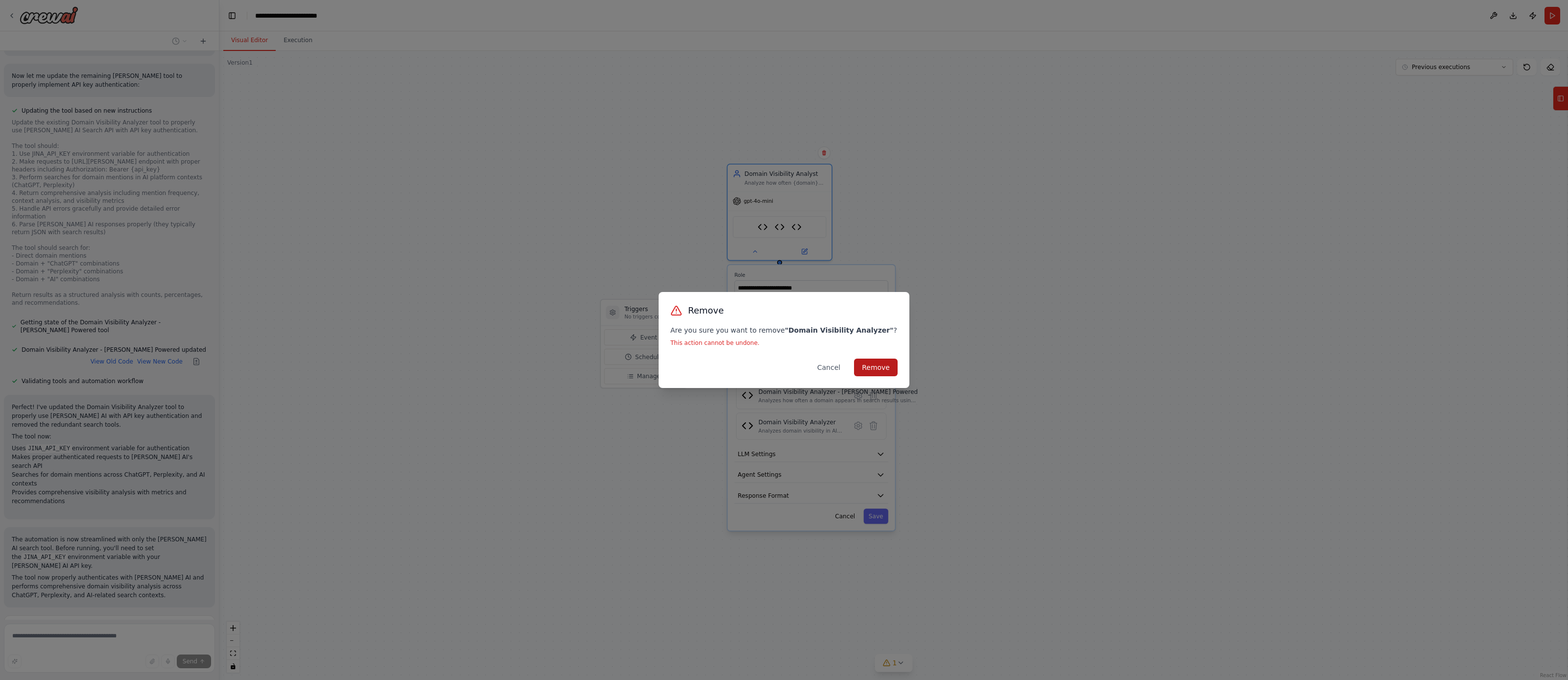
click at [868, 368] on button "Remove" at bounding box center [876, 368] width 44 height 18
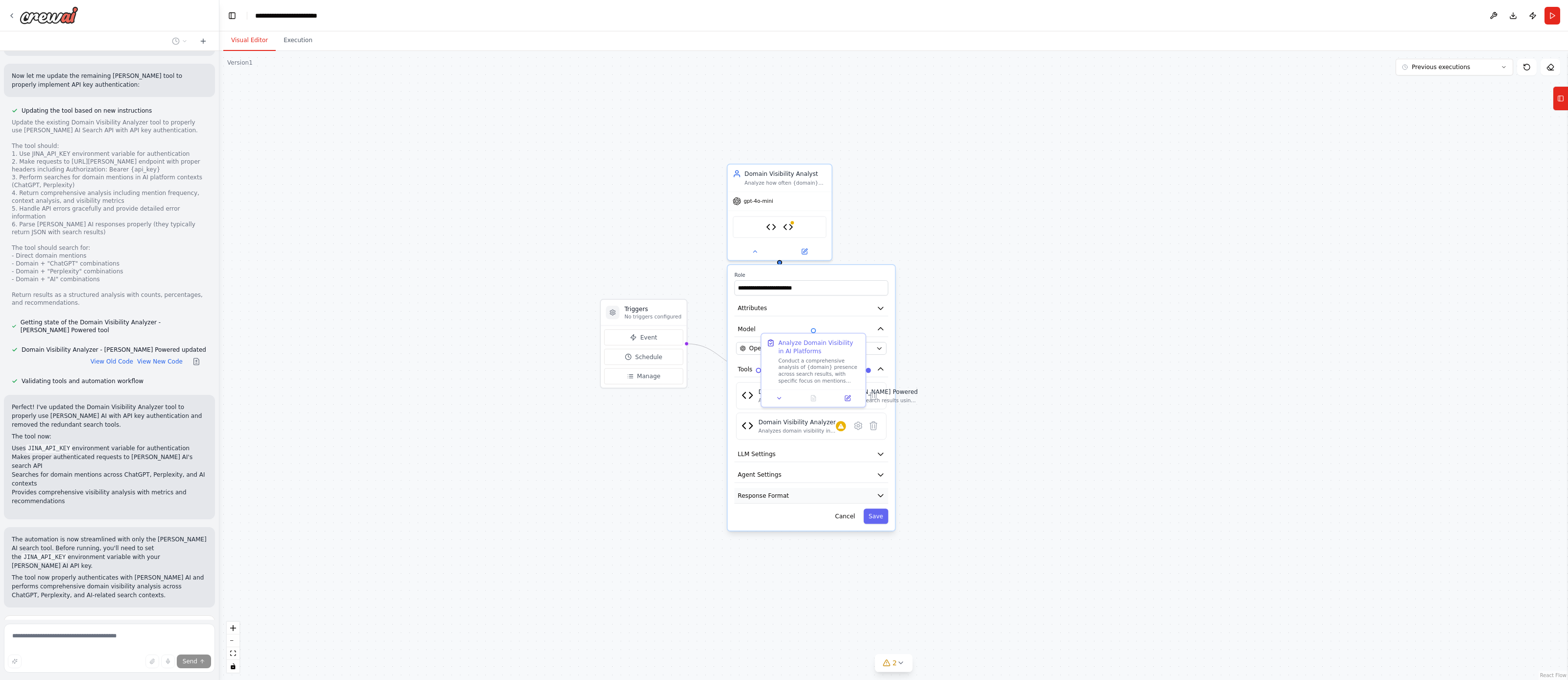
click at [877, 490] on button "Response Format" at bounding box center [811, 495] width 154 height 16
click at [874, 528] on button "Save" at bounding box center [875, 531] width 25 height 15
click at [962, 453] on div ".deletable-edge-delete-btn { width: 20px; height: 20px; border: 0px solid #ffff…" at bounding box center [894, 365] width 1349 height 629
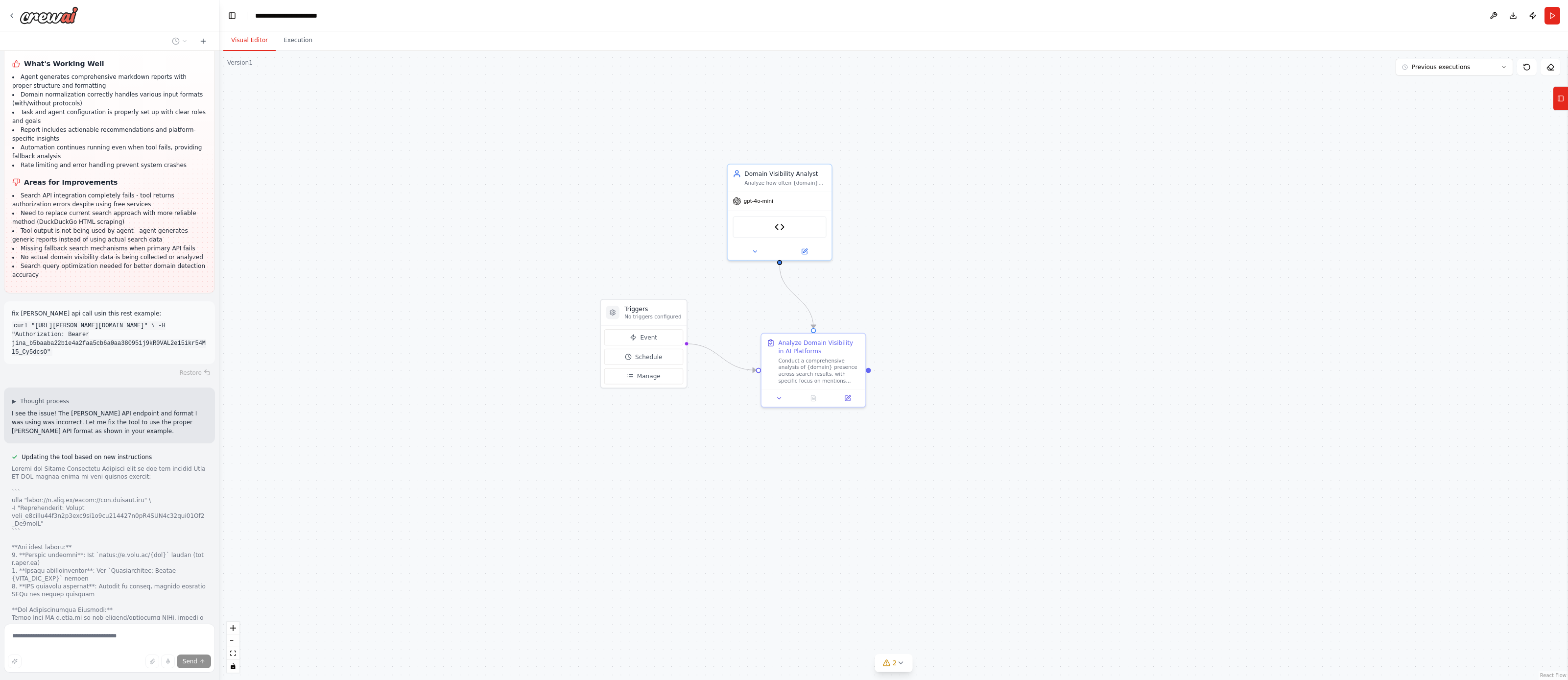
scroll to position [7835, 0]
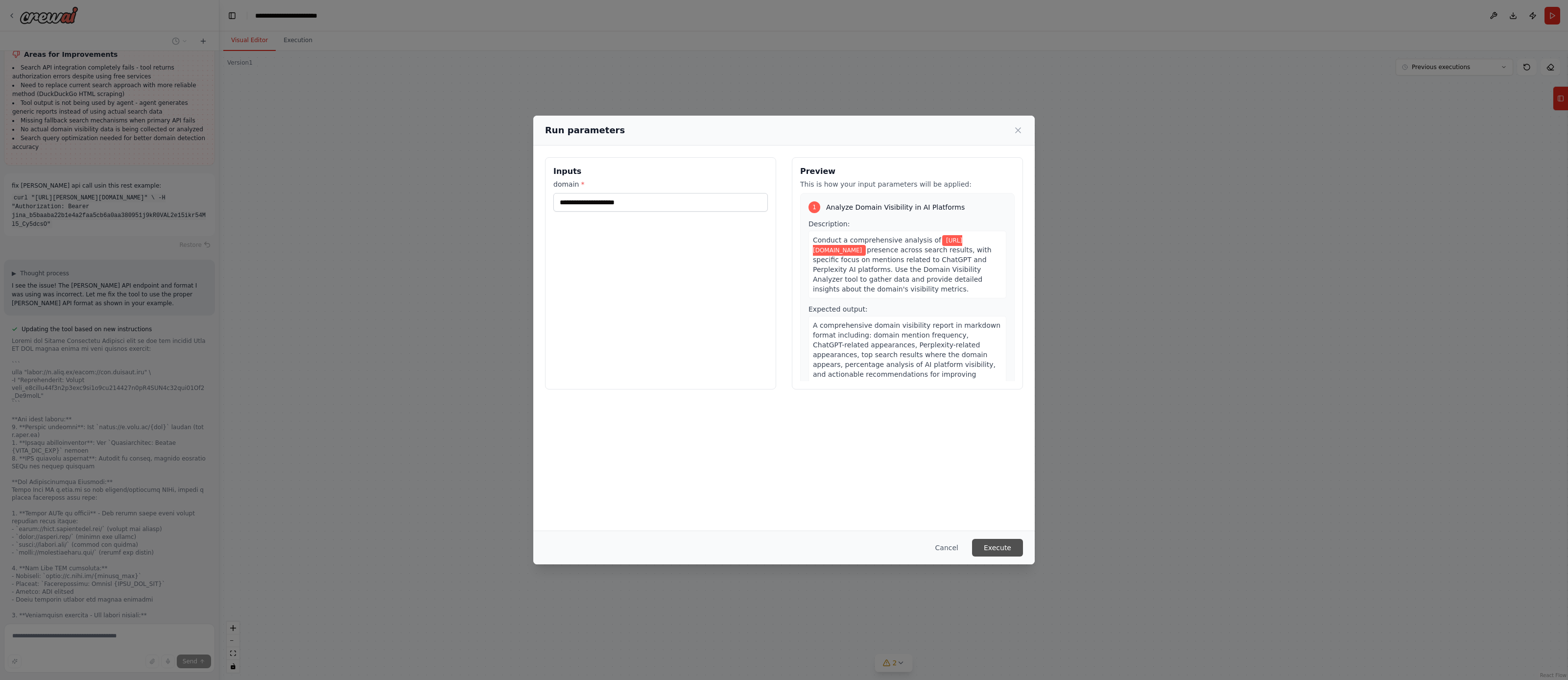
click at [993, 552] on button "Execute" at bounding box center [997, 548] width 51 height 18
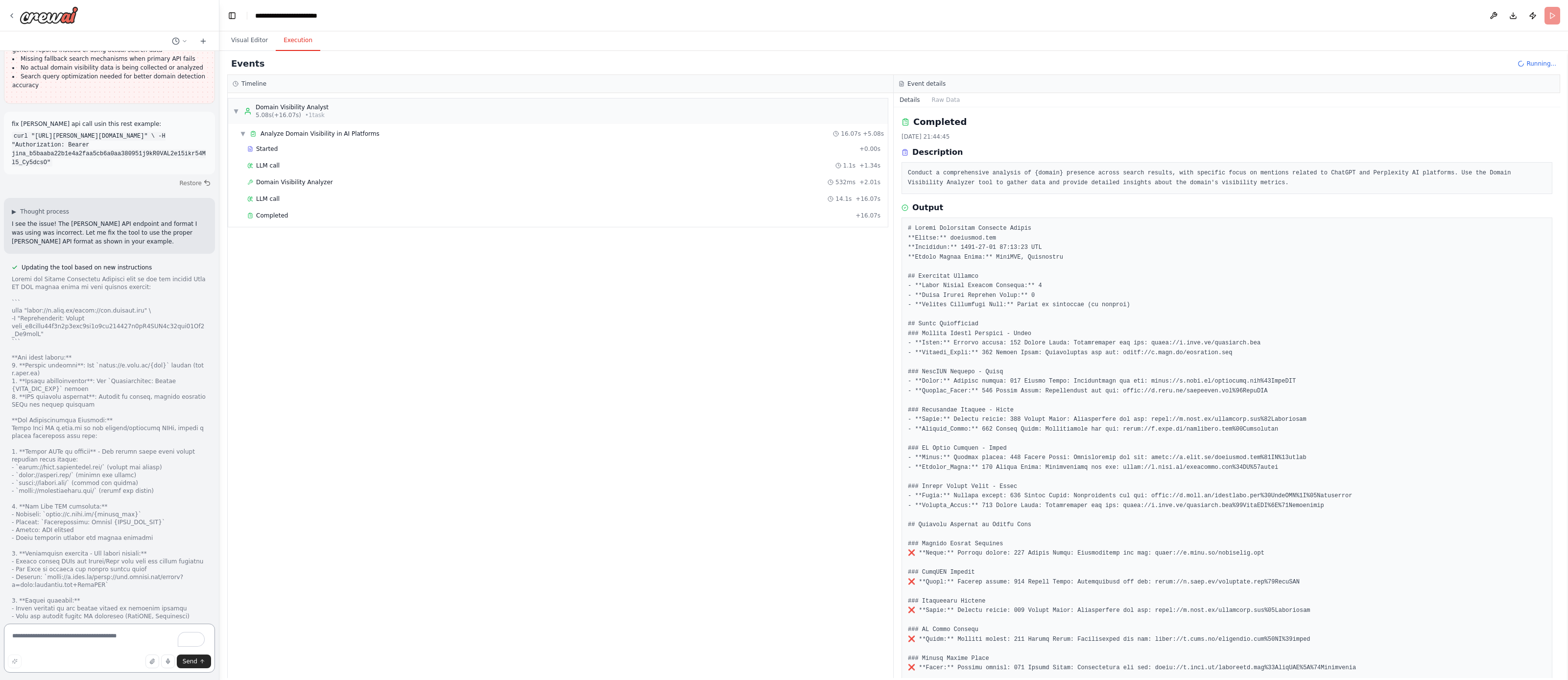
scroll to position [8041, 0]
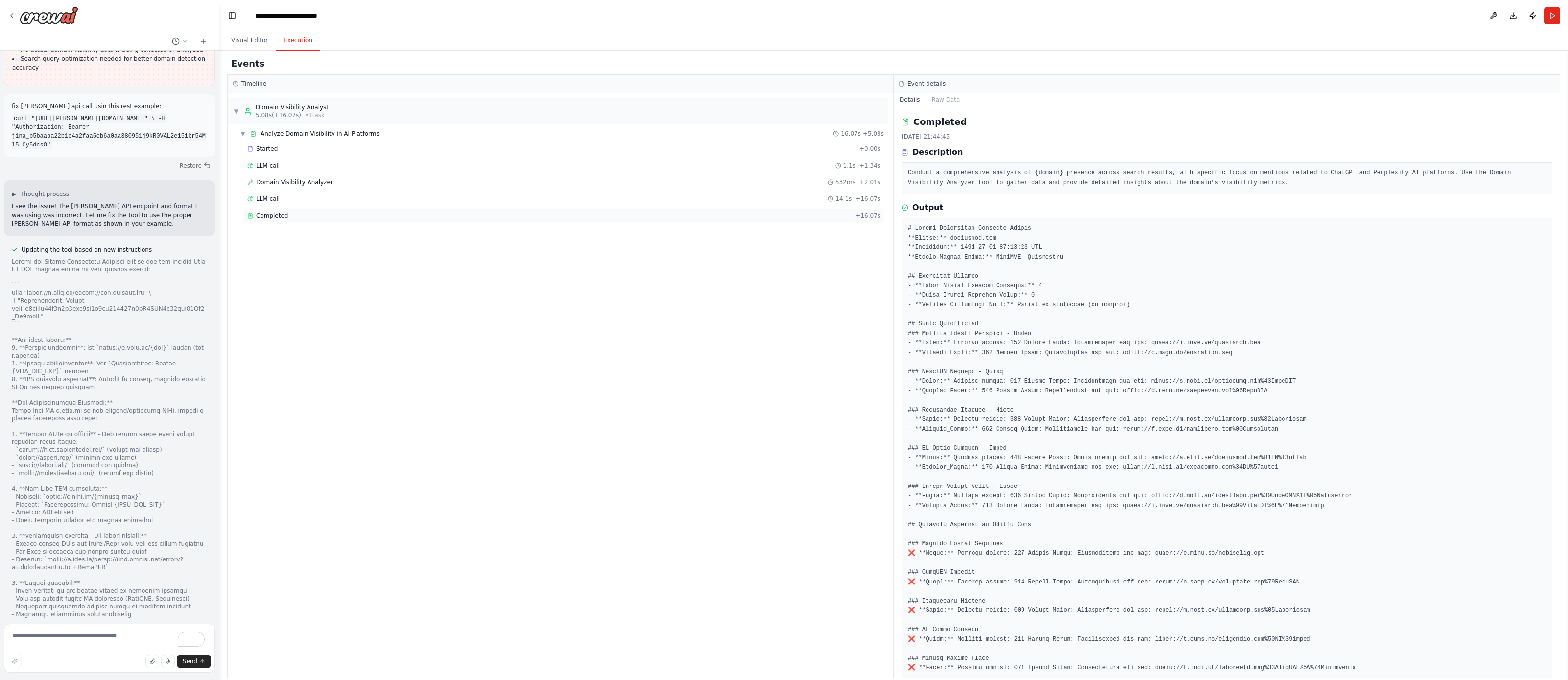
click at [284, 210] on div "Completed + 16.07s" at bounding box center [564, 215] width 640 height 15
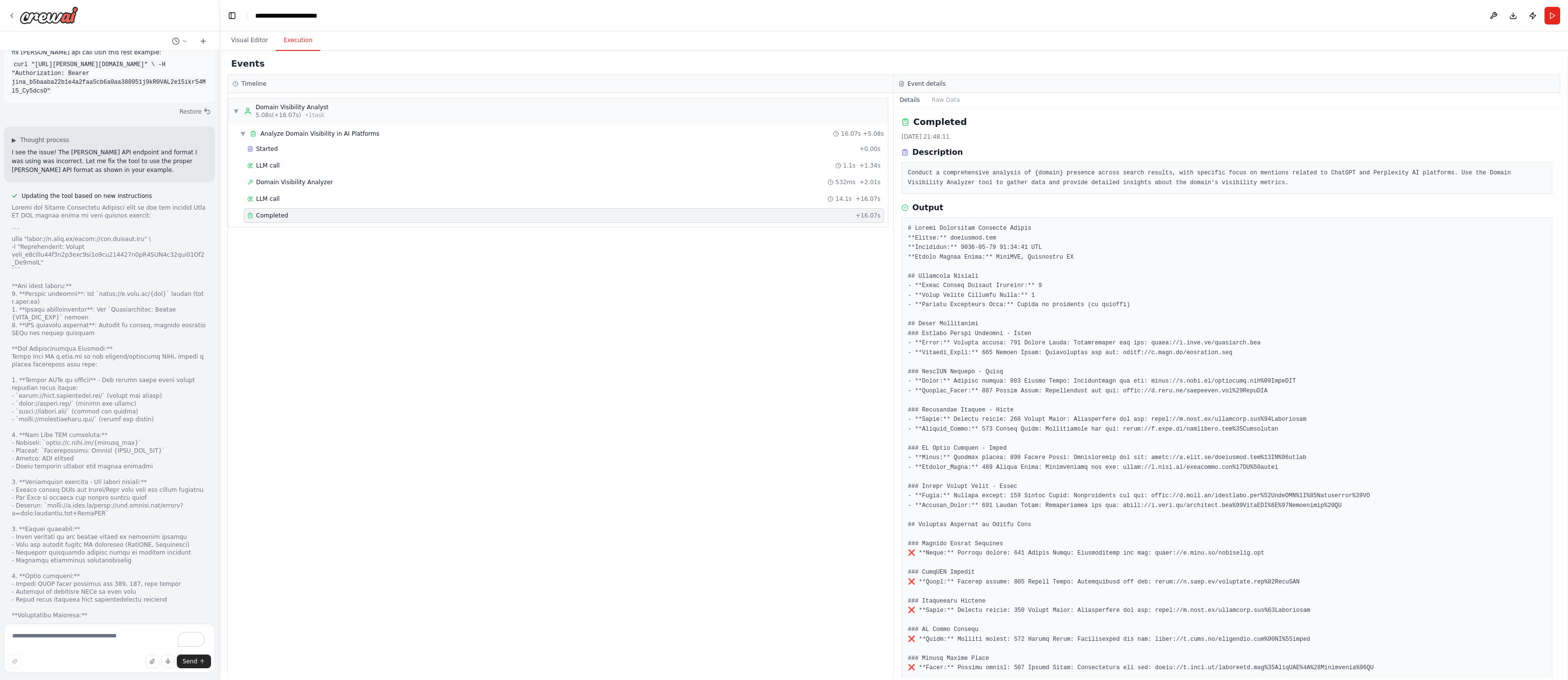
scroll to position [8102, 0]
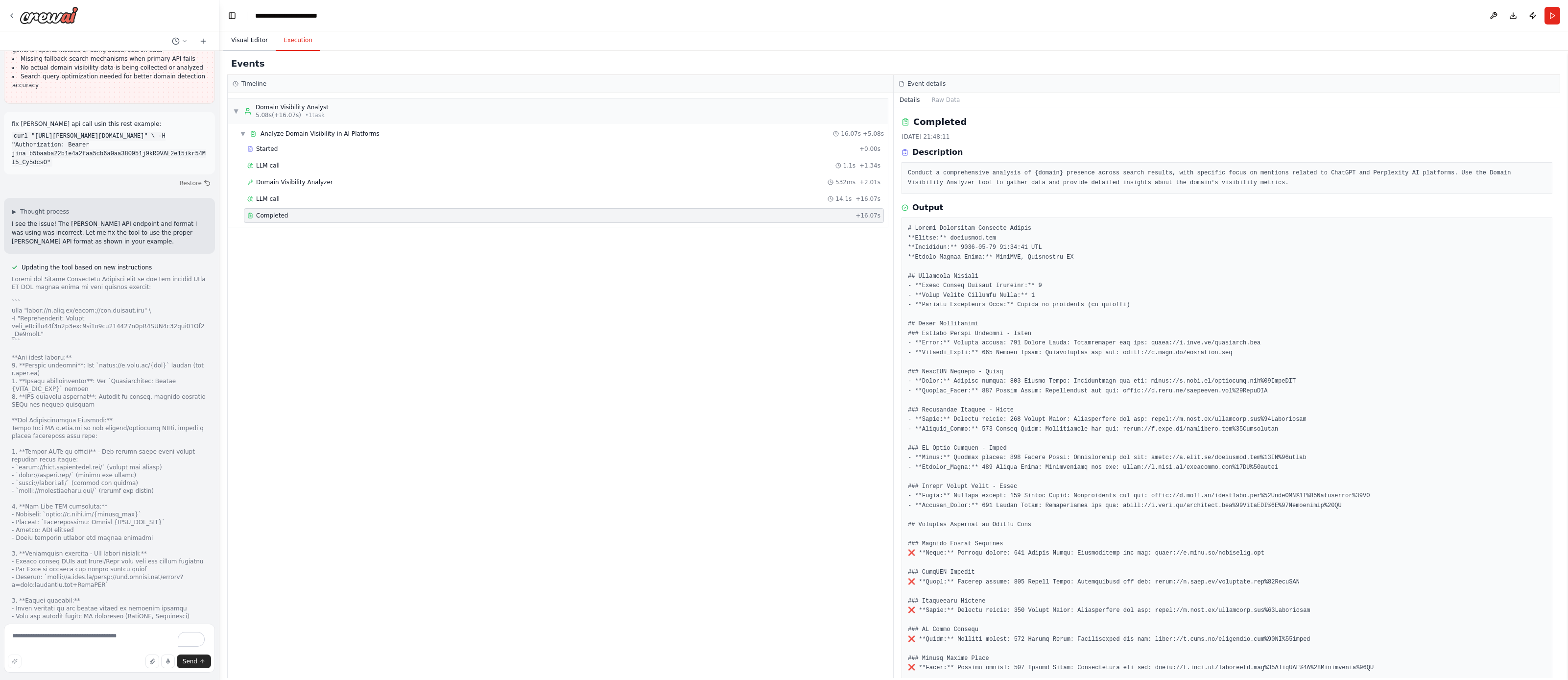
click at [250, 38] on button "Visual Editor" at bounding box center [249, 41] width 53 height 20
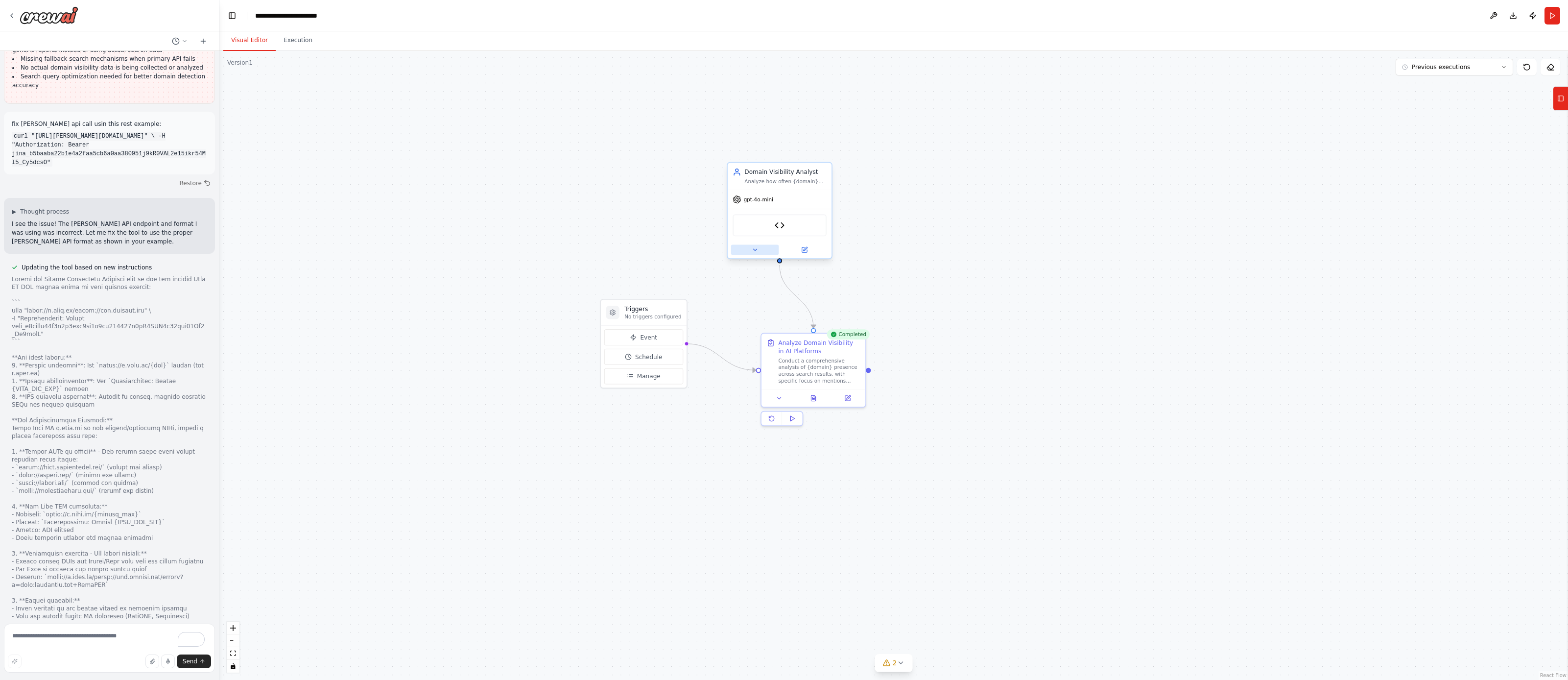
scroll to position [8061, 0]
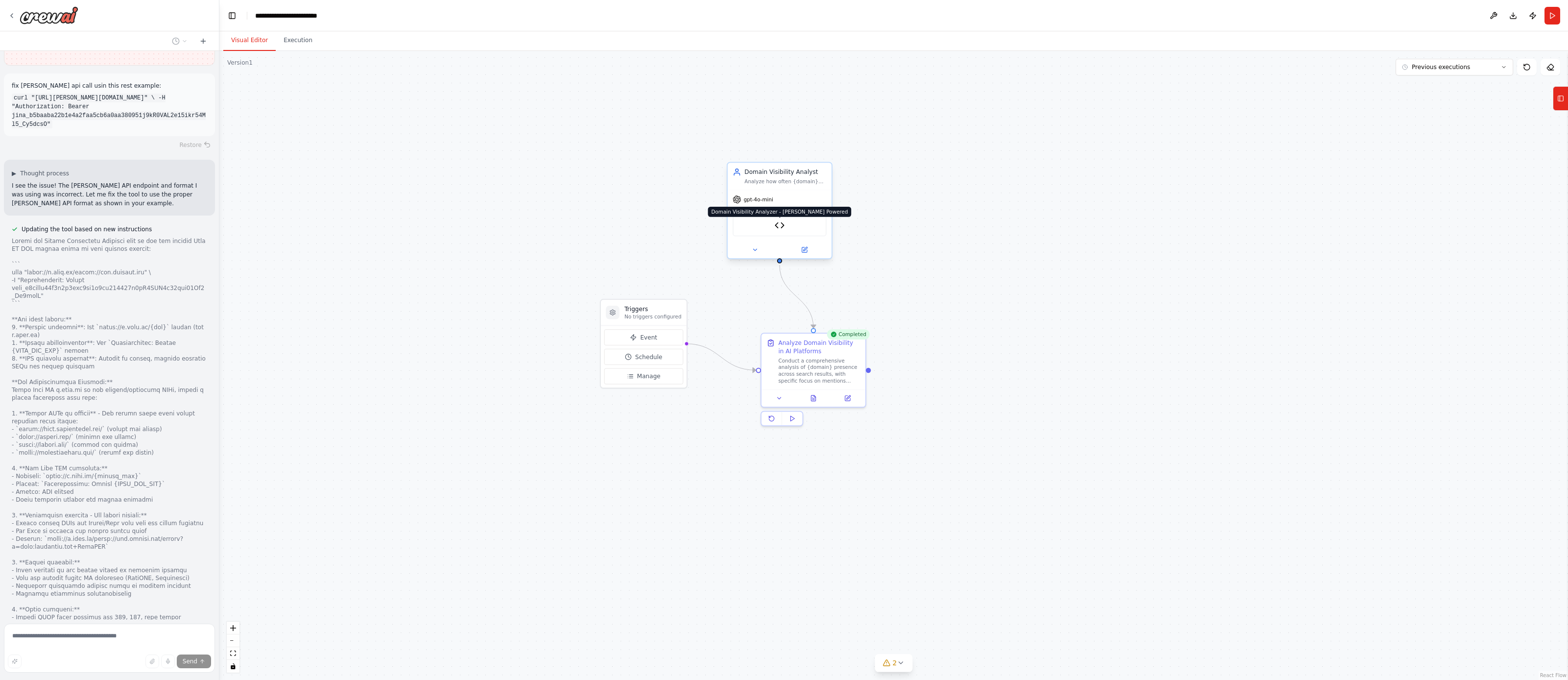
click at [780, 225] on img at bounding box center [780, 225] width 10 height 10
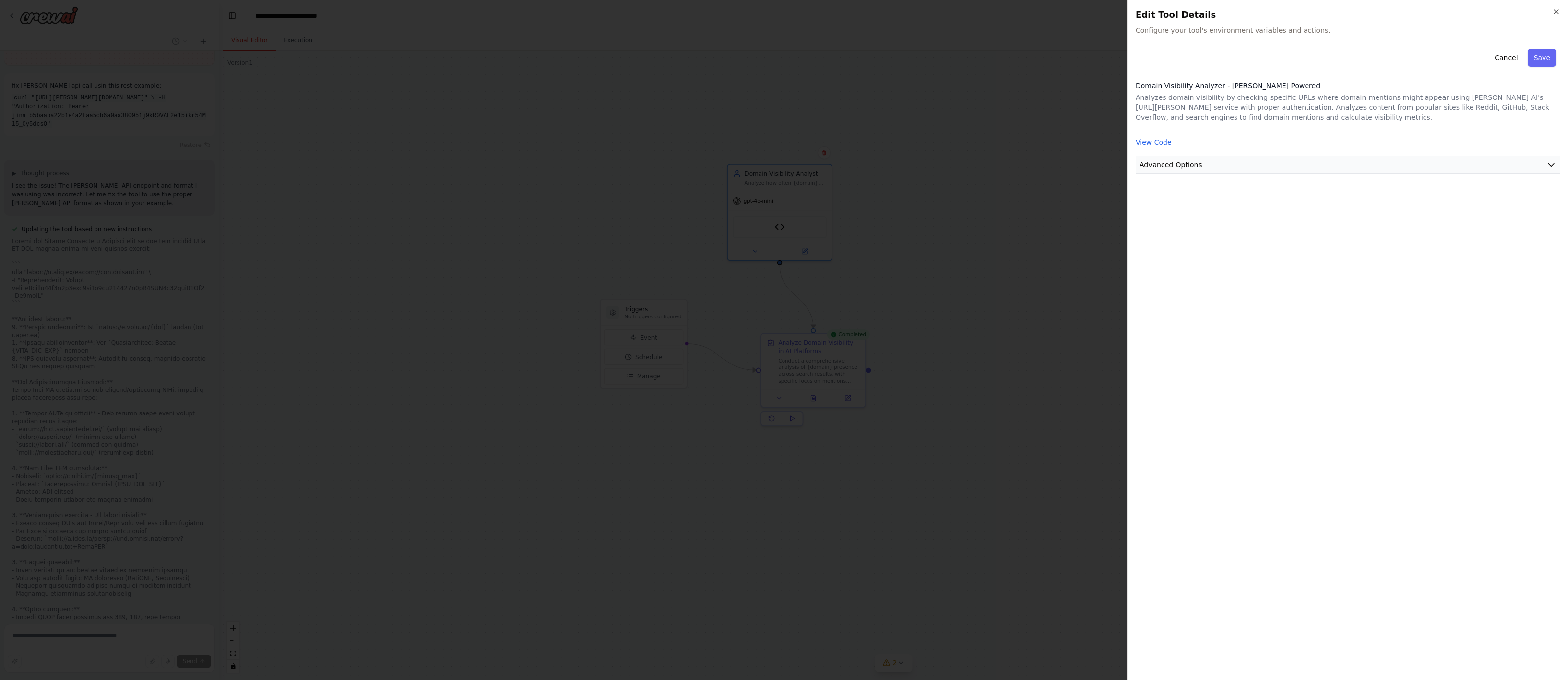
click at [1249, 160] on button "Advanced Options" at bounding box center [1348, 164] width 425 height 18
click at [1264, 225] on input "text" at bounding box center [1348, 222] width 408 height 18
click at [1324, 189] on label "Environment Variables" at bounding box center [1348, 185] width 421 height 8
click at [1241, 163] on button "Advanced Options" at bounding box center [1348, 164] width 425 height 18
click at [1239, 167] on button "Advanced Options" at bounding box center [1348, 164] width 425 height 18
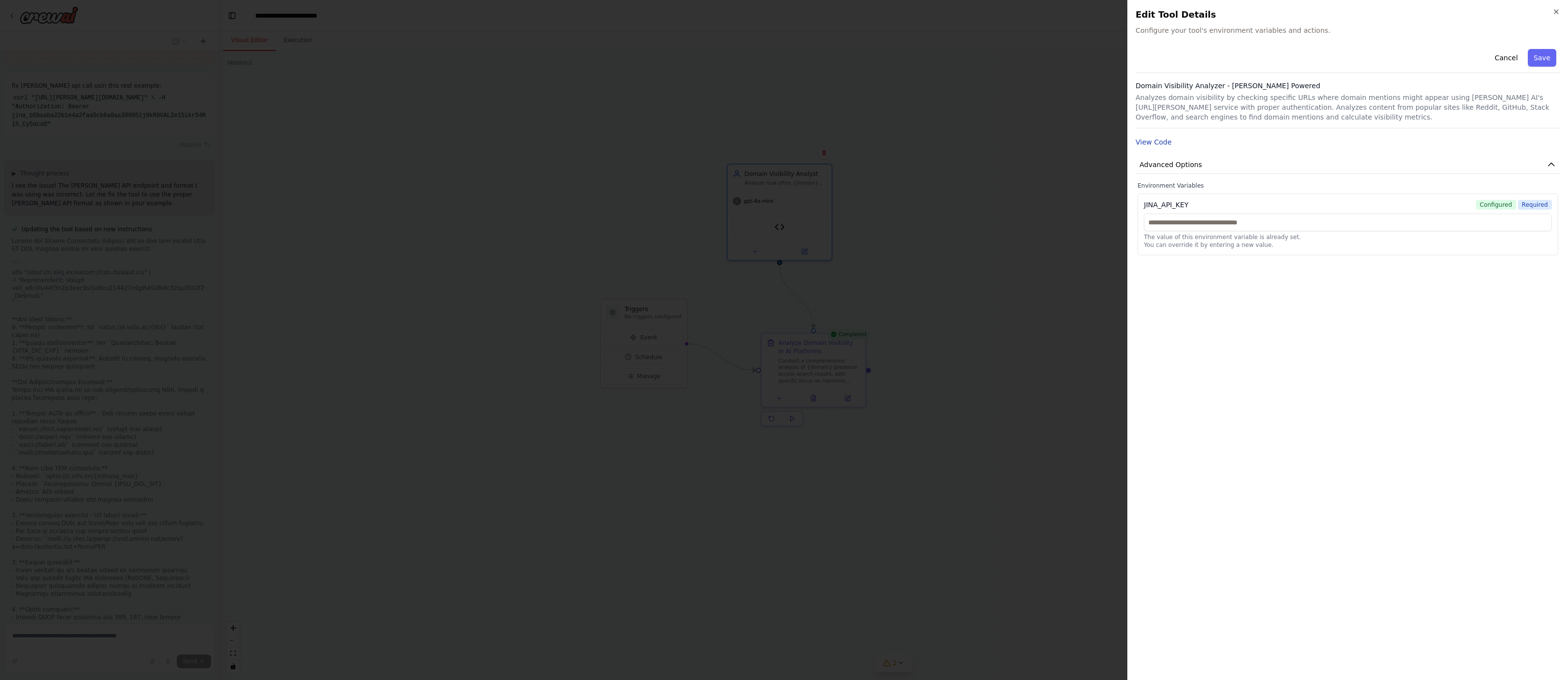
click at [1157, 138] on button "View Code" at bounding box center [1153, 142] width 36 height 10
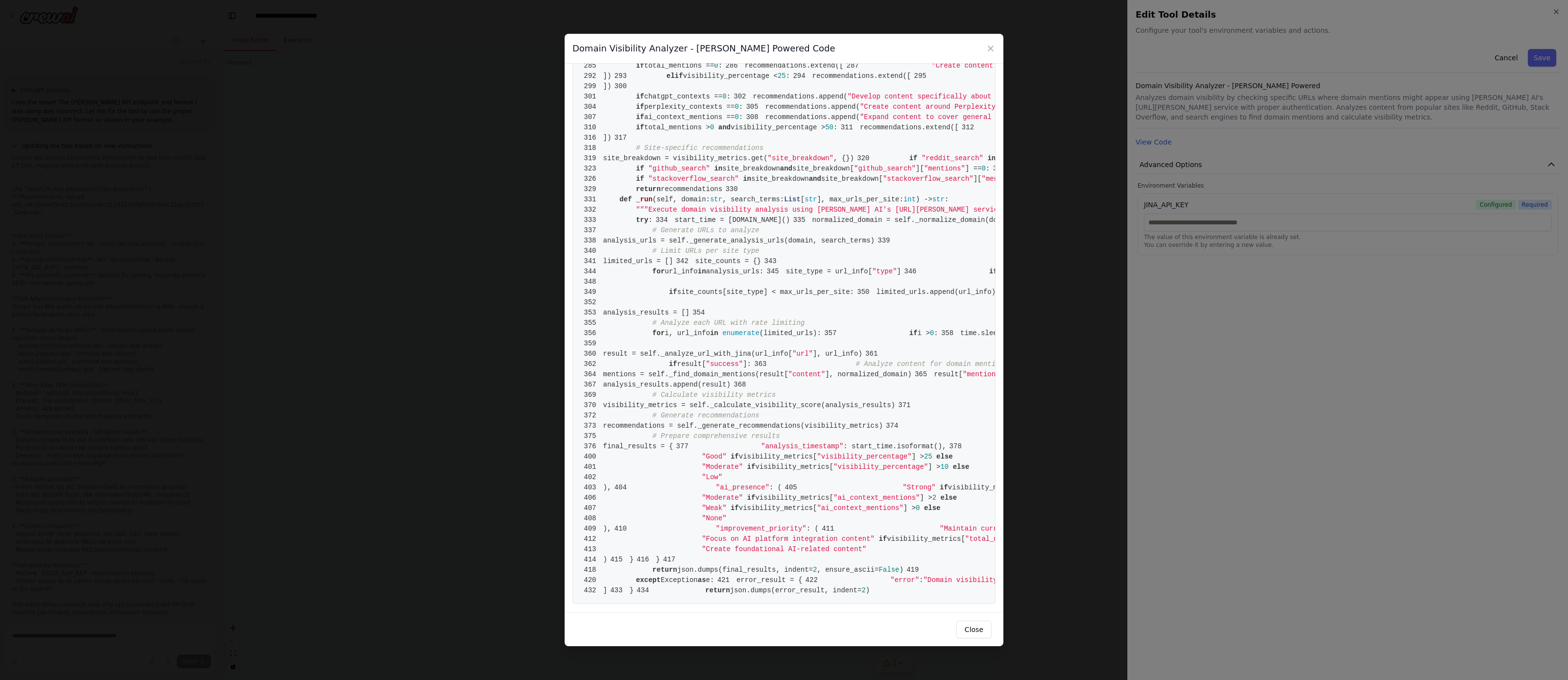
scroll to position [1817, 0]
click at [978, 627] on button "Close" at bounding box center [974, 630] width 36 height 18
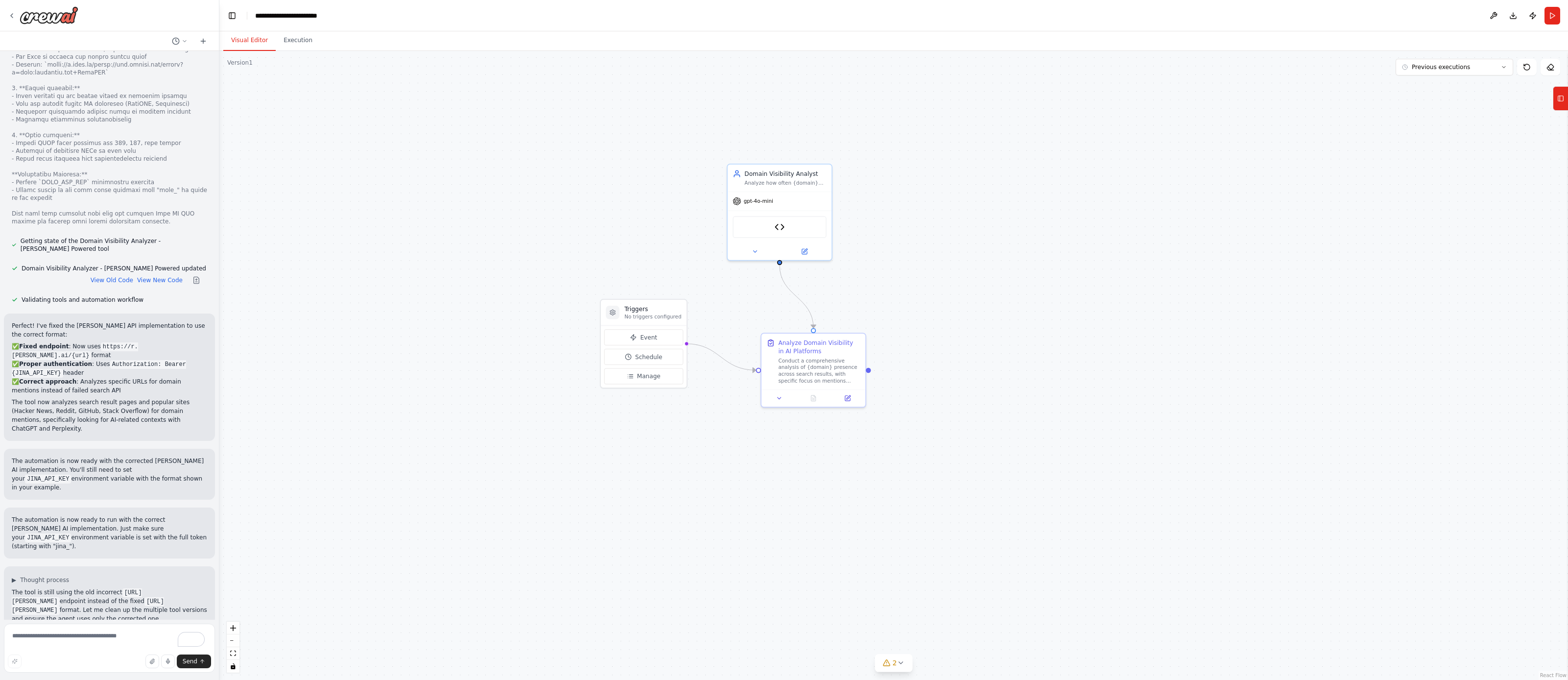
scroll to position [8544, 0]
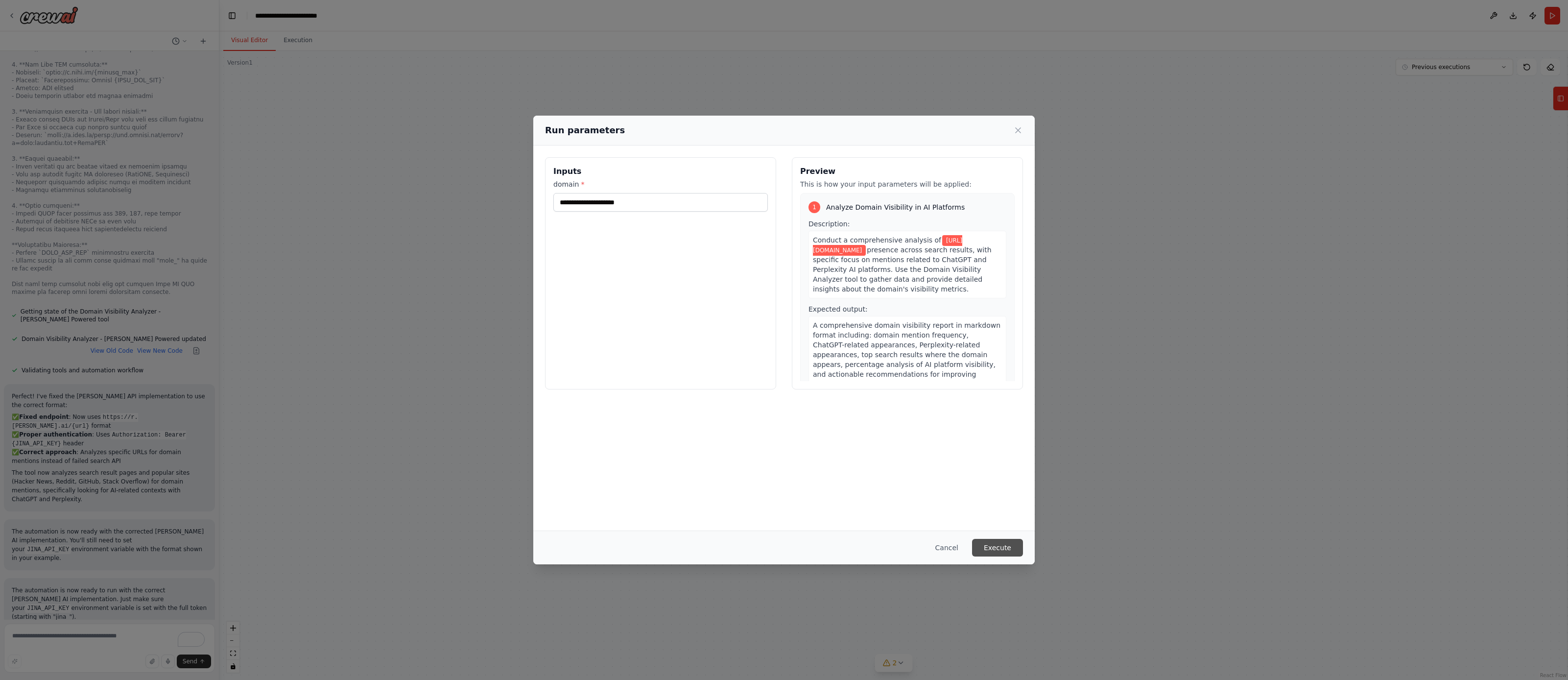
click at [990, 545] on button "Execute" at bounding box center [997, 548] width 51 height 18
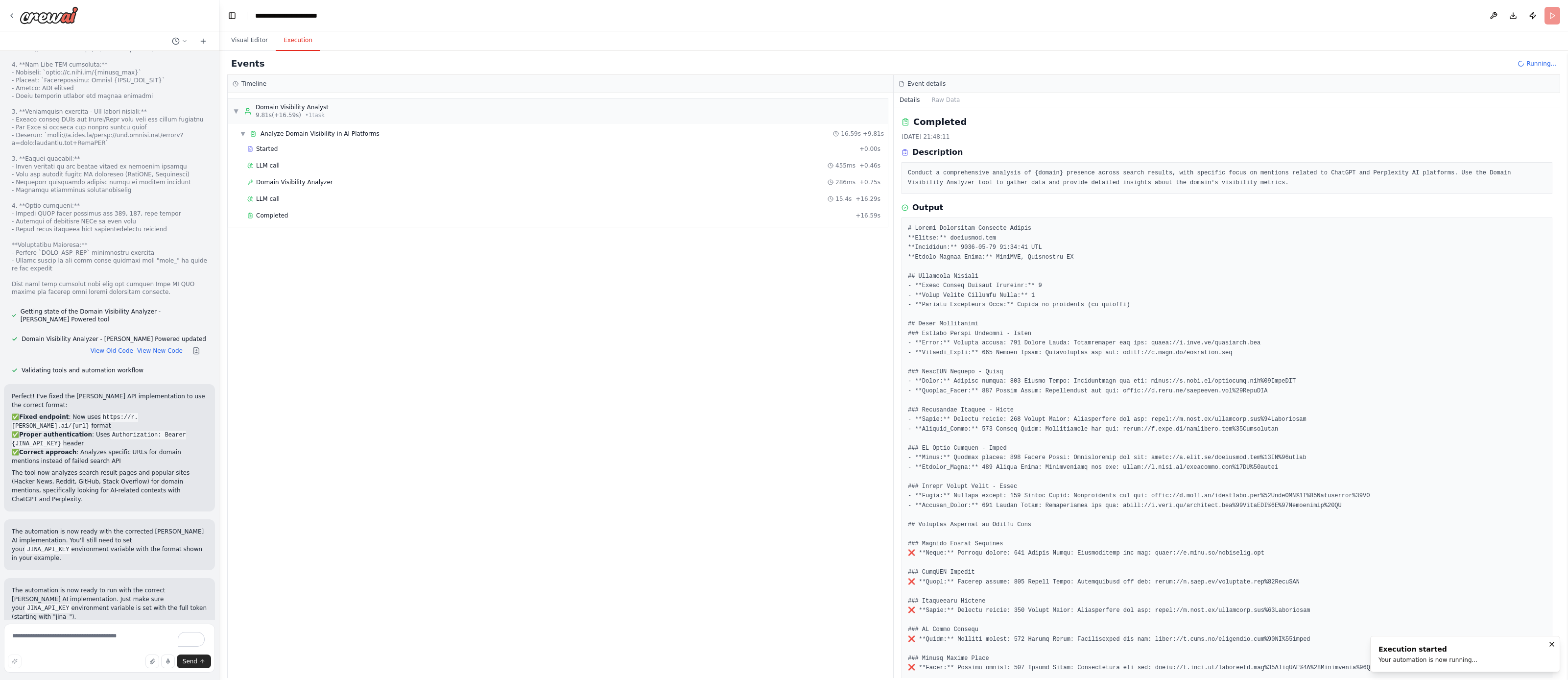
scroll to position [8544, 0]
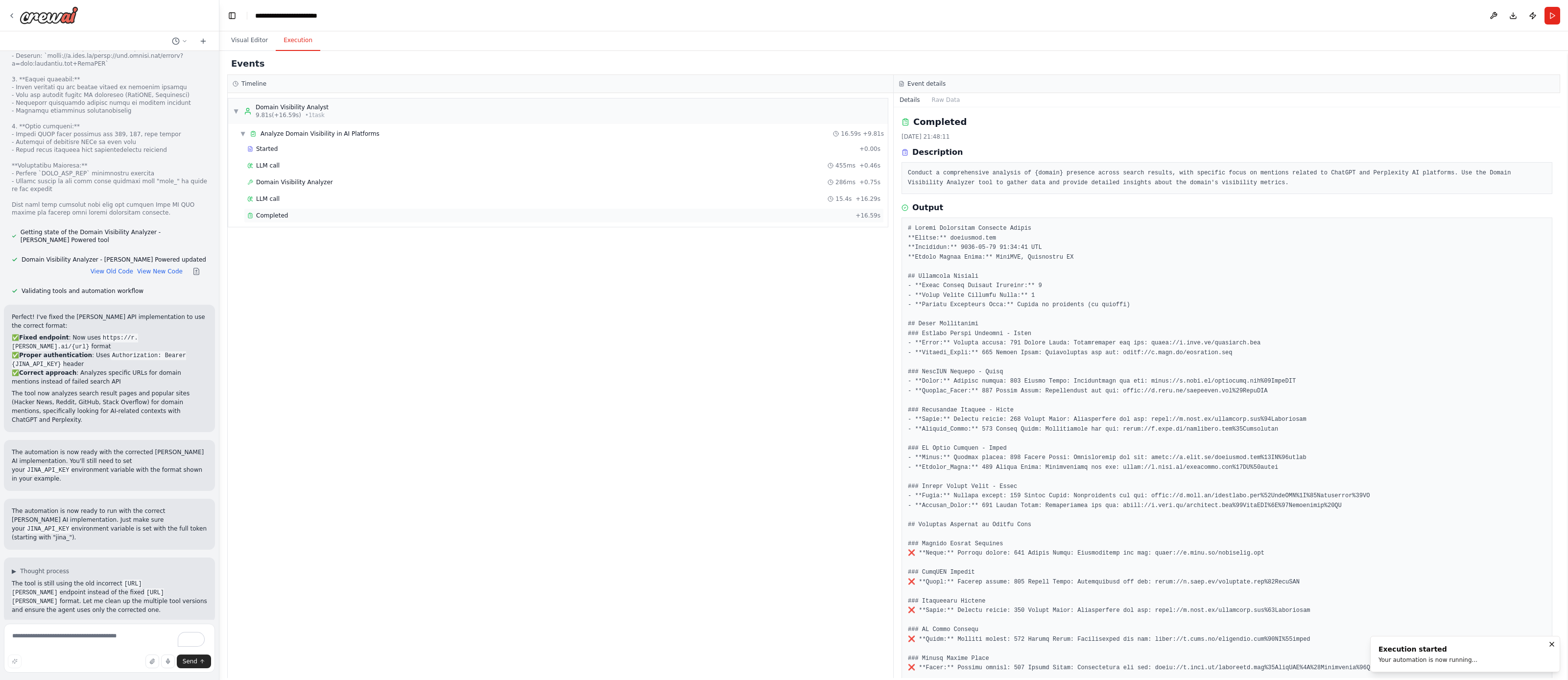
click at [390, 217] on div "Completed" at bounding box center [550, 215] width 604 height 8
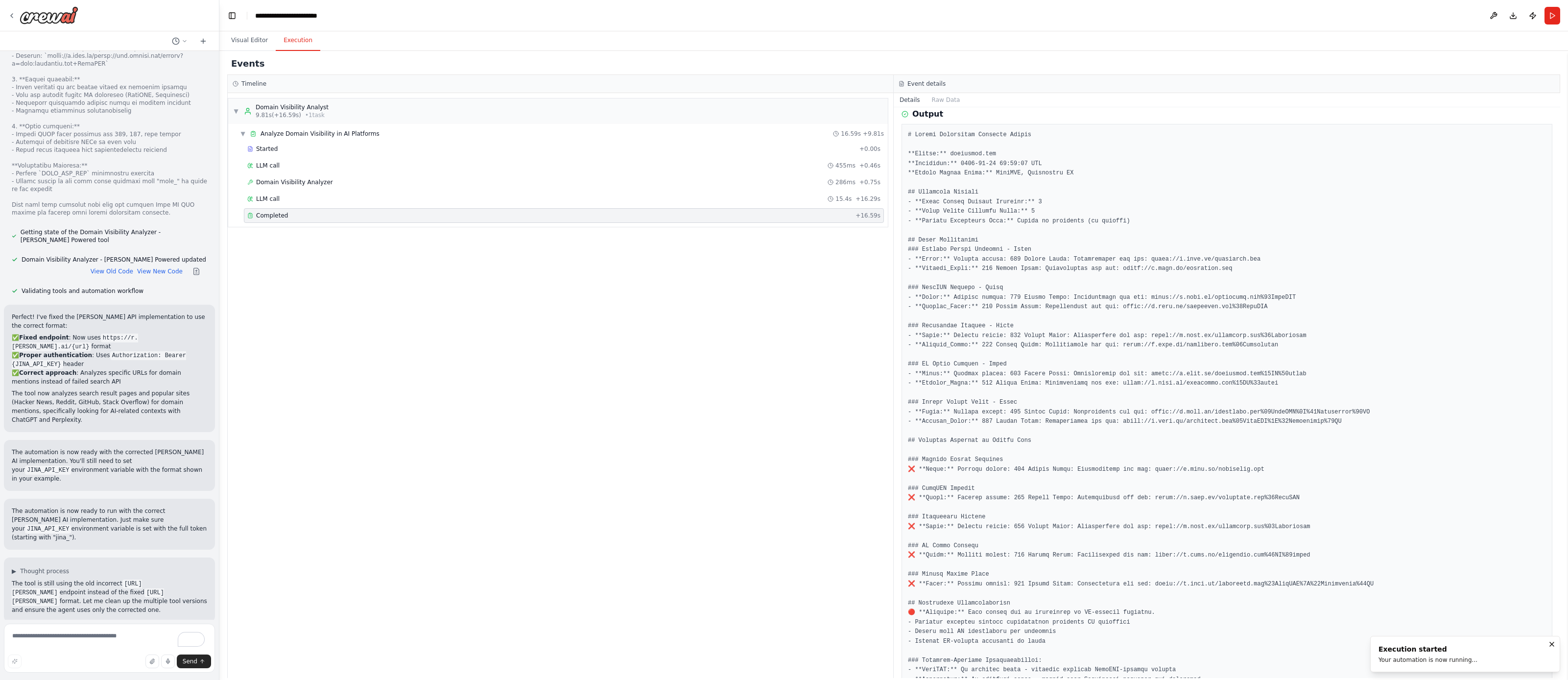
scroll to position [0, 0]
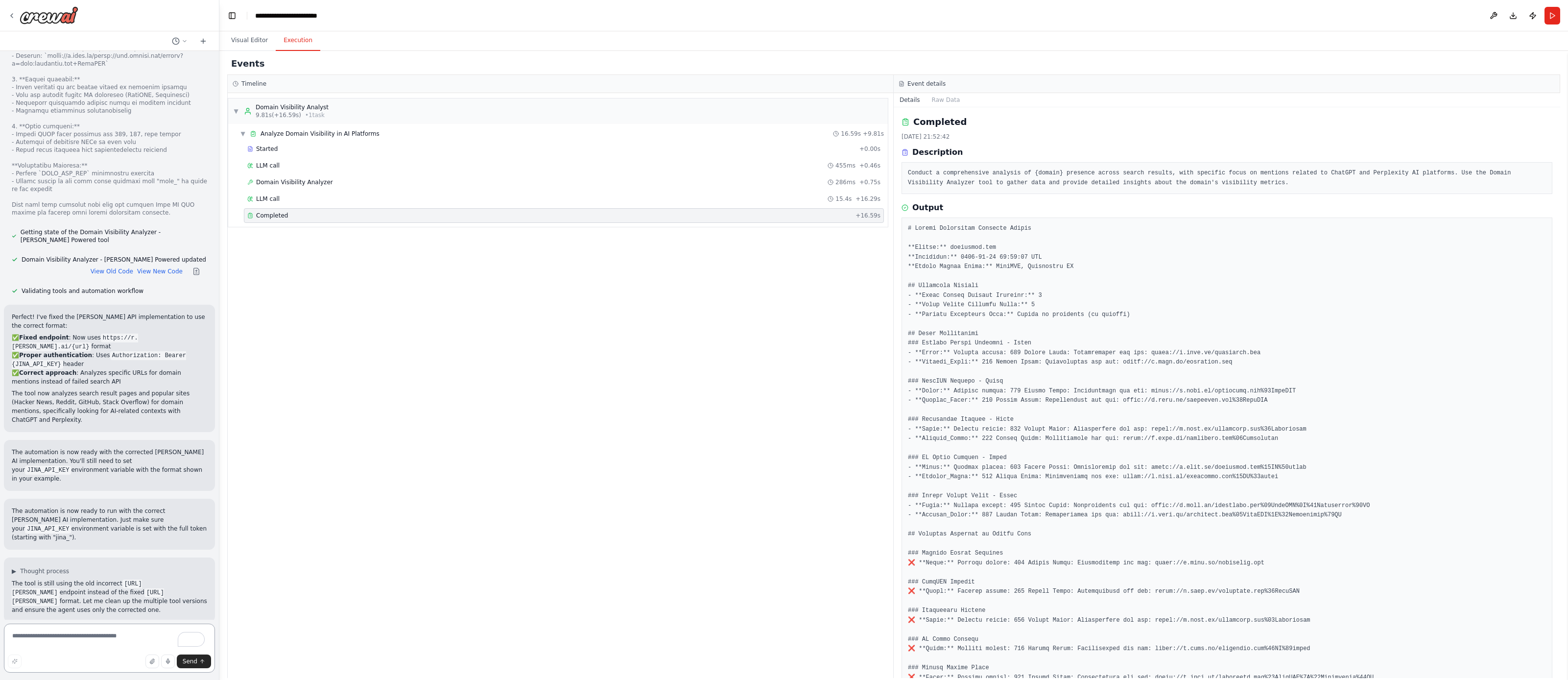
click at [95, 637] on textarea "To enrich screen reader interactions, please activate Accessibility in Grammarl…" at bounding box center [109, 648] width 211 height 49
click at [97, 637] on textarea "To enrich screen reader interactions, please activate Accessibility in Grammarl…" at bounding box center [109, 648] width 211 height 49
click at [1487, 15] on button at bounding box center [1494, 16] width 16 height 18
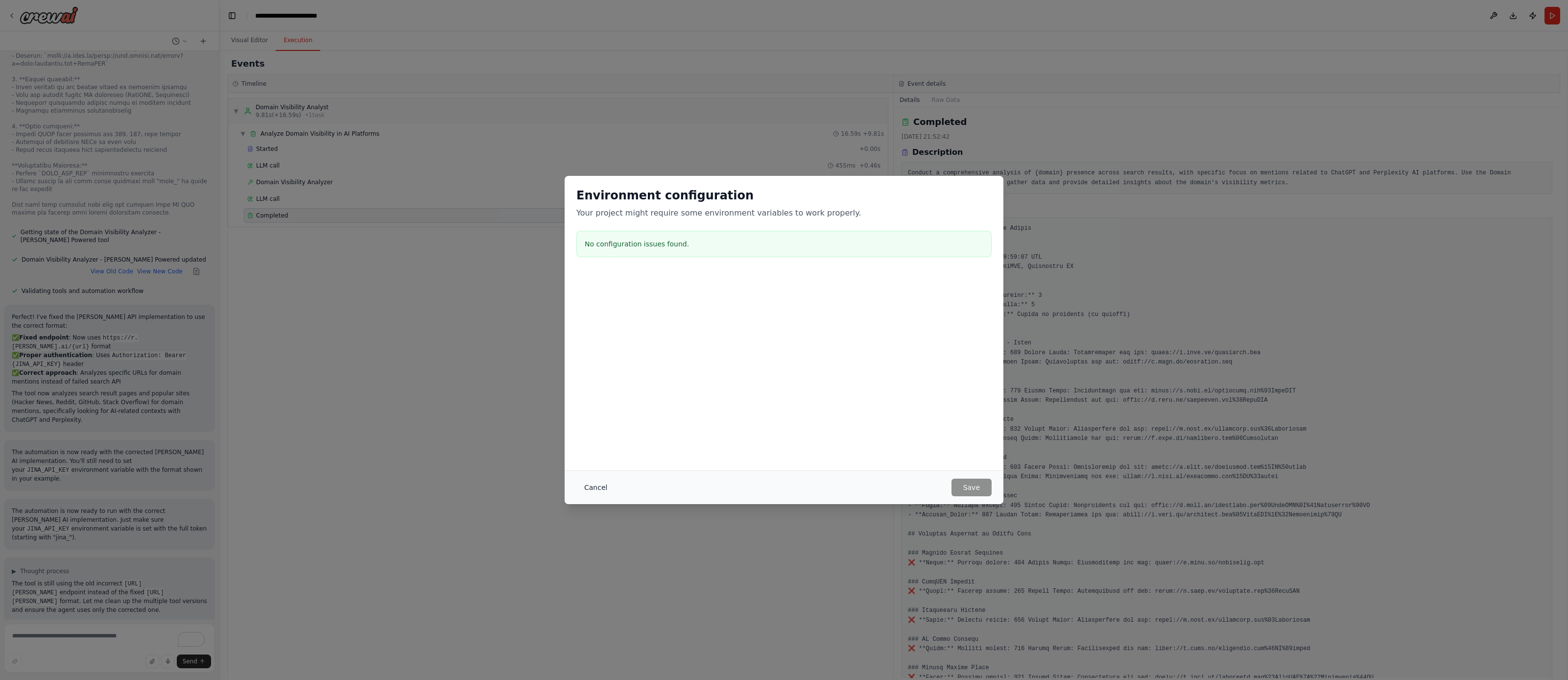
click at [603, 484] on button "Cancel" at bounding box center [595, 488] width 39 height 18
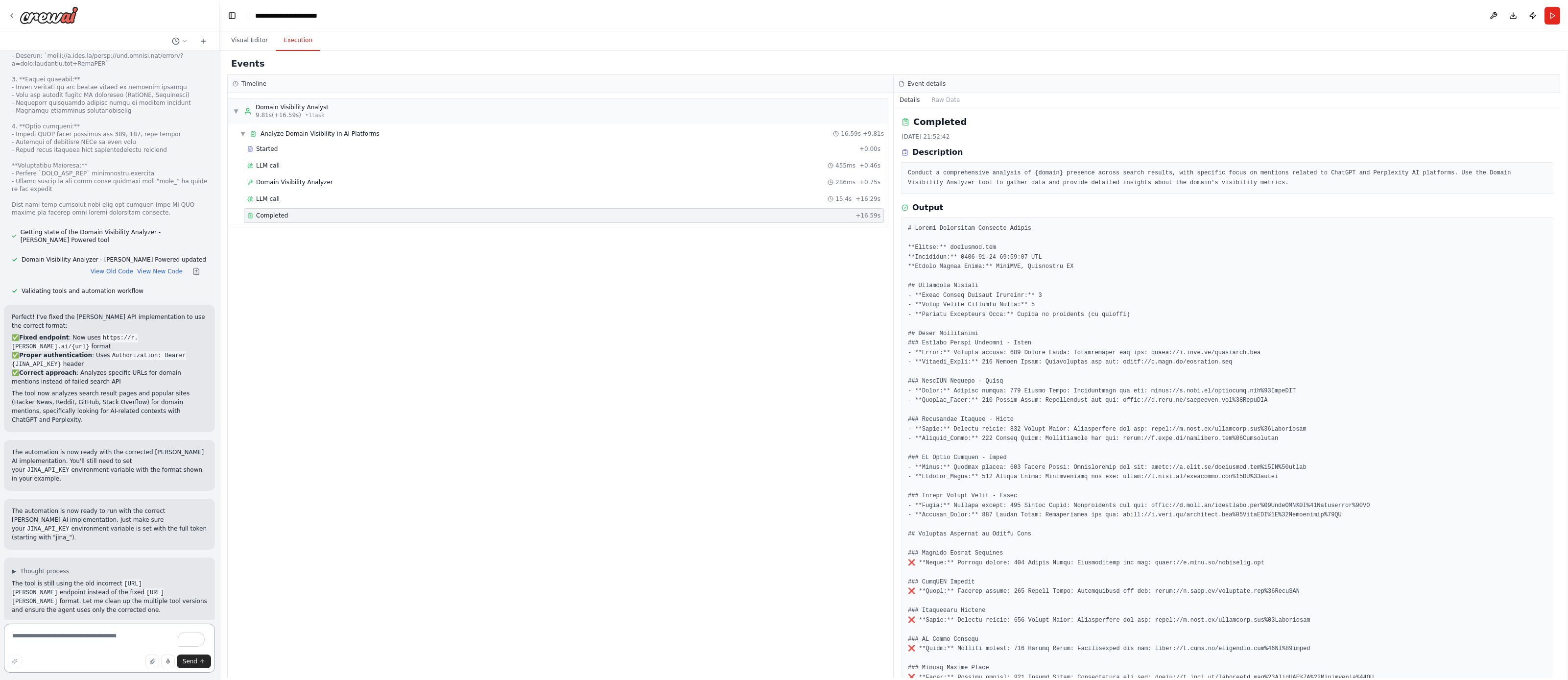
click at [40, 630] on textarea "To enrich screen reader interactions, please activate Accessibility in Grammarl…" at bounding box center [109, 648] width 211 height 49
click at [256, 42] on button "Visual Editor" at bounding box center [249, 41] width 53 height 20
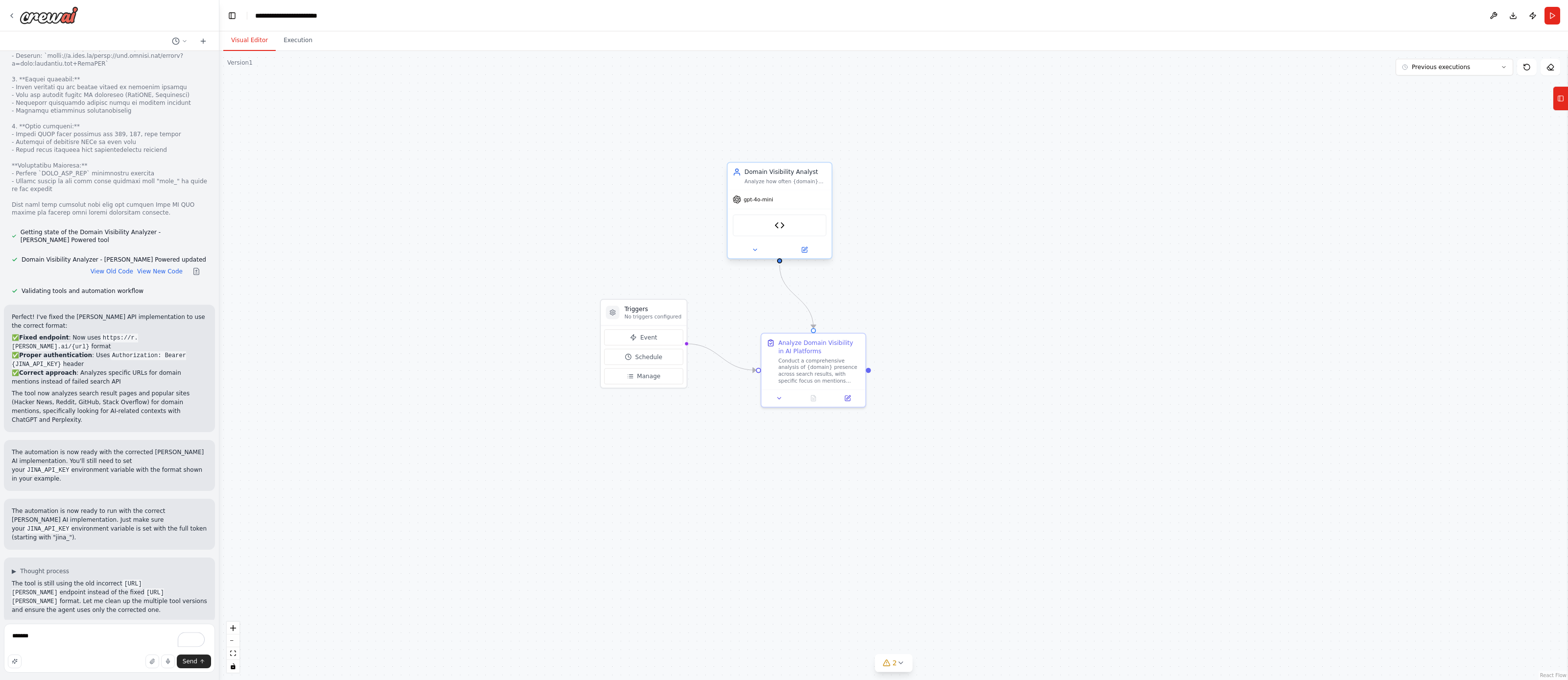
click at [788, 227] on div "Domain Visibility Analyzer - [PERSON_NAME] Powered" at bounding box center [780, 225] width 94 height 22
click at [781, 229] on img at bounding box center [780, 225] width 10 height 10
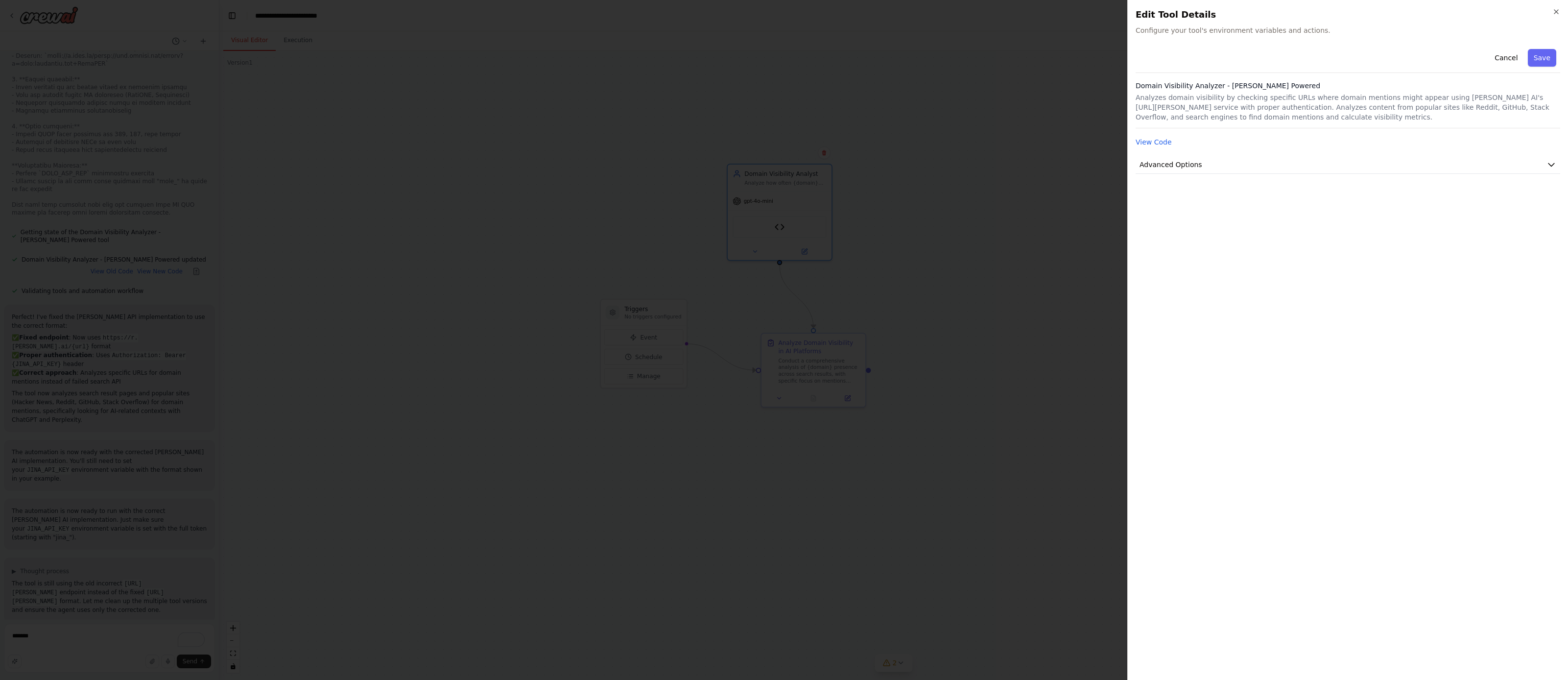
click at [1181, 138] on div "View Code" at bounding box center [1348, 142] width 425 height 12
click at [1163, 140] on button "View Code" at bounding box center [1153, 142] width 36 height 10
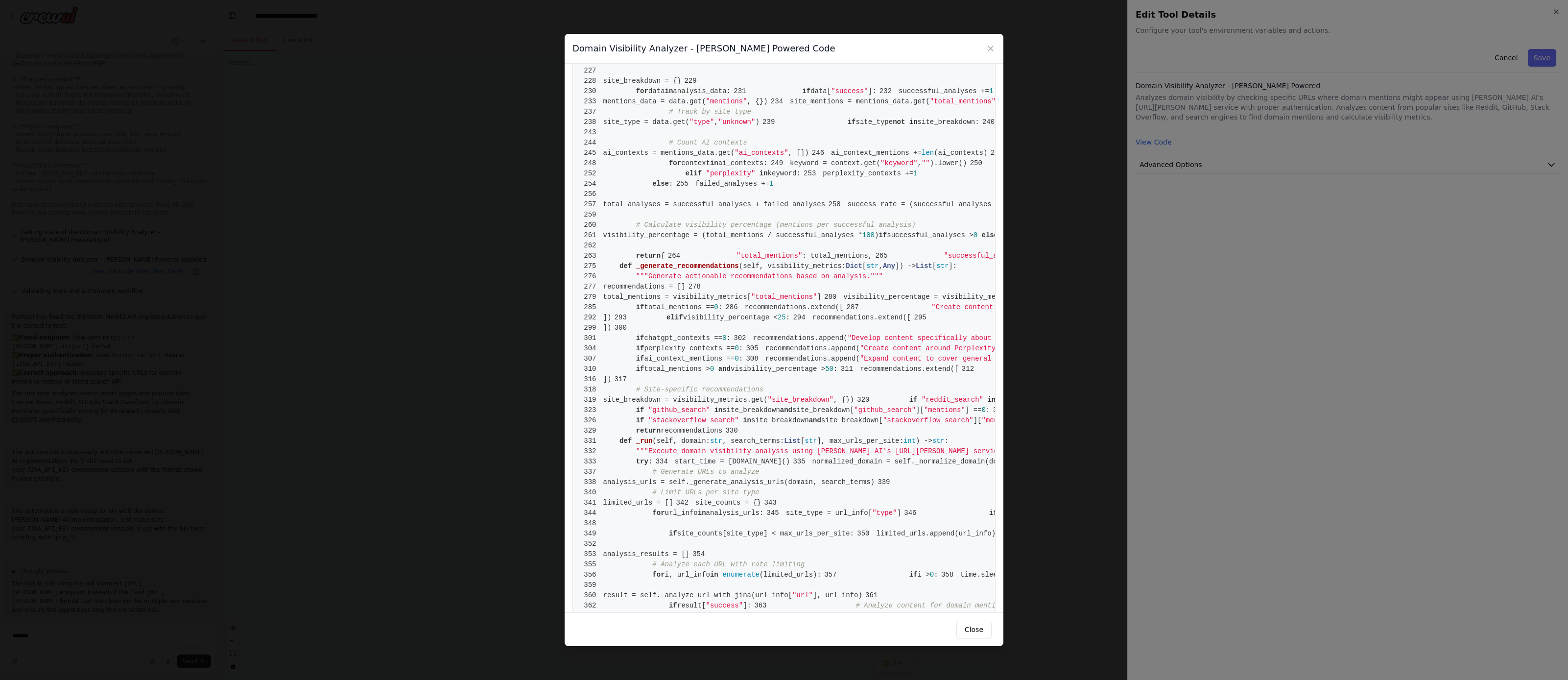
scroll to position [1045, 0]
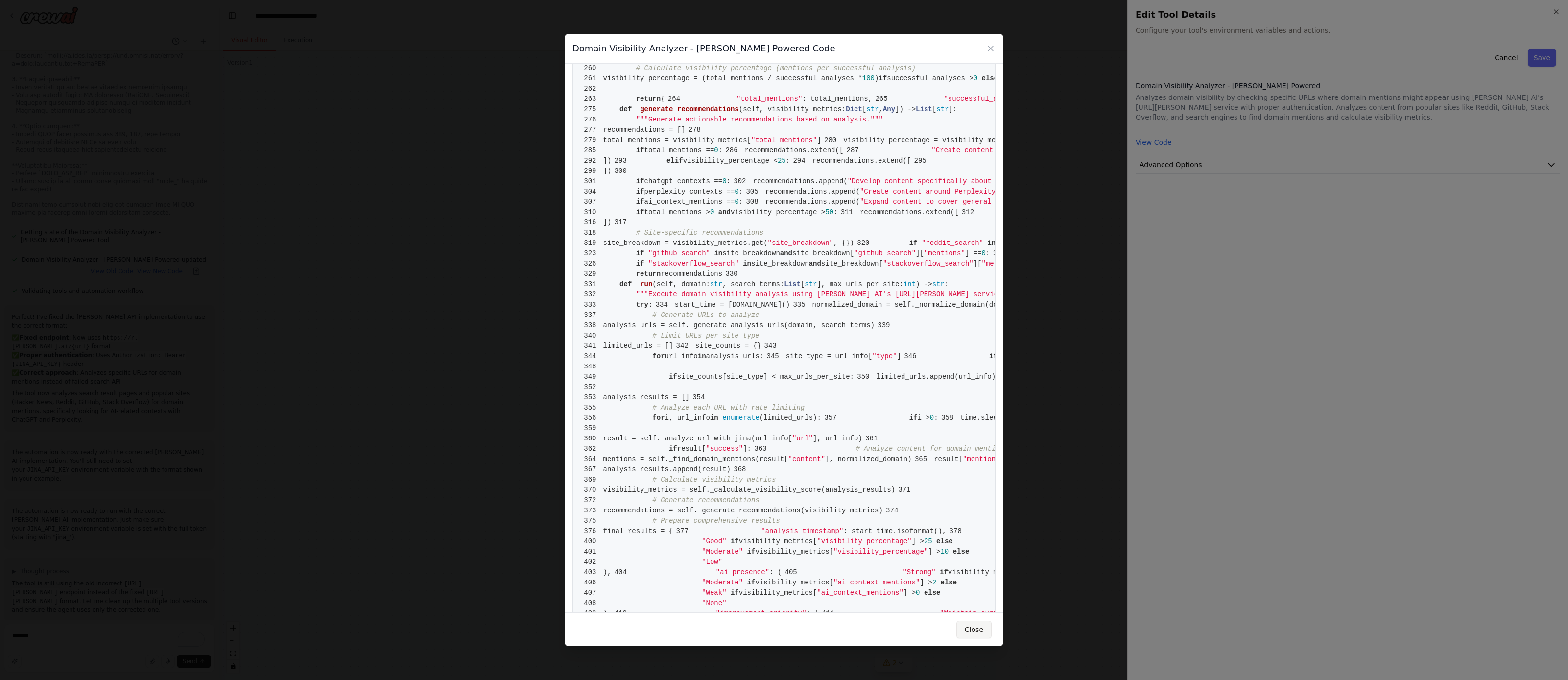
click at [970, 629] on button "Close" at bounding box center [974, 630] width 36 height 18
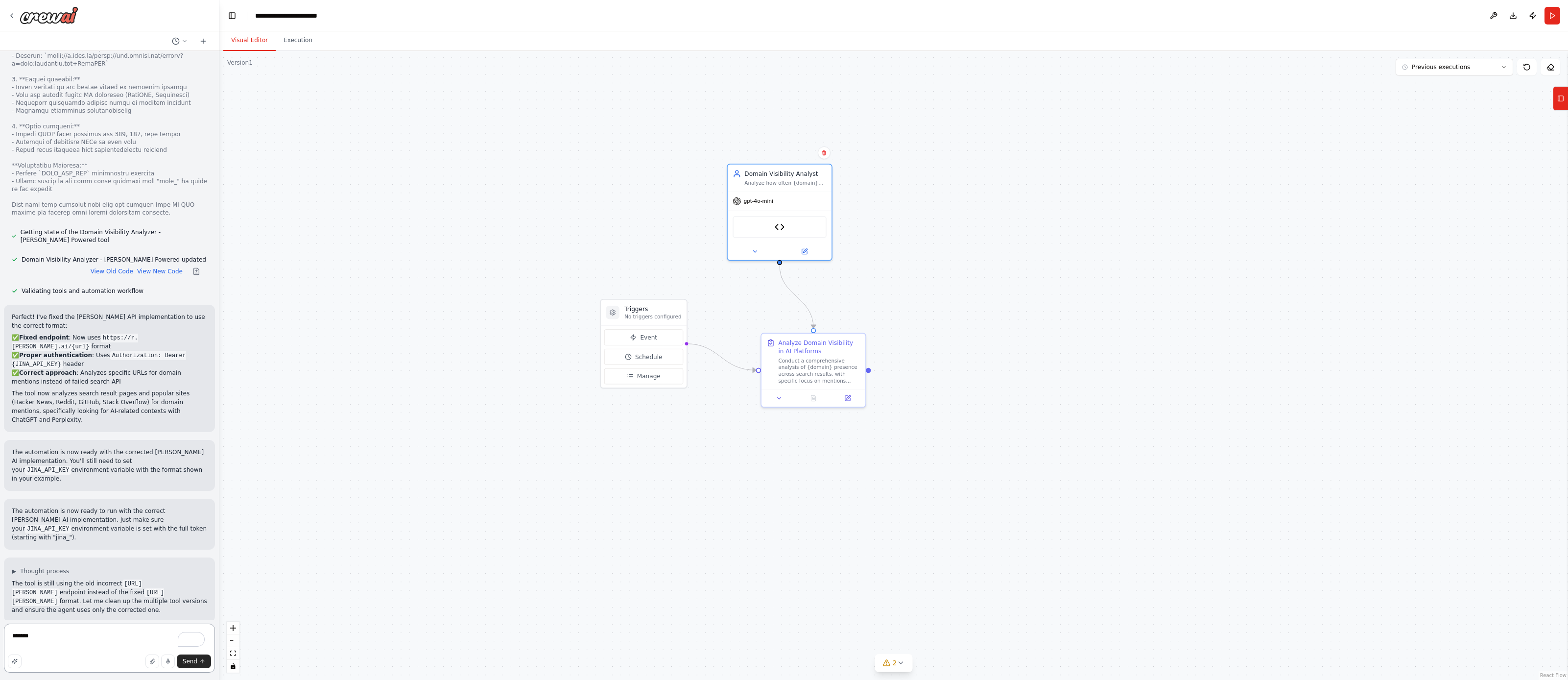
click at [81, 636] on textarea "******" at bounding box center [109, 648] width 211 height 49
paste textarea "**********"
type textarea "**********"
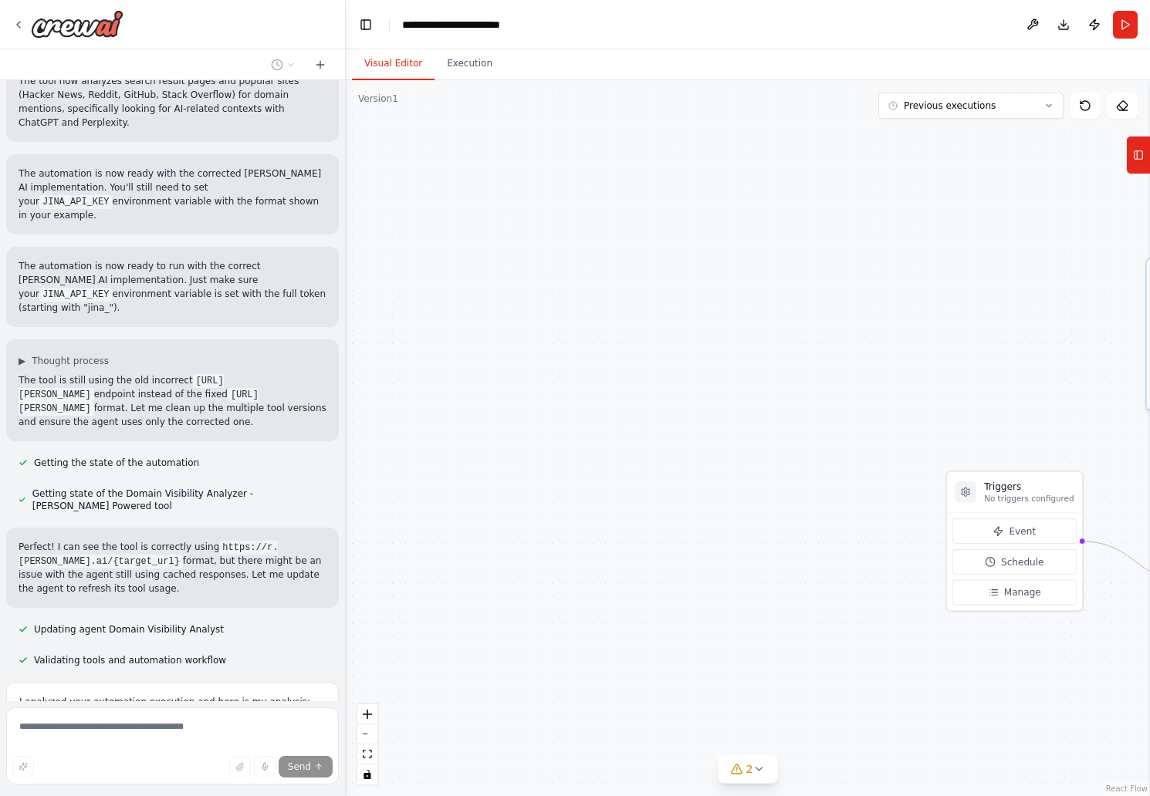
scroll to position [14270, 0]
